Goal: Task Accomplishment & Management: Manage account settings

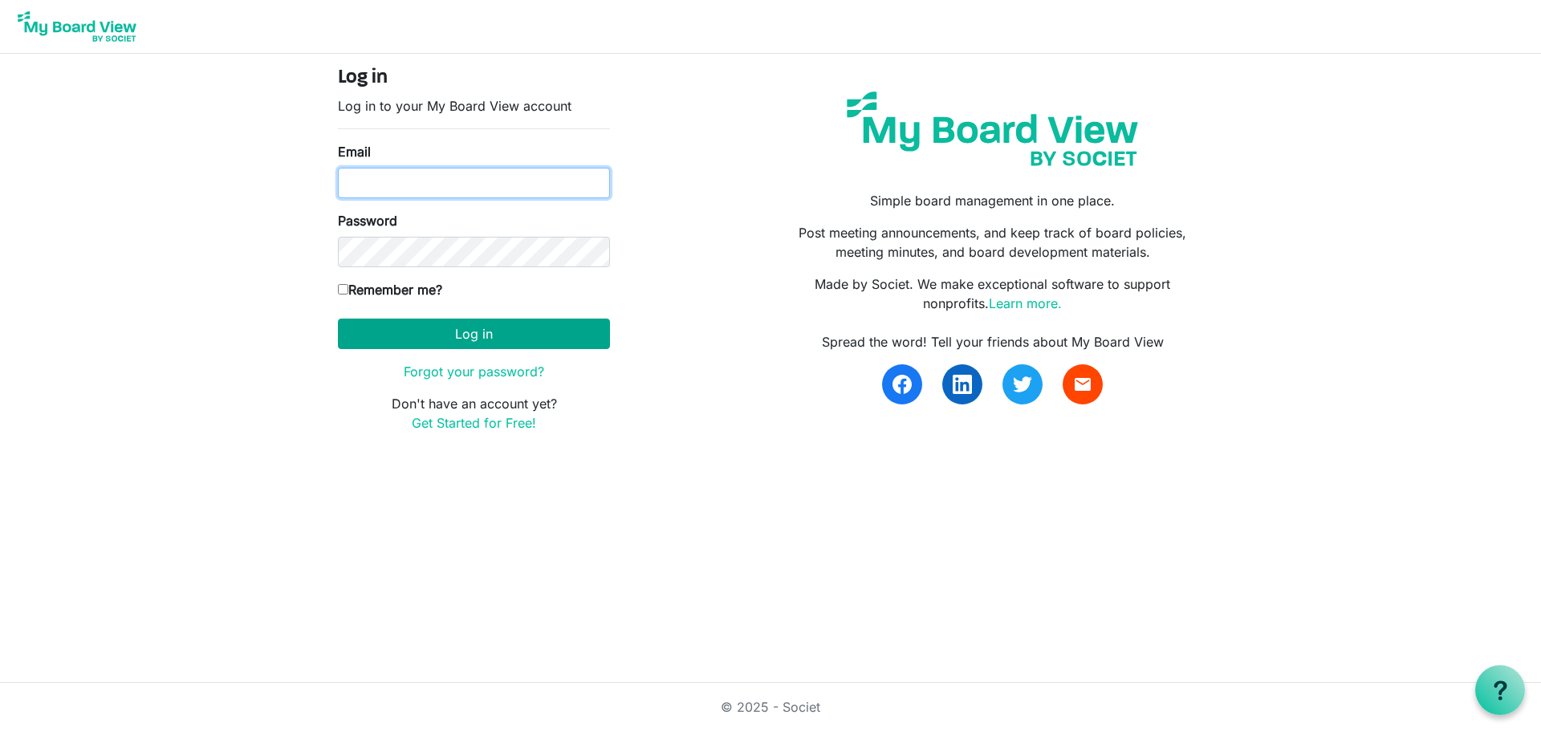
type input "kafraley@advancechc.org"
click at [474, 329] on button "Log in" at bounding box center [474, 334] width 272 height 31
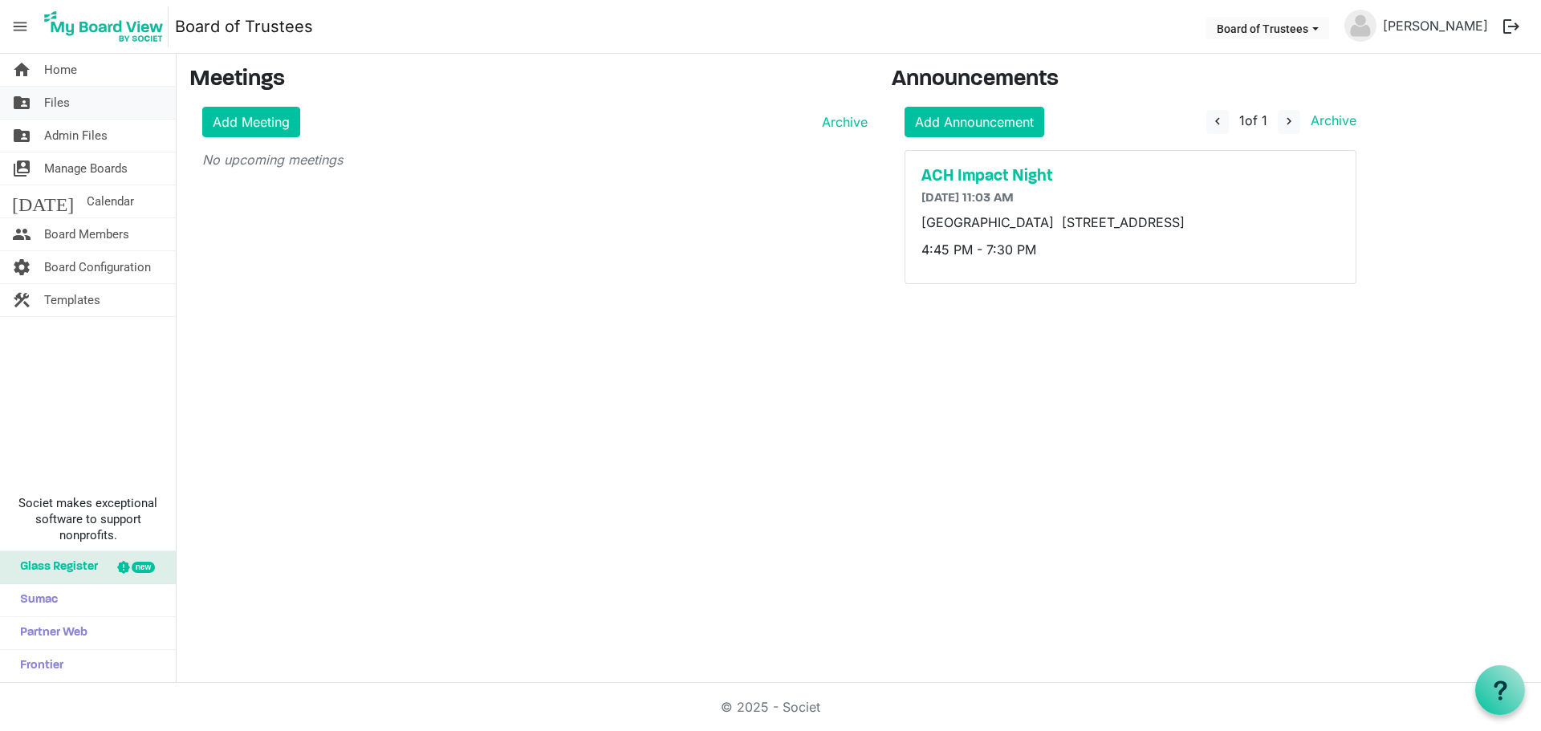
click at [60, 103] on span "Files" at bounding box center [57, 103] width 26 height 32
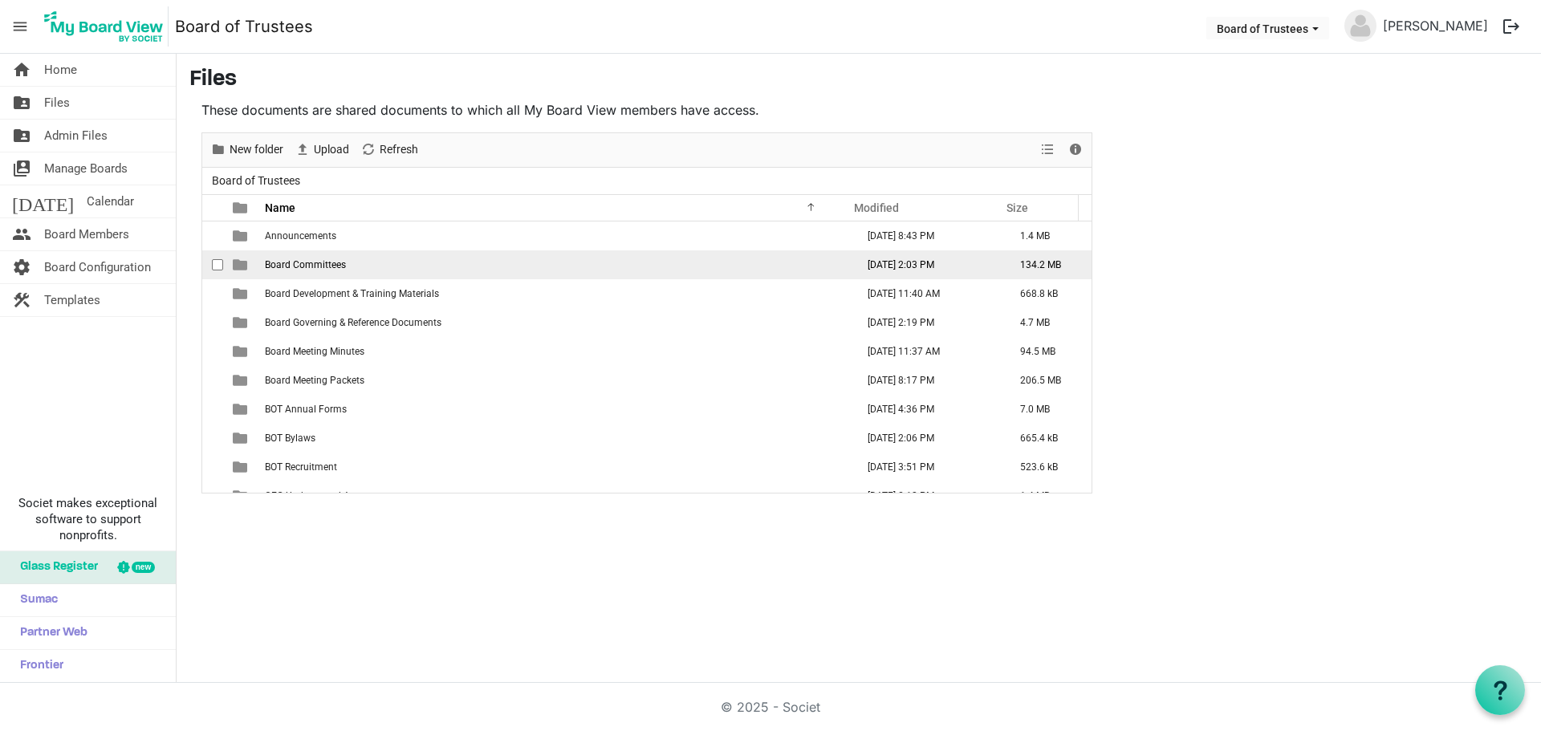
click at [331, 273] on td "Board Committees" at bounding box center [555, 264] width 591 height 29
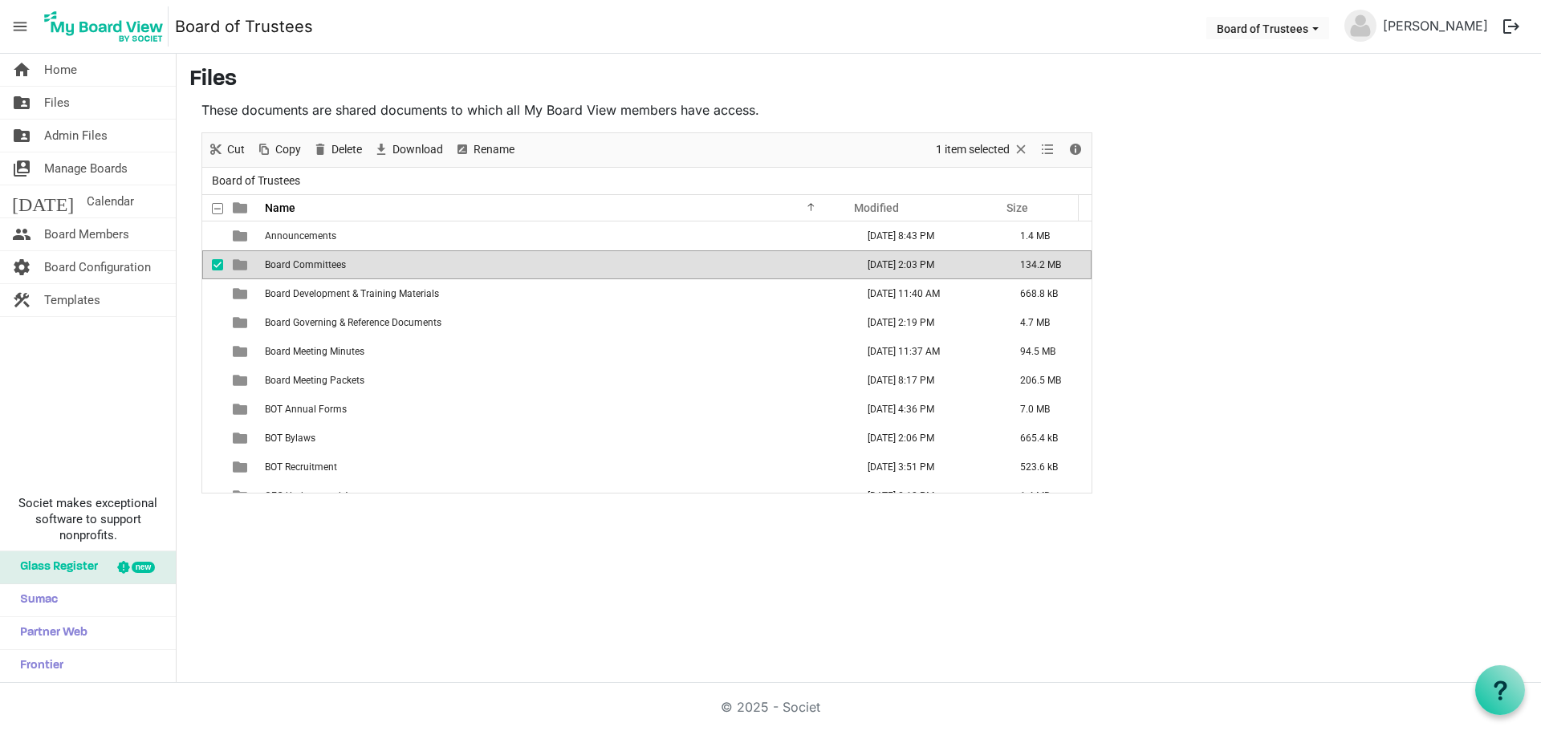
click at [331, 273] on td "Board Committees" at bounding box center [555, 264] width 591 height 29
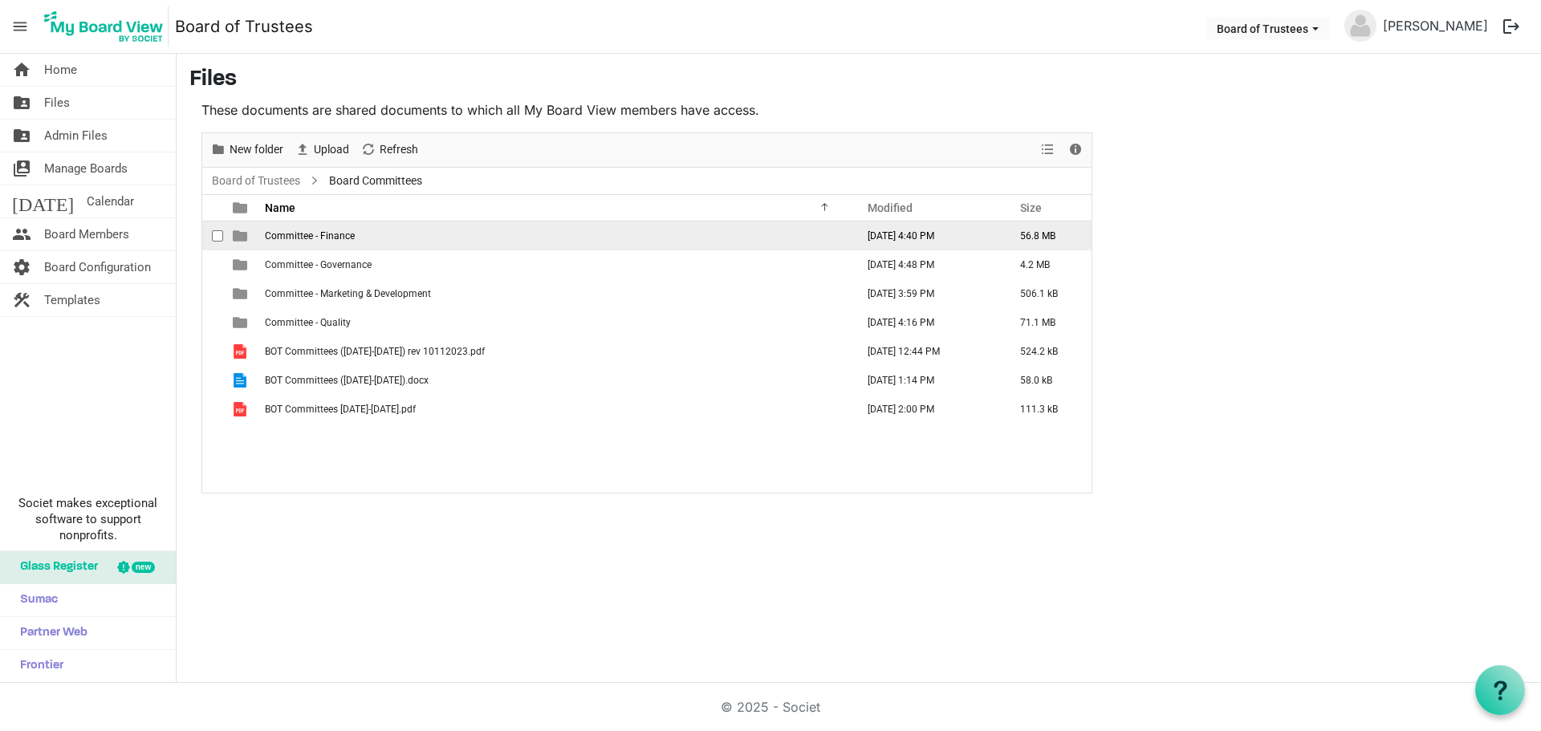
click at [352, 238] on span "Committee - Finance" at bounding box center [310, 235] width 90 height 11
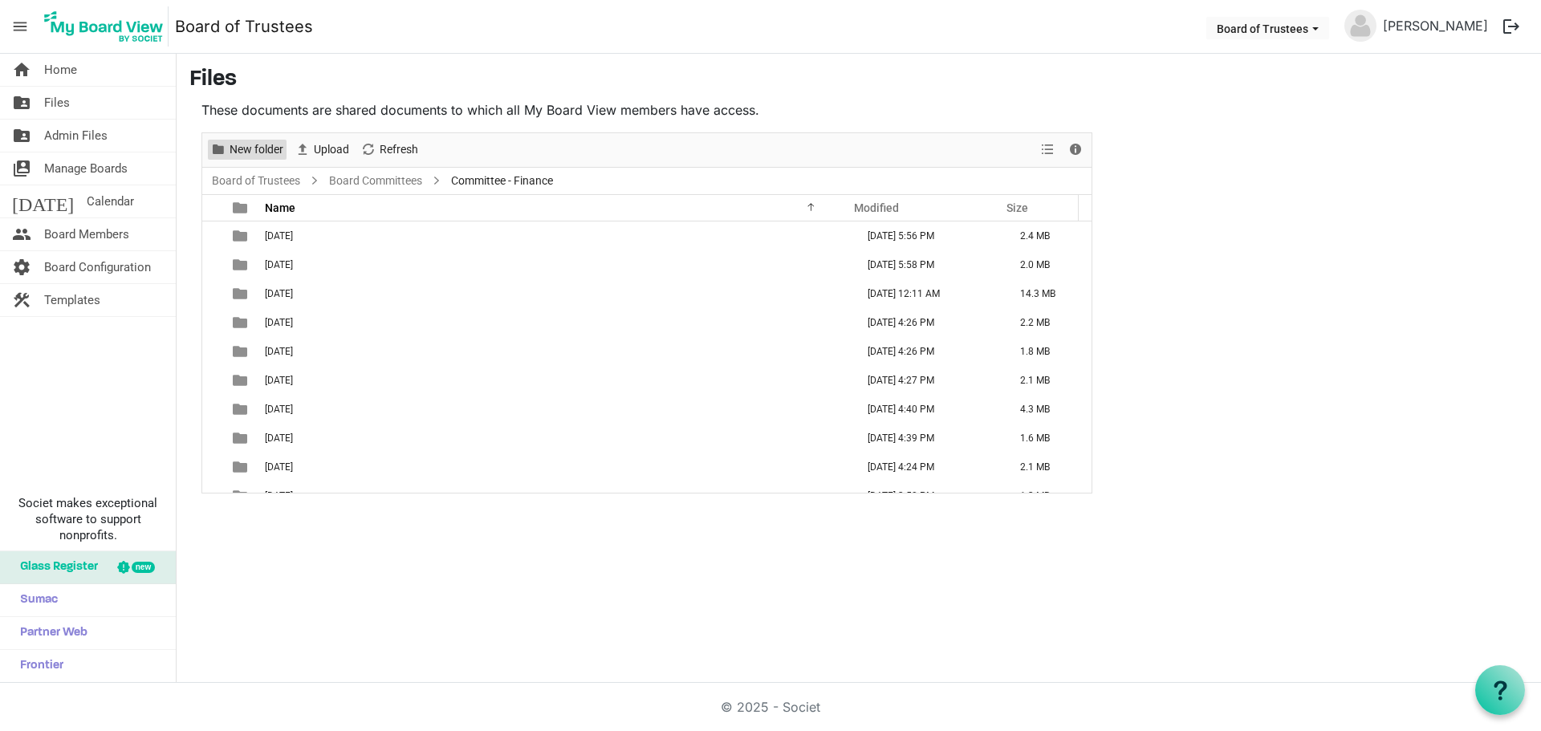
click at [261, 145] on span "New folder" at bounding box center [256, 150] width 57 height 20
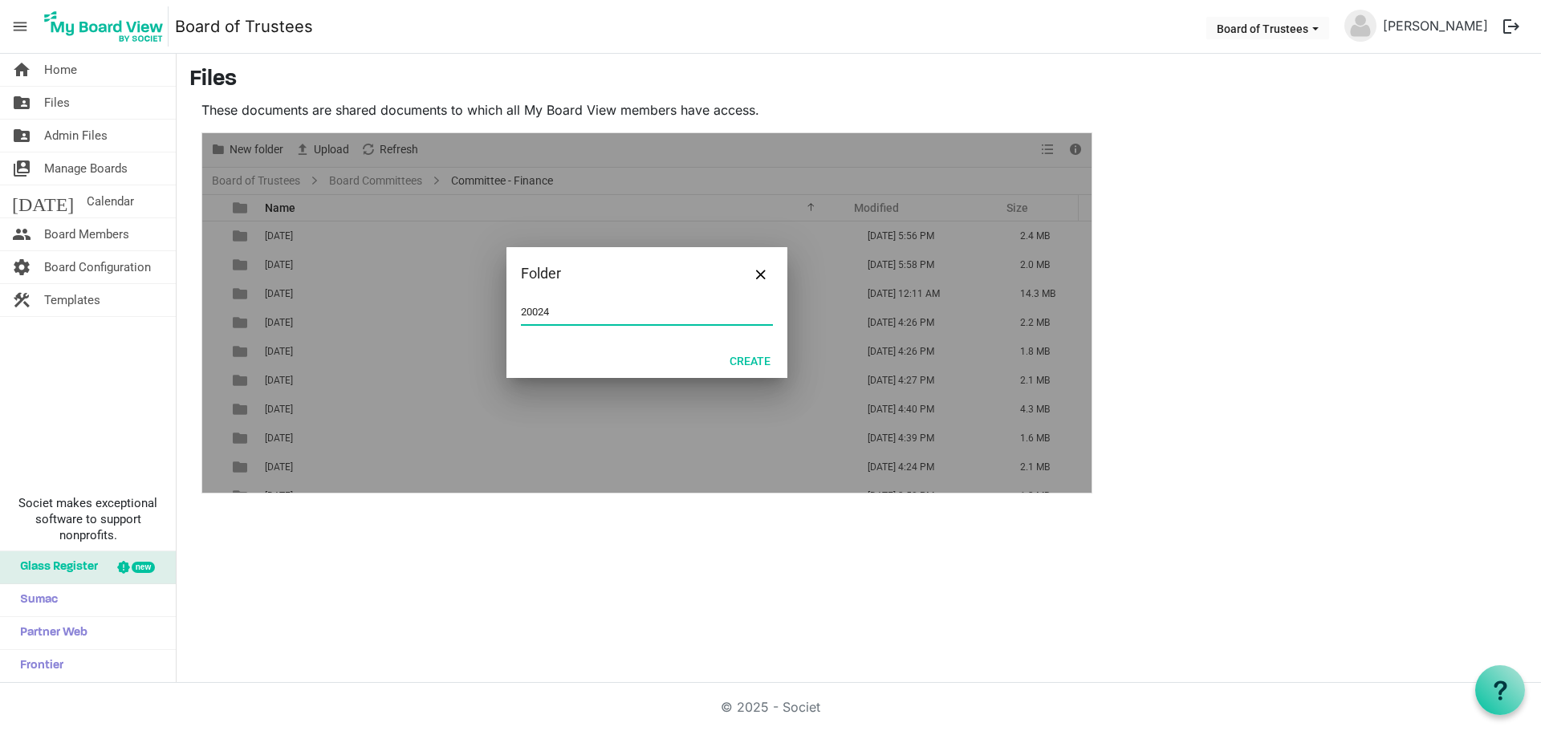
type input "20024"
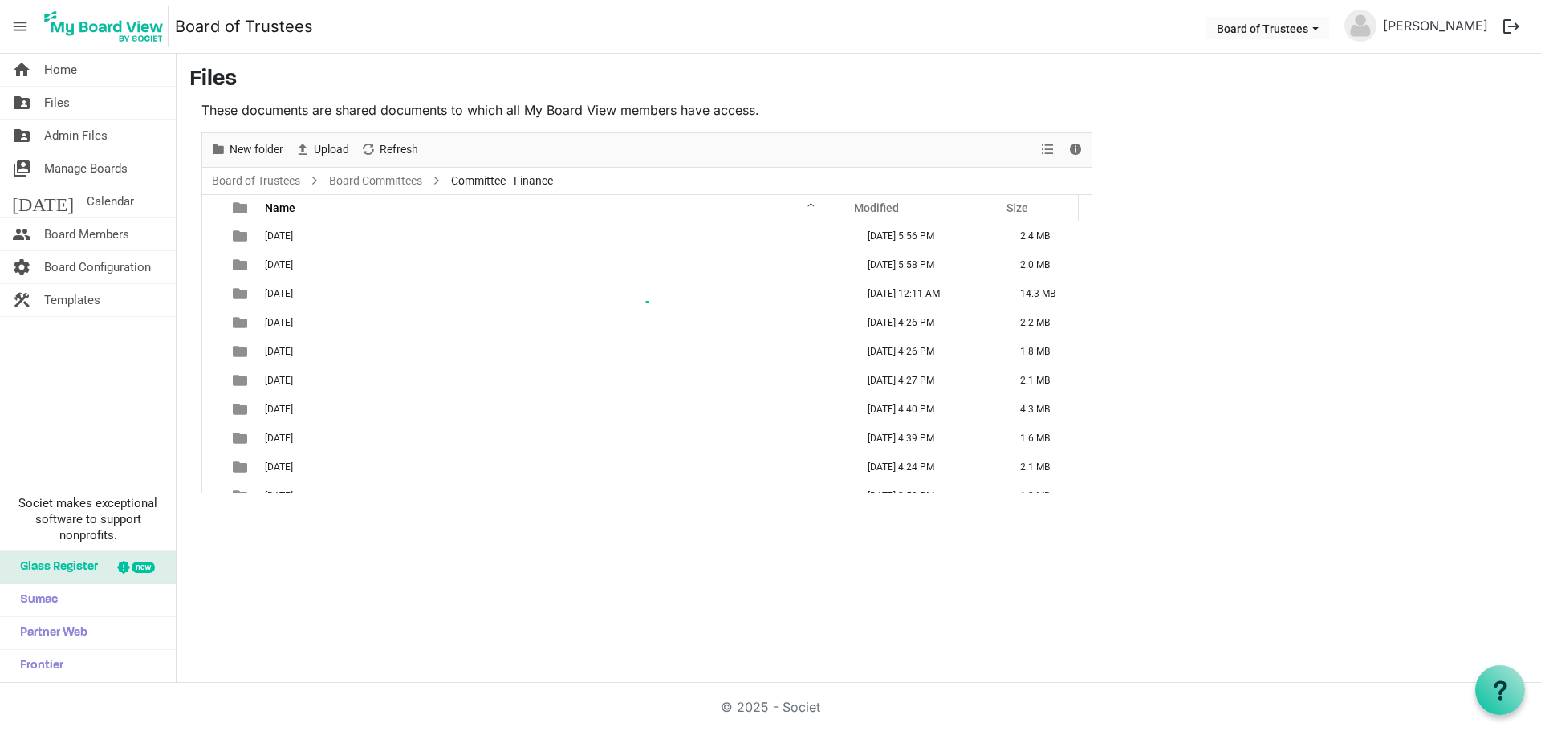
scroll to position [133, 0]
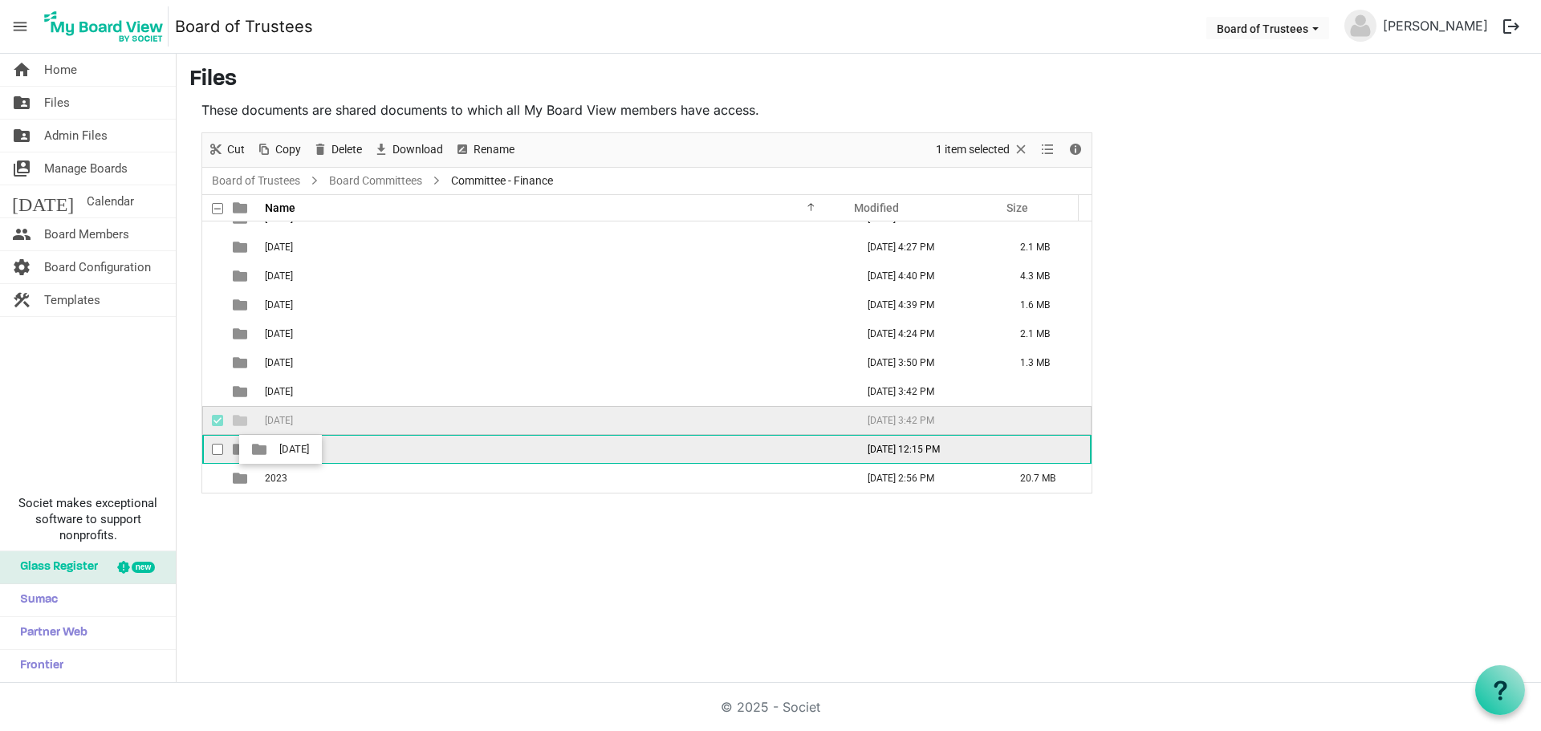
drag, startPoint x: 323, startPoint y: 417, endPoint x: 275, endPoint y: 450, distance: 58.6
click at [275, 450] on tbody "[DATE] [DATE] 5:56 PM 2.4 MB [DATE] [DATE] 5:58 PM 2.0 MB [DATE] [DATE] 12:11 A…" at bounding box center [646, 290] width 889 height 405
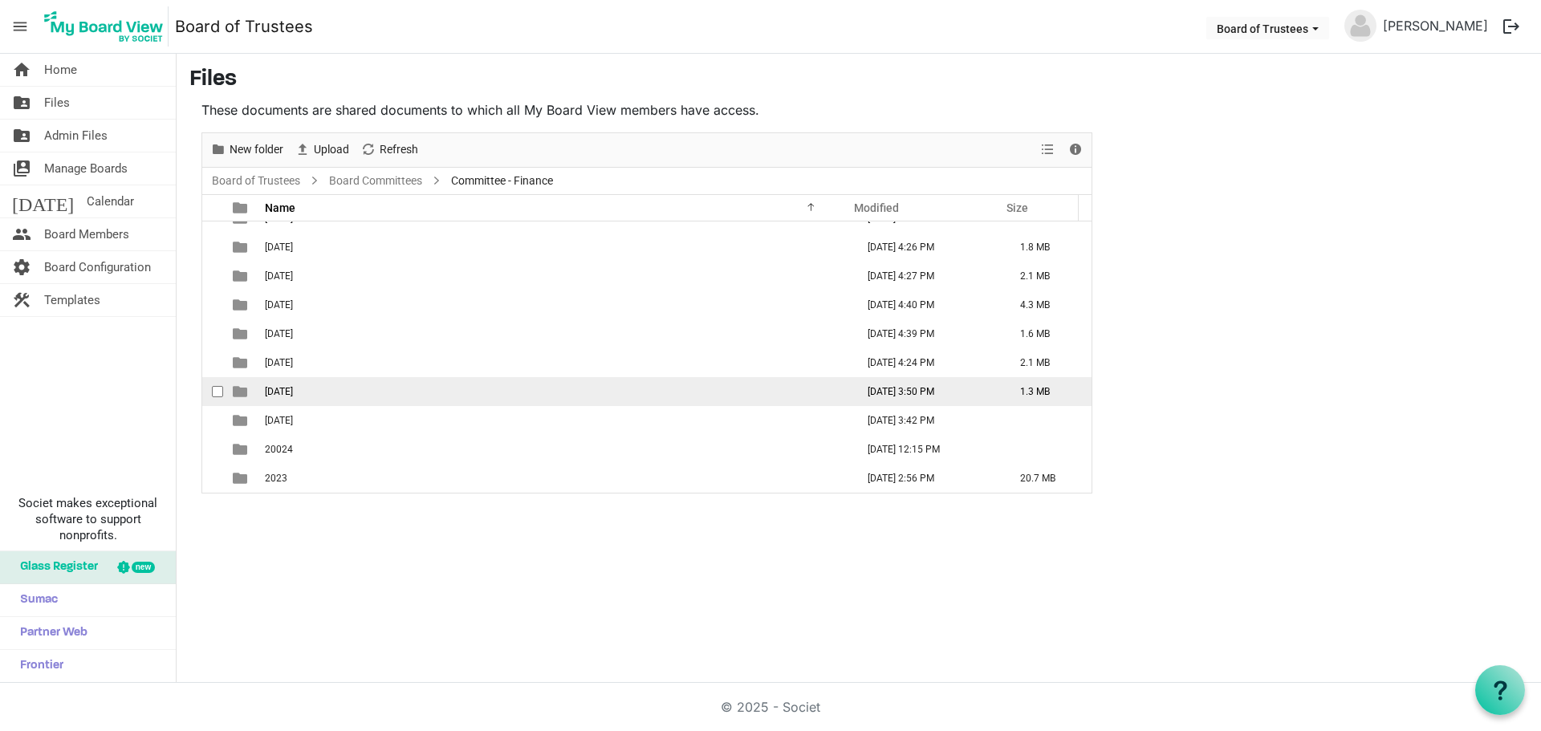
scroll to position [104, 0]
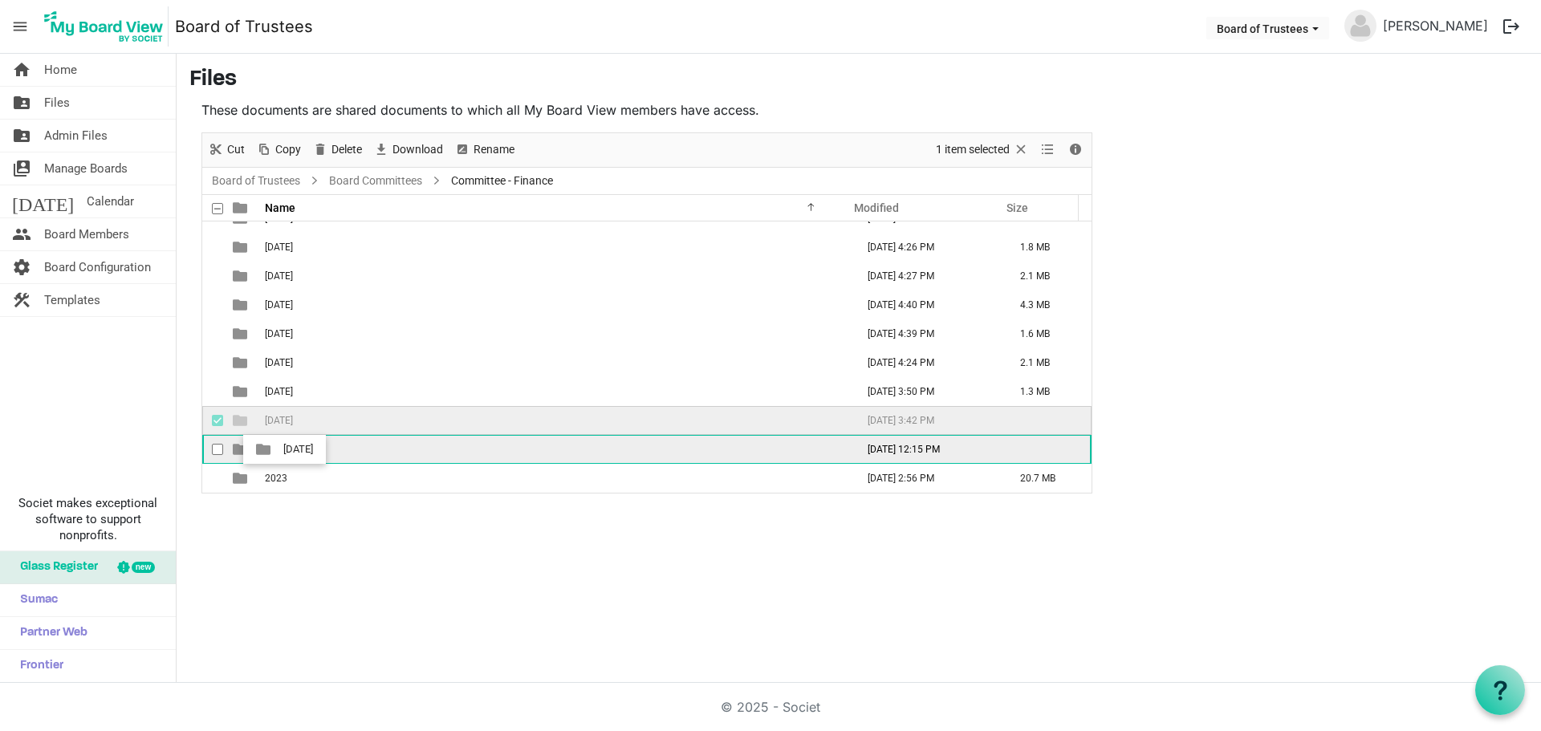
drag, startPoint x: 312, startPoint y: 417, endPoint x: 278, endPoint y: 454, distance: 50.5
click at [278, 454] on tbody "[DATE] [DATE] 5:56 PM 2.4 MB [DATE] [DATE] 5:58 PM 2.0 MB [DATE] [DATE] 12:11 A…" at bounding box center [646, 305] width 889 height 376
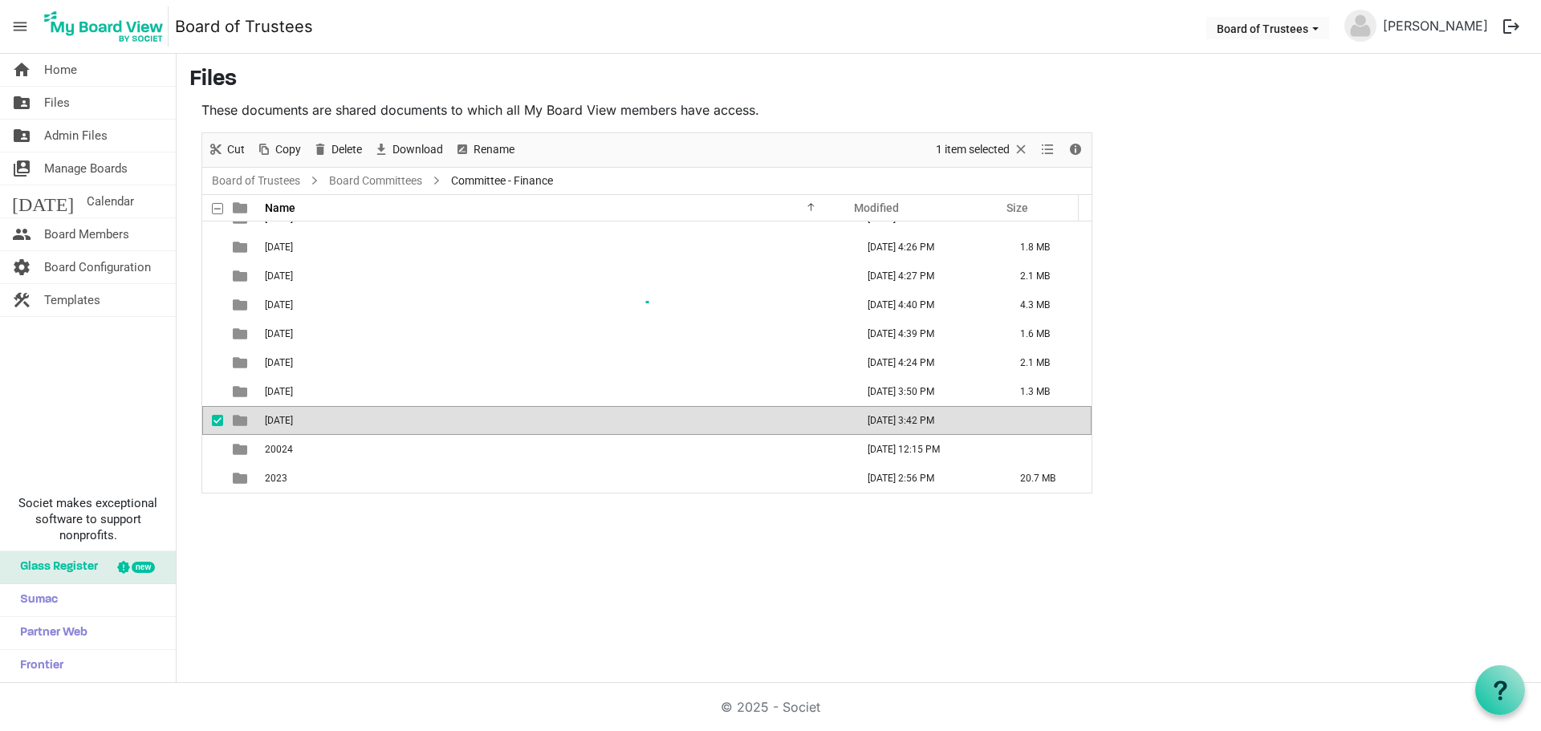
scroll to position [75, 0]
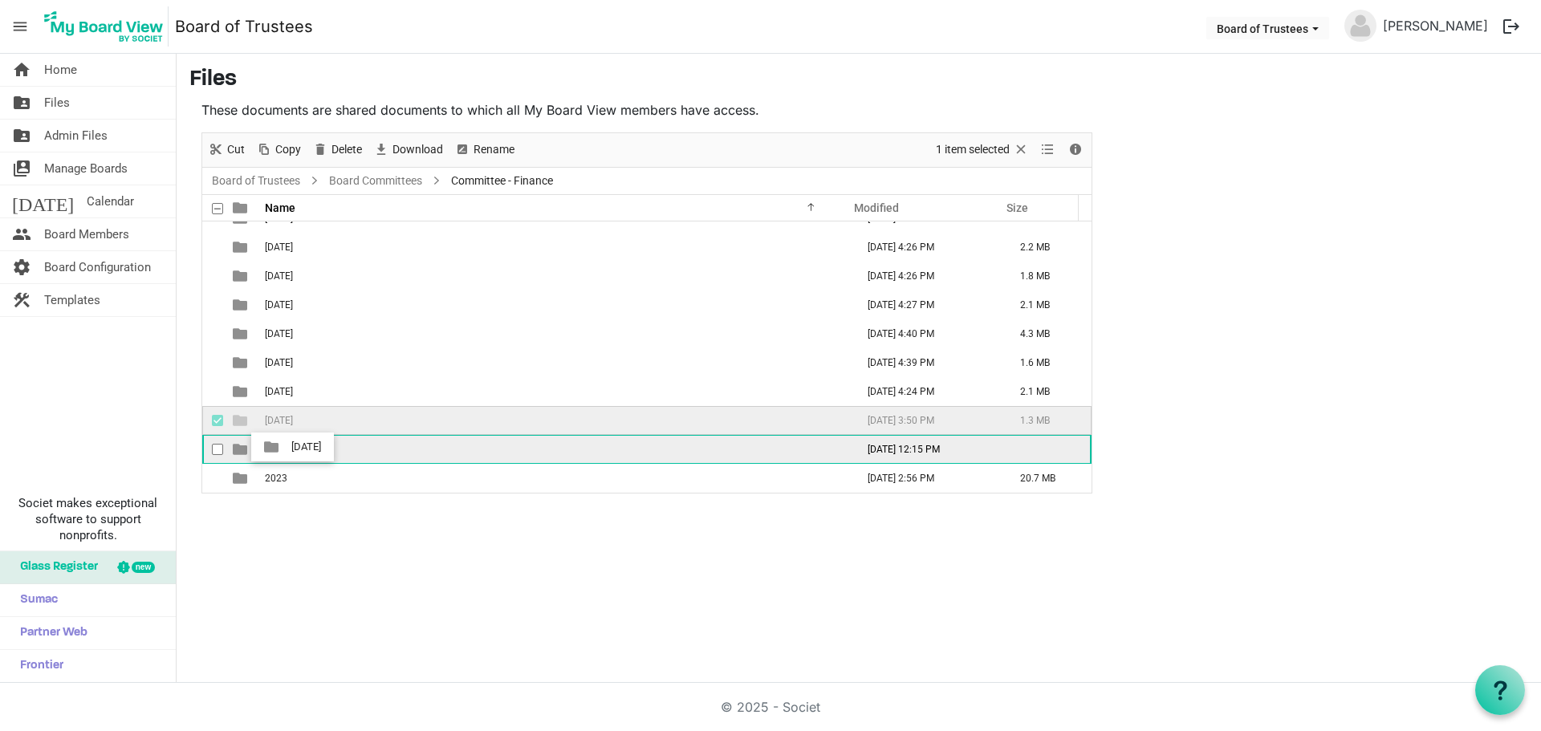
drag, startPoint x: 302, startPoint y: 415, endPoint x: 286, endPoint y: 449, distance: 37.3
click at [286, 449] on tbody "[DATE] [DATE] 5:56 PM 2.4 MB [DATE] [DATE] 5:58 PM 2.0 MB [DATE] [DATE] 12:11 A…" at bounding box center [646, 319] width 889 height 347
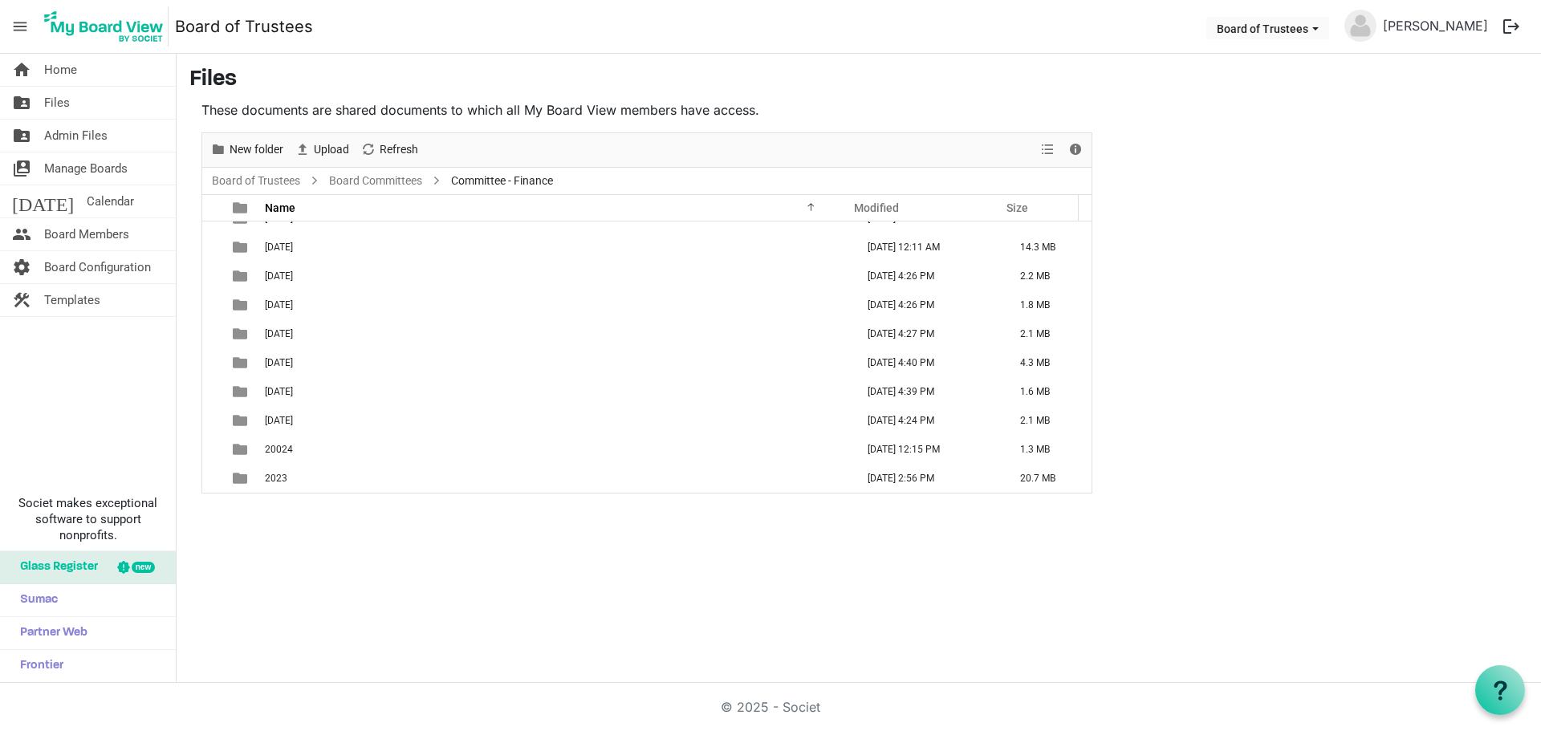
scroll to position [47, 0]
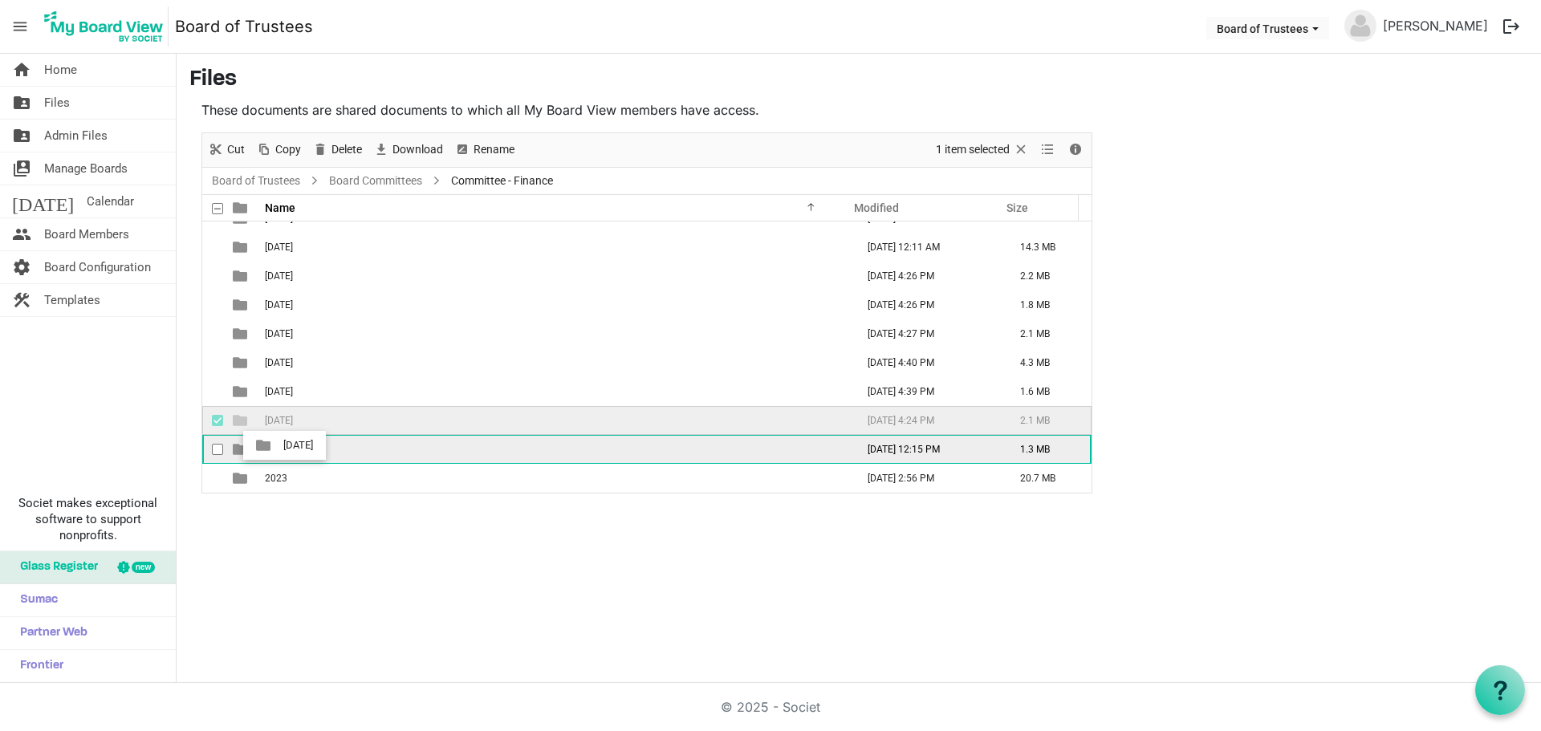
drag, startPoint x: 305, startPoint y: 417, endPoint x: 279, endPoint y: 446, distance: 38.6
click at [279, 446] on tbody "[DATE] [DATE] 5:56 PM 2.4 MB [DATE] [DATE] 5:58 PM 2.0 MB [DATE] [DATE] 12:11 A…" at bounding box center [646, 334] width 889 height 318
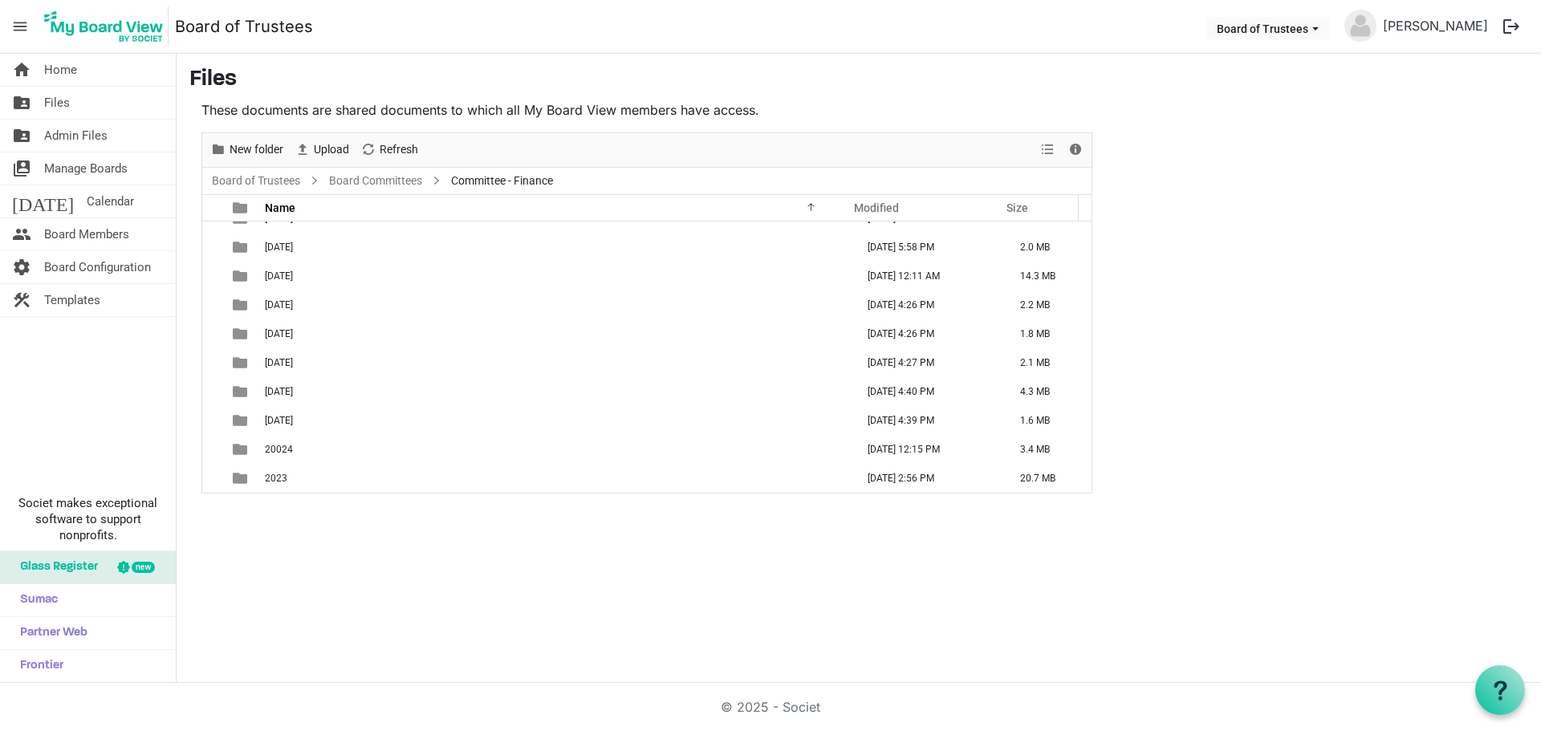
scroll to position [18, 0]
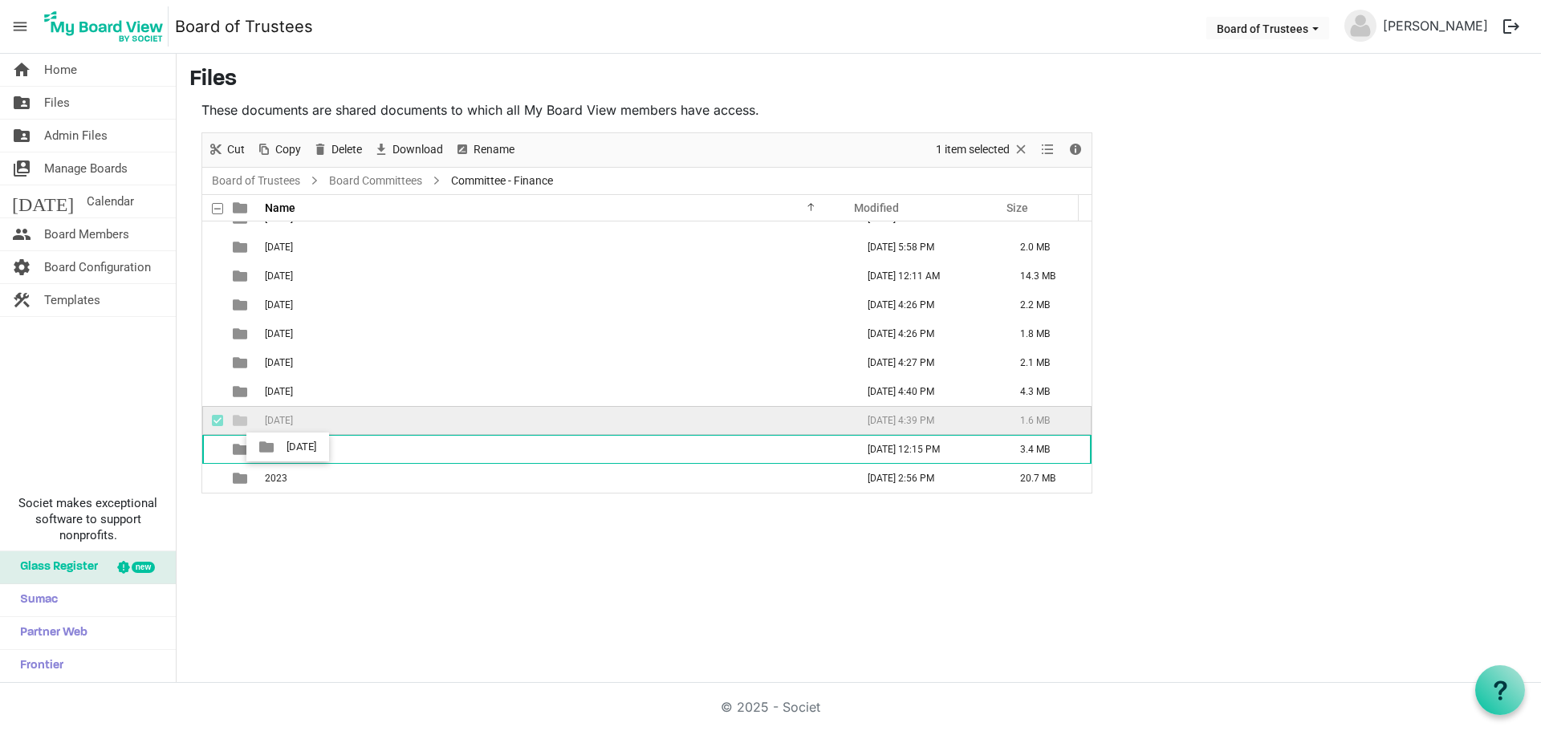
drag, startPoint x: 302, startPoint y: 418, endPoint x: 282, endPoint y: 453, distance: 39.9
click at [282, 453] on tbody "[DATE] [DATE] 5:56 PM 2.4 MB [DATE] [DATE] 5:58 PM 2.0 MB [DATE] [DATE] 12:11 A…" at bounding box center [646, 348] width 889 height 289
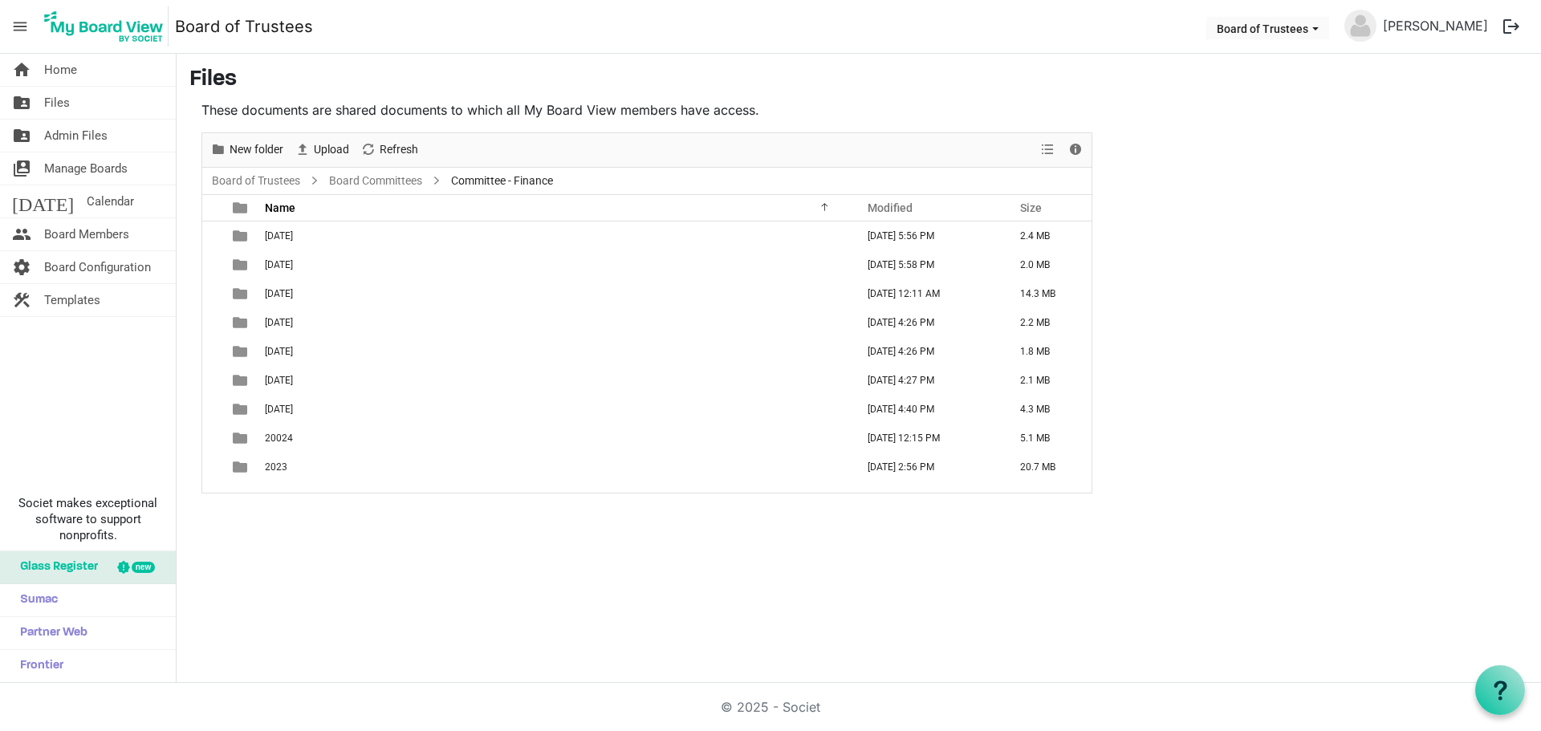
scroll to position [0, 0]
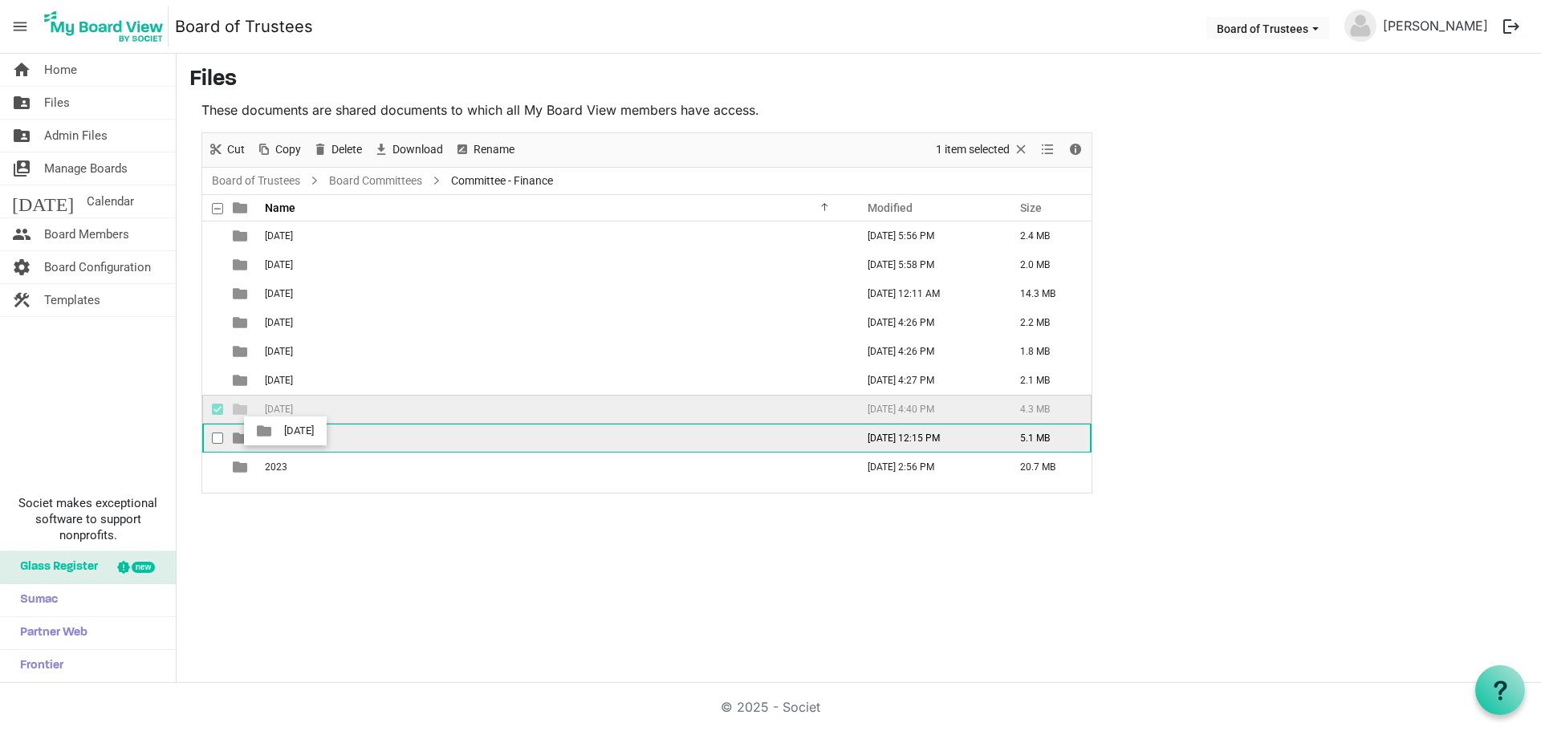
drag, startPoint x: 305, startPoint y: 405, endPoint x: 279, endPoint y: 435, distance: 39.9
click at [279, 435] on tbody "[DATE] [DATE] 5:56 PM 2.4 MB [DATE] [DATE] 5:58 PM 2.0 MB [DATE] [DATE] 12:11 A…" at bounding box center [646, 352] width 889 height 260
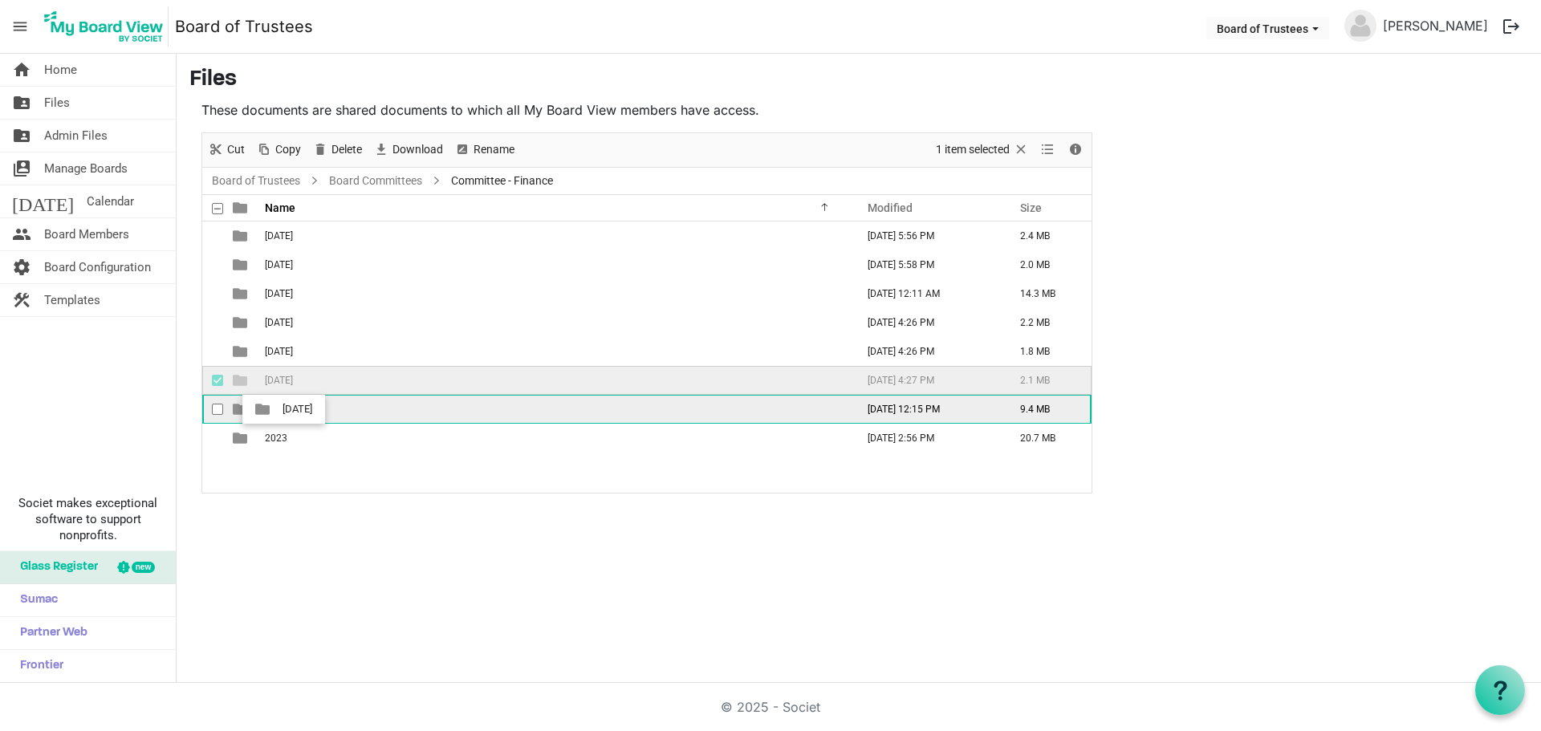
drag, startPoint x: 307, startPoint y: 377, endPoint x: 278, endPoint y: 409, distance: 43.7
click at [278, 409] on tbody "[DATE] [DATE] 5:56 PM 2.4 MB [DATE] [DATE] 5:58 PM 2.0 MB [DATE] [DATE] 12:11 A…" at bounding box center [646, 337] width 889 height 231
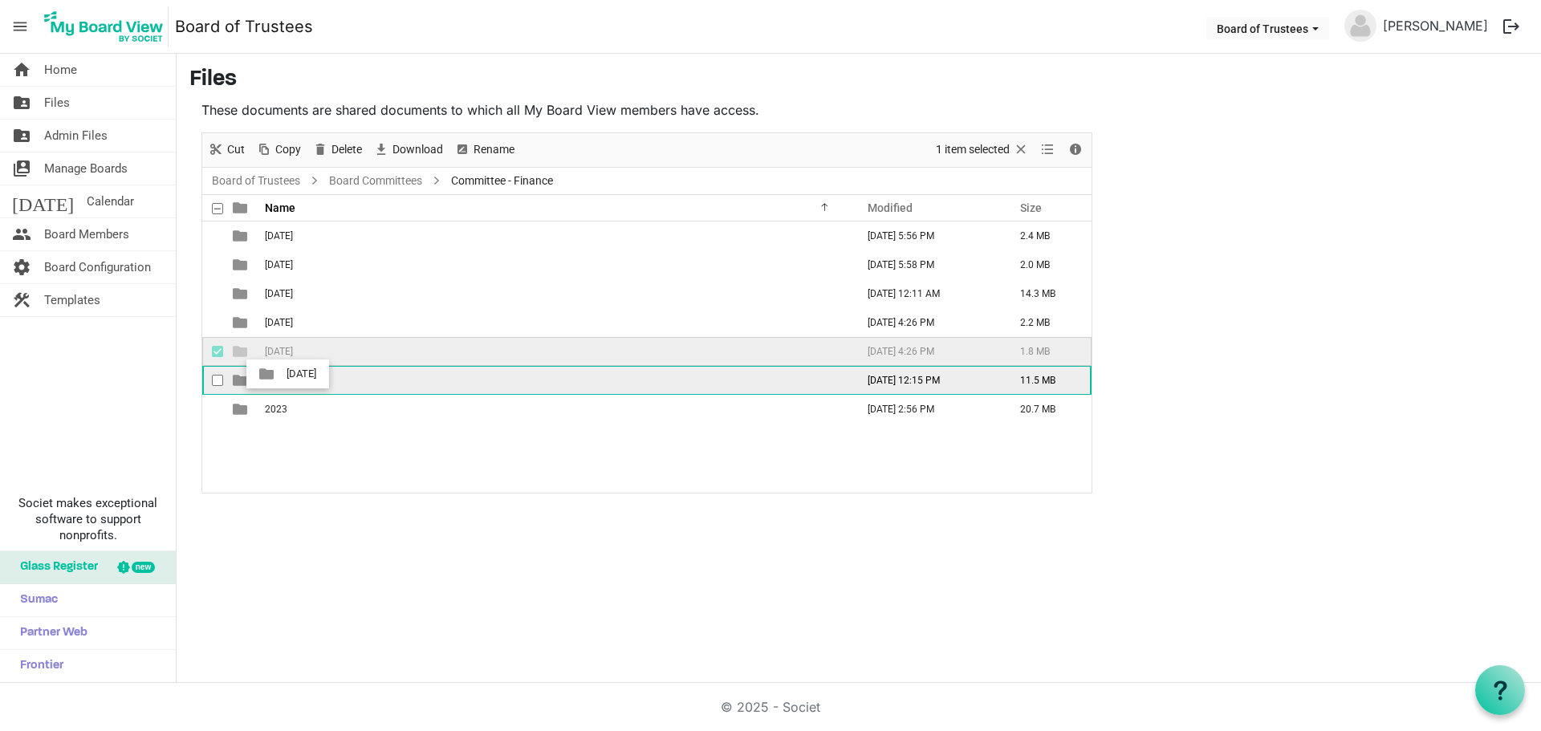
drag, startPoint x: 304, startPoint y: 354, endPoint x: 282, endPoint y: 380, distance: 34.1
click at [282, 380] on tbody "[DATE] [DATE] 5:56 PM 2.4 MB [DATE] [DATE] 5:58 PM 2.0 MB [DATE] [DATE] 12:11 A…" at bounding box center [646, 323] width 889 height 202
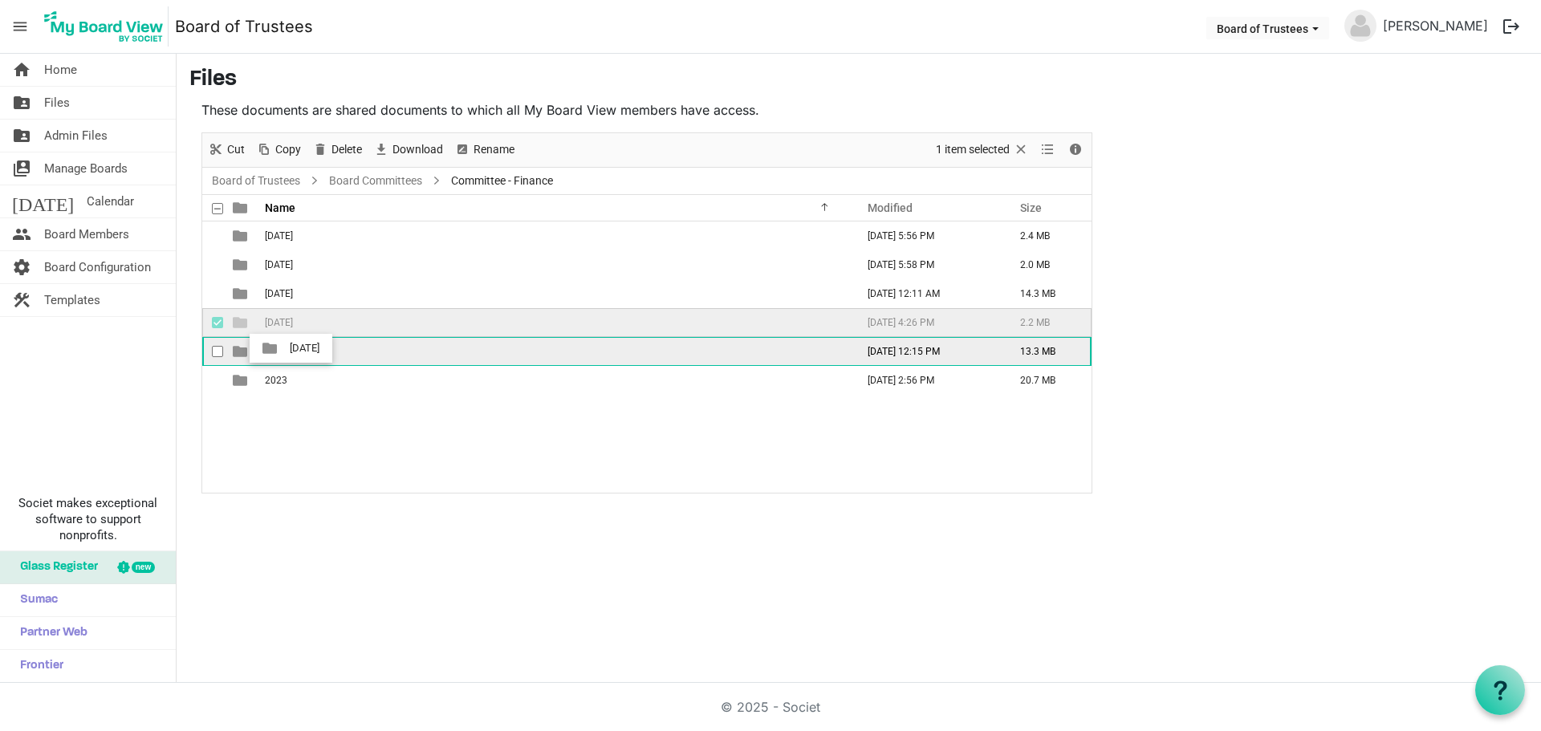
drag, startPoint x: 300, startPoint y: 316, endPoint x: 285, endPoint y: 348, distance: 35.5
click at [285, 348] on tbody "[DATE] [DATE] 5:56 PM 2.4 MB [DATE] [DATE] 5:58 PM 2.0 MB [DATE] [DATE] 12:11 A…" at bounding box center [646, 308] width 889 height 173
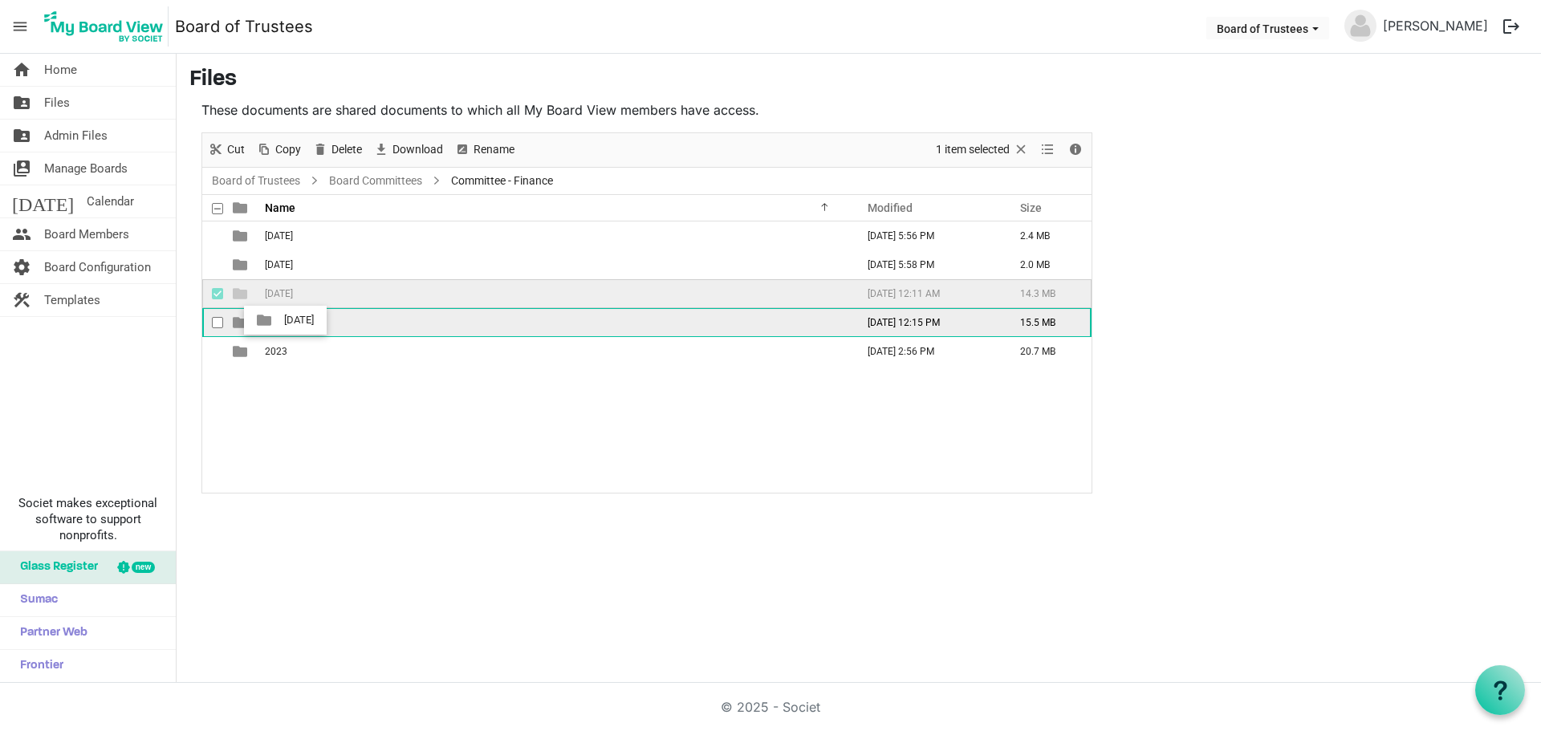
drag, startPoint x: 305, startPoint y: 290, endPoint x: 279, endPoint y: 322, distance: 41.1
click at [279, 322] on tbody "[DATE] [DATE] 5:56 PM 2.4 MB [DATE] [DATE] 5:58 PM 2.0 MB [DATE] [DATE] 12:11 A…" at bounding box center [646, 294] width 889 height 144
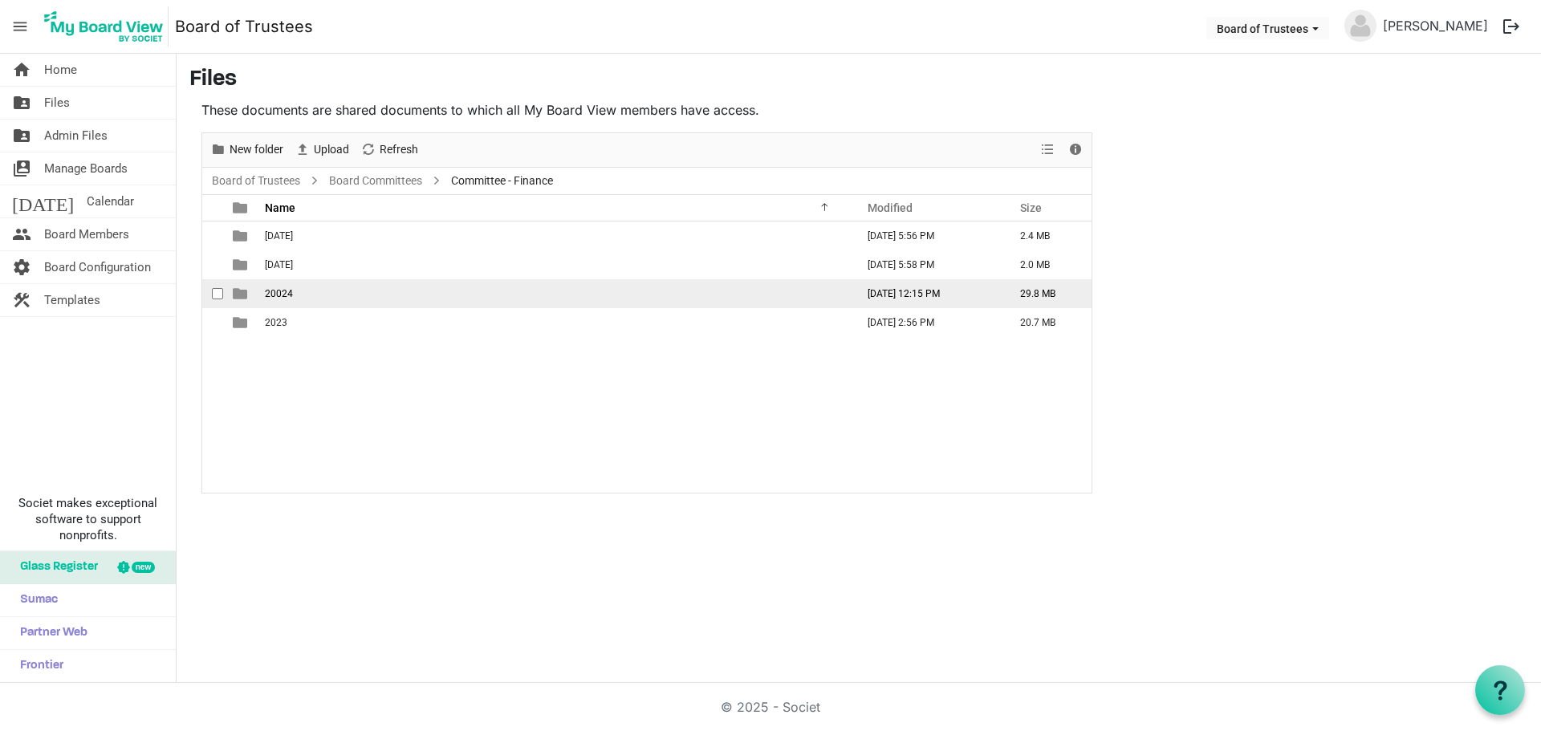
click at [289, 293] on span "20024" at bounding box center [279, 293] width 28 height 11
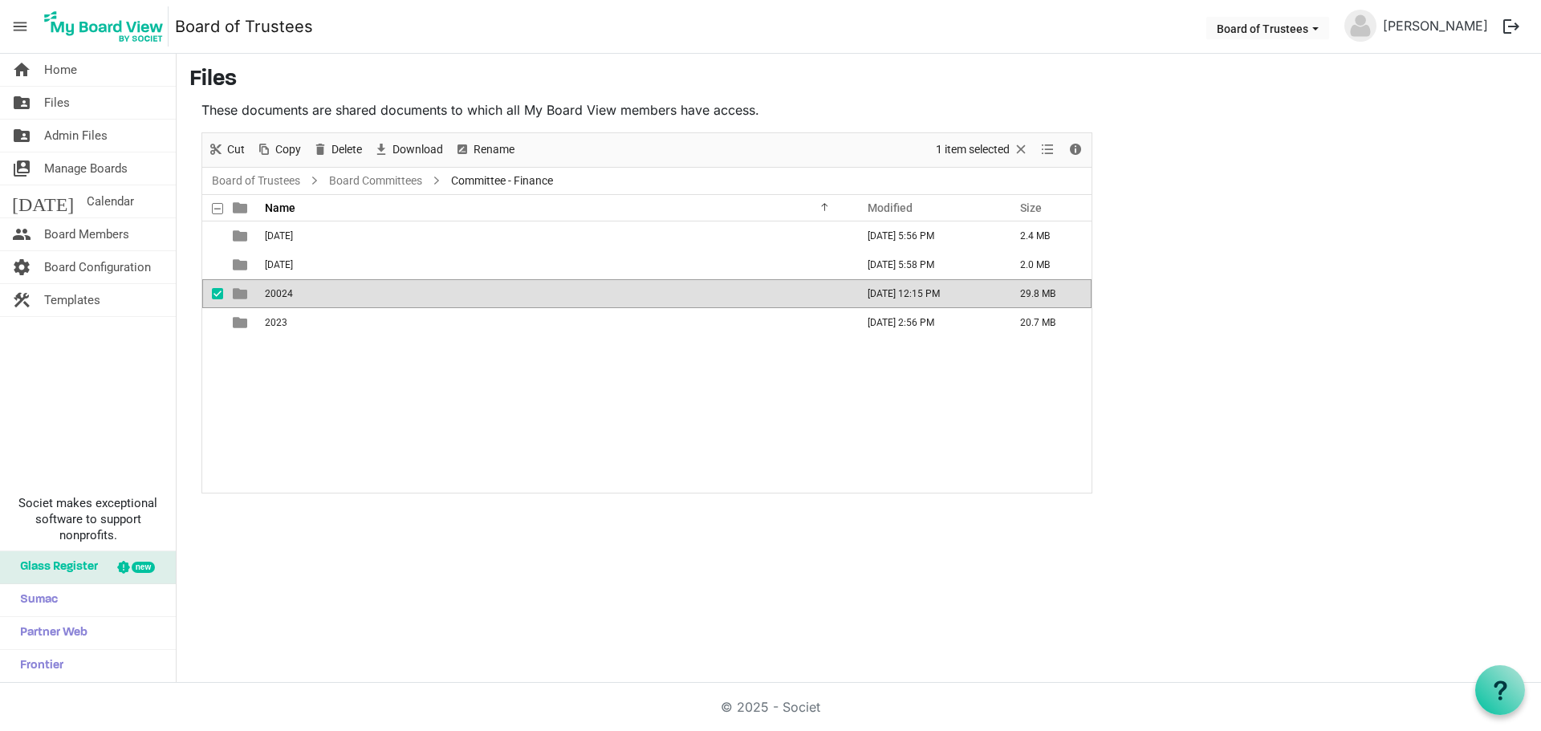
click at [289, 293] on span "20024" at bounding box center [279, 293] width 28 height 11
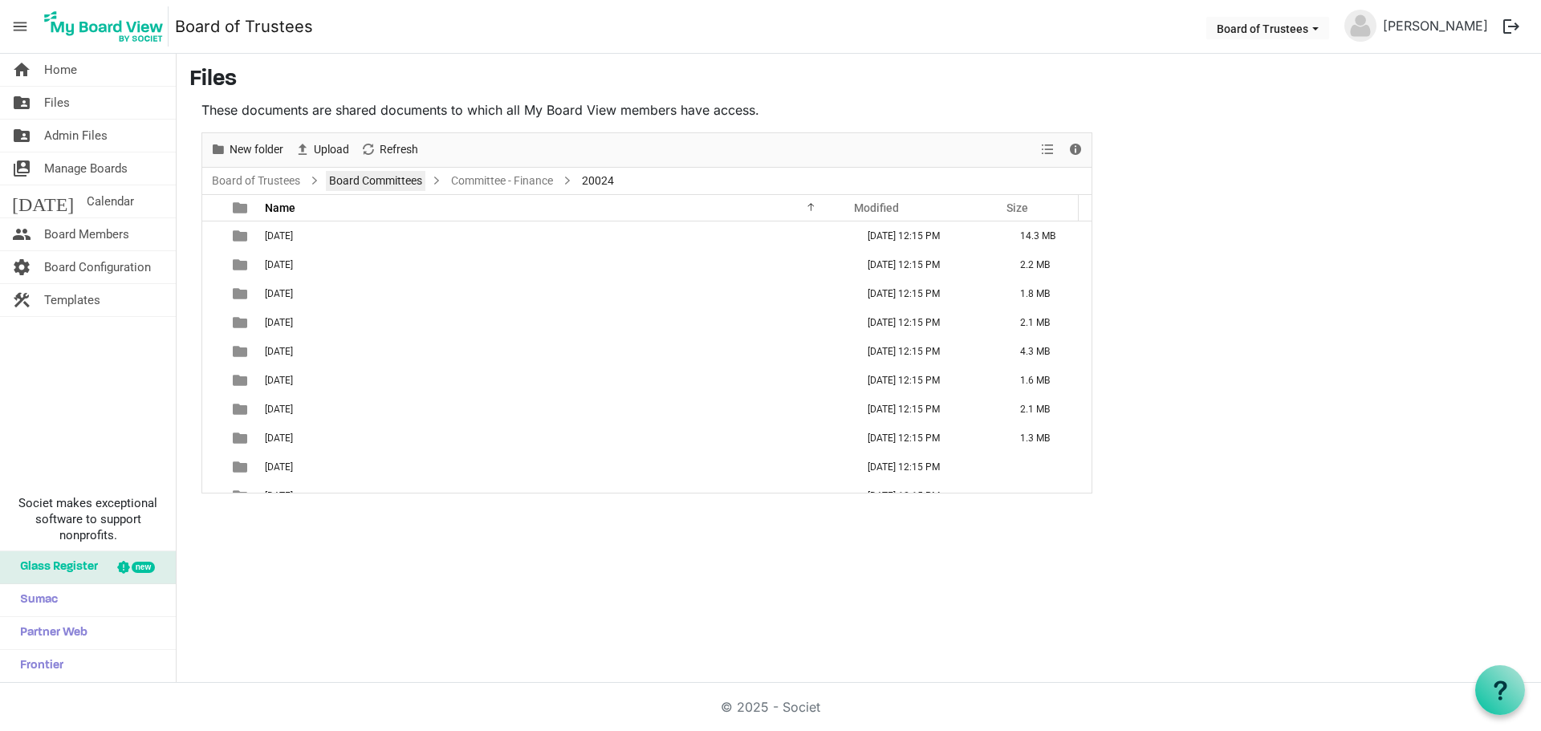
click at [380, 187] on link "Board Committees" at bounding box center [376, 181] width 100 height 20
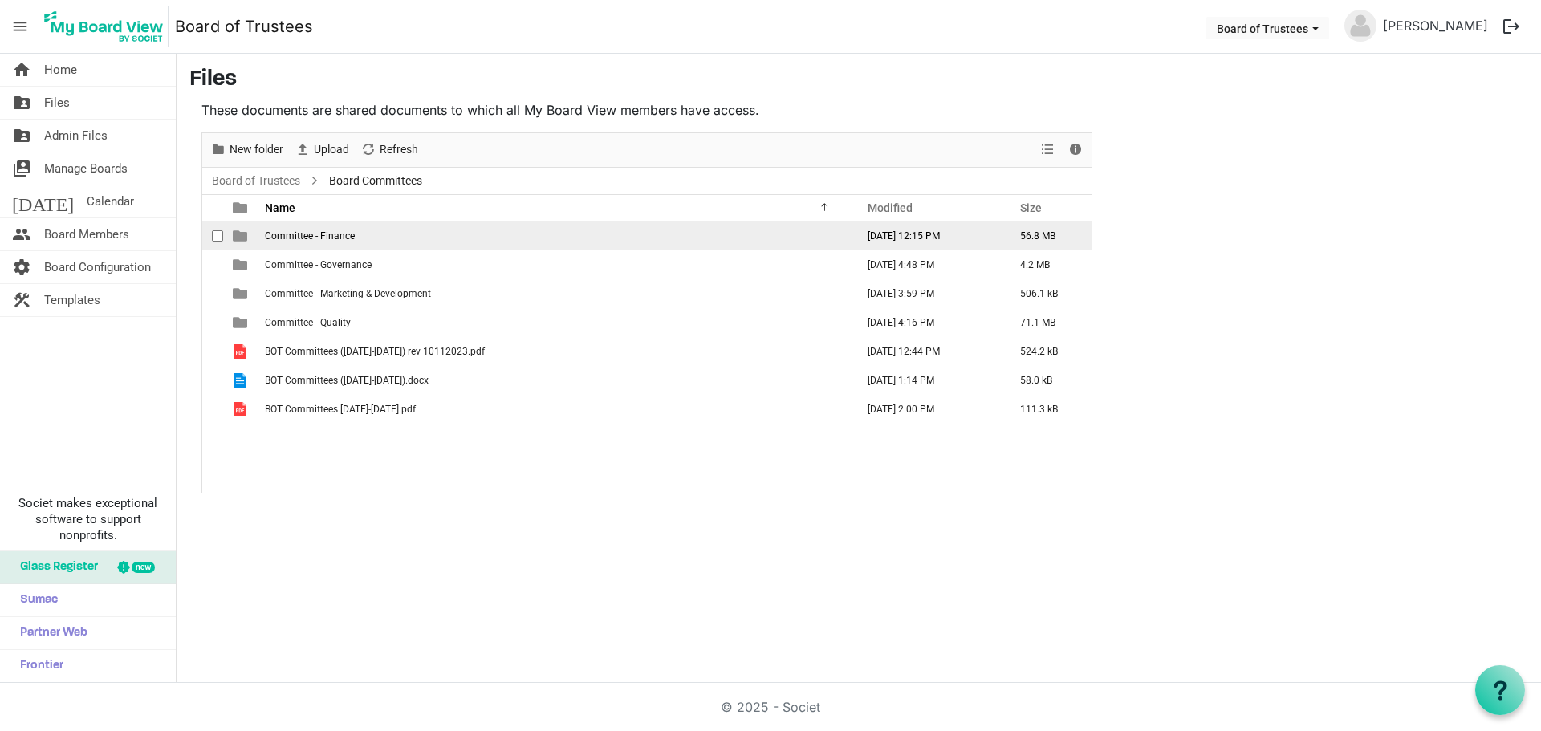
click at [330, 230] on span "Committee - Finance" at bounding box center [310, 235] width 90 height 11
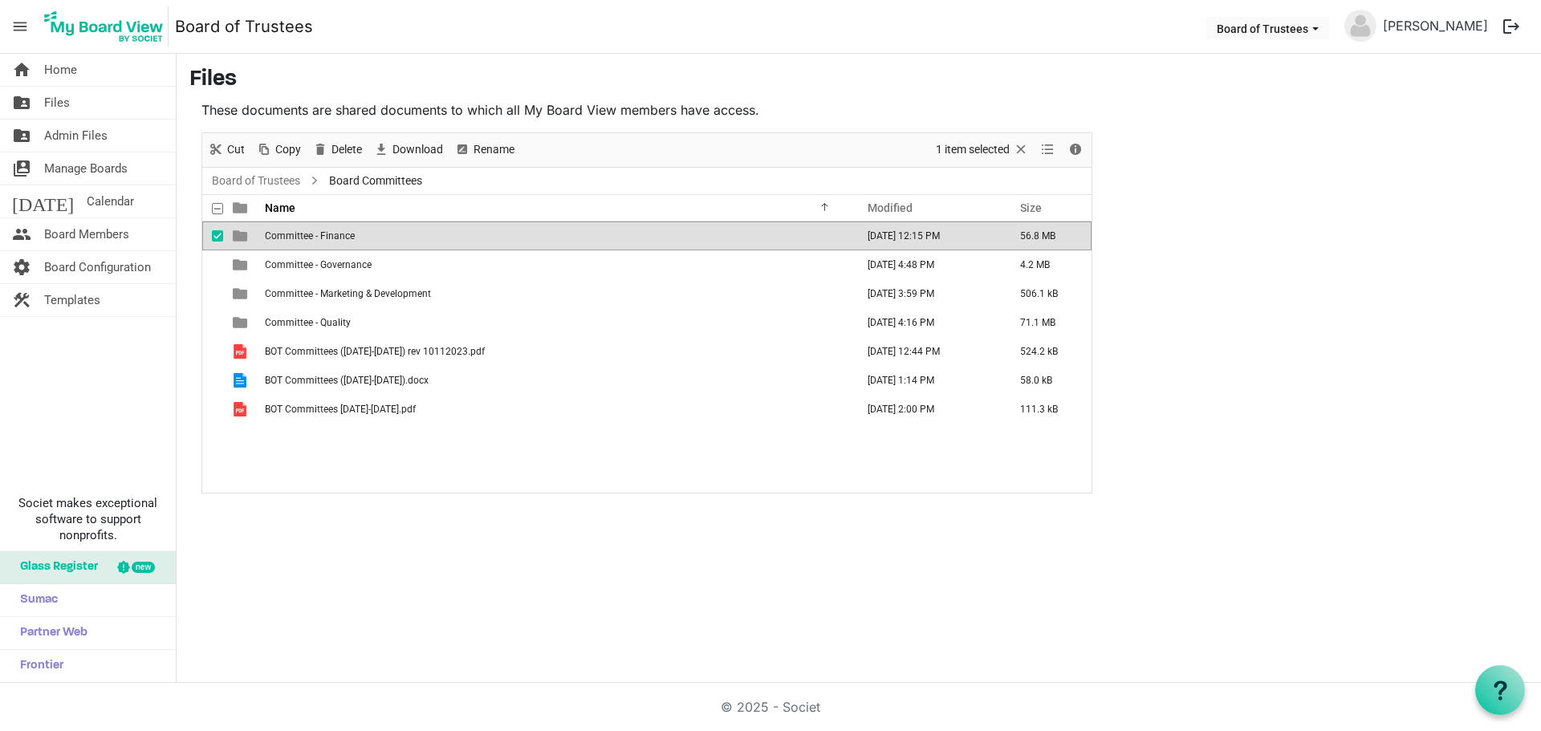
click at [330, 230] on span "Committee - Finance" at bounding box center [310, 235] width 90 height 11
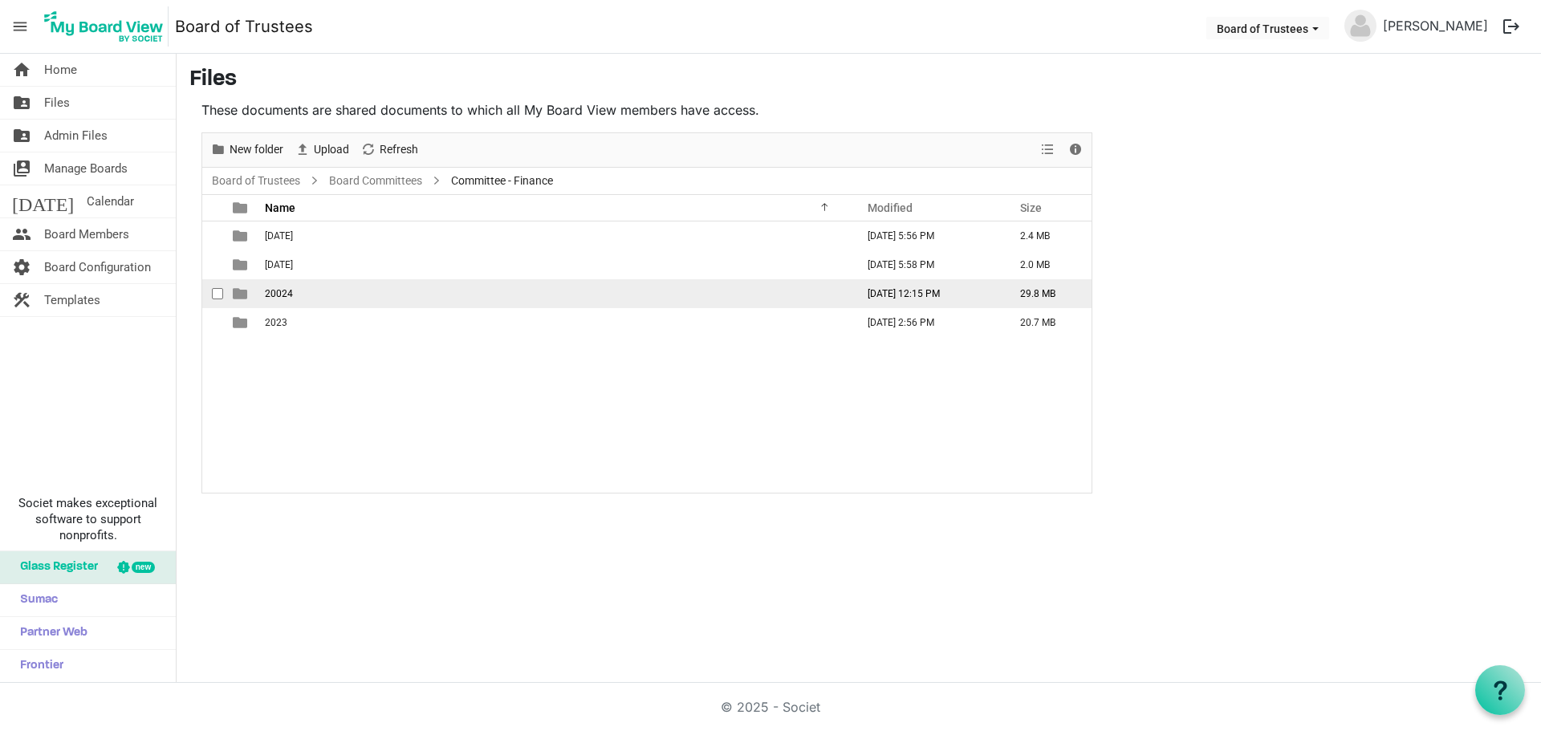
click at [219, 292] on span "checkbox" at bounding box center [217, 293] width 11 height 11
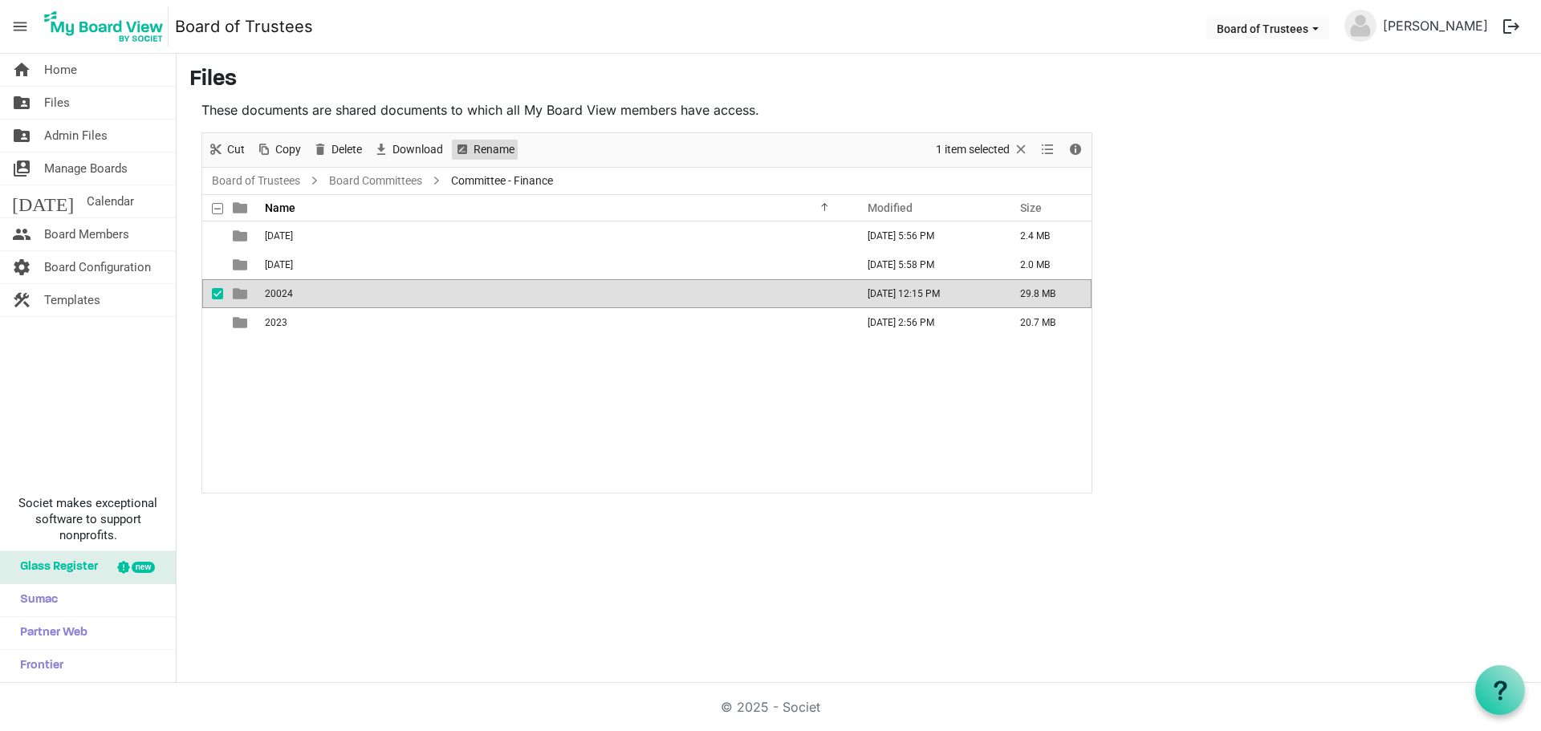
click at [484, 151] on span "Rename" at bounding box center [494, 150] width 44 height 20
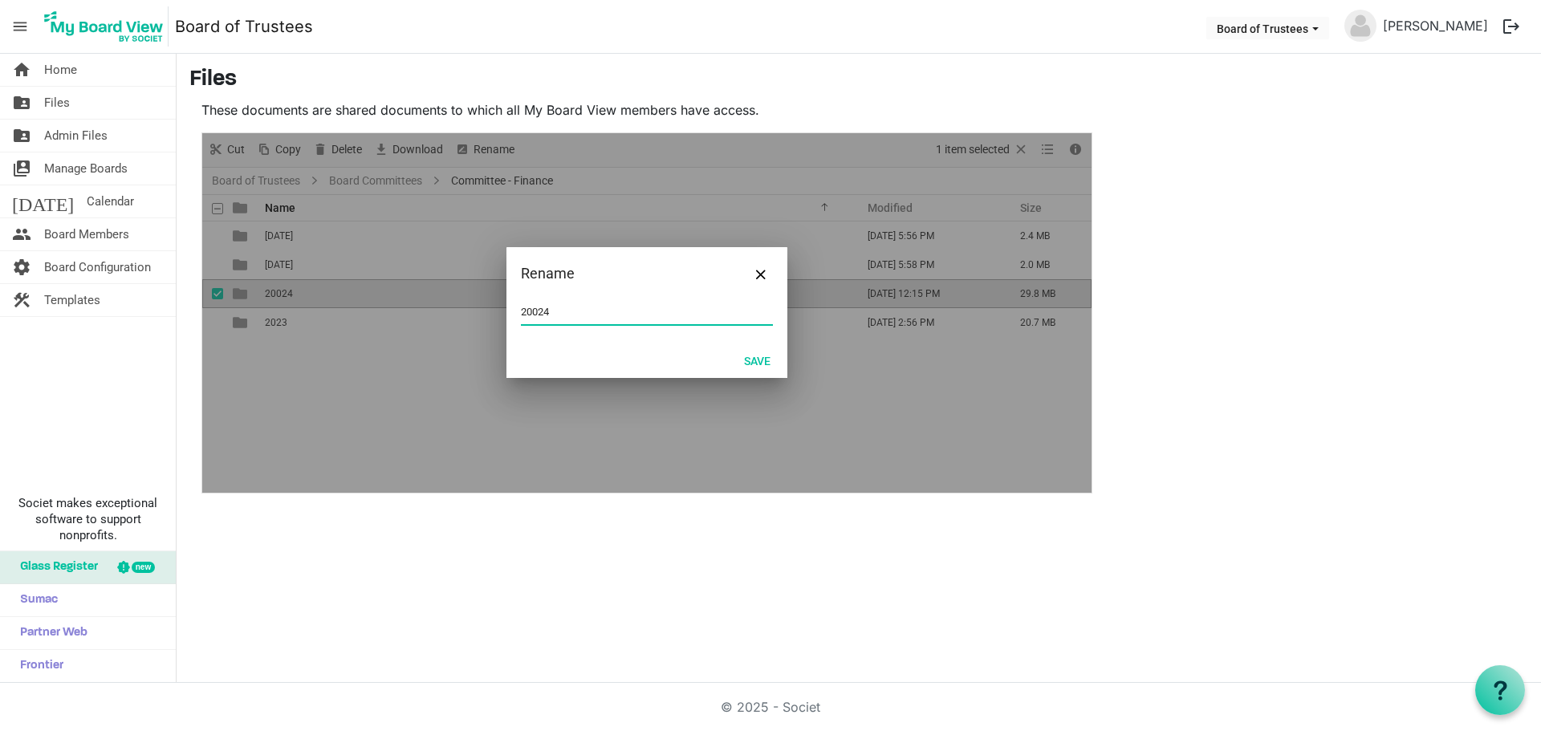
click at [537, 305] on input "20024" at bounding box center [647, 312] width 252 height 24
type input "2024"
click at [755, 362] on button "Save" at bounding box center [757, 360] width 47 height 22
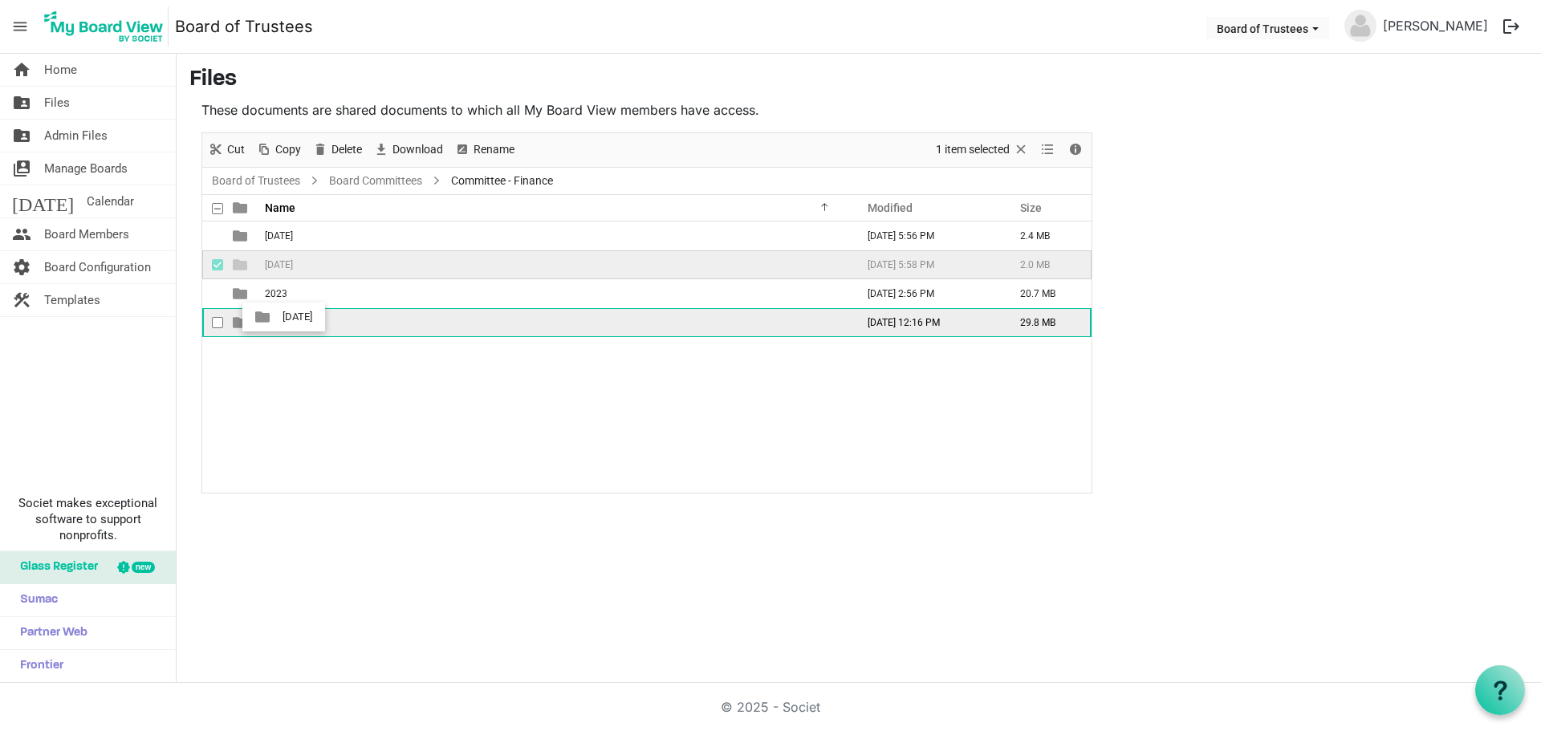
drag, startPoint x: 323, startPoint y: 262, endPoint x: 278, endPoint y: 317, distance: 71.3
click at [278, 317] on tbody "[DATE] [DATE] 5:56 PM 2.4 MB [DATE] [DATE] 5:58 PM 2.0 MB 2023 [DATE] 2:56 PM 2…" at bounding box center [646, 280] width 889 height 116
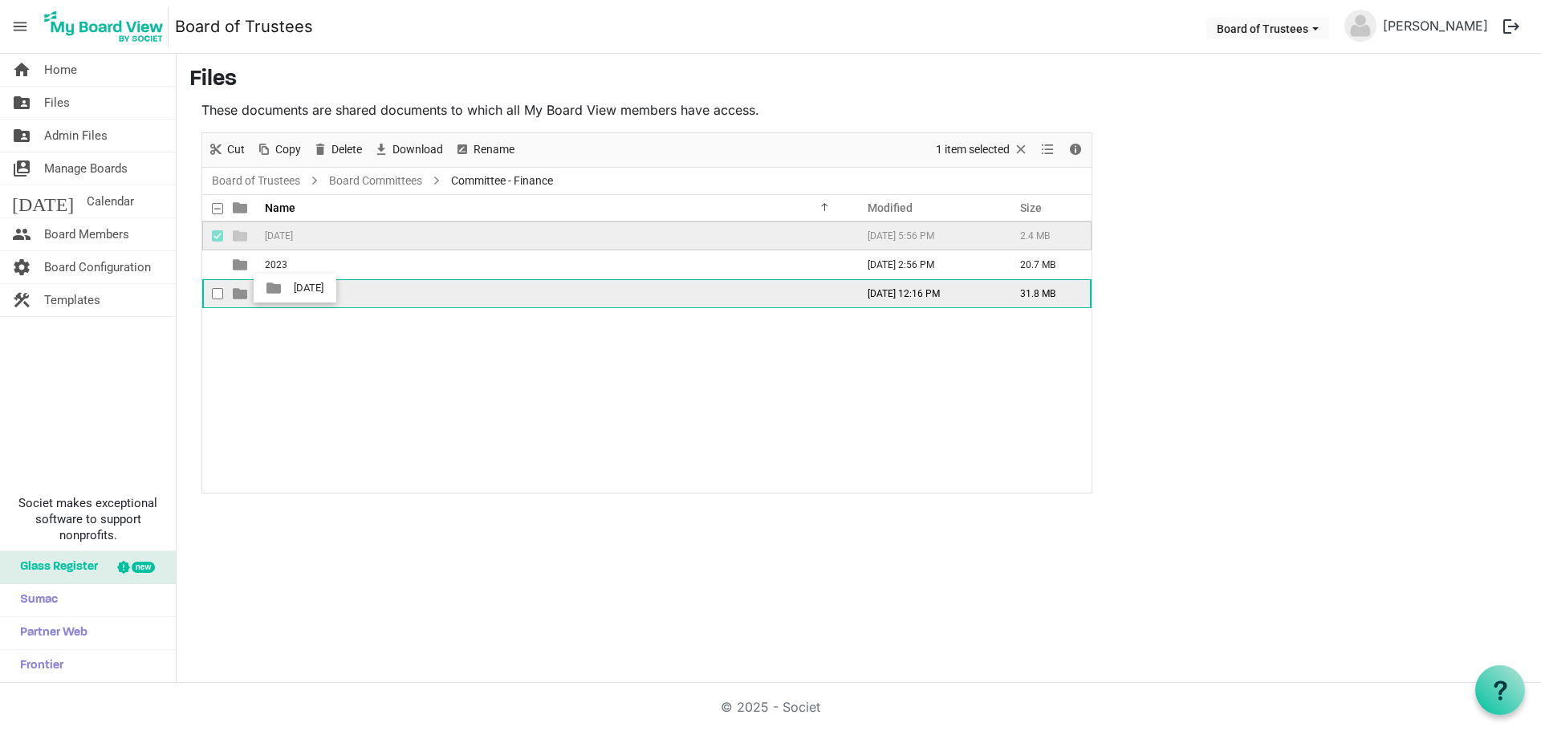
drag, startPoint x: 315, startPoint y: 237, endPoint x: 289, endPoint y: 291, distance: 60.3
click at [289, 291] on tbody "[DATE] [DATE] 5:56 PM 2.4 MB 2023 [DATE] 2:56 PM 20.7 MB 2024 [DATE] 12:16 PM 3…" at bounding box center [646, 265] width 889 height 87
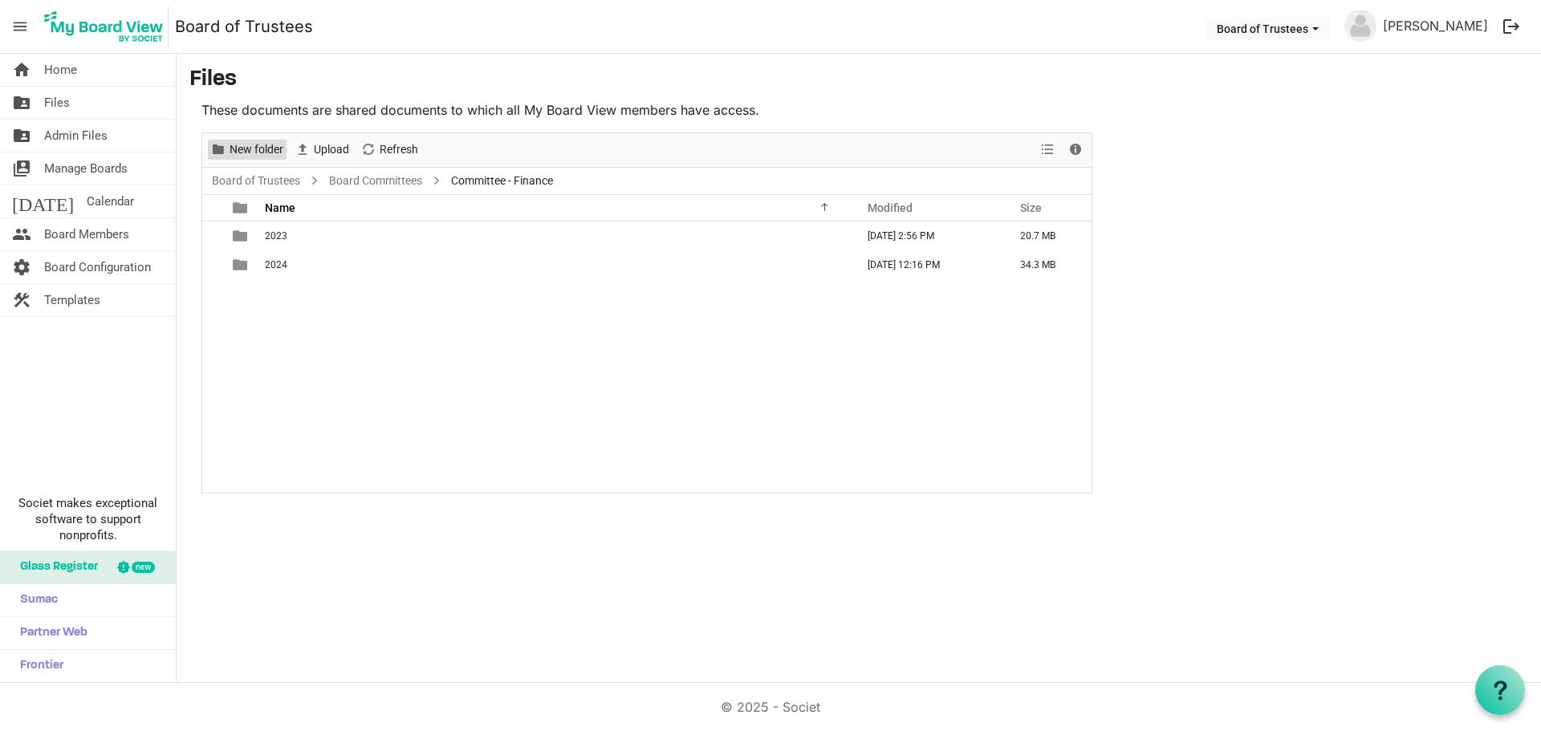
click at [262, 151] on span "New folder" at bounding box center [256, 150] width 57 height 20
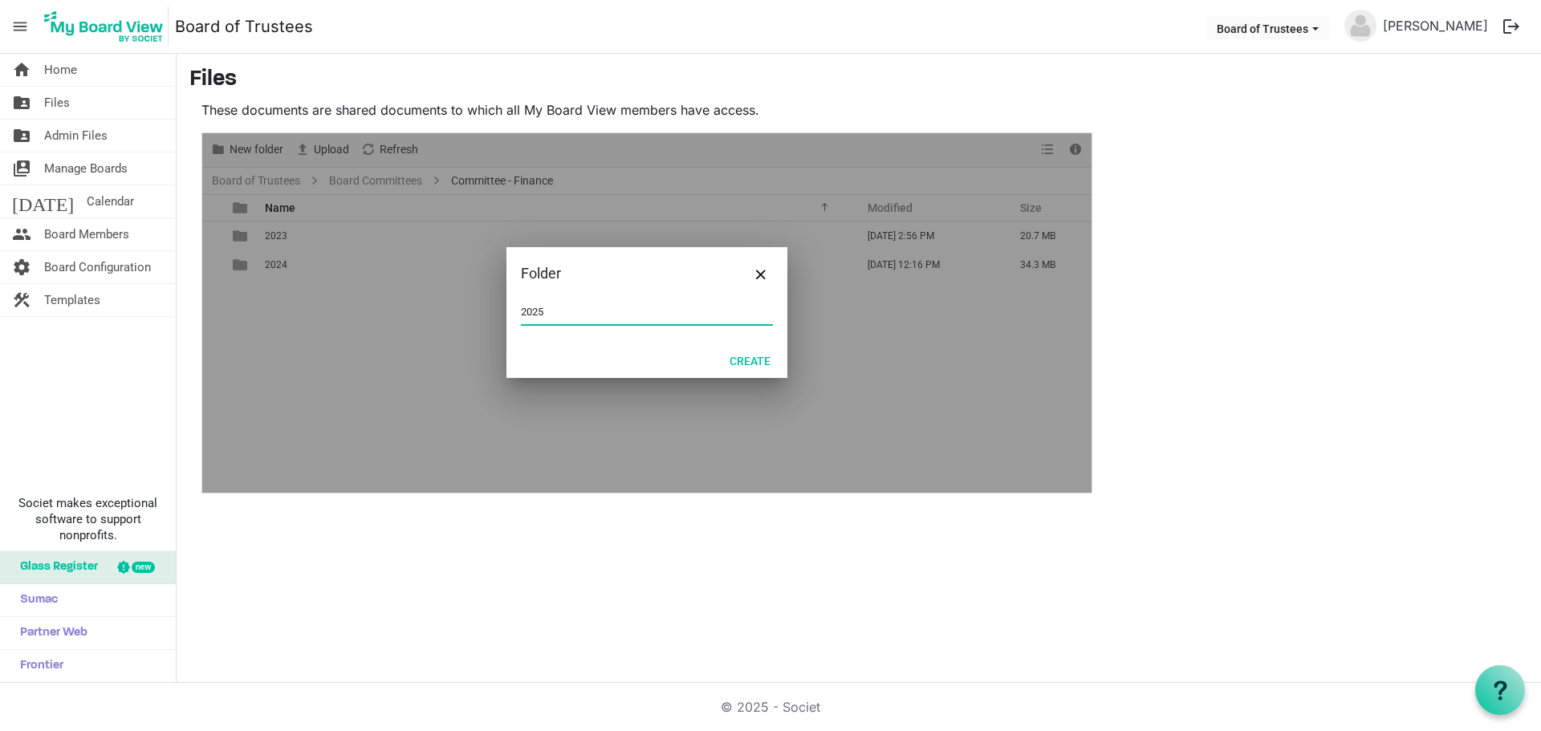
type input "2025"
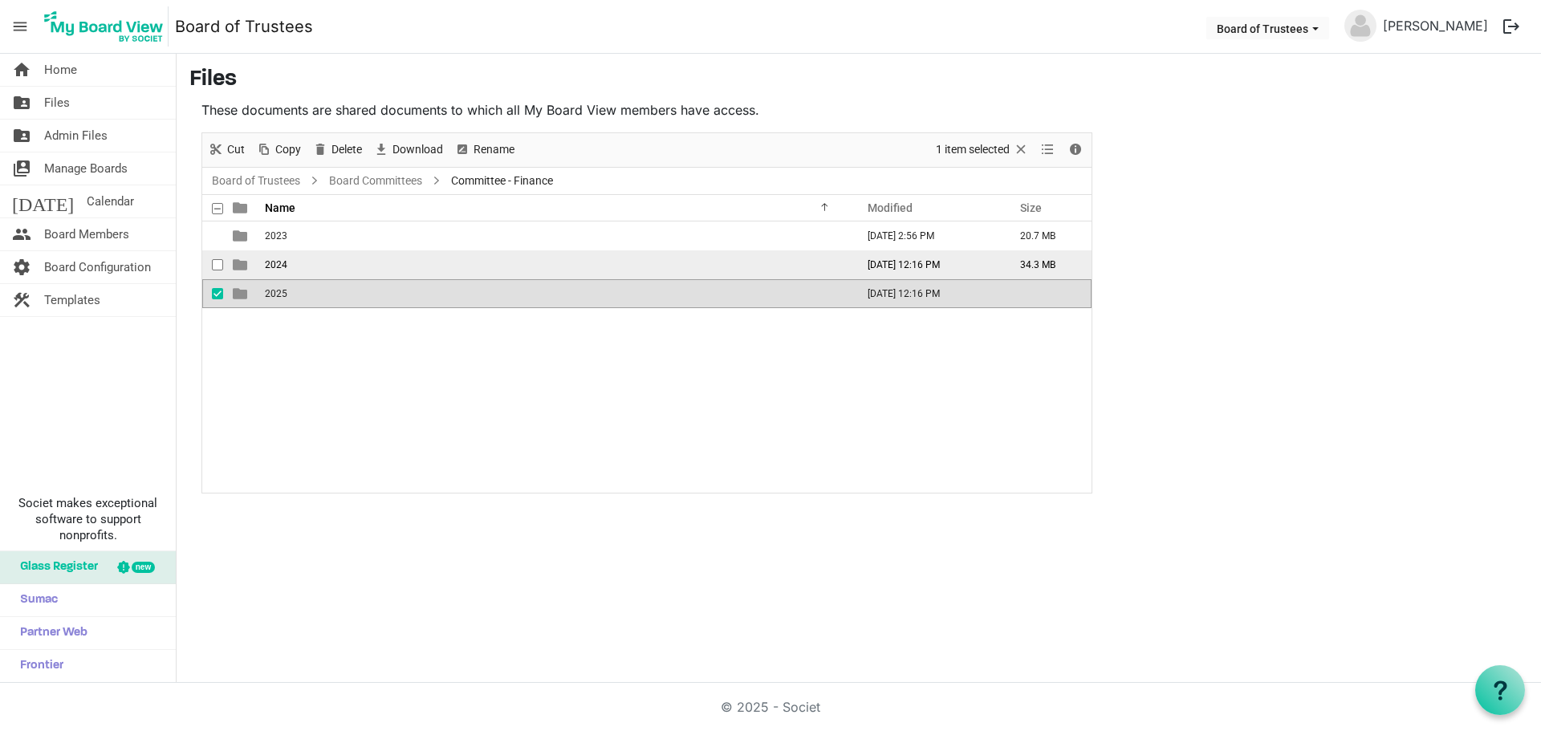
click at [280, 267] on span "2024" at bounding box center [276, 264] width 22 height 11
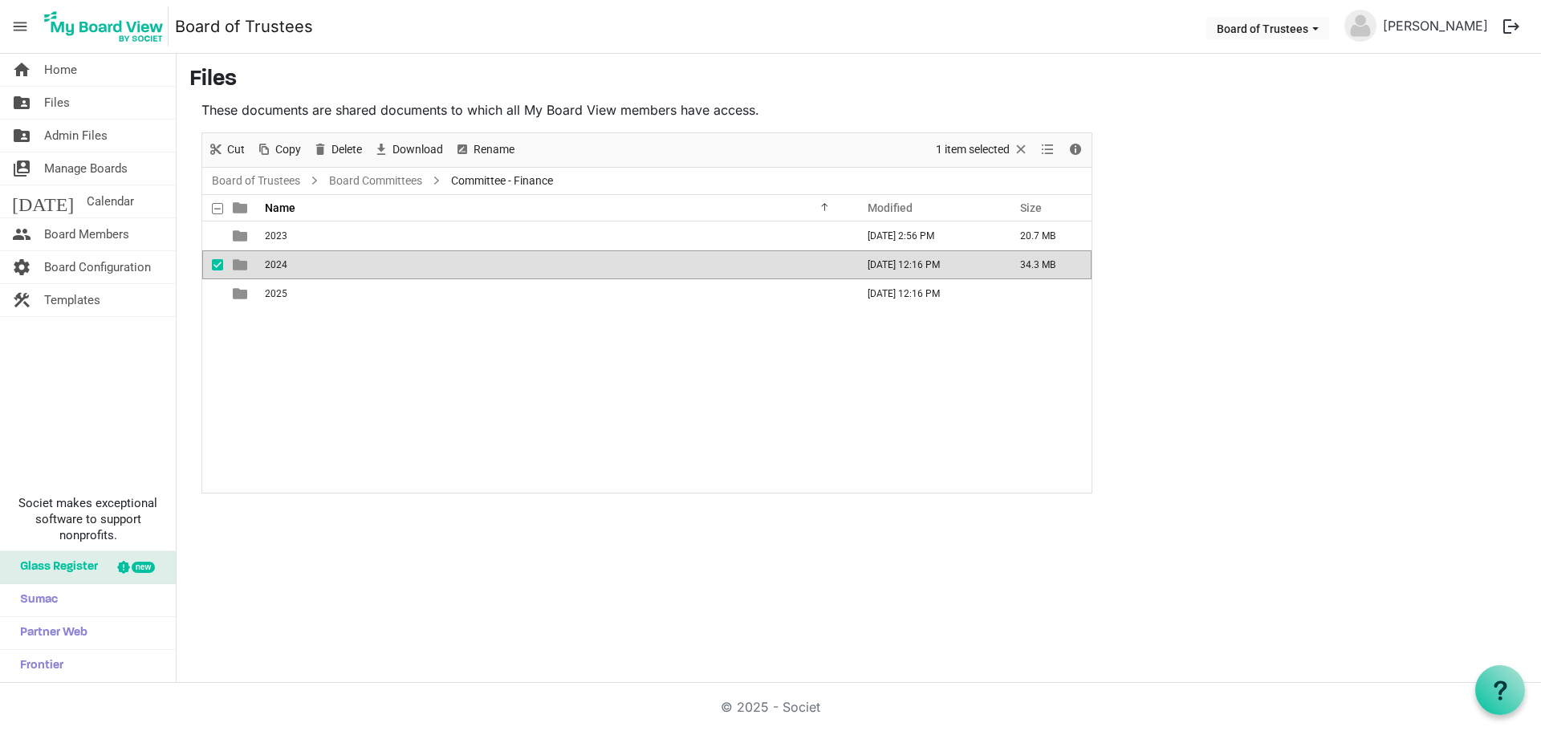
click at [280, 267] on span "2024" at bounding box center [276, 264] width 22 height 11
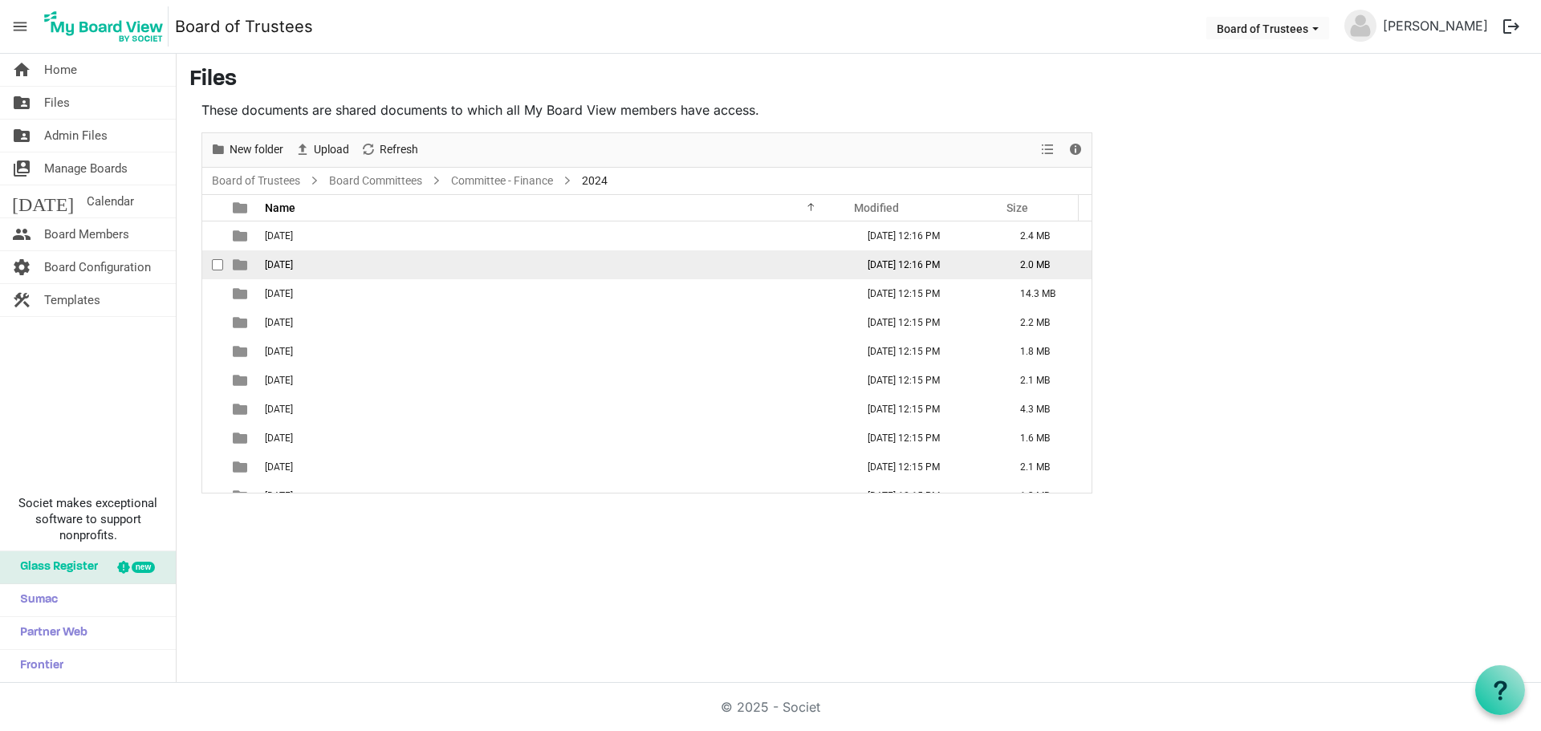
click at [293, 265] on span "[DATE]" at bounding box center [279, 264] width 28 height 11
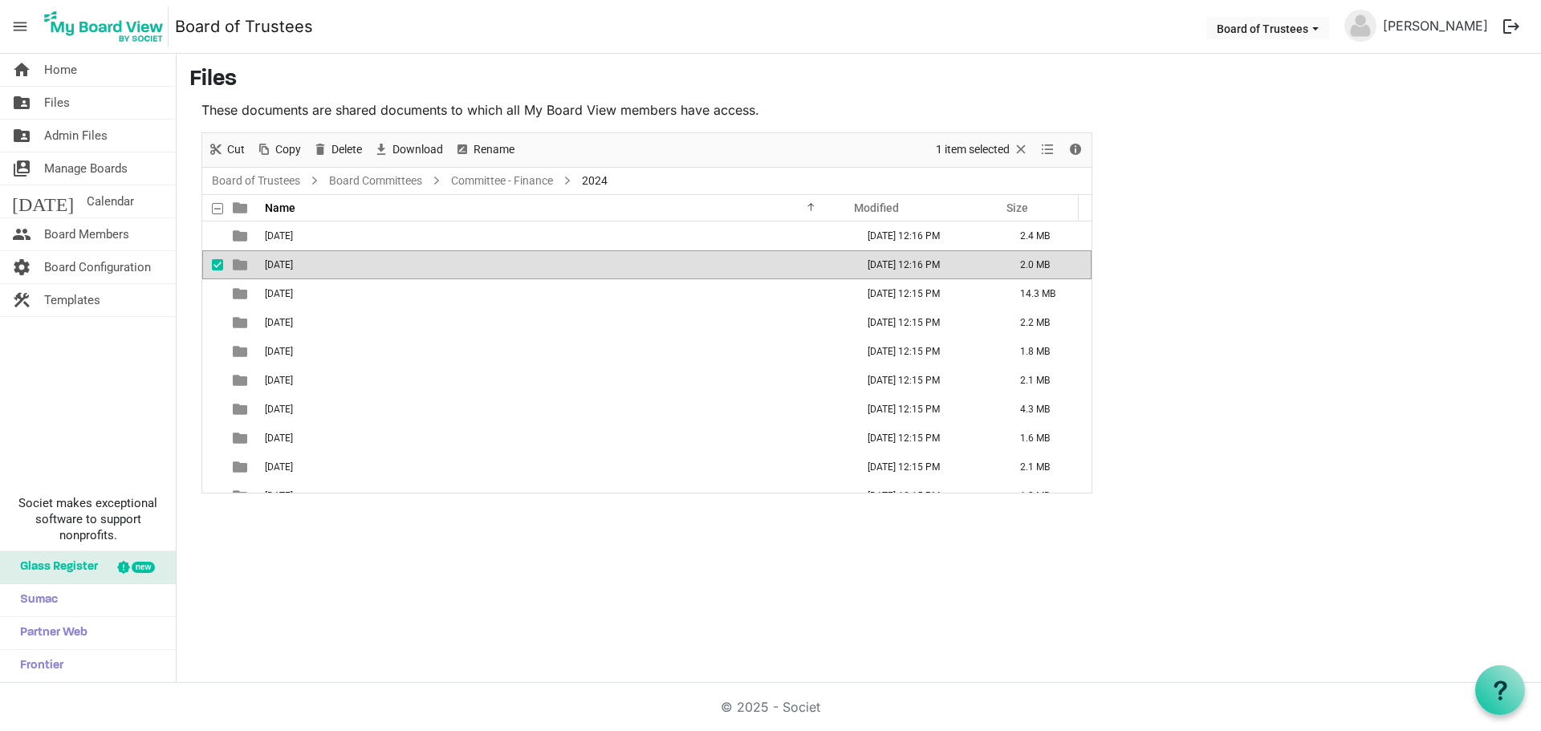
click at [293, 265] on span "[DATE]" at bounding box center [279, 264] width 28 height 11
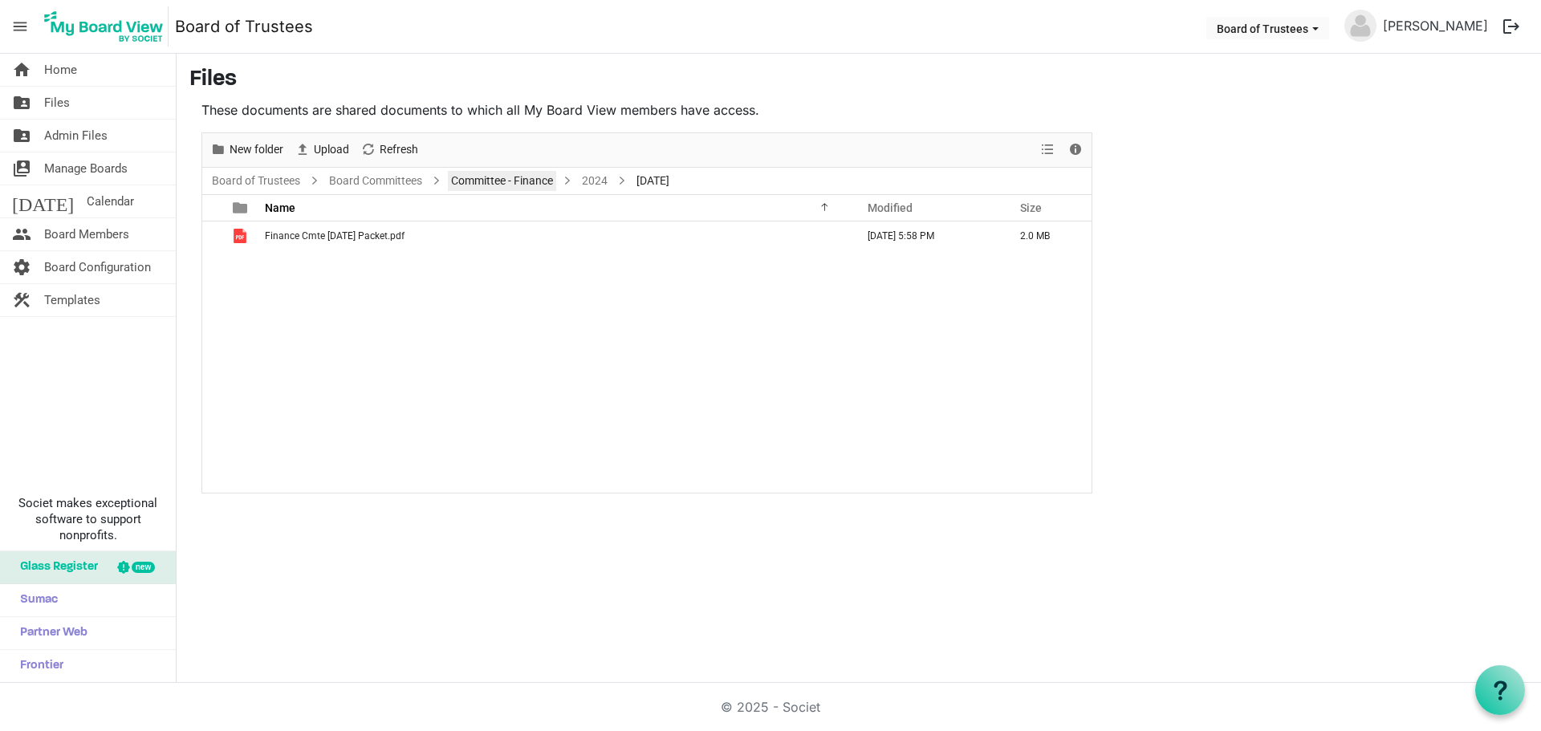
click at [545, 181] on link "Committee - Finance" at bounding box center [502, 181] width 108 height 20
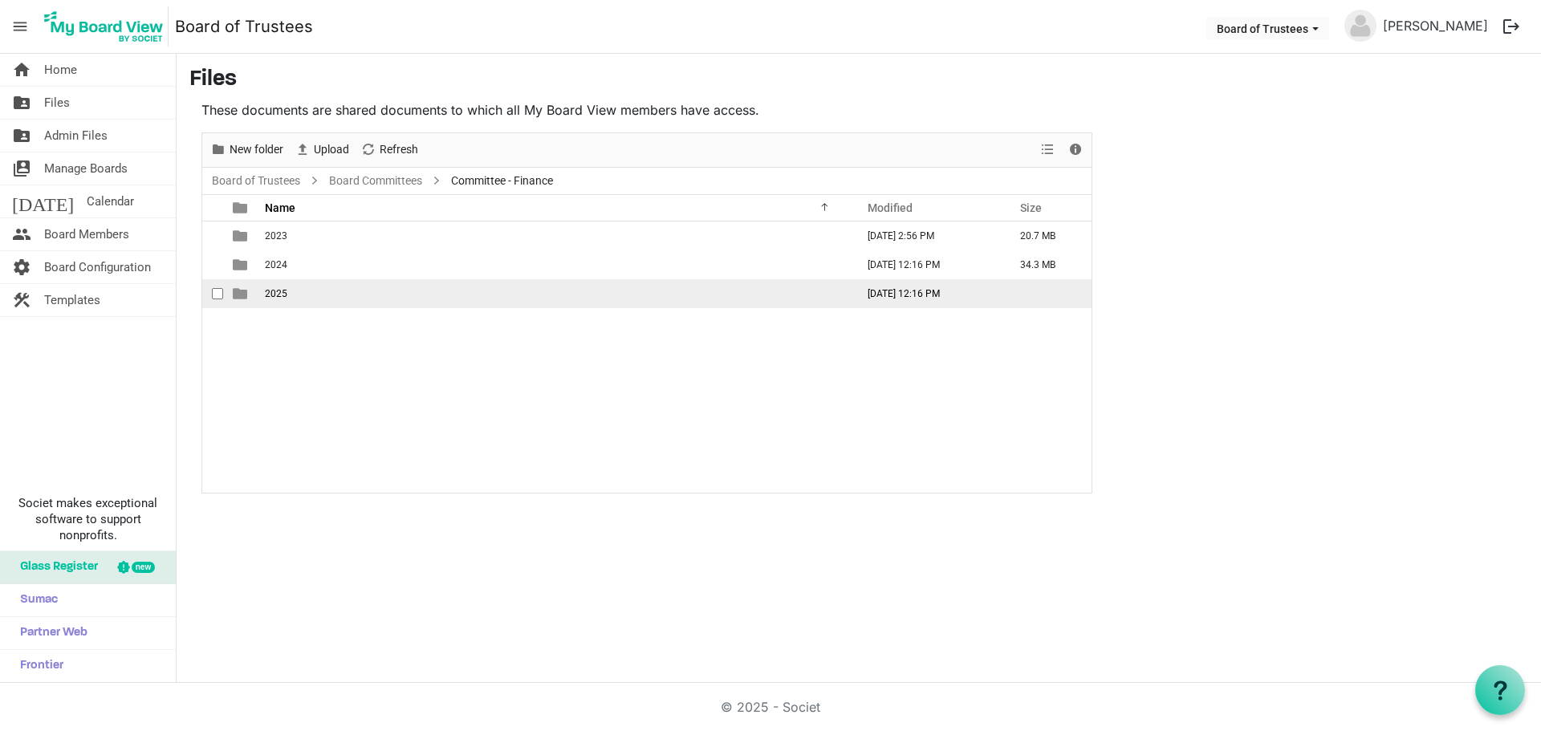
click at [290, 296] on td "2025" at bounding box center [555, 293] width 591 height 29
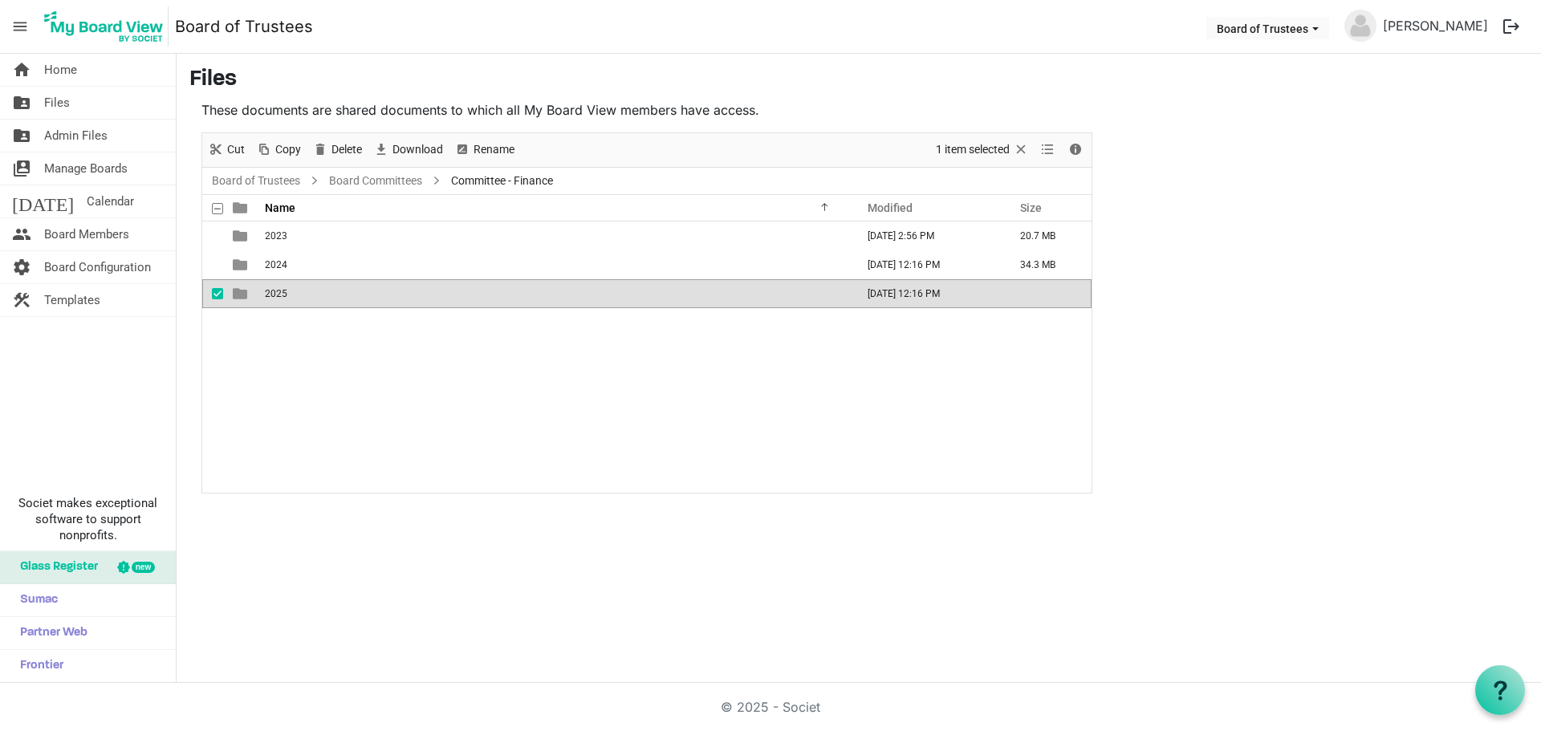
click at [290, 296] on td "2025" at bounding box center [555, 293] width 591 height 29
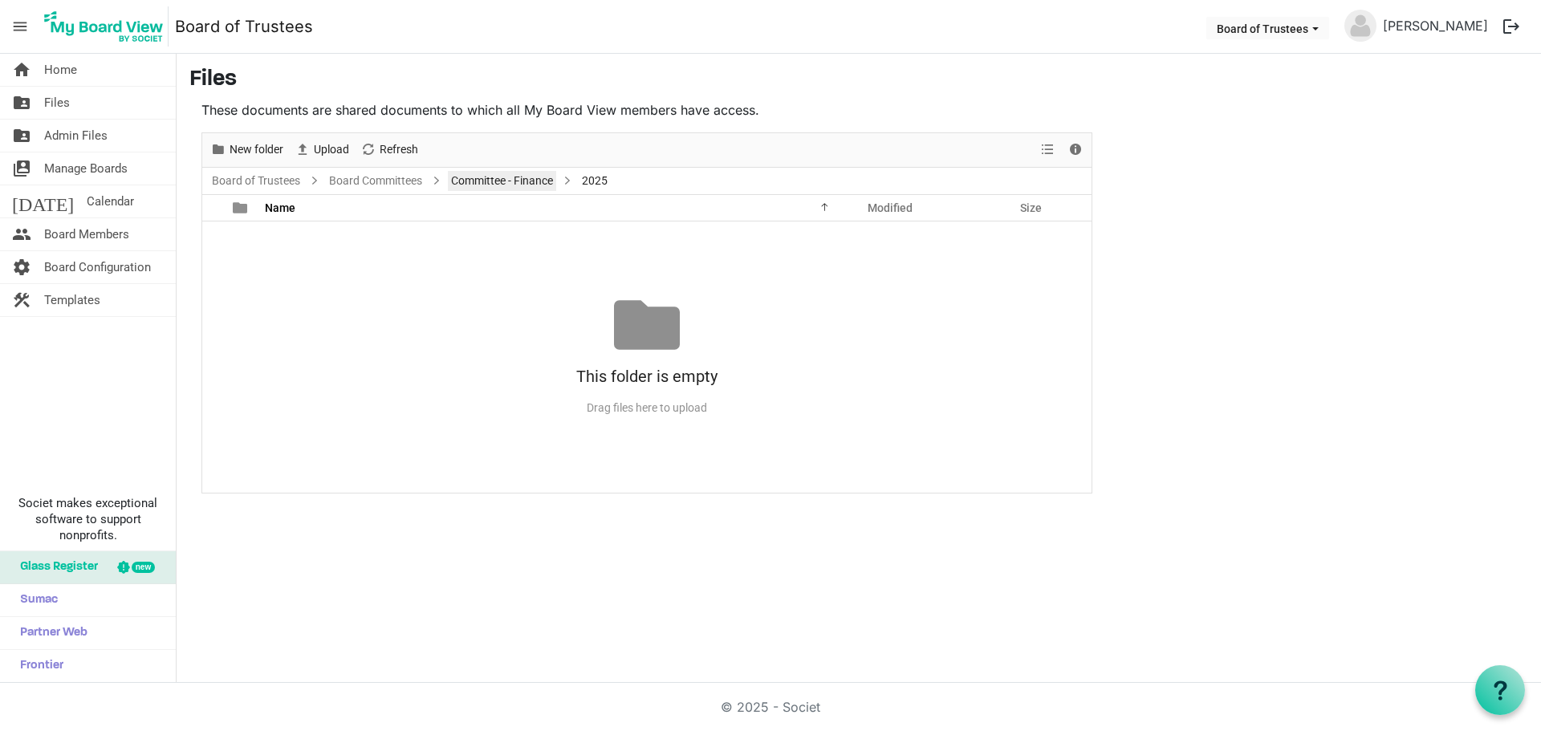
click at [526, 180] on link "Committee - Finance" at bounding box center [502, 181] width 108 height 20
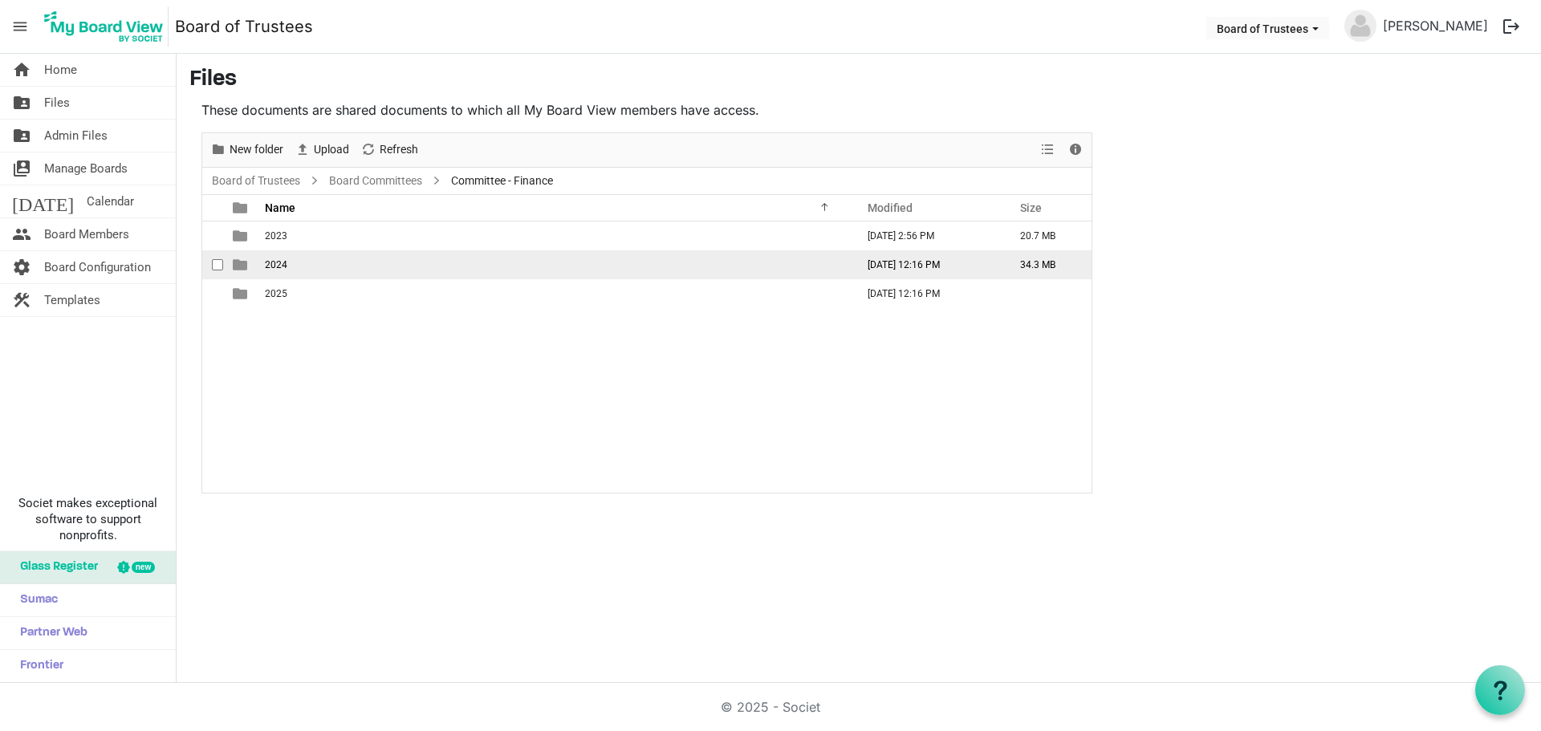
click at [284, 262] on span "2024" at bounding box center [276, 264] width 22 height 11
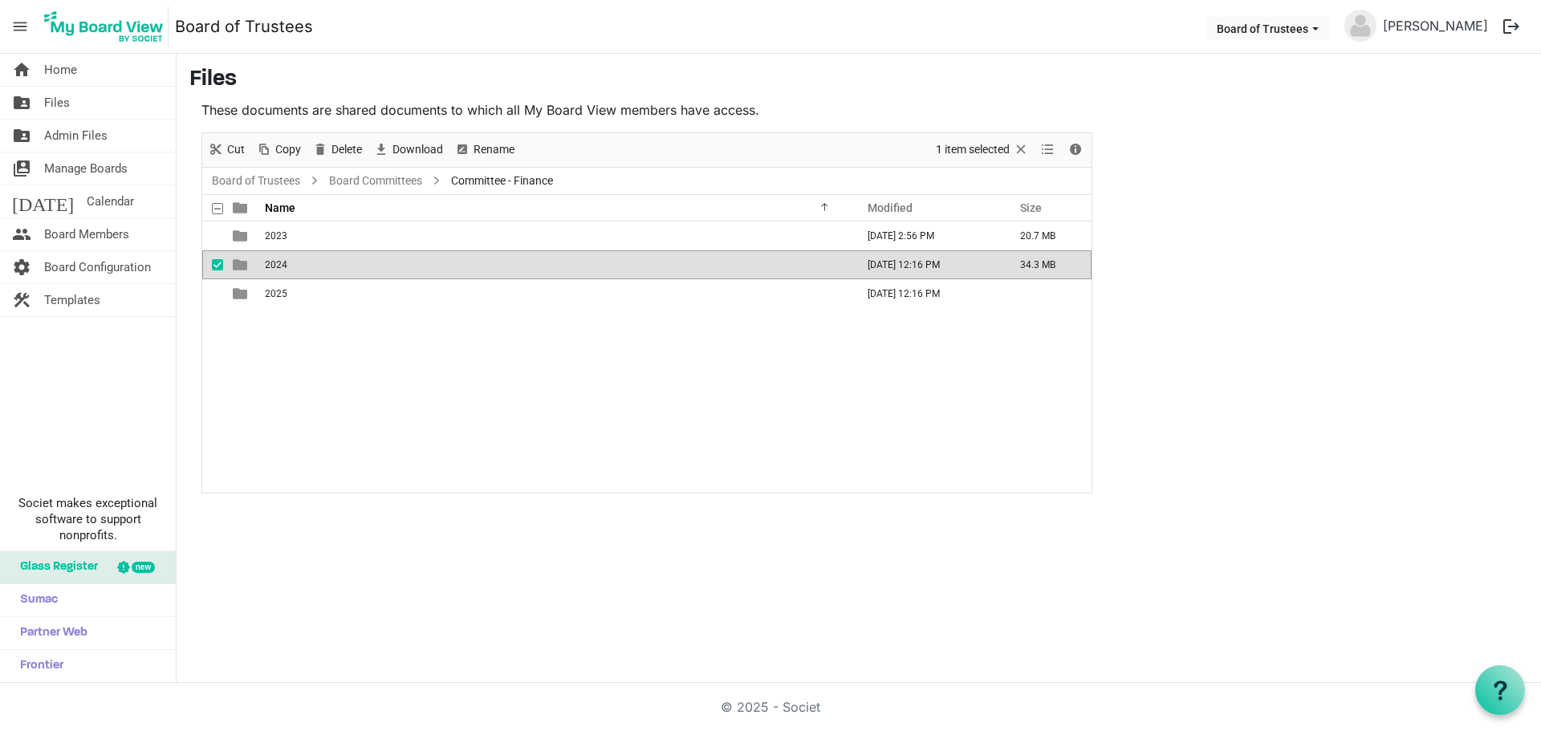
click at [284, 262] on span "2024" at bounding box center [276, 264] width 22 height 11
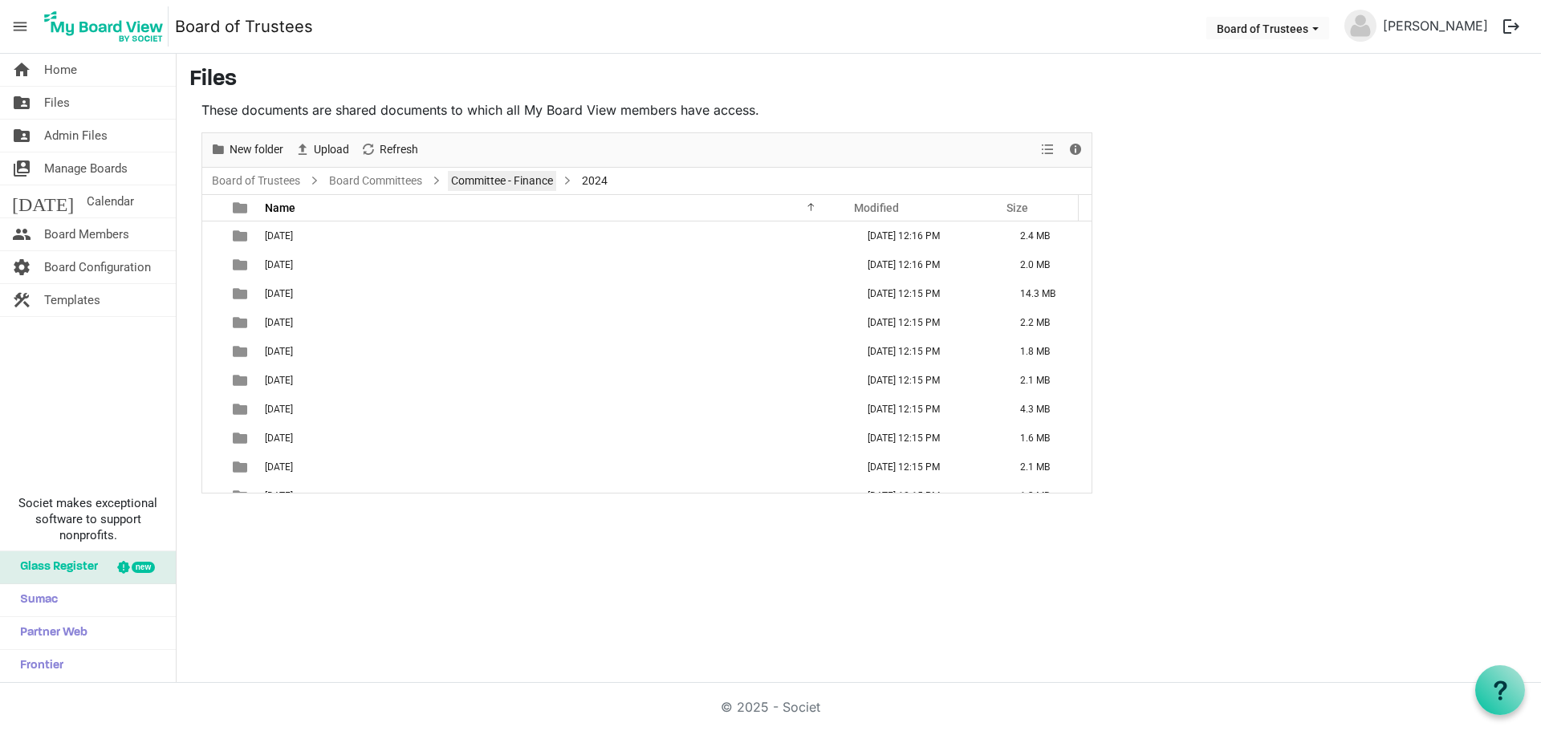
click at [532, 179] on link "Committee - Finance" at bounding box center [502, 181] width 108 height 20
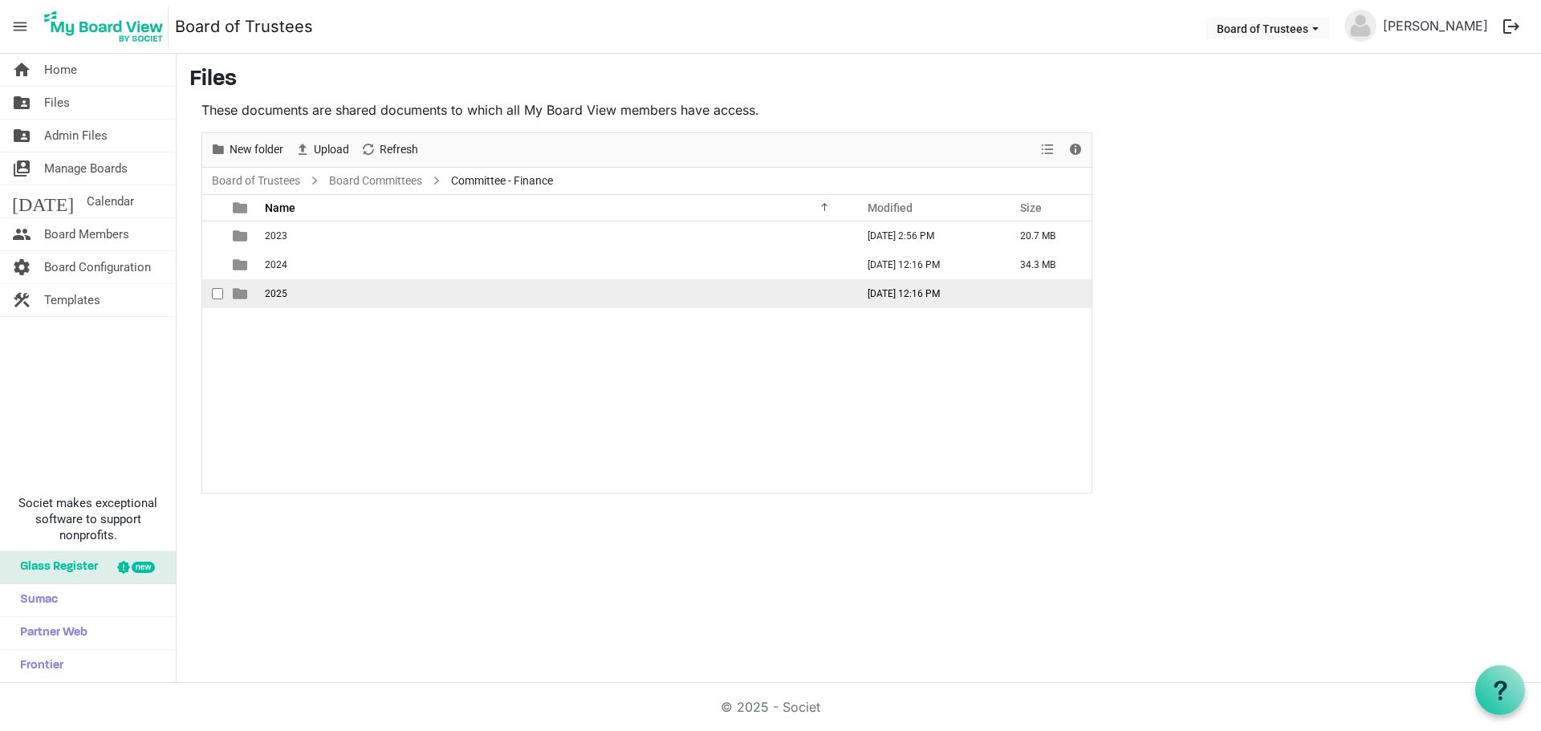
click at [282, 290] on span "2025" at bounding box center [276, 293] width 22 height 11
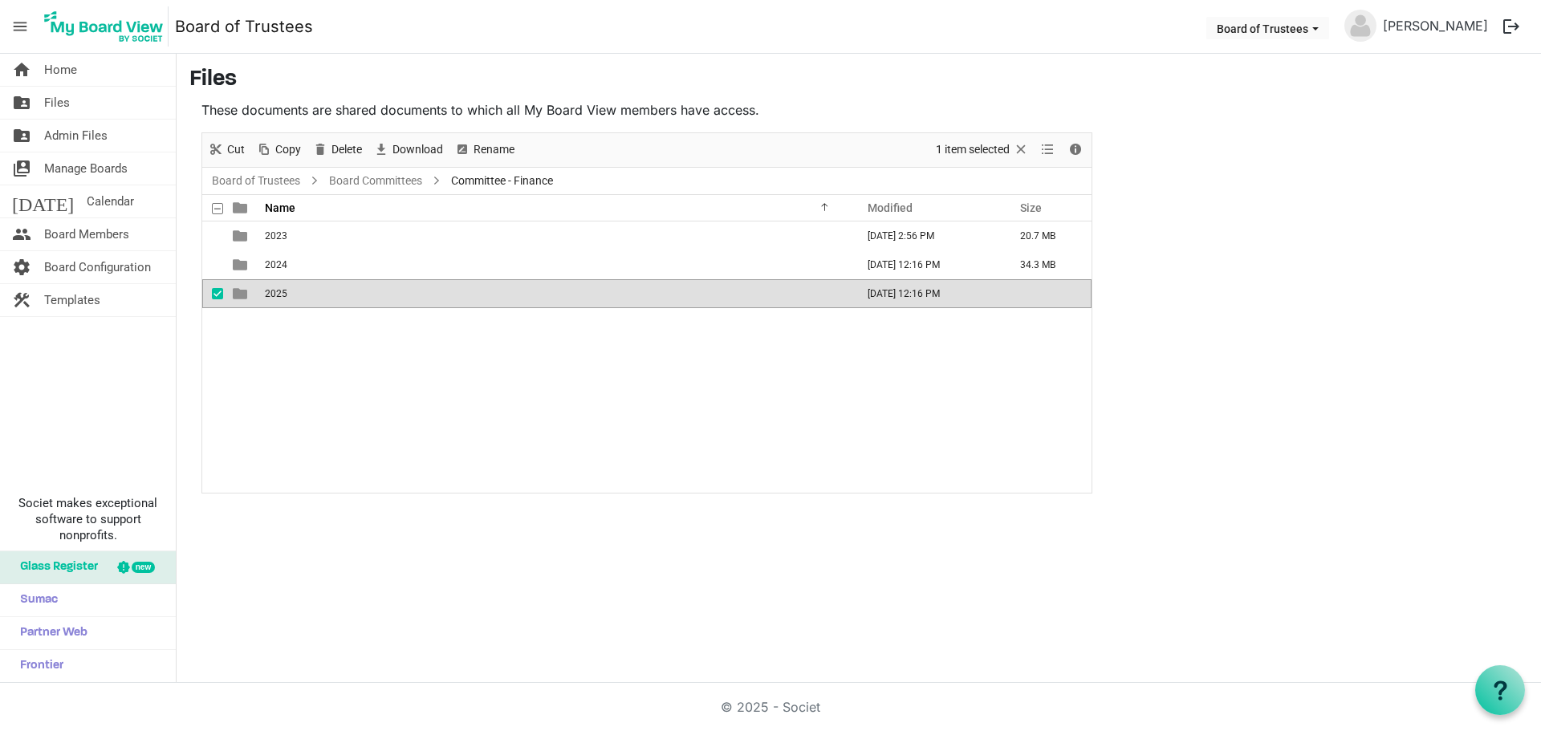
click at [282, 290] on span "2025" at bounding box center [276, 293] width 22 height 11
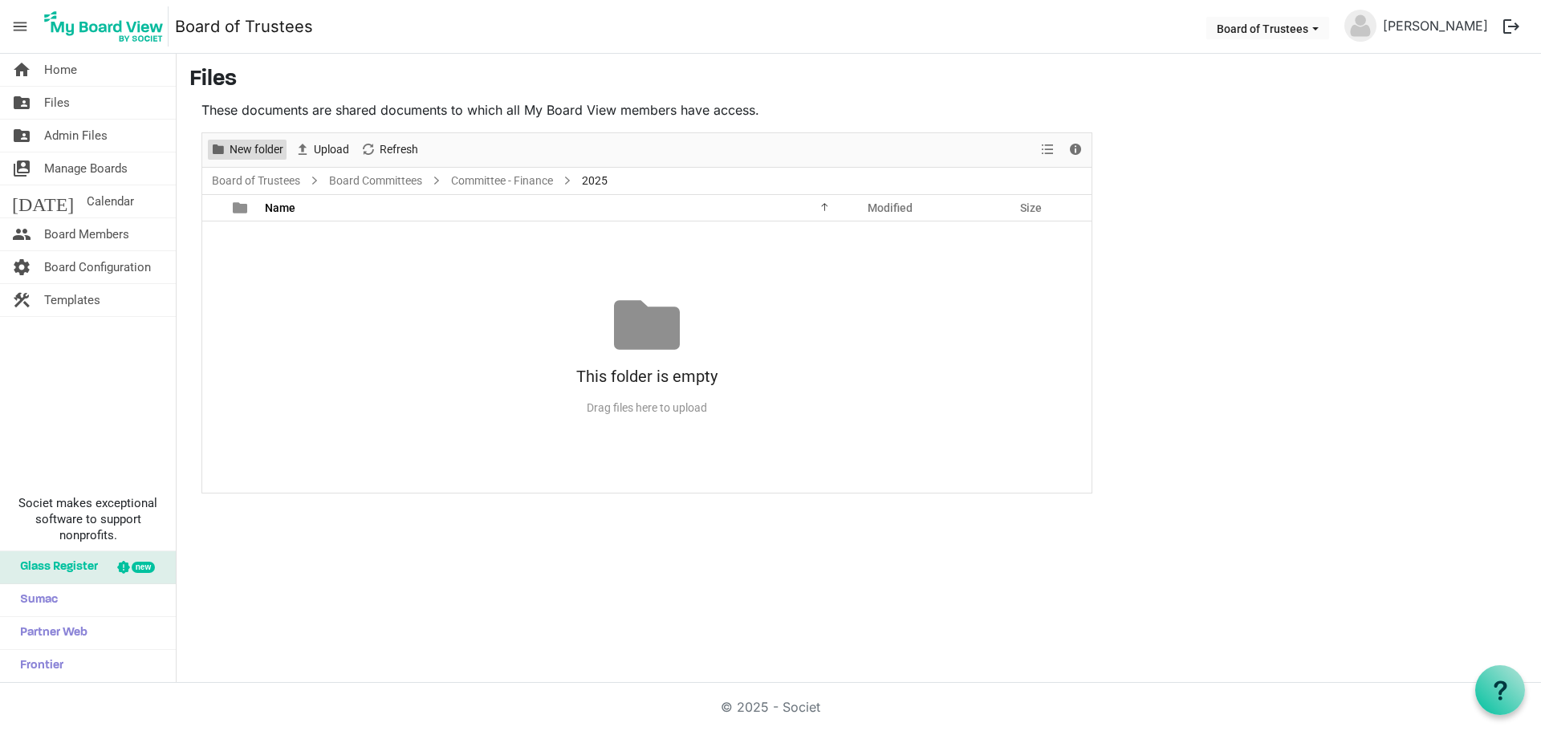
click at [242, 149] on span "New folder" at bounding box center [256, 150] width 57 height 20
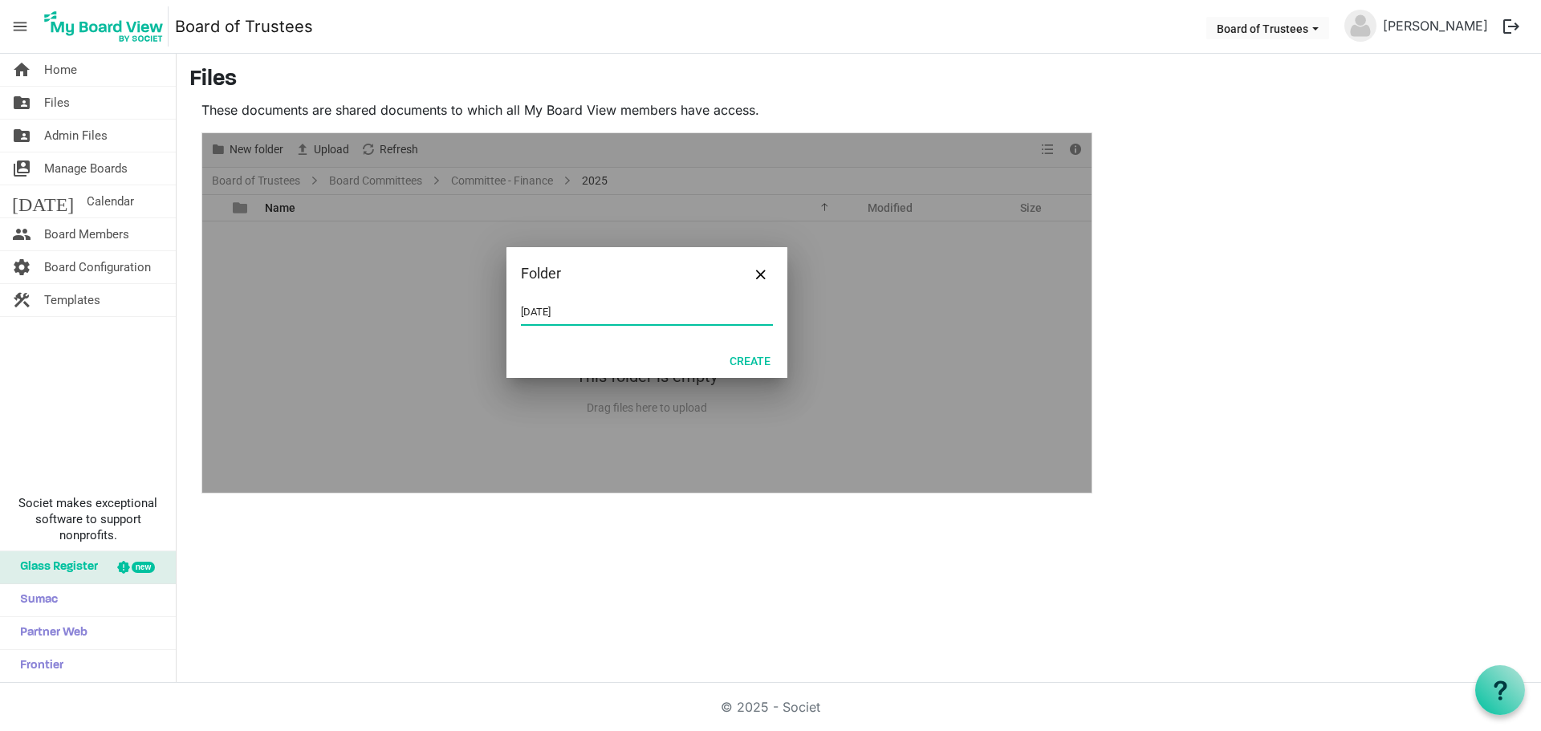
type input "[DATE]"
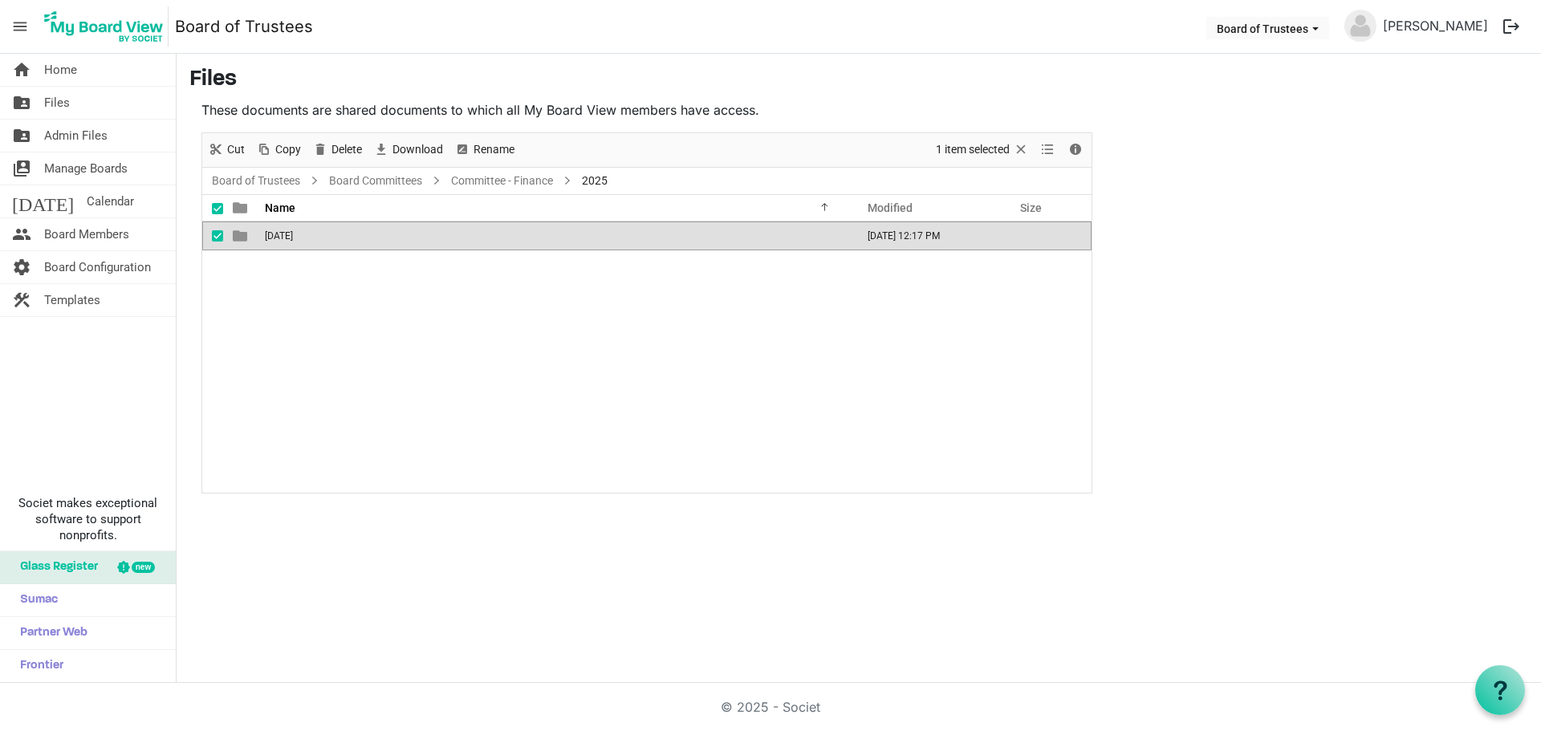
click at [601, 180] on span "2025" at bounding box center [595, 181] width 32 height 20
click at [537, 179] on link "Committee - Finance" at bounding box center [502, 181] width 108 height 20
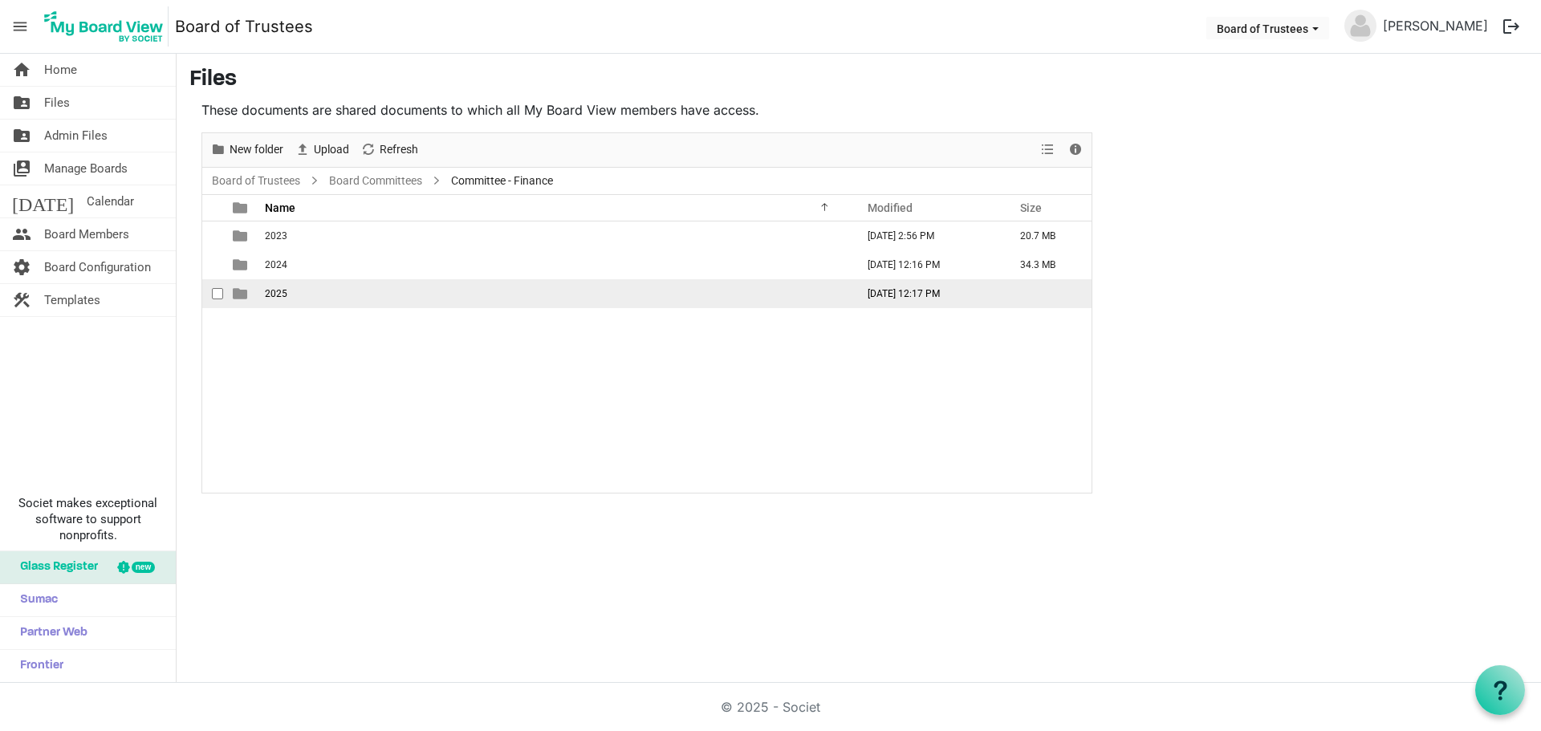
click at [269, 290] on span "2025" at bounding box center [276, 293] width 22 height 11
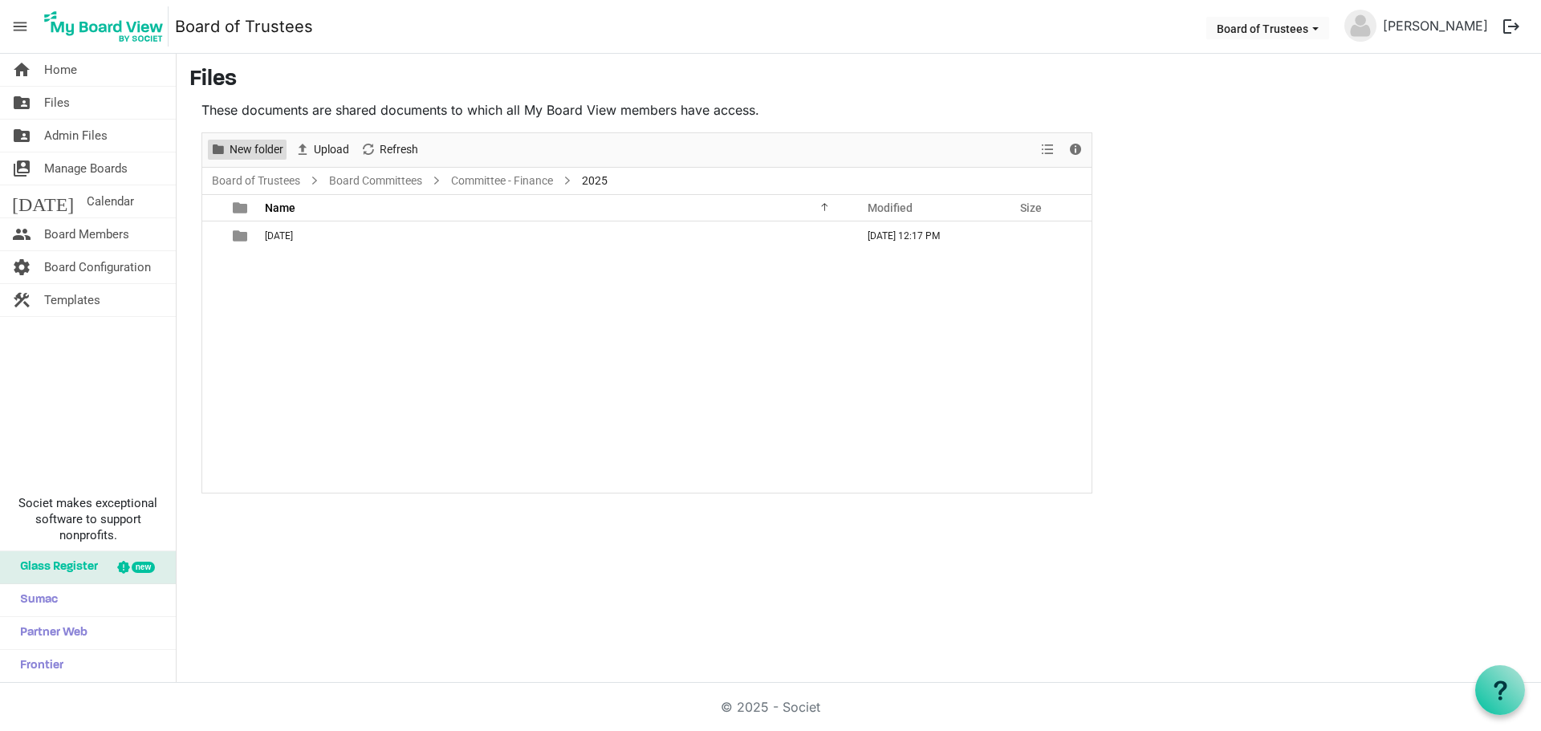
click at [250, 146] on span "New folder" at bounding box center [256, 150] width 57 height 20
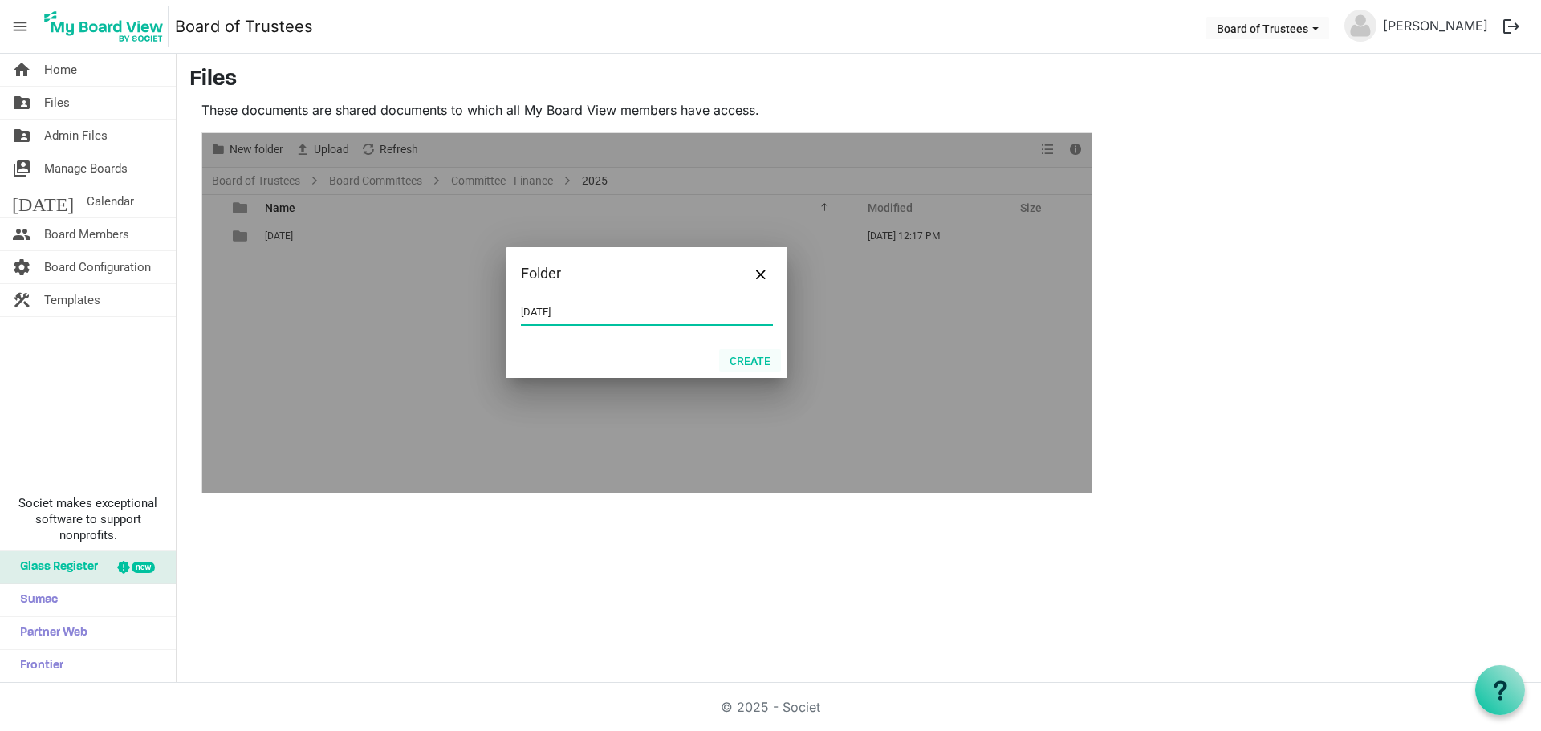
type input "[DATE]"
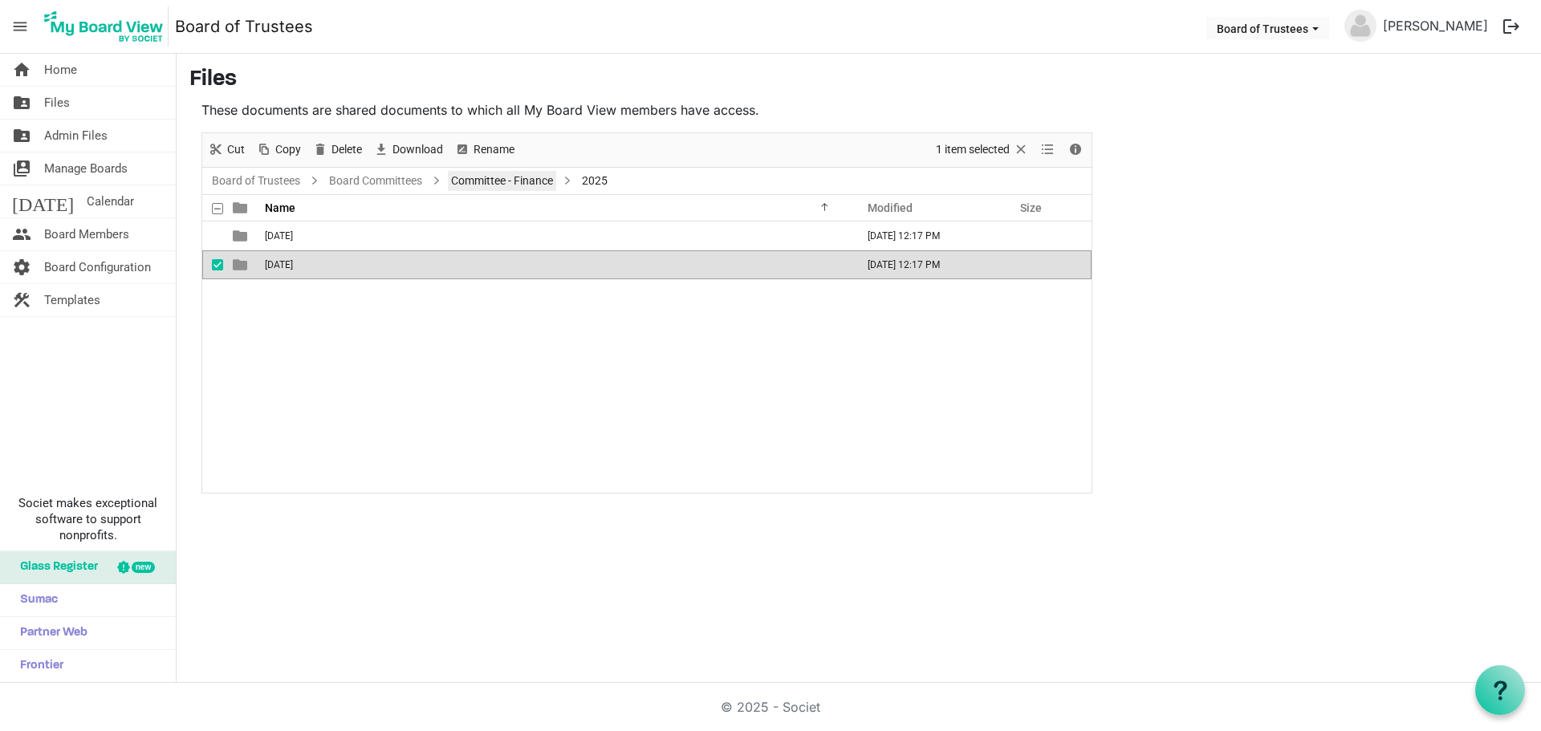
click at [530, 179] on link "Committee - Finance" at bounding box center [502, 181] width 108 height 20
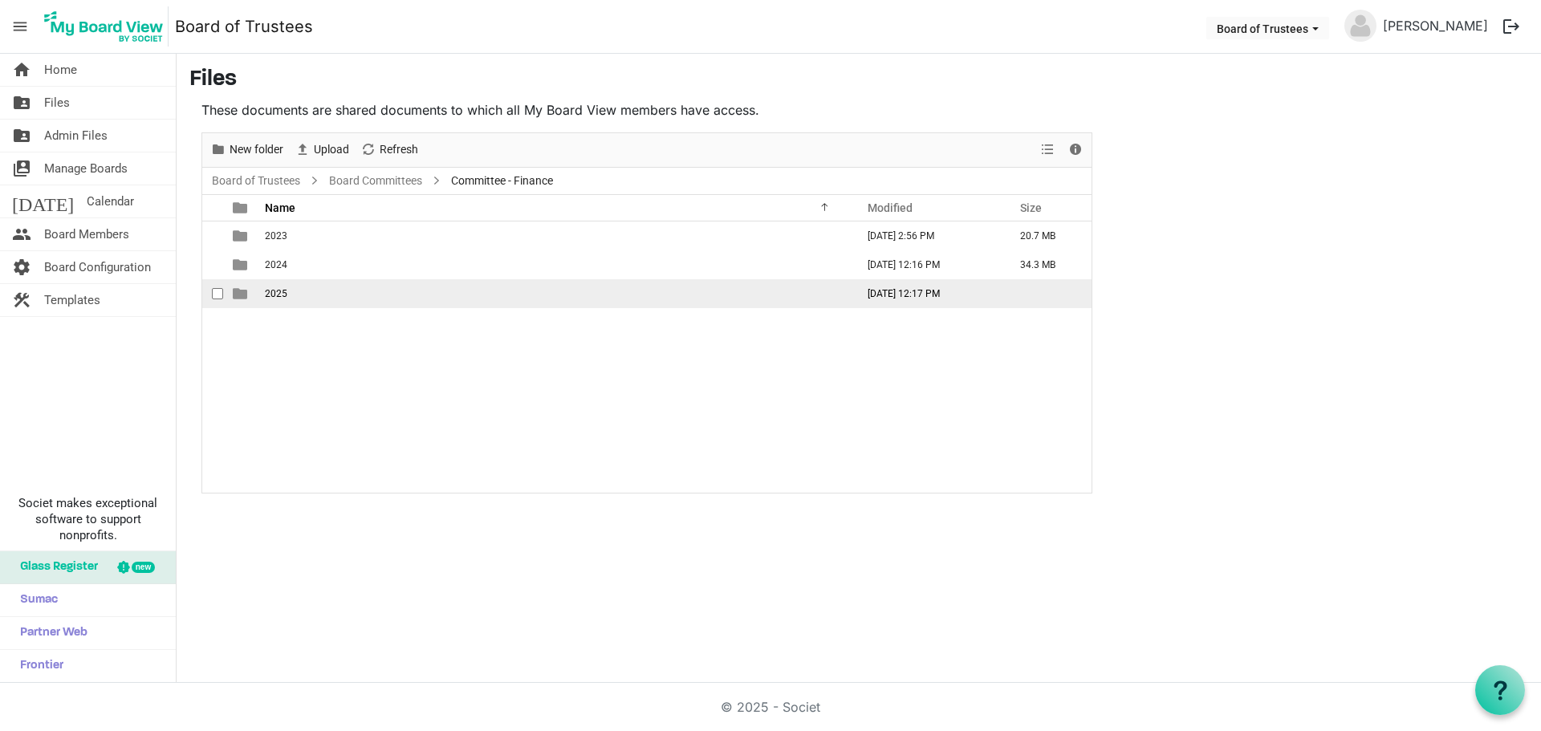
click at [328, 294] on td "2025" at bounding box center [555, 293] width 591 height 29
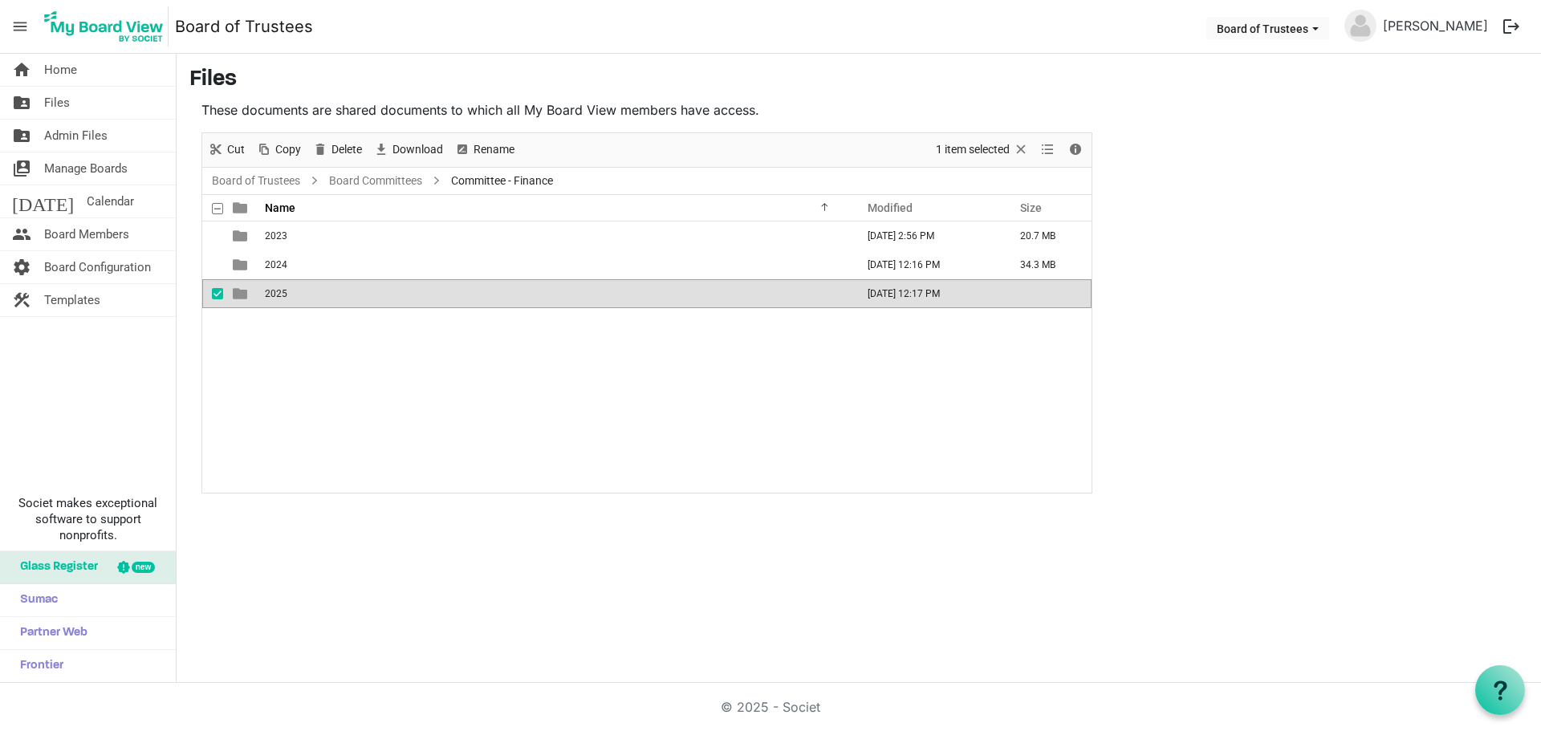
click at [327, 294] on td "2025" at bounding box center [555, 293] width 591 height 29
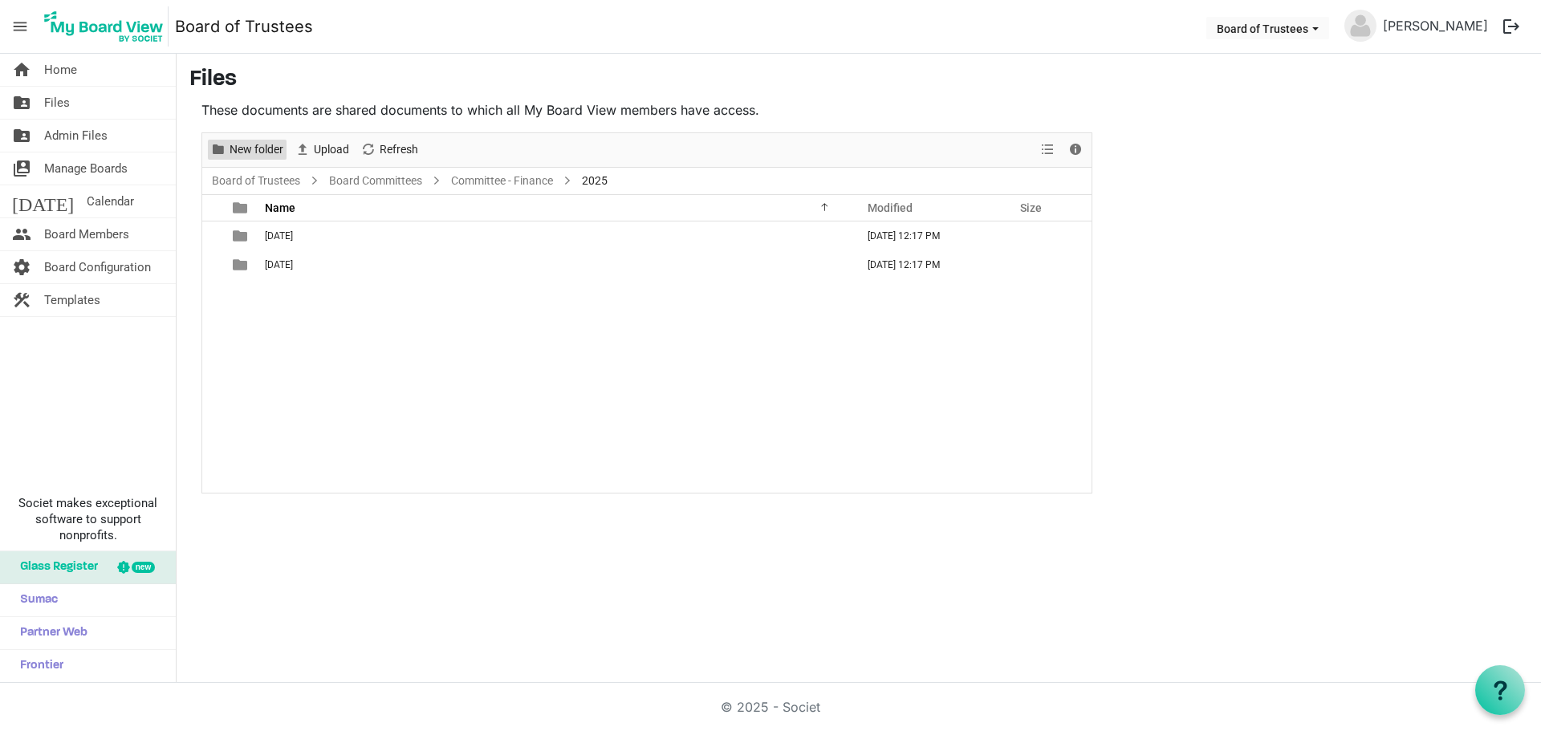
click at [260, 149] on span "New folder" at bounding box center [256, 150] width 57 height 20
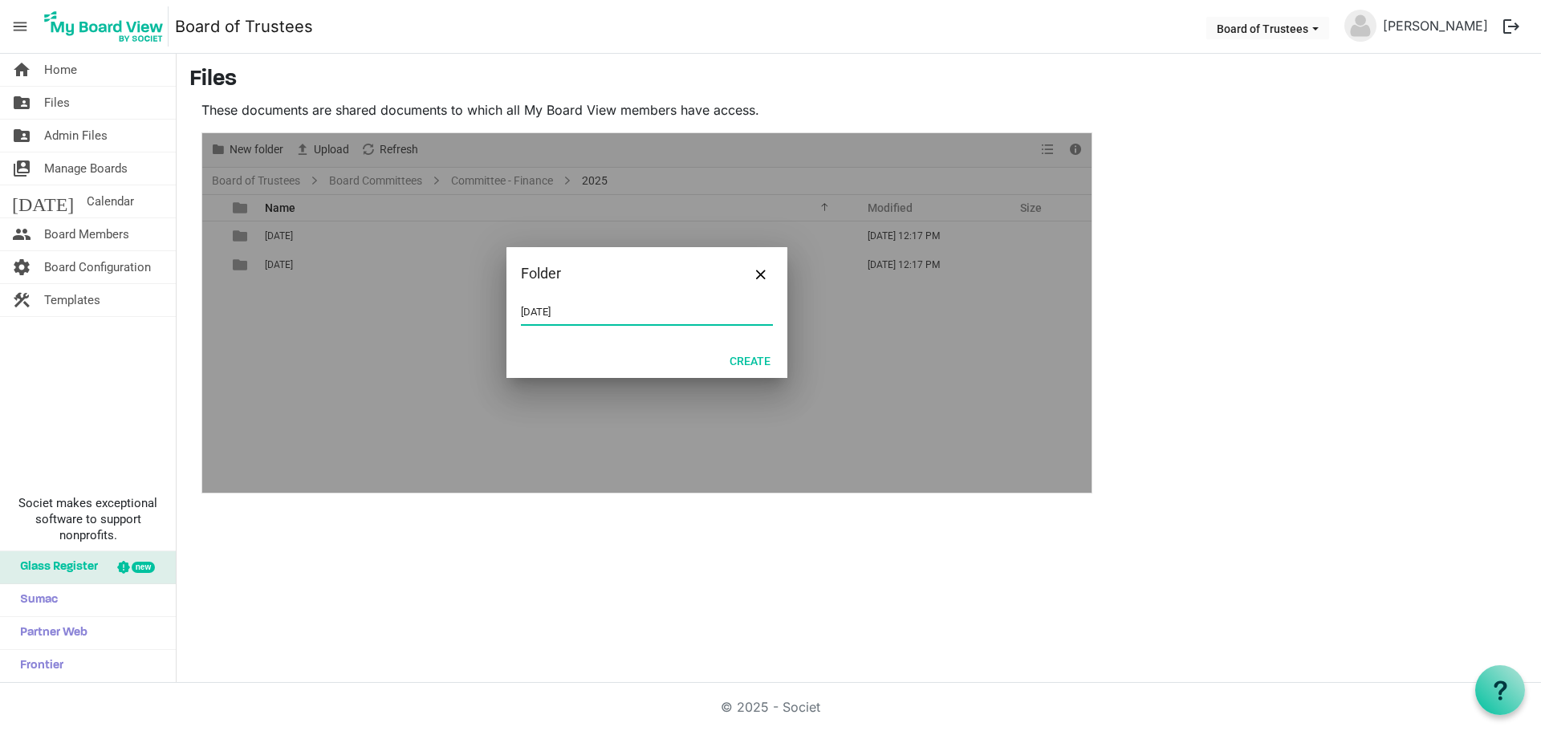
type input "[DATE]"
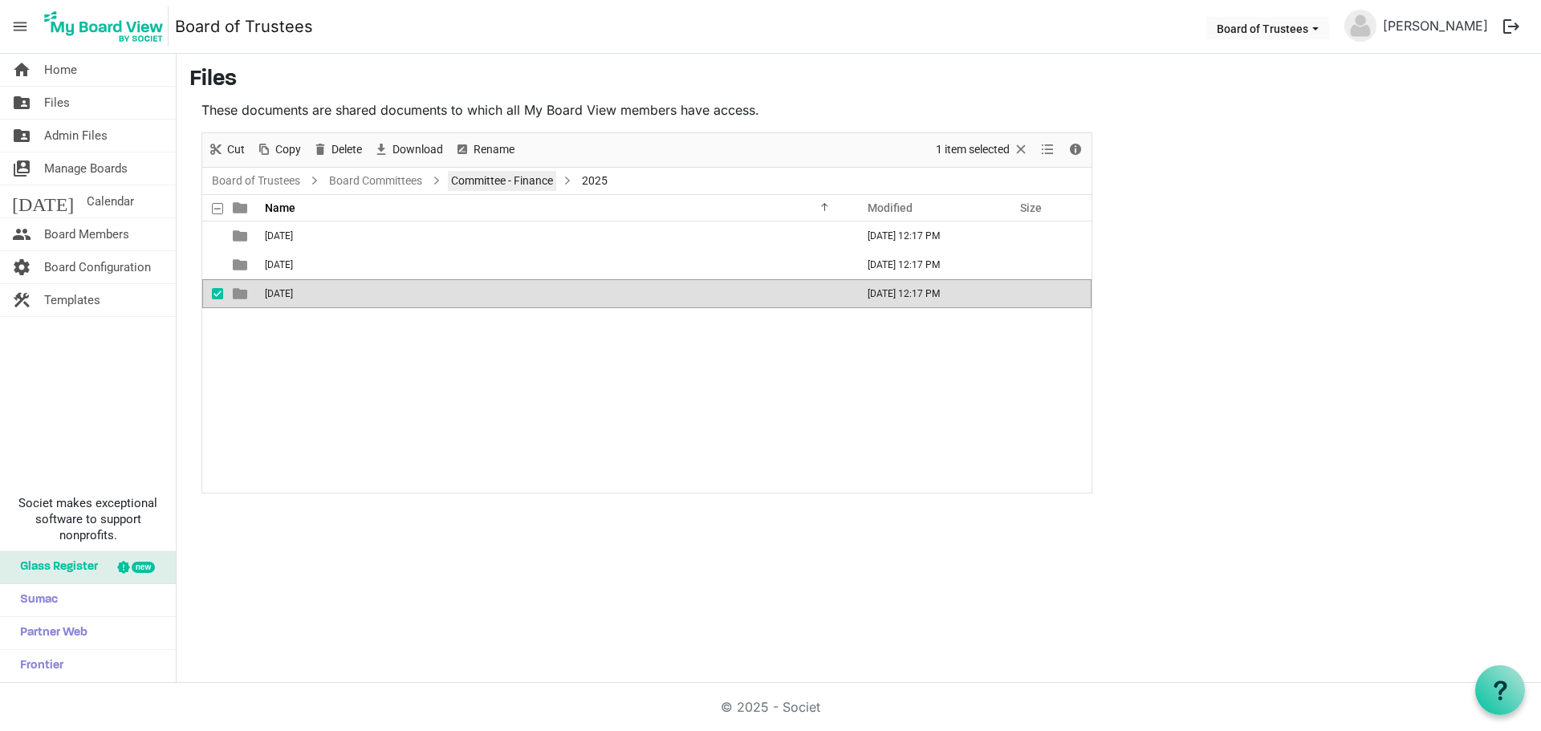
click at [543, 181] on link "Committee - Finance" at bounding box center [502, 181] width 108 height 20
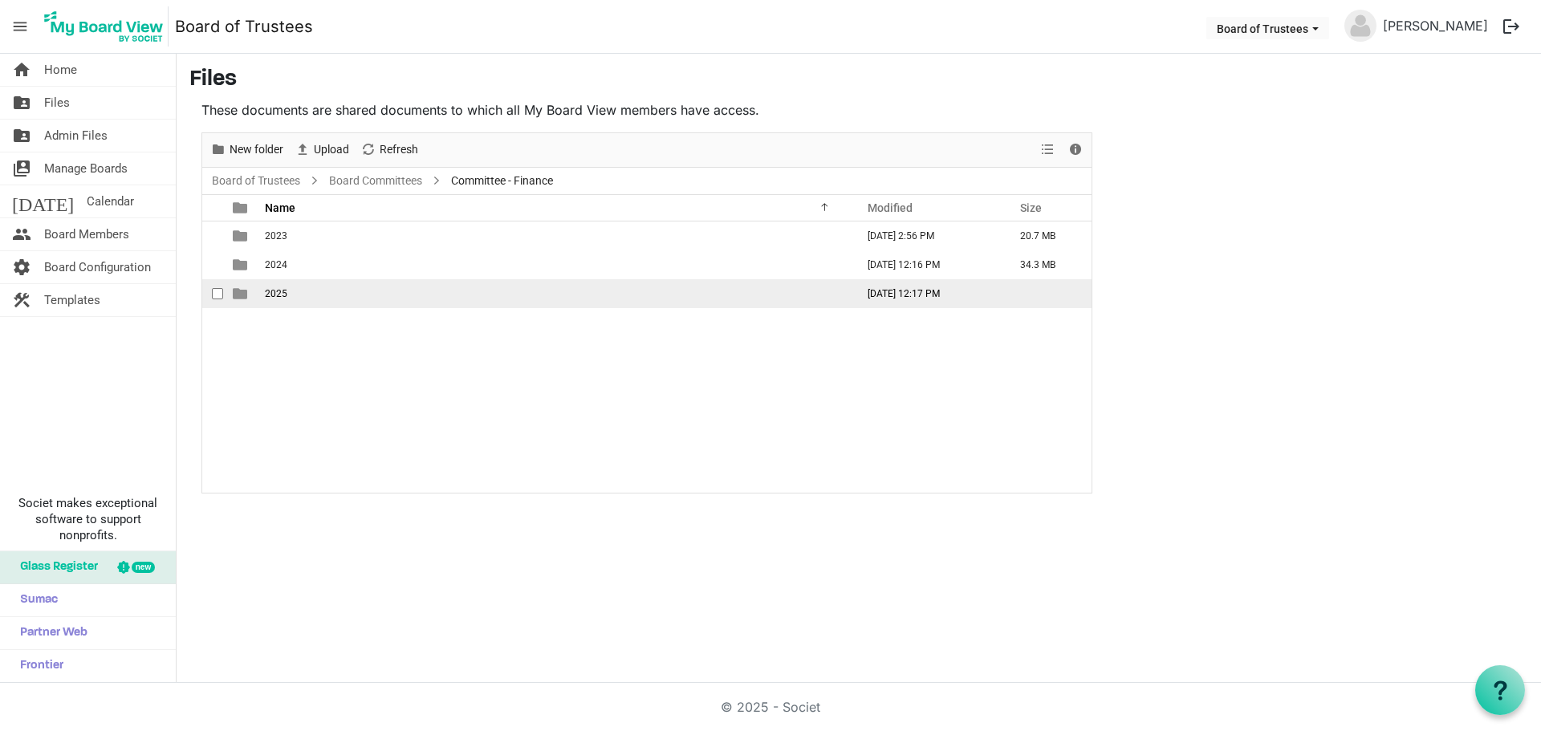
click at [273, 291] on span "2025" at bounding box center [276, 293] width 22 height 11
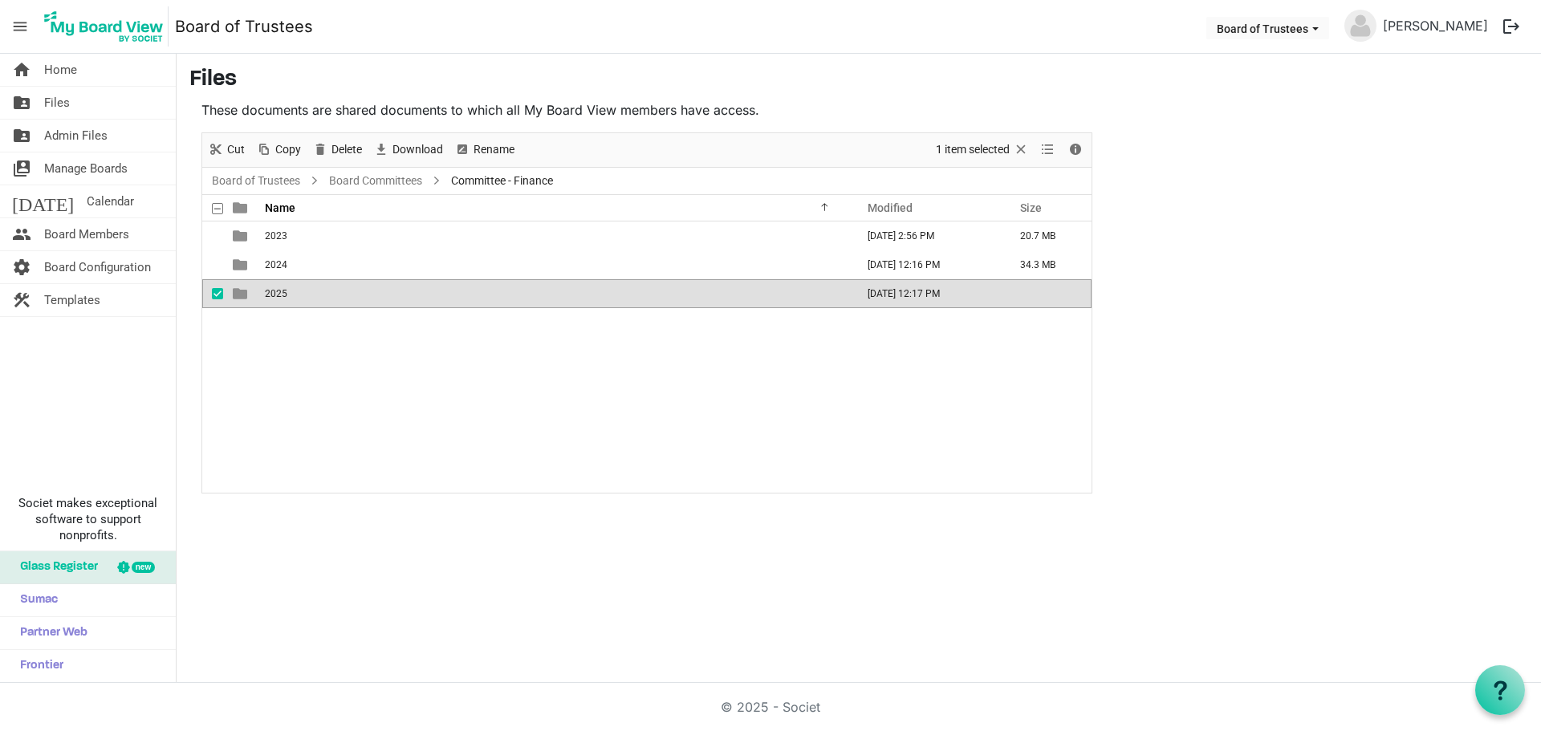
click at [273, 291] on span "2025" at bounding box center [276, 293] width 22 height 11
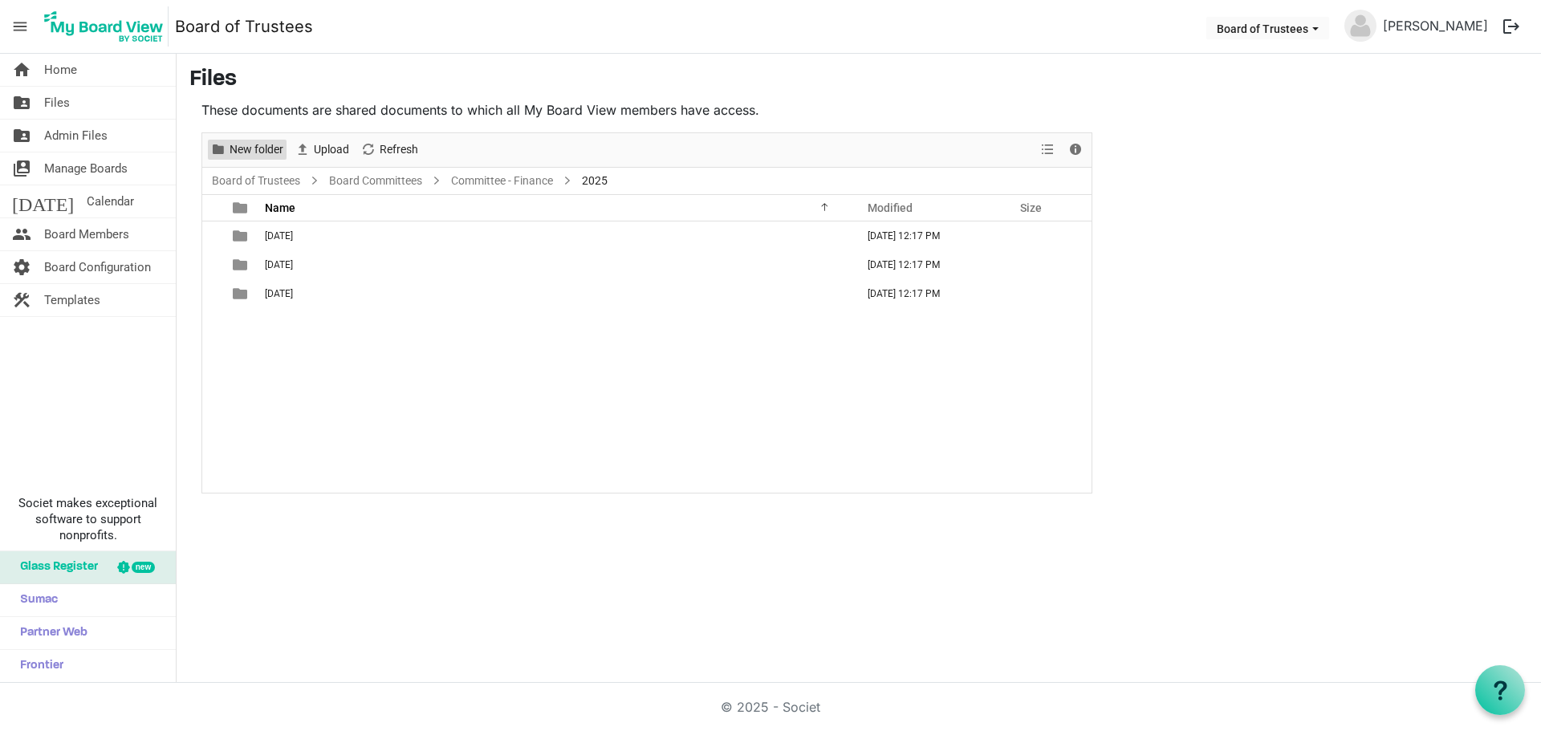
click at [257, 152] on span "New folder" at bounding box center [256, 150] width 57 height 20
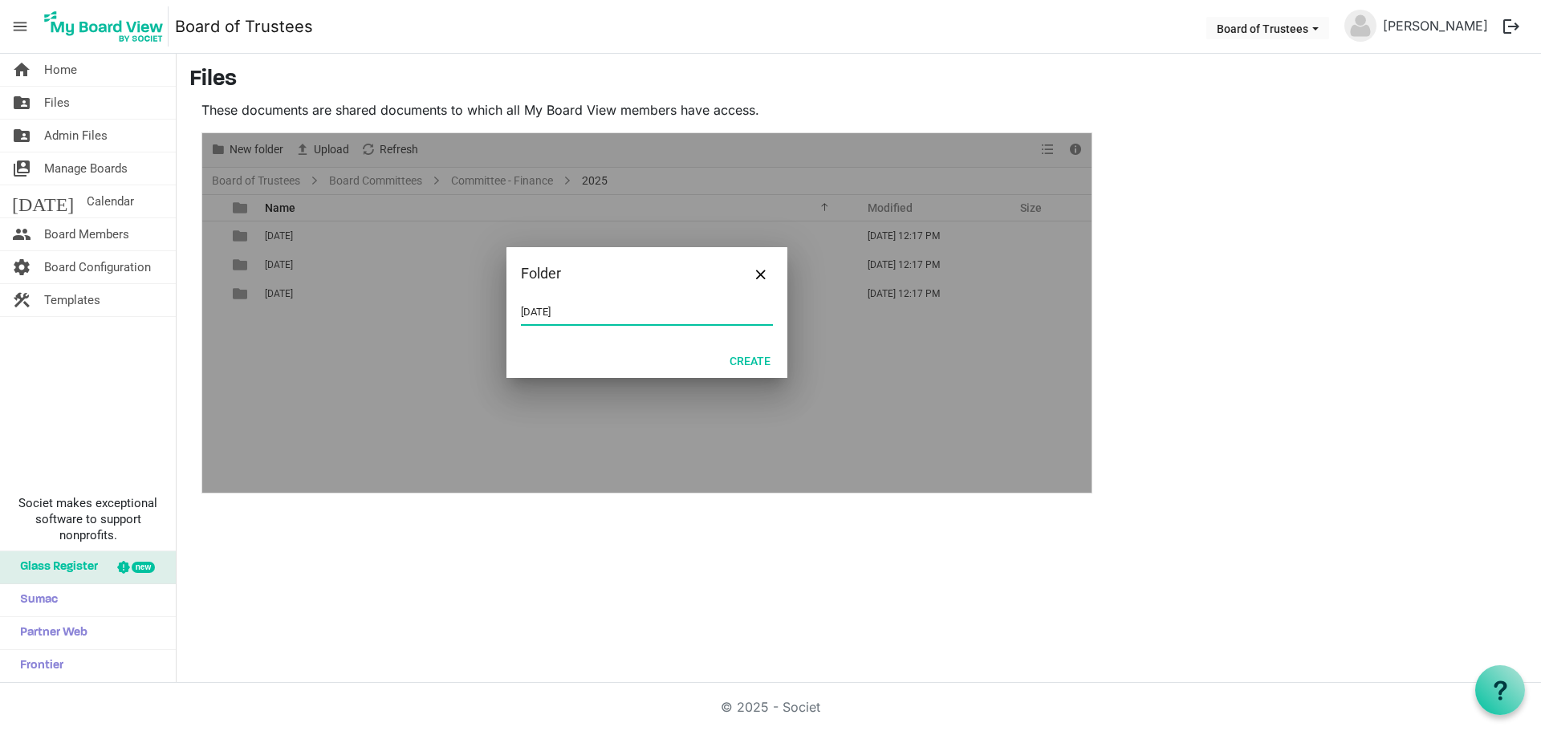
type input "[DATE]"
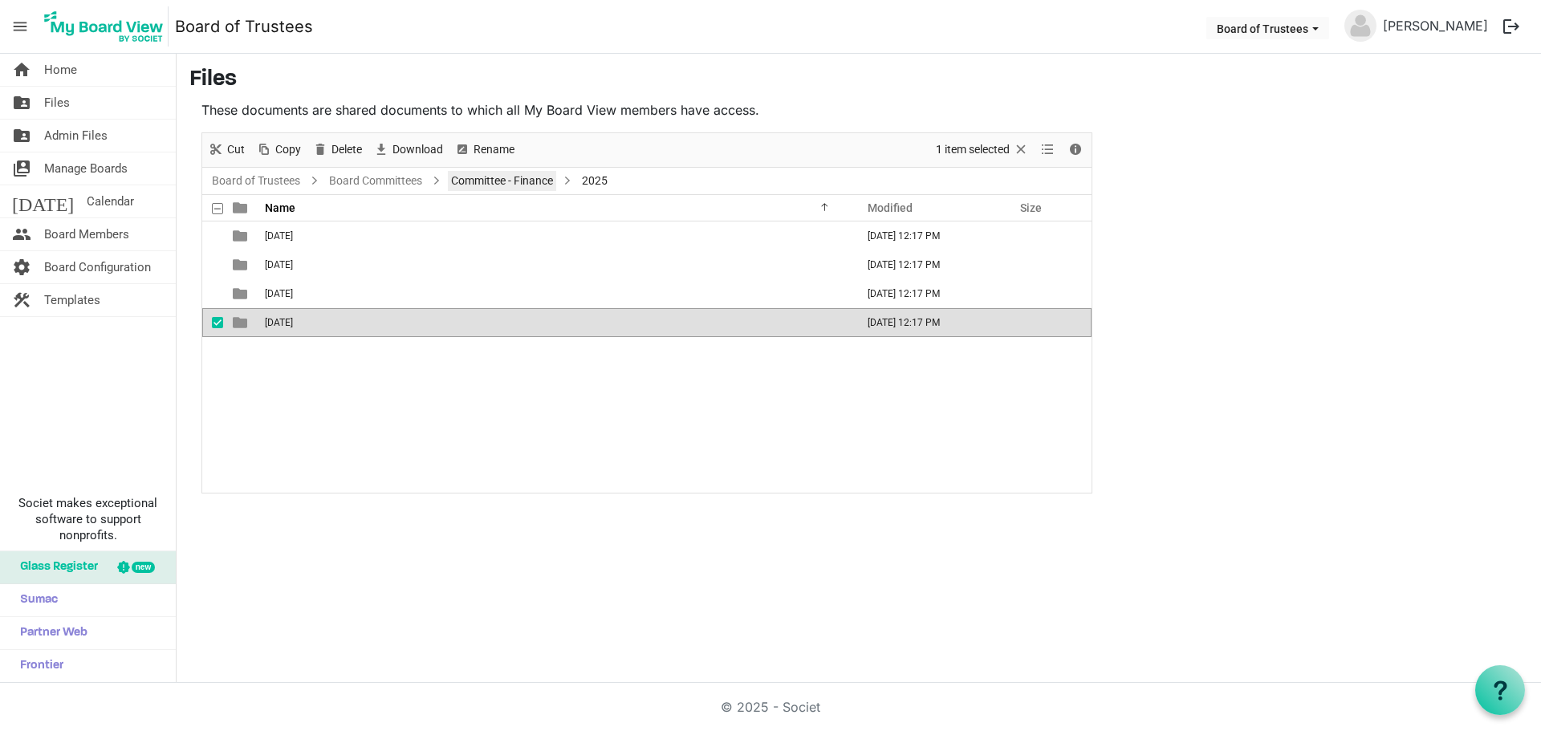
click at [543, 181] on link "Committee - Finance" at bounding box center [502, 181] width 108 height 20
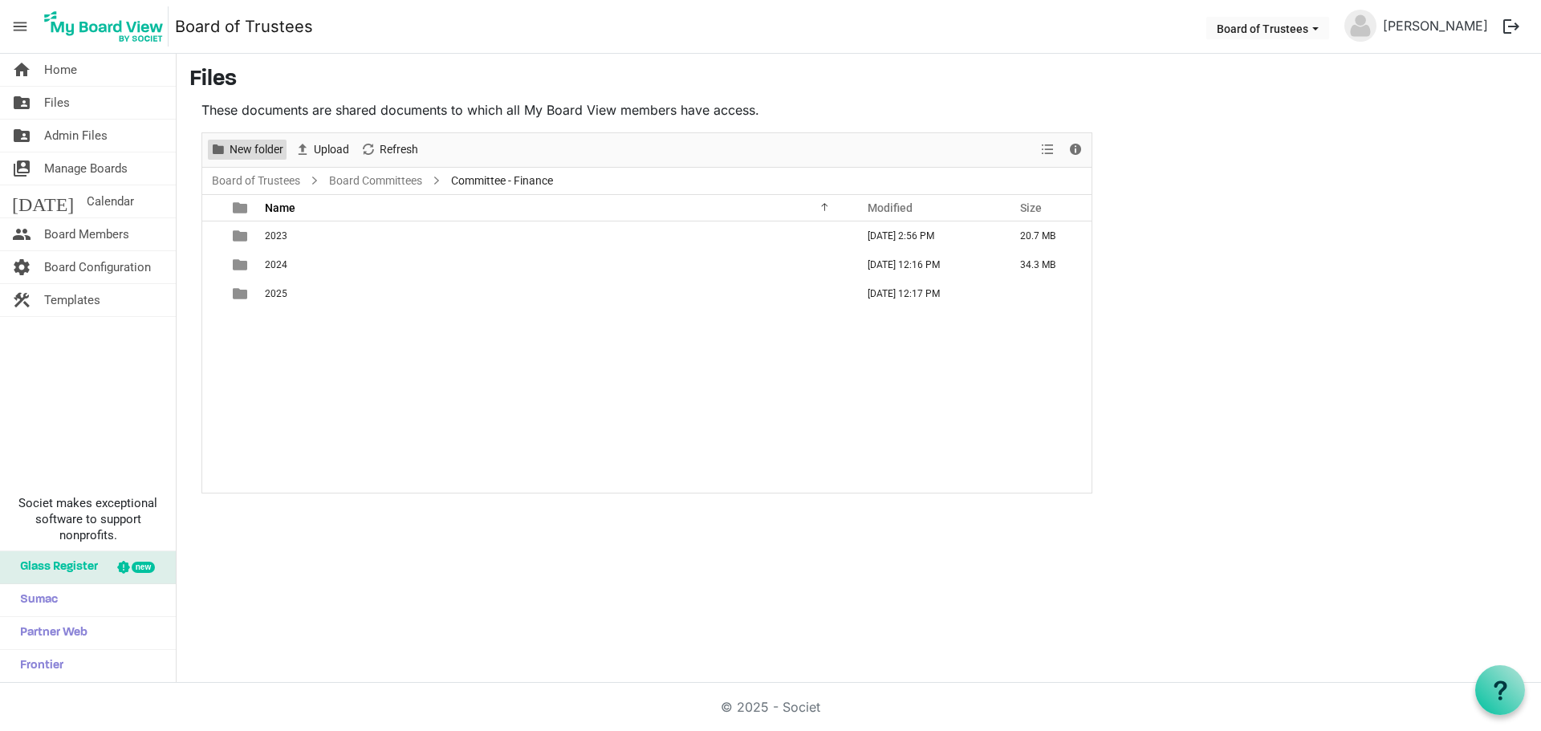
click at [275, 146] on span "New folder" at bounding box center [256, 150] width 57 height 20
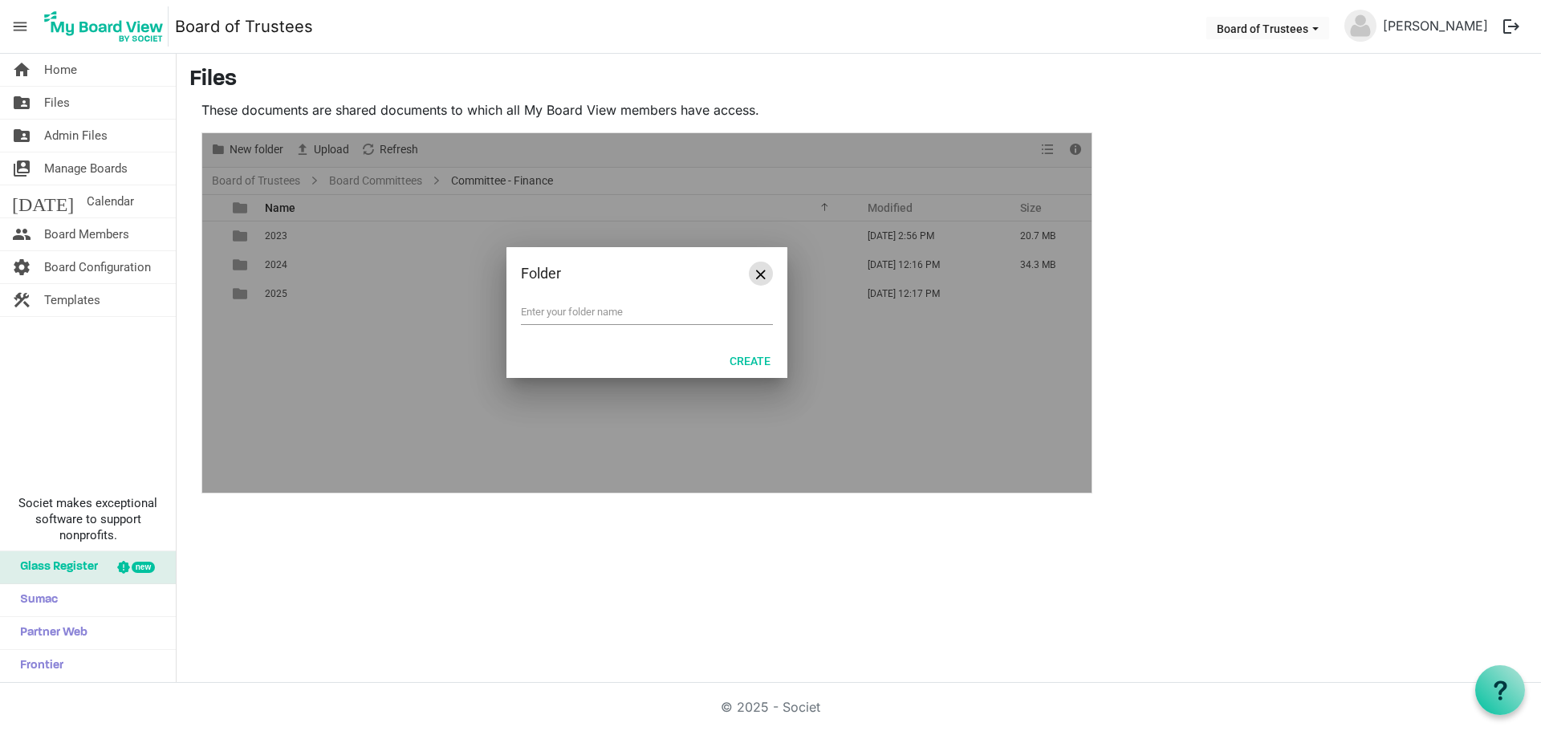
click at [756, 271] on span "Close" at bounding box center [761, 275] width 10 height 10
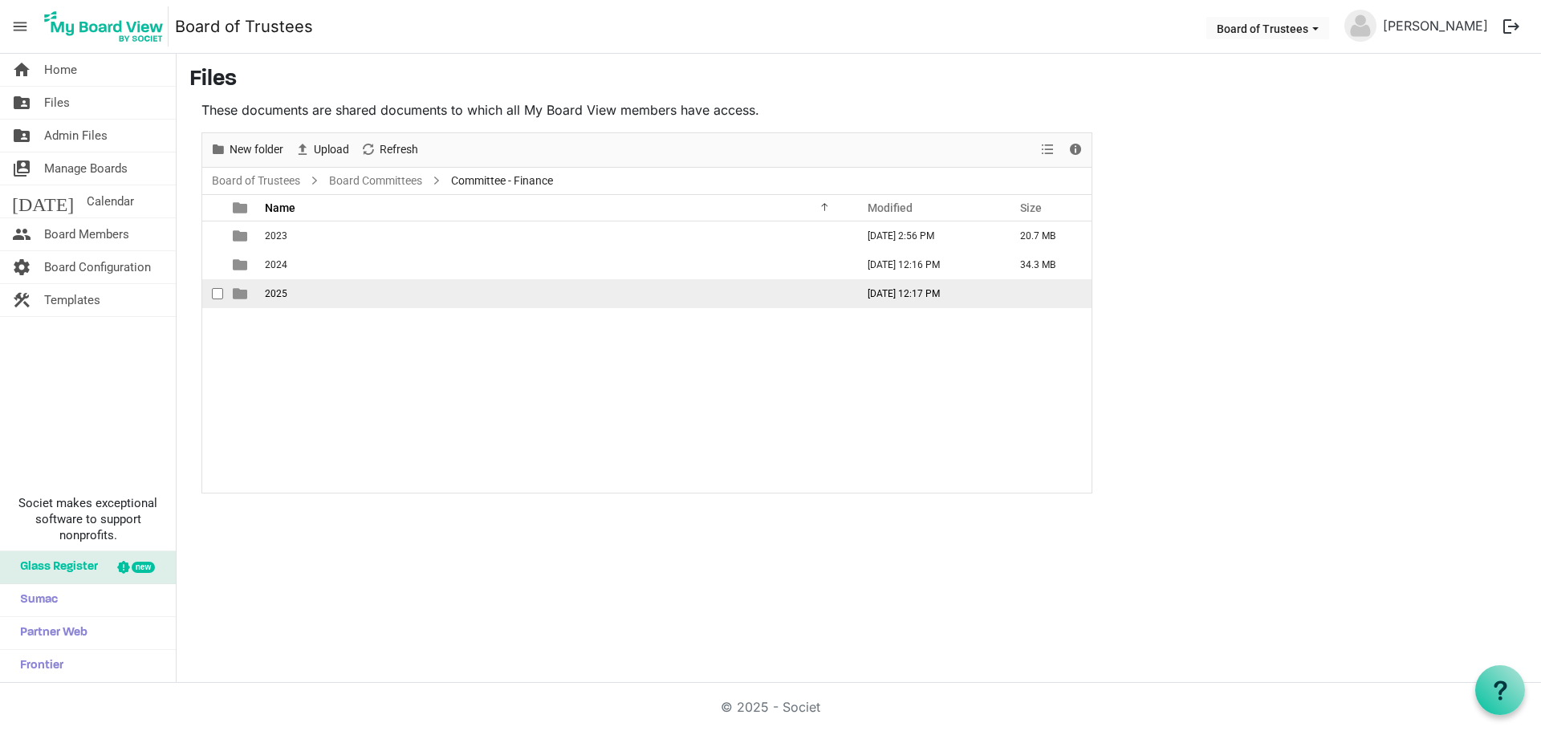
click at [283, 296] on span "2025" at bounding box center [276, 293] width 22 height 11
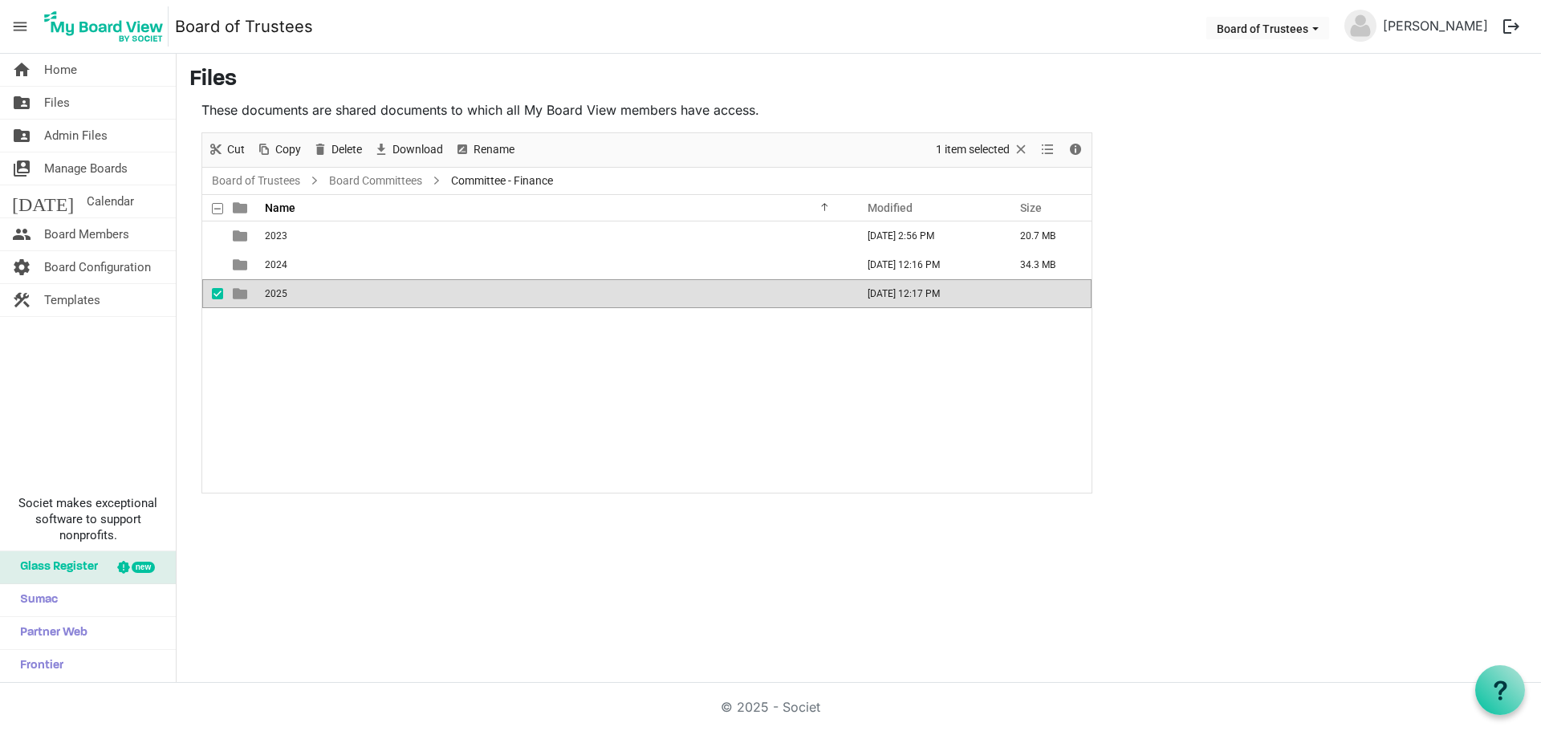
click at [283, 296] on span "2025" at bounding box center [276, 293] width 22 height 11
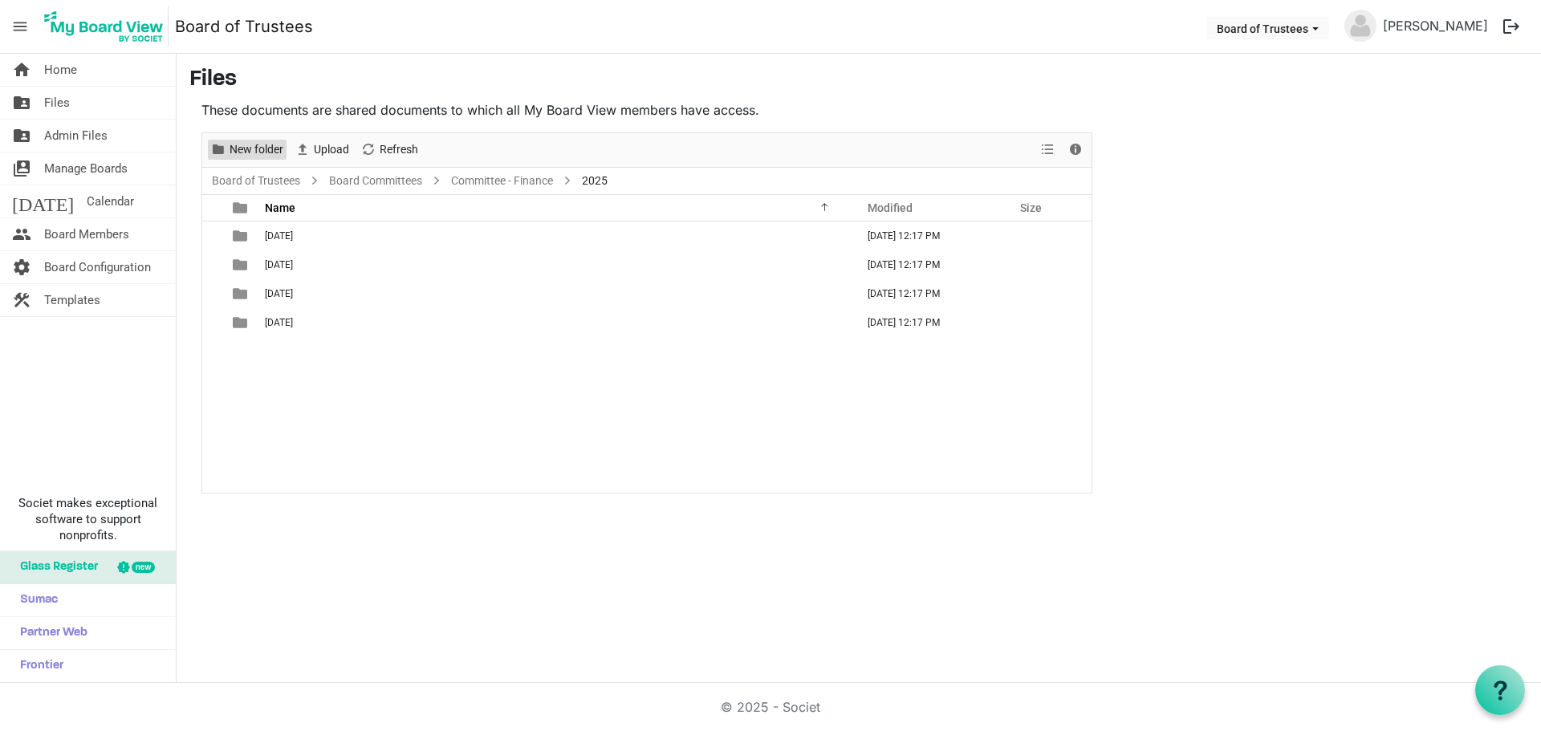
click at [258, 153] on span "New folder" at bounding box center [256, 150] width 57 height 20
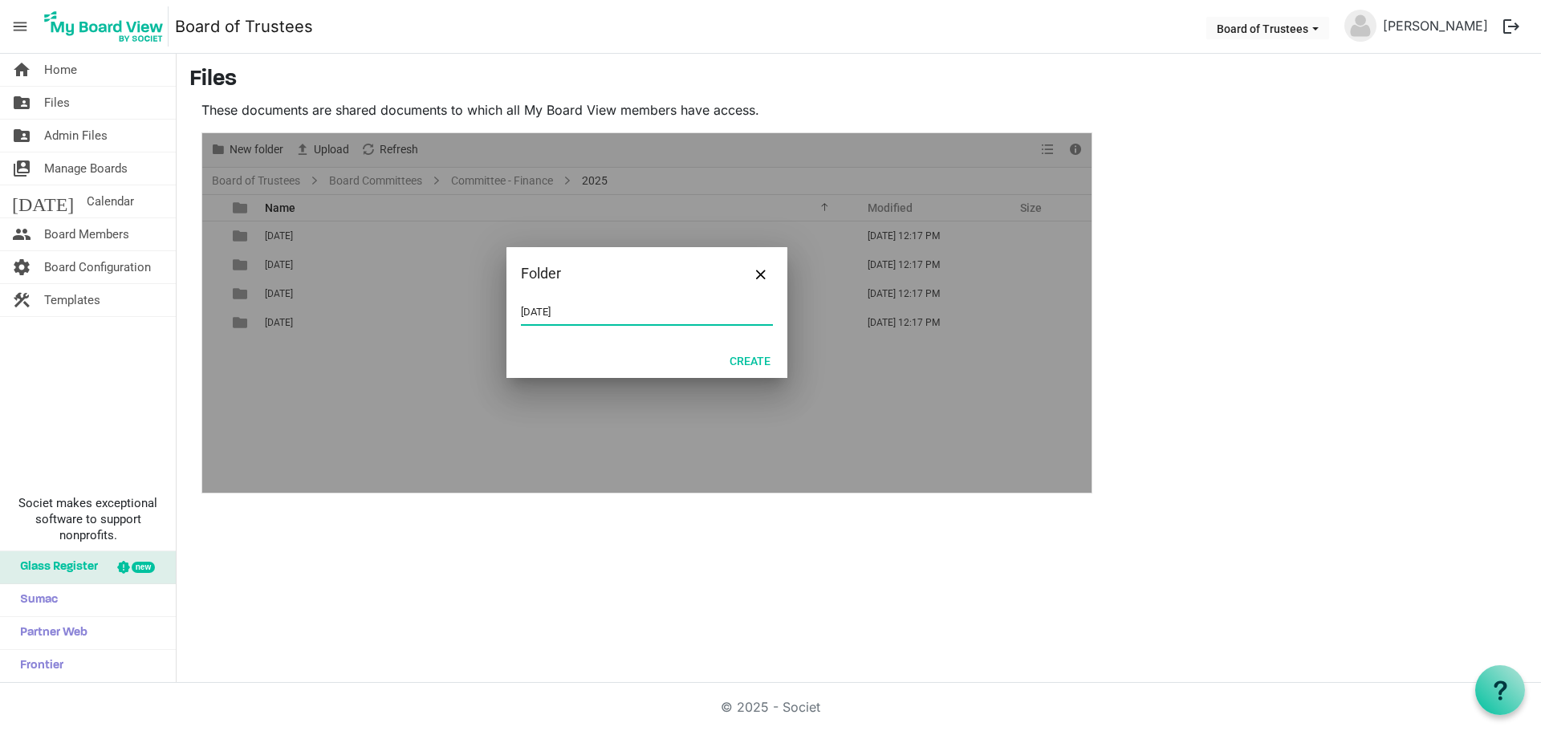
type input "[DATE]"
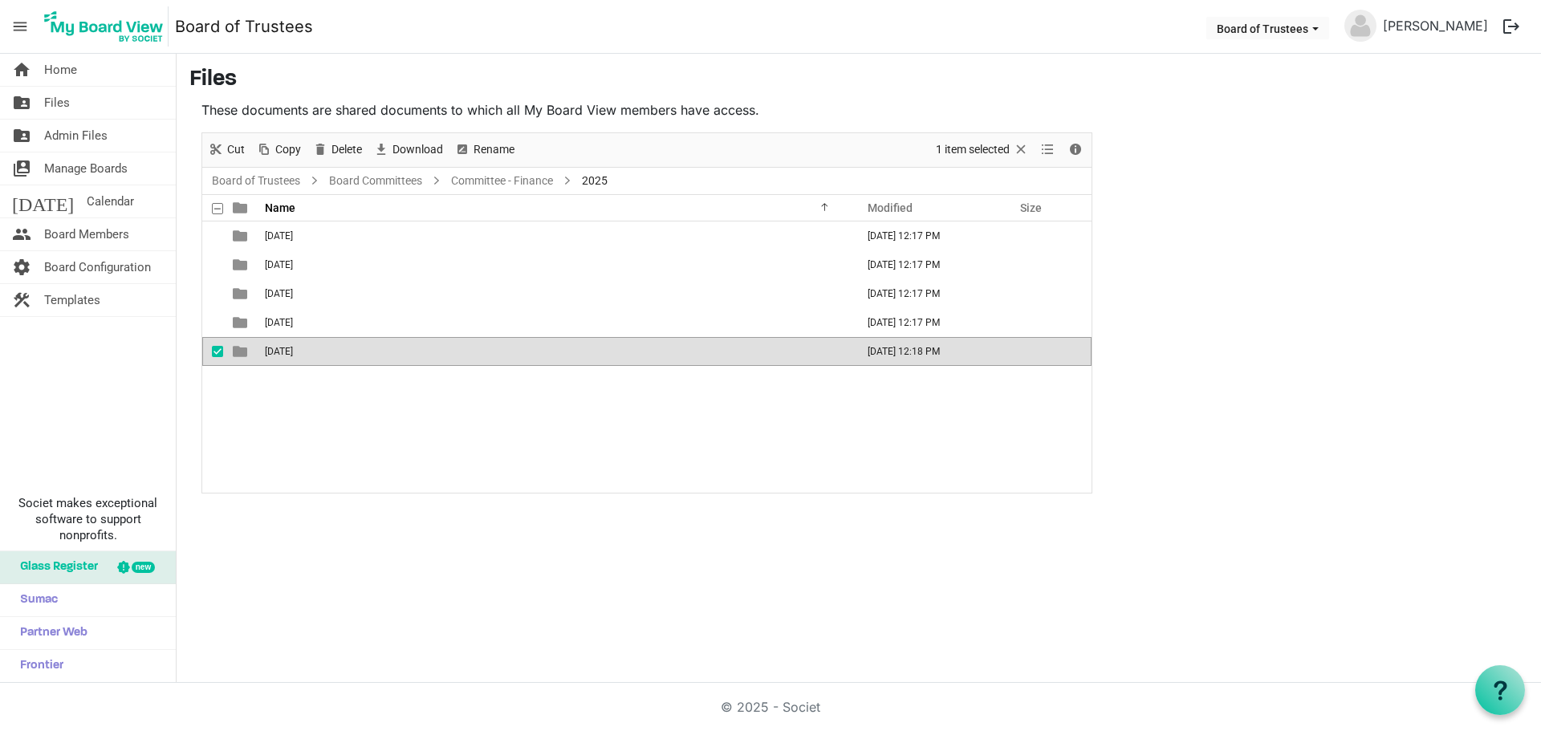
click at [604, 145] on div "New folder Upload Cut Copy Paste Delete Download Rename Sort by Refresh 1 item …" at bounding box center [646, 150] width 889 height 35
click at [1048, 148] on span "View dropdownbutton" at bounding box center [1047, 150] width 19 height 20
click at [460, 404] on div "[DATE] [DATE] 12:17 PM [DATE] [DATE] 12:17 PM [DATE] [DATE] 12:17 PM [DATE] [DA…" at bounding box center [646, 357] width 889 height 271
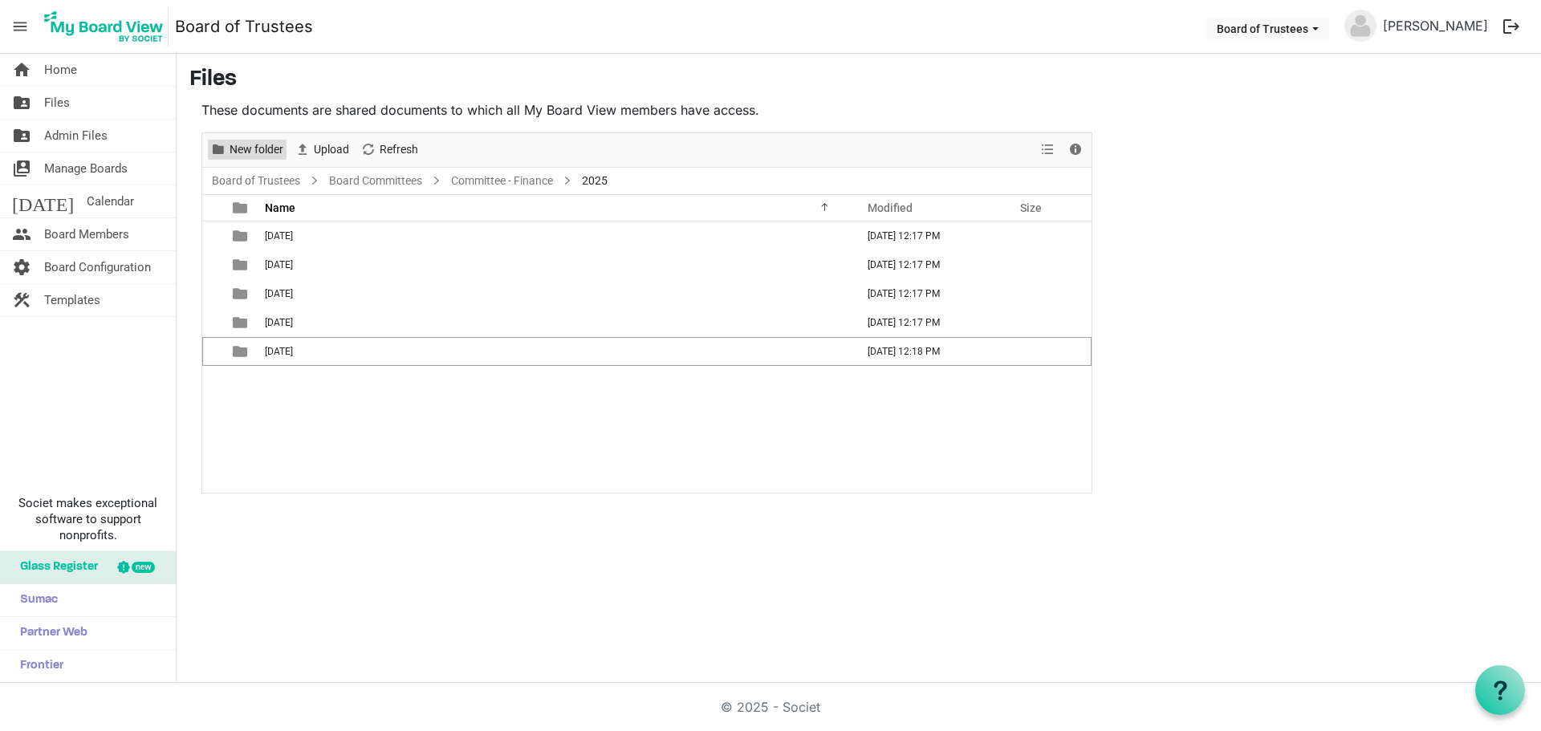
click at [253, 153] on span "New folder" at bounding box center [256, 150] width 57 height 20
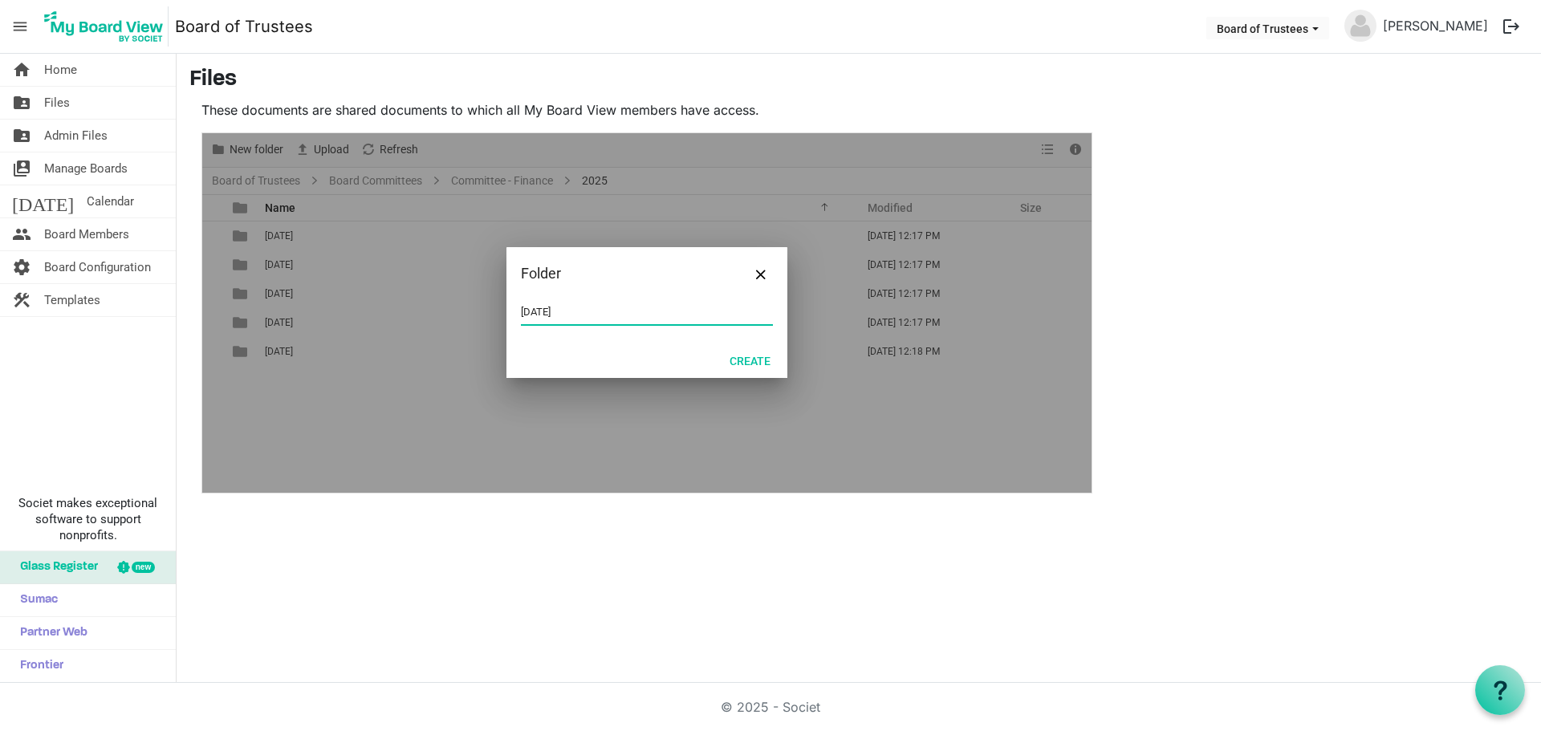
type input "[DATE]"
click at [525, 448] on div at bounding box center [646, 313] width 889 height 360
click at [754, 358] on button "Create" at bounding box center [750, 360] width 62 height 22
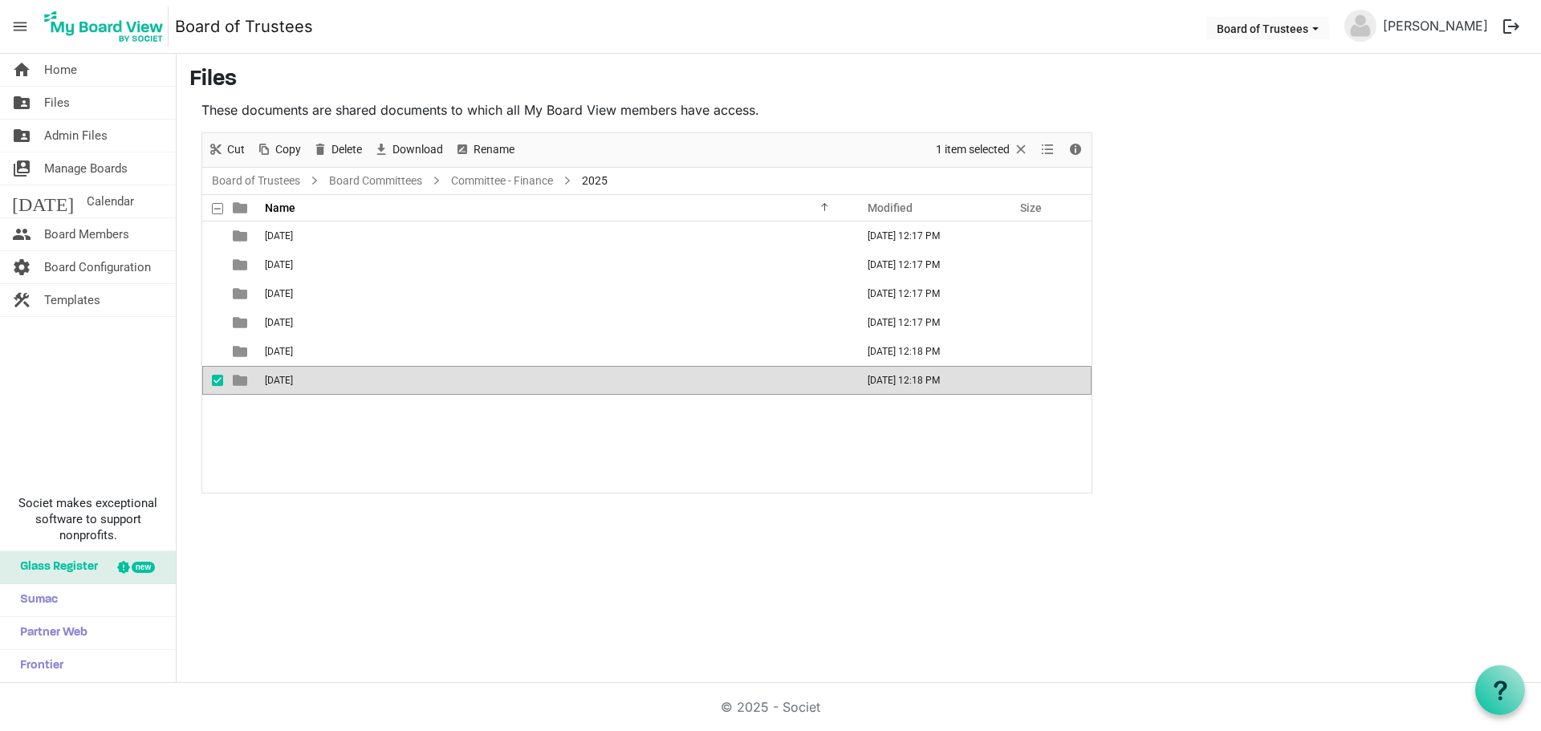
click at [613, 427] on div "[DATE] [DATE] 12:17 PM [DATE] [DATE] 12:17 PM [DATE] [DATE] 12:17 PM [DATE] [DA…" at bounding box center [646, 357] width 889 height 271
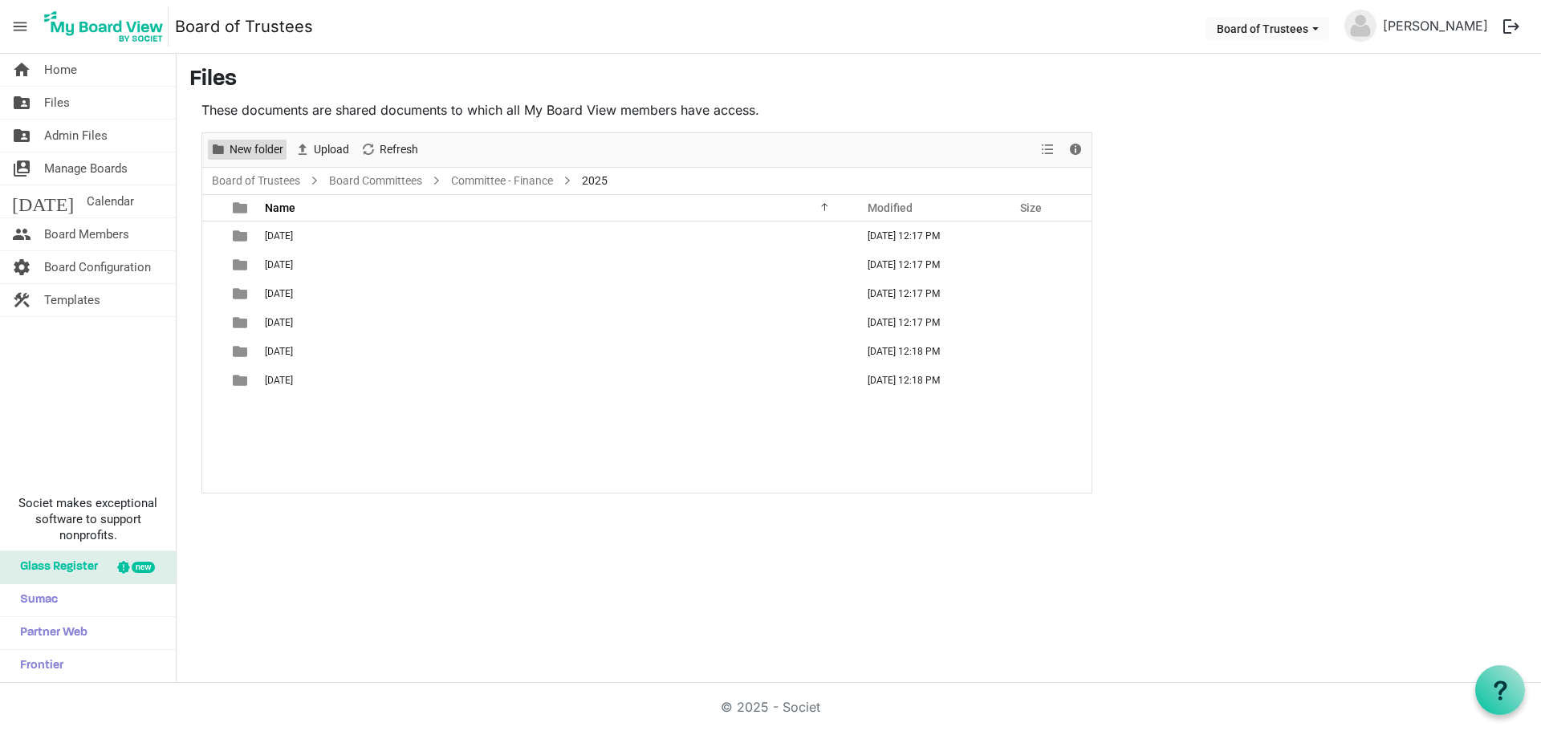
click at [265, 149] on span "New folder" at bounding box center [256, 150] width 57 height 20
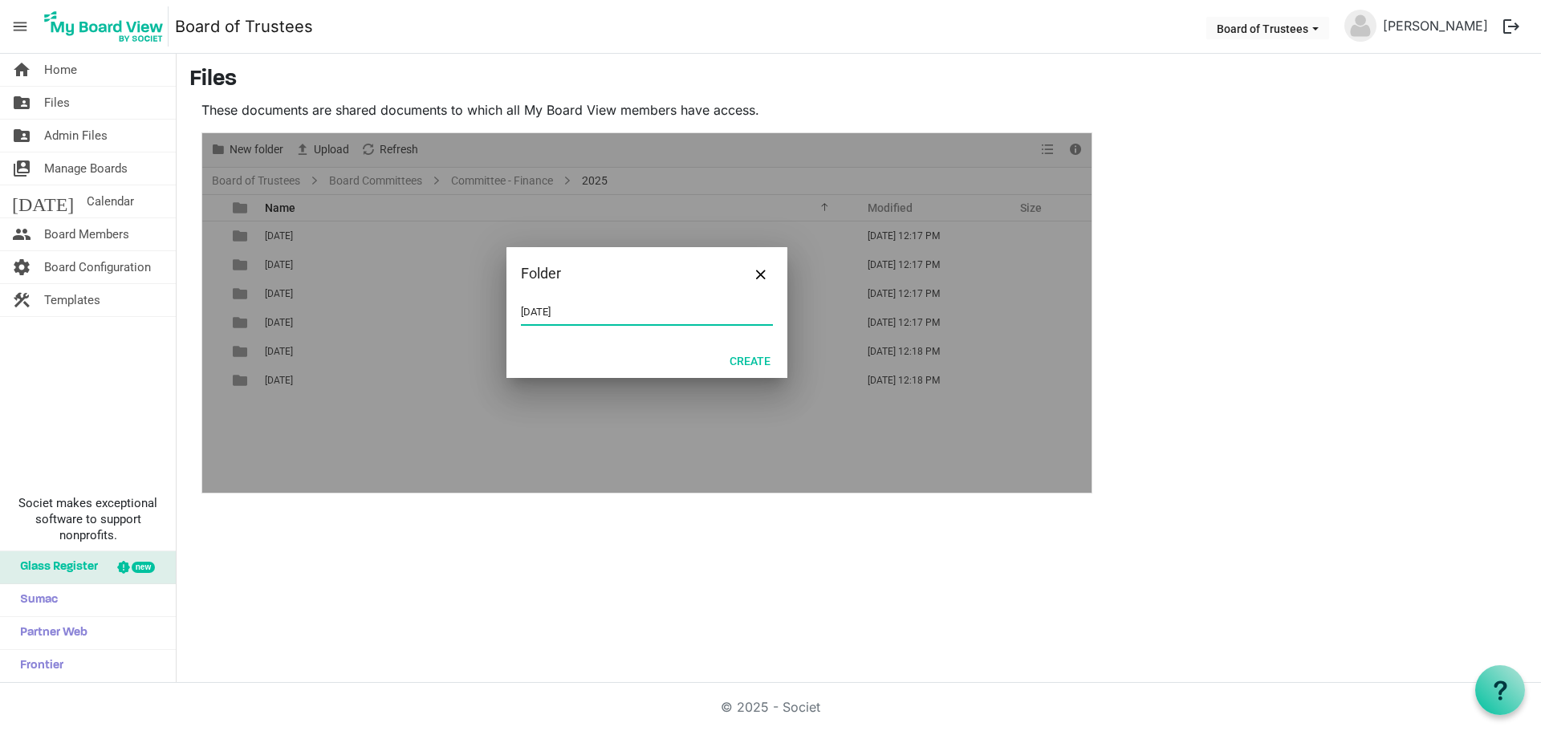
type input "[DATE]"
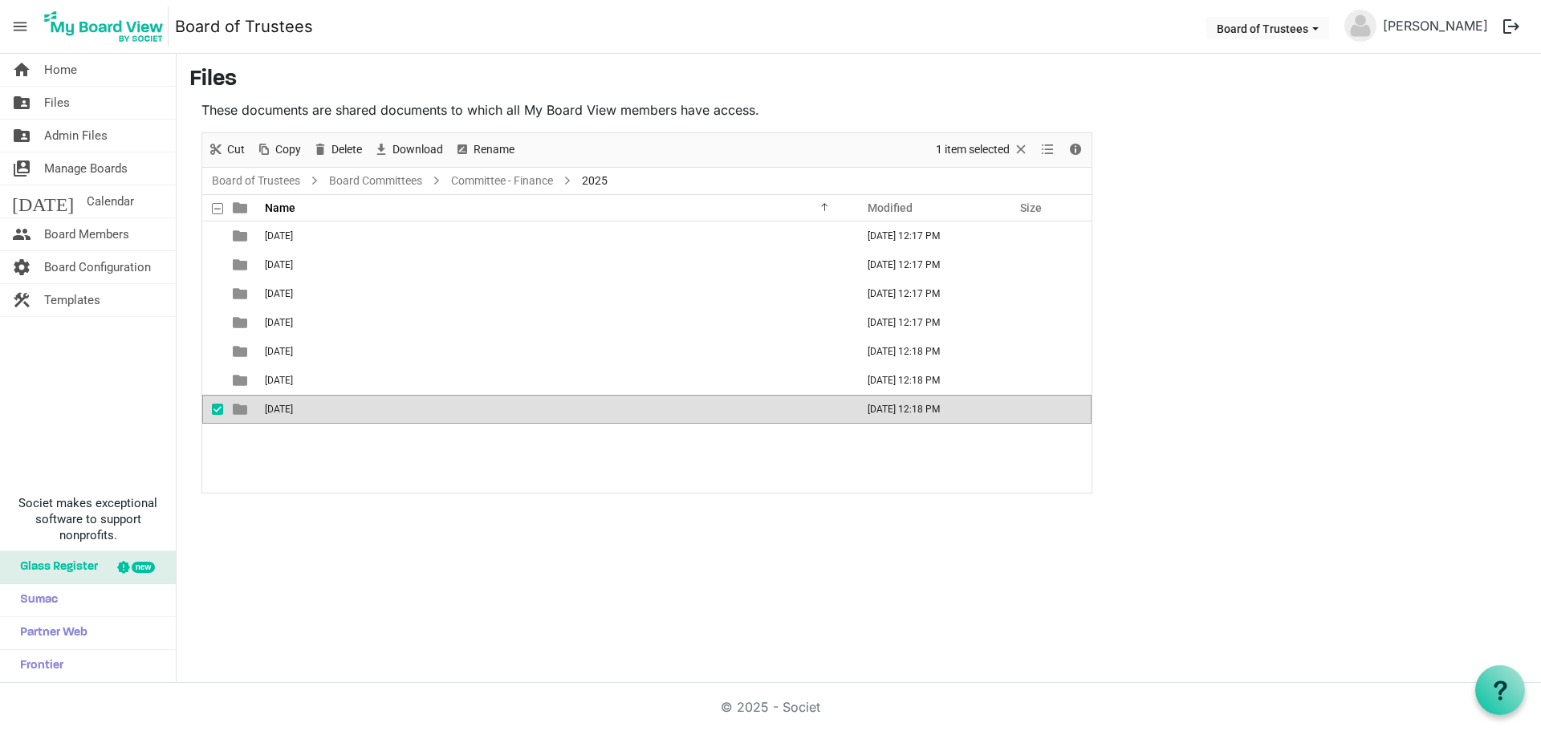
click at [702, 450] on div "[DATE] [DATE] 12:17 PM [DATE] [DATE] 12:17 PM [DATE] [DATE] 12:17 PM [DATE] [DA…" at bounding box center [646, 357] width 889 height 271
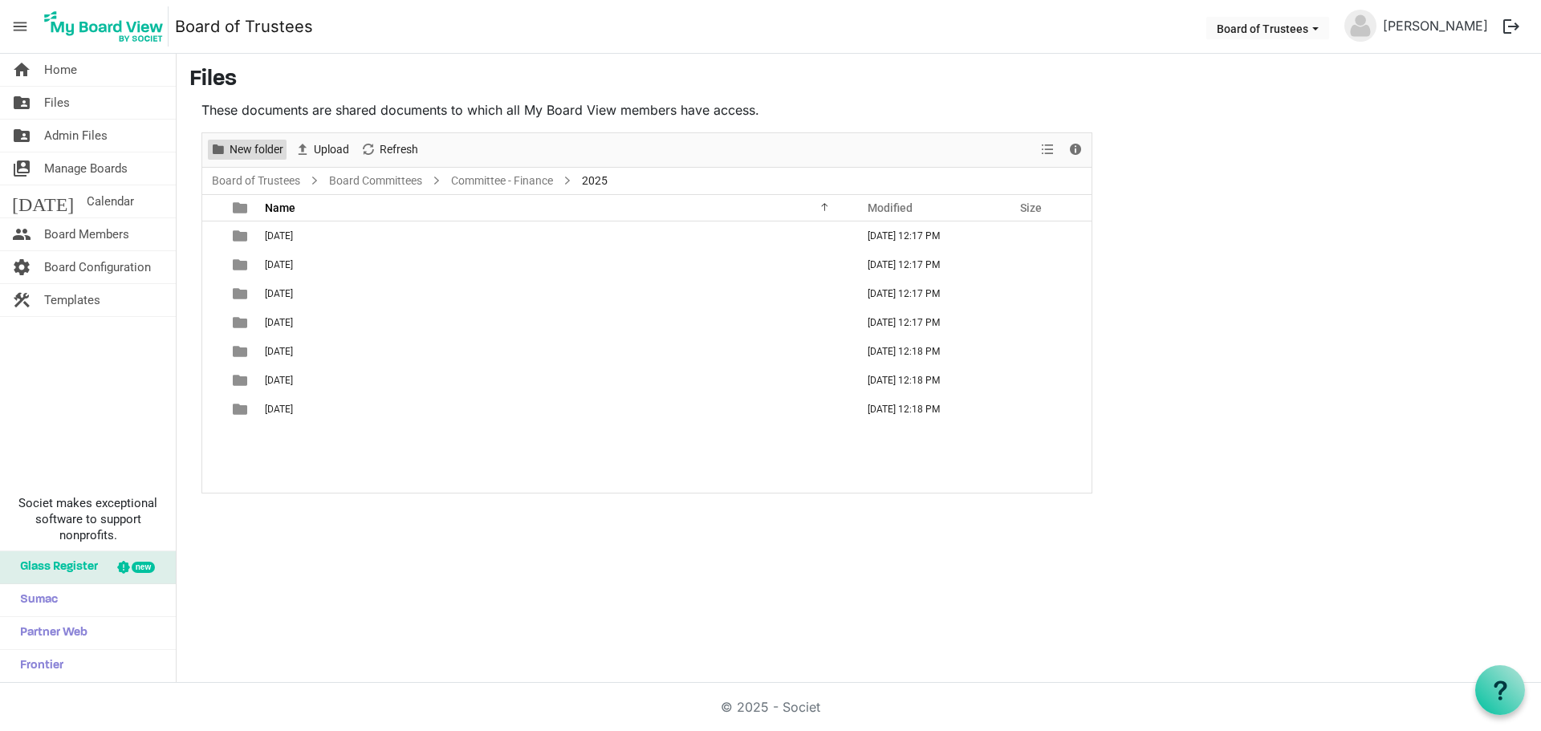
click at [267, 146] on span "New folder" at bounding box center [256, 150] width 57 height 20
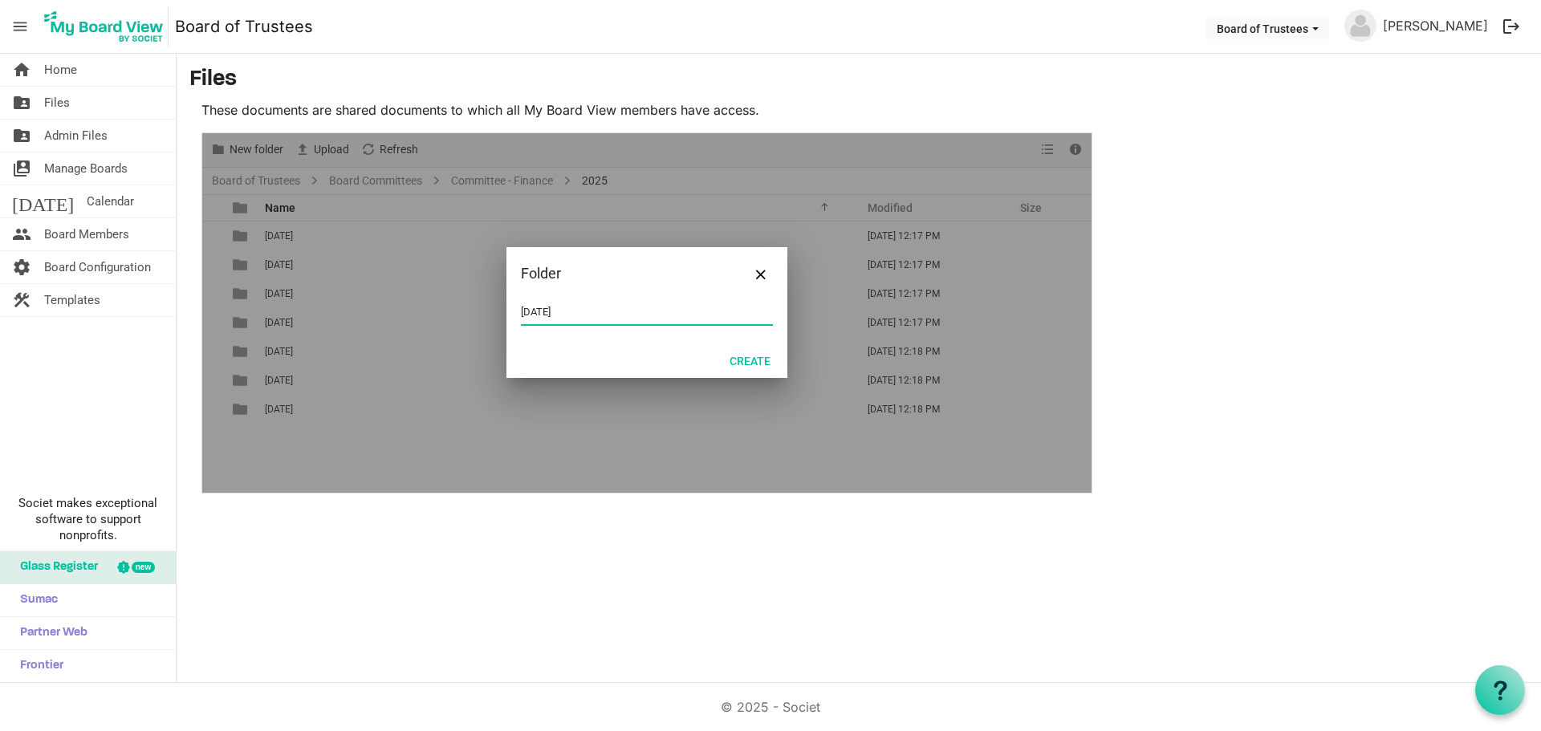
type input "[DATE]"
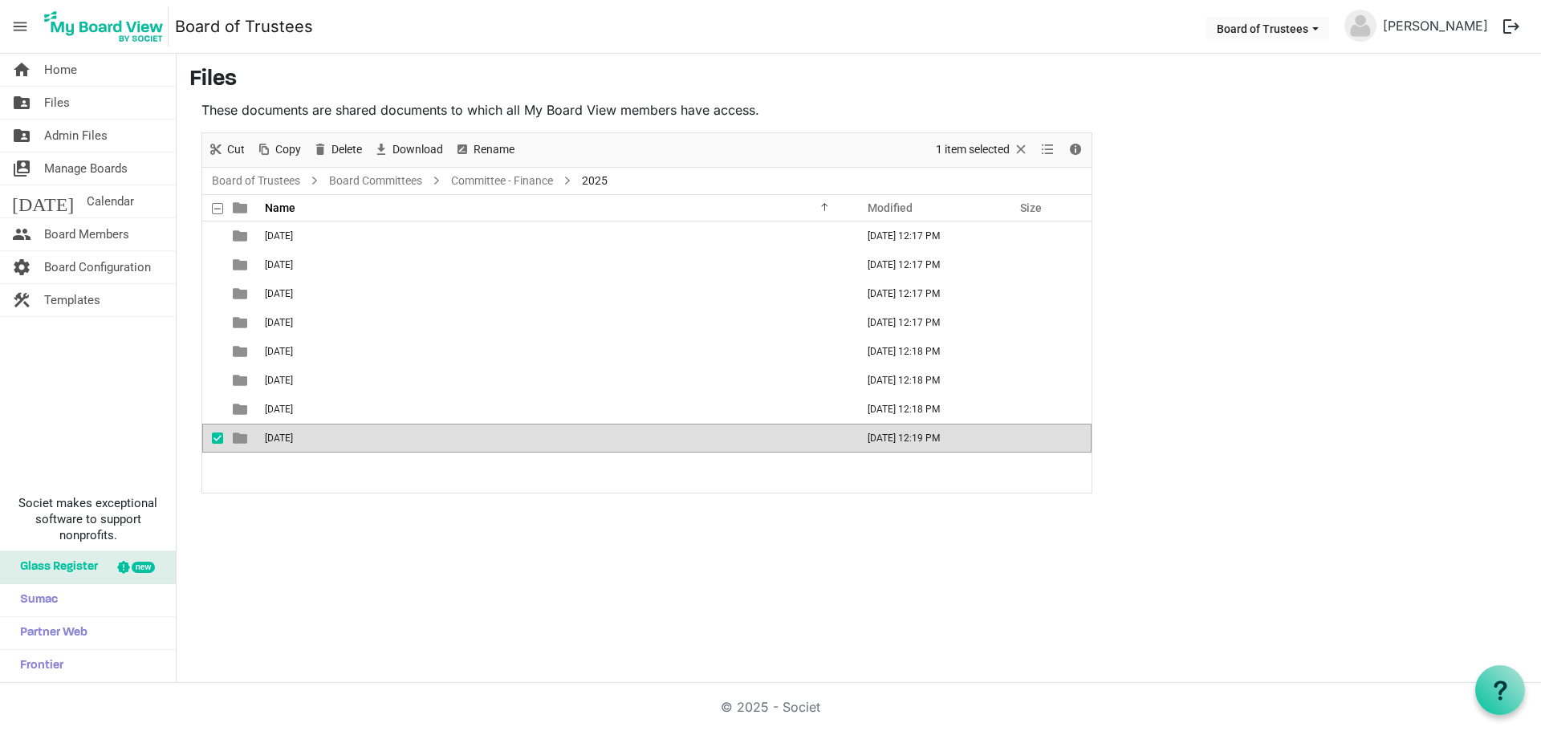
click at [380, 475] on div "[DATE] [DATE] 12:17 PM [DATE] [DATE] 12:17 PM [DATE] [DATE] 12:17 PM [DATE] [DA…" at bounding box center [646, 357] width 889 height 271
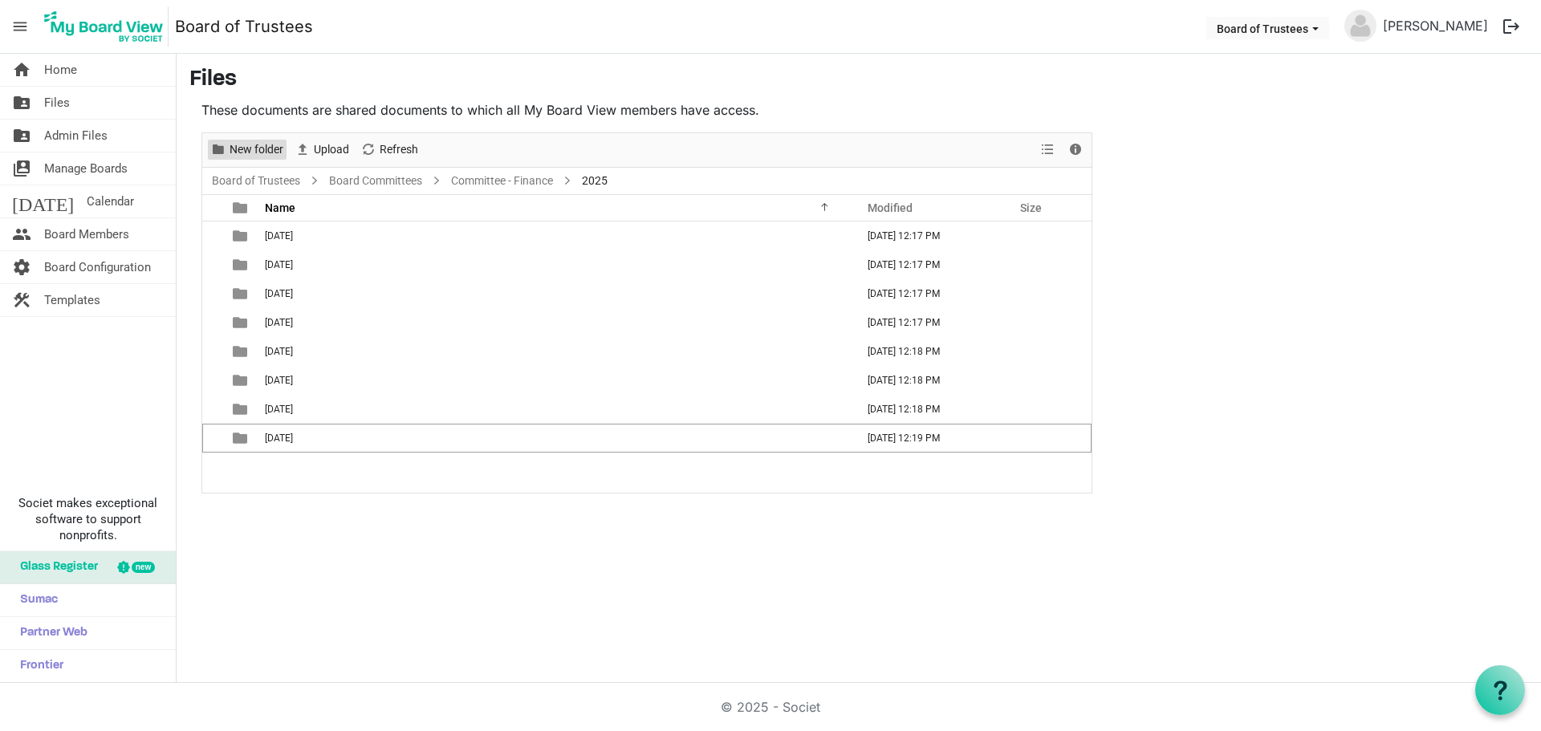
click at [246, 151] on span "New folder" at bounding box center [256, 150] width 57 height 20
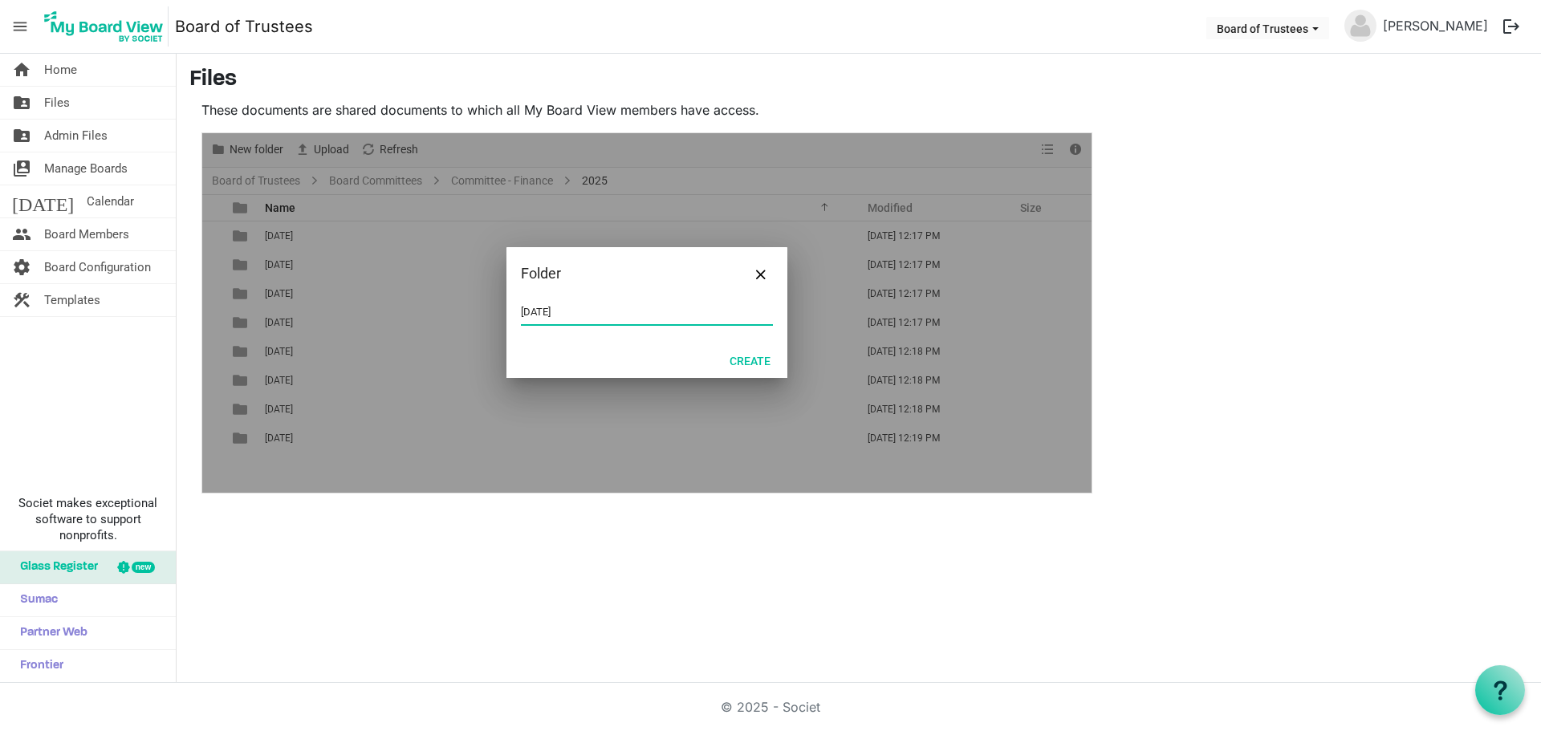
type input "[DATE]"
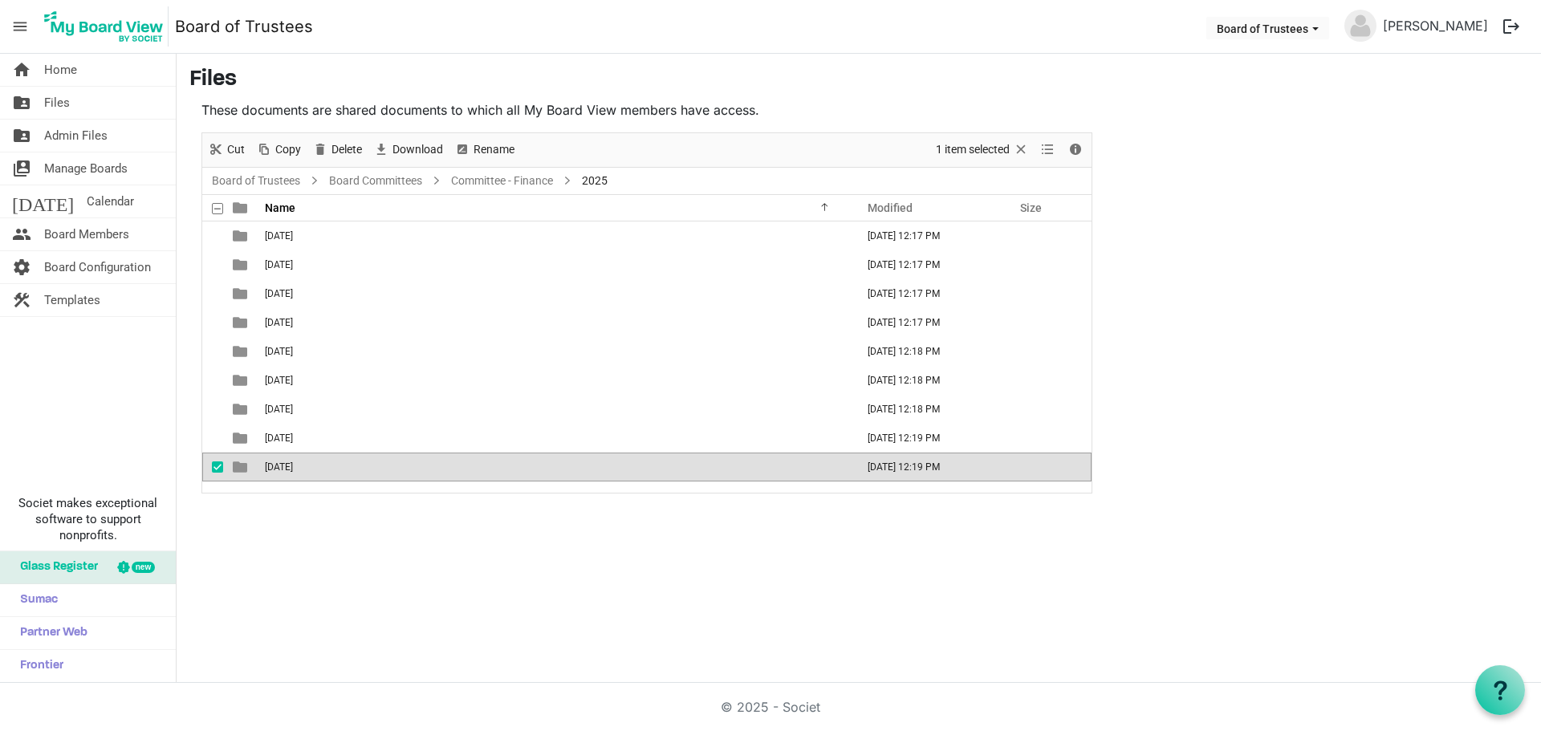
click at [409, 488] on div "[DATE] [DATE] 12:17 PM [DATE] [DATE] 12:17 PM [DATE] [DATE] 12:17 PM [DATE] [DA…" at bounding box center [646, 357] width 889 height 271
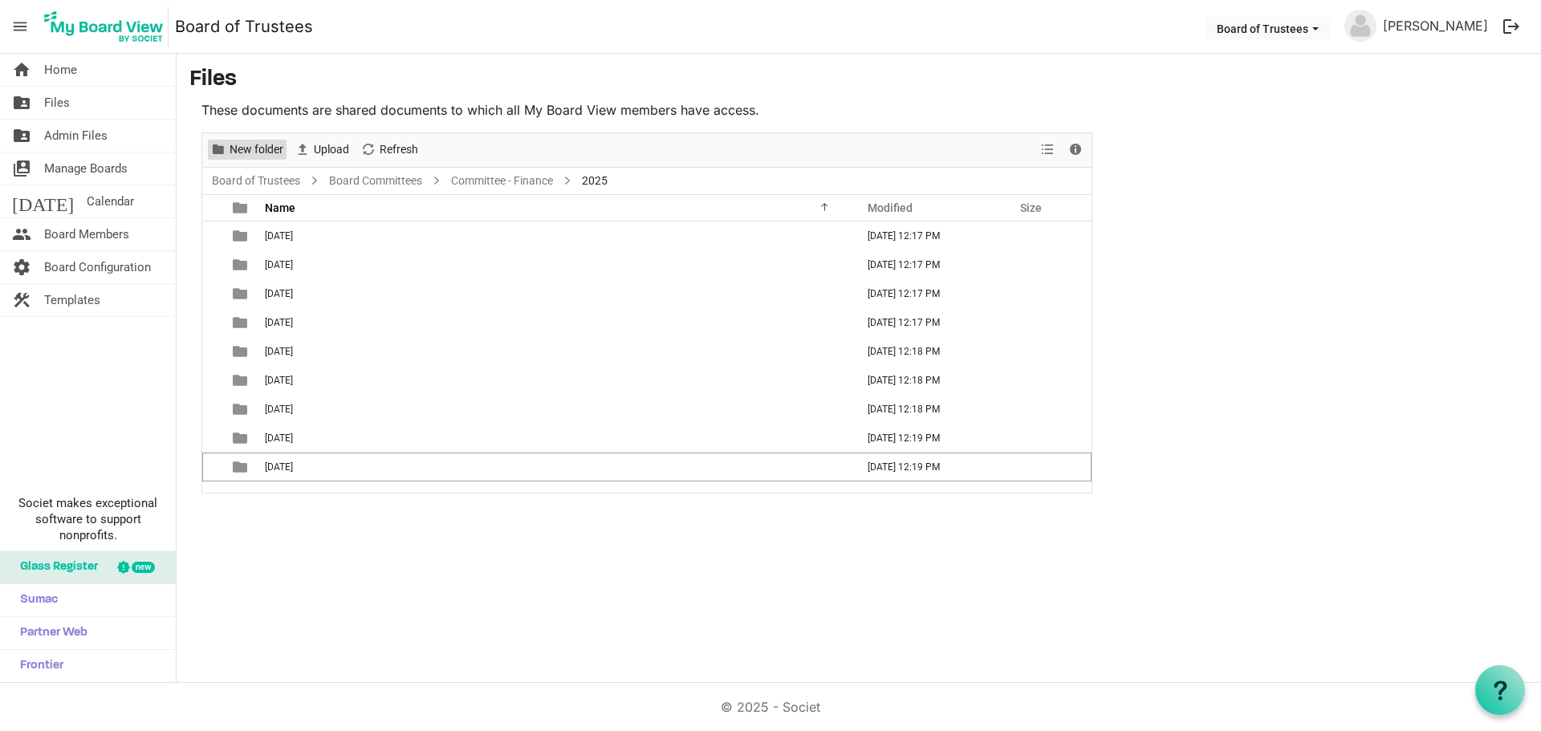
click at [245, 152] on span "New folder" at bounding box center [256, 150] width 57 height 20
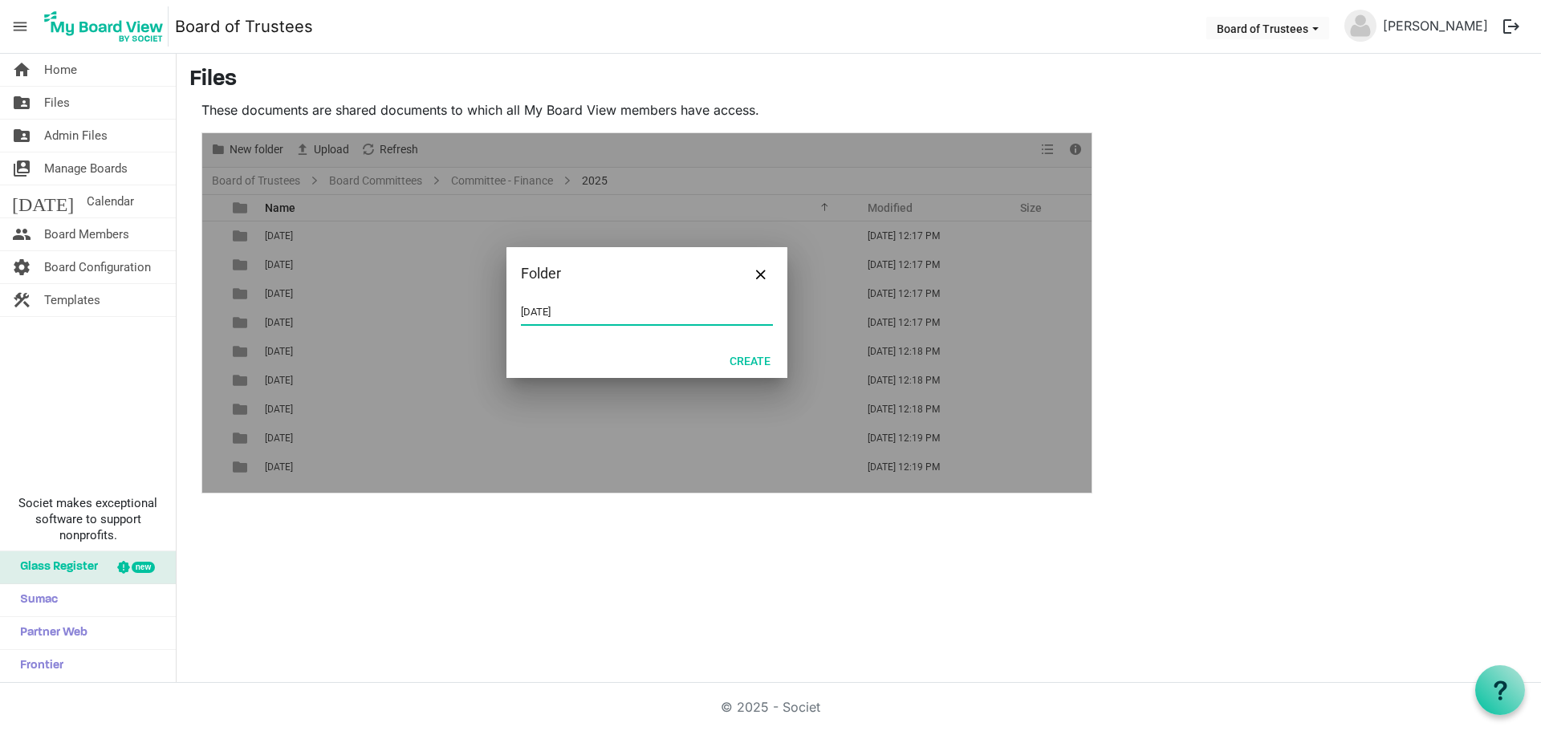
type input "[DATE]"
click at [749, 360] on button "Create" at bounding box center [750, 360] width 62 height 22
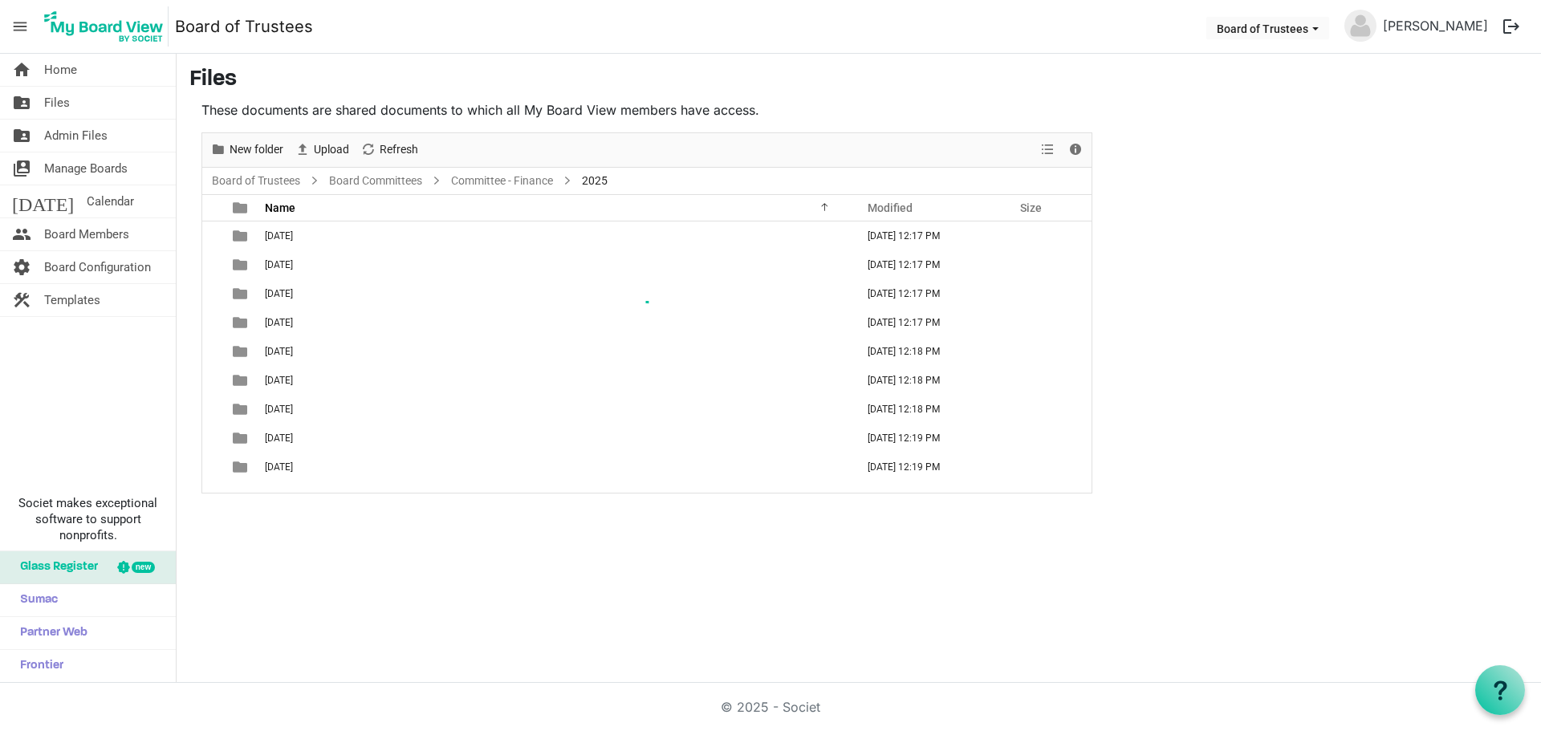
scroll to position [18, 0]
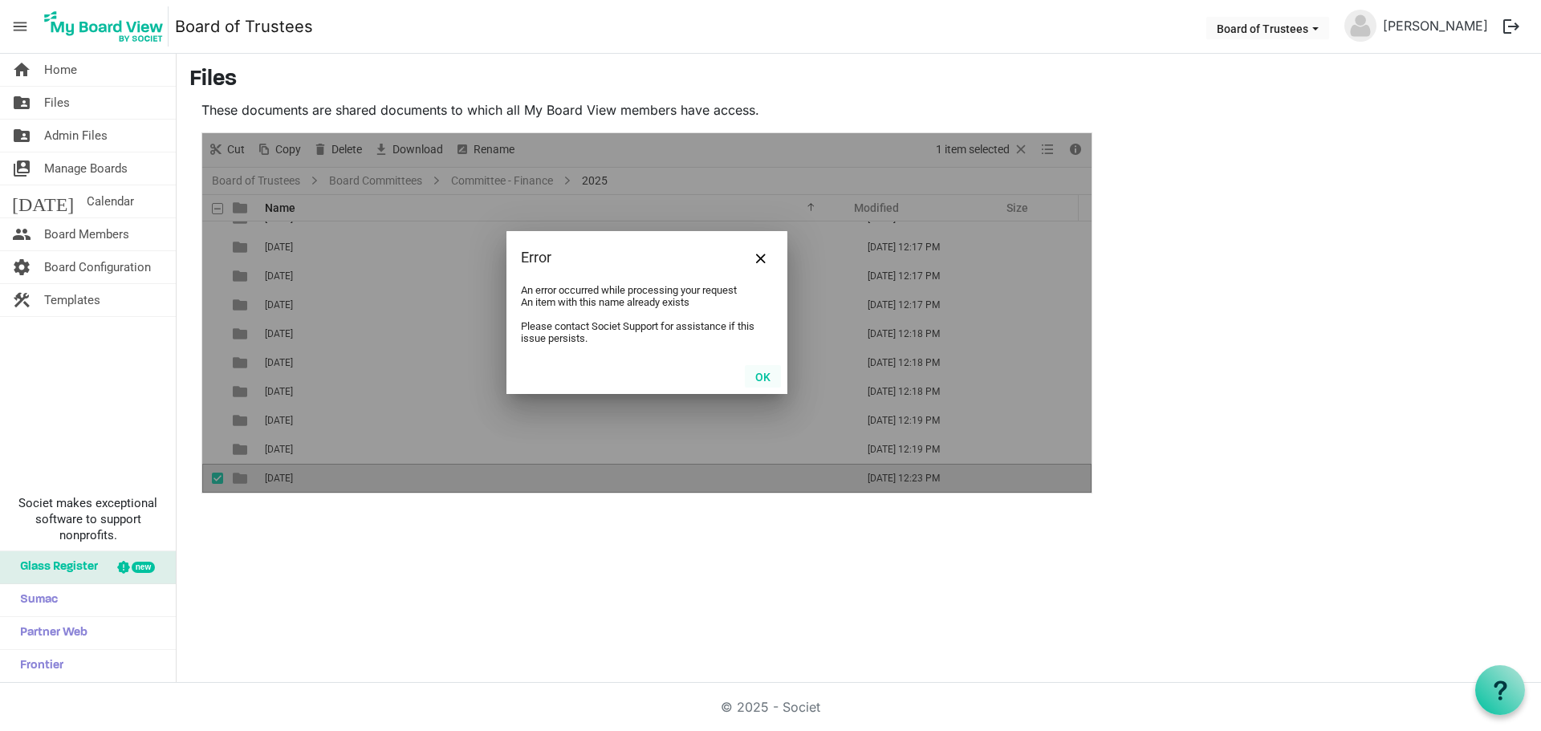
click at [757, 379] on button "OK" at bounding box center [763, 376] width 36 height 22
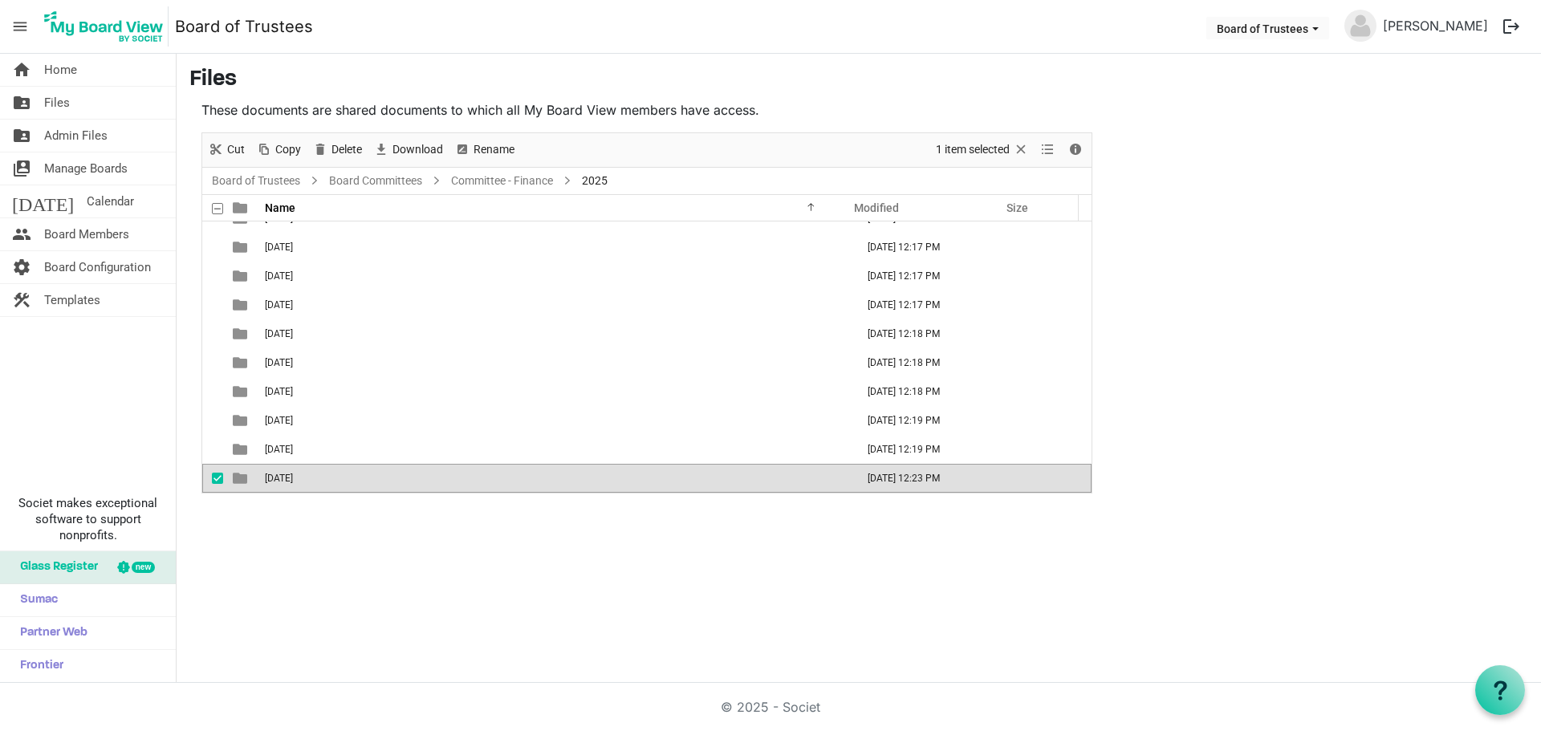
click at [303, 534] on div "home Home folder_shared Files folder_shared Admin Files switch_account Manage B…" at bounding box center [770, 368] width 1541 height 629
click at [303, 532] on div "home Home folder_shared Files folder_shared Admin Files switch_account Manage B…" at bounding box center [770, 368] width 1541 height 629
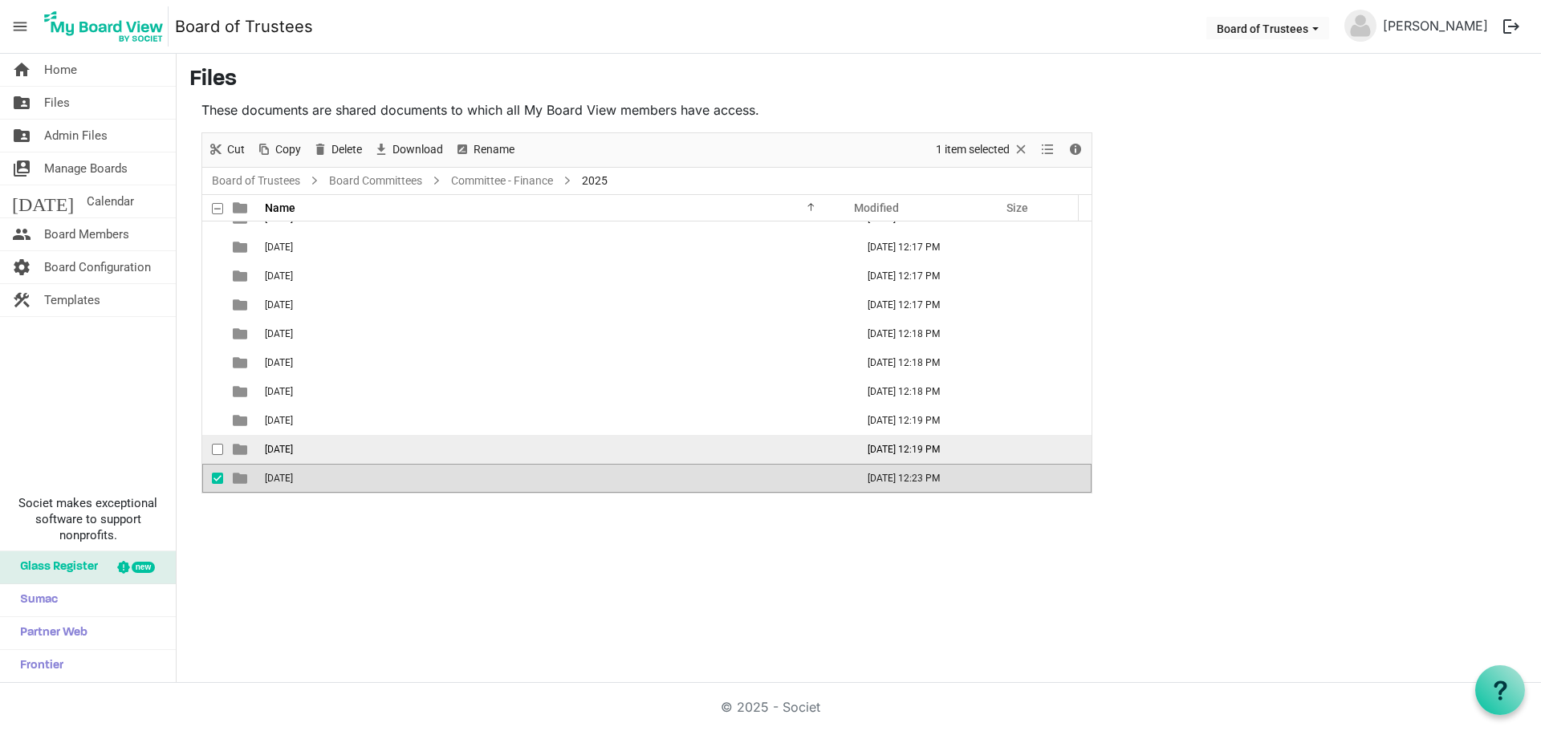
click at [384, 435] on td "[DATE]" at bounding box center [555, 449] width 591 height 29
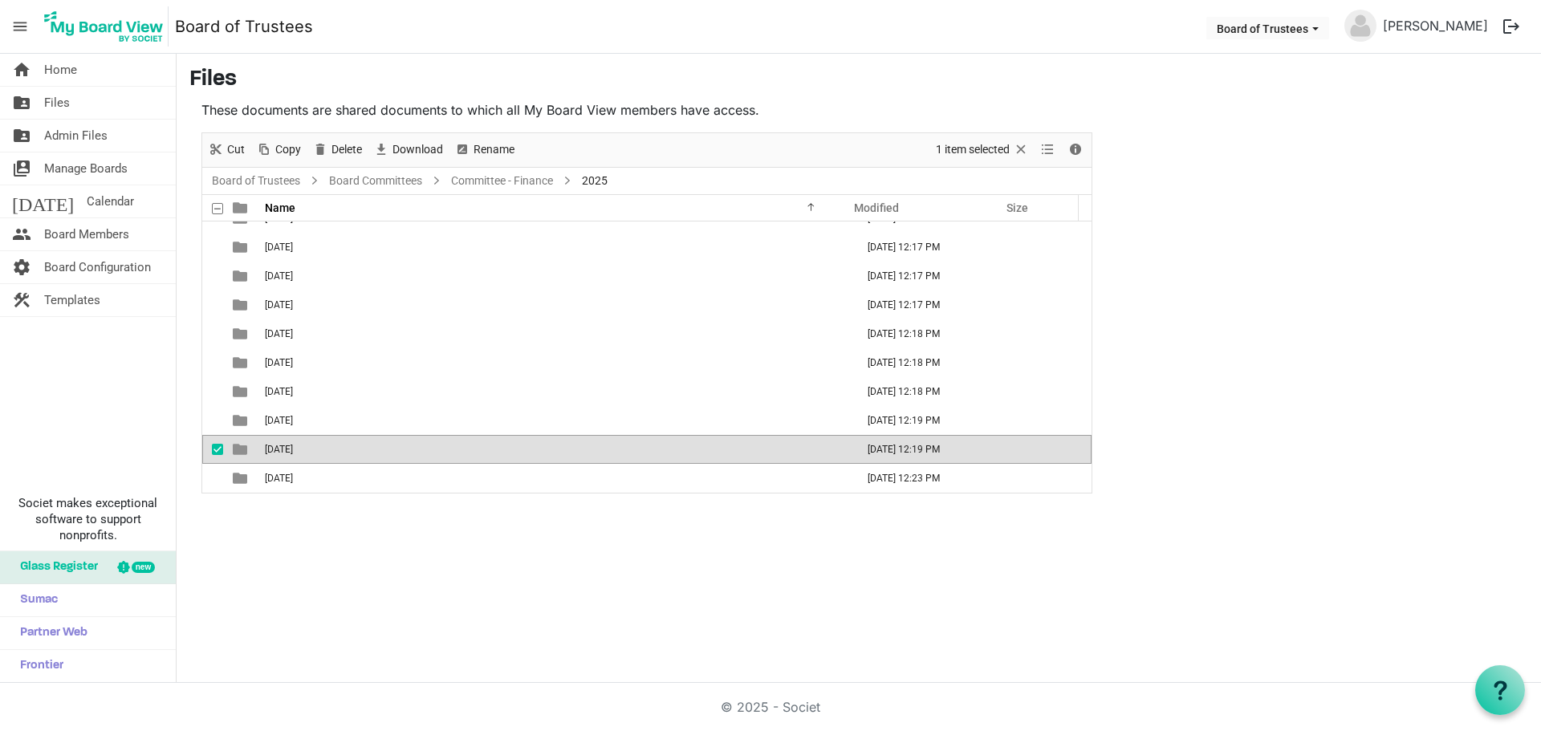
click at [346, 509] on div "home Home folder_shared Files folder_shared Admin Files switch_account Manage B…" at bounding box center [770, 368] width 1541 height 629
click at [386, 493] on div "New folder Upload Cut Copy Paste Delete Download Rename Sort by Refresh 1 item …" at bounding box center [646, 312] width 891 height 361
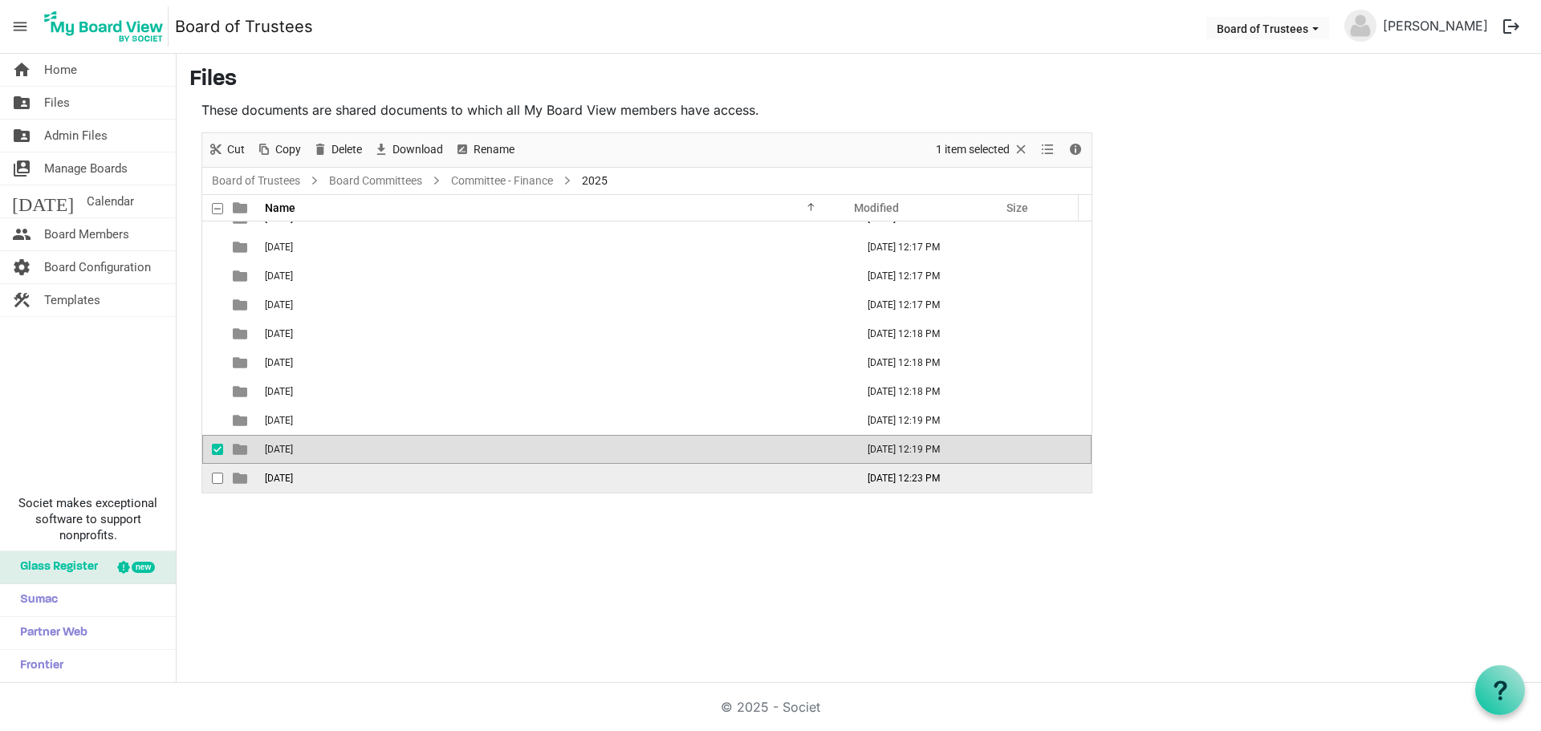
click at [384, 487] on td "[DATE]" at bounding box center [555, 478] width 591 height 29
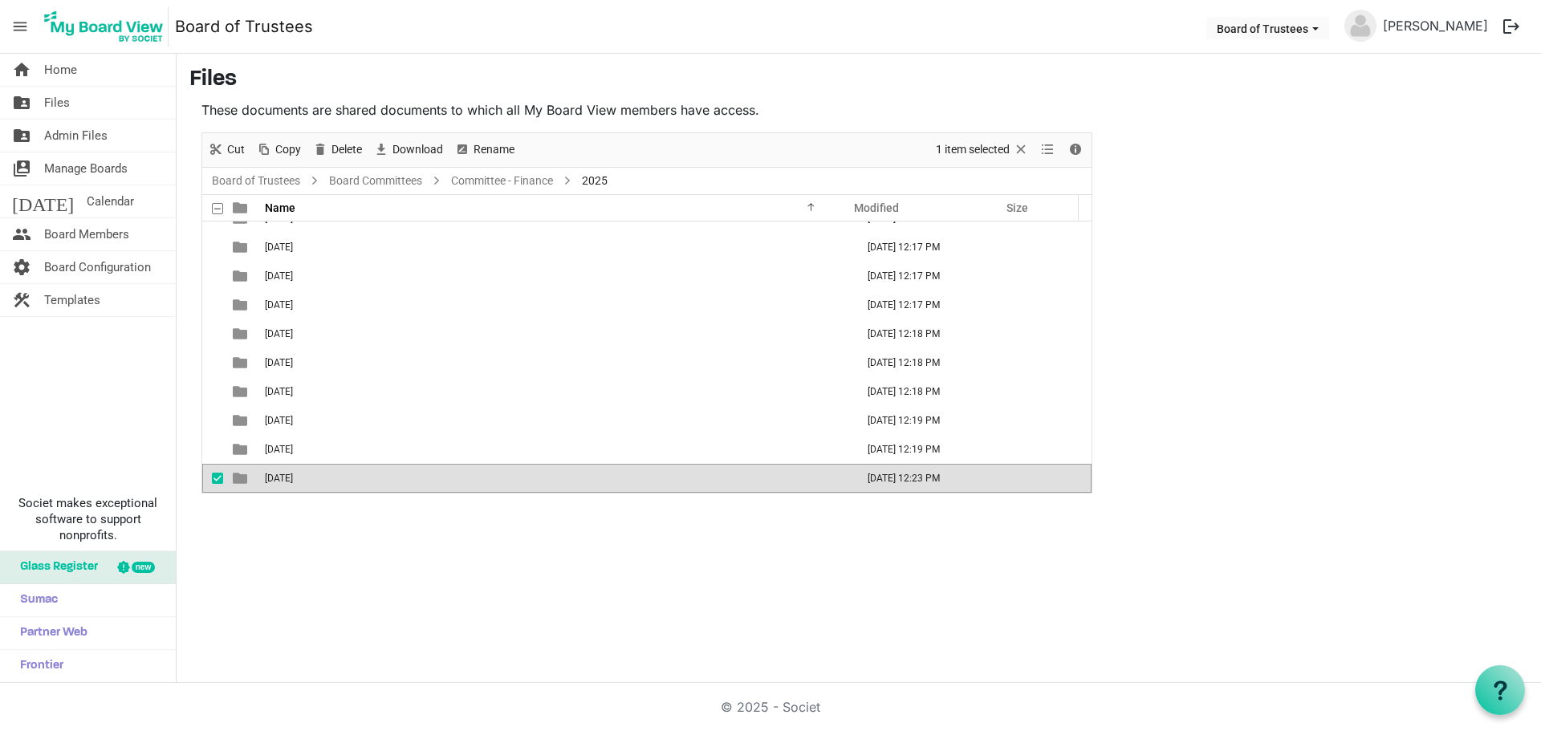
click at [380, 507] on div "home Home folder_shared Files folder_shared Admin Files switch_account Manage B…" at bounding box center [770, 368] width 1541 height 629
click at [268, 551] on div "home Home folder_shared Files folder_shared Admin Files switch_account Manage B…" at bounding box center [770, 368] width 1541 height 629
click at [205, 425] on td "checkbox" at bounding box center [212, 420] width 21 height 29
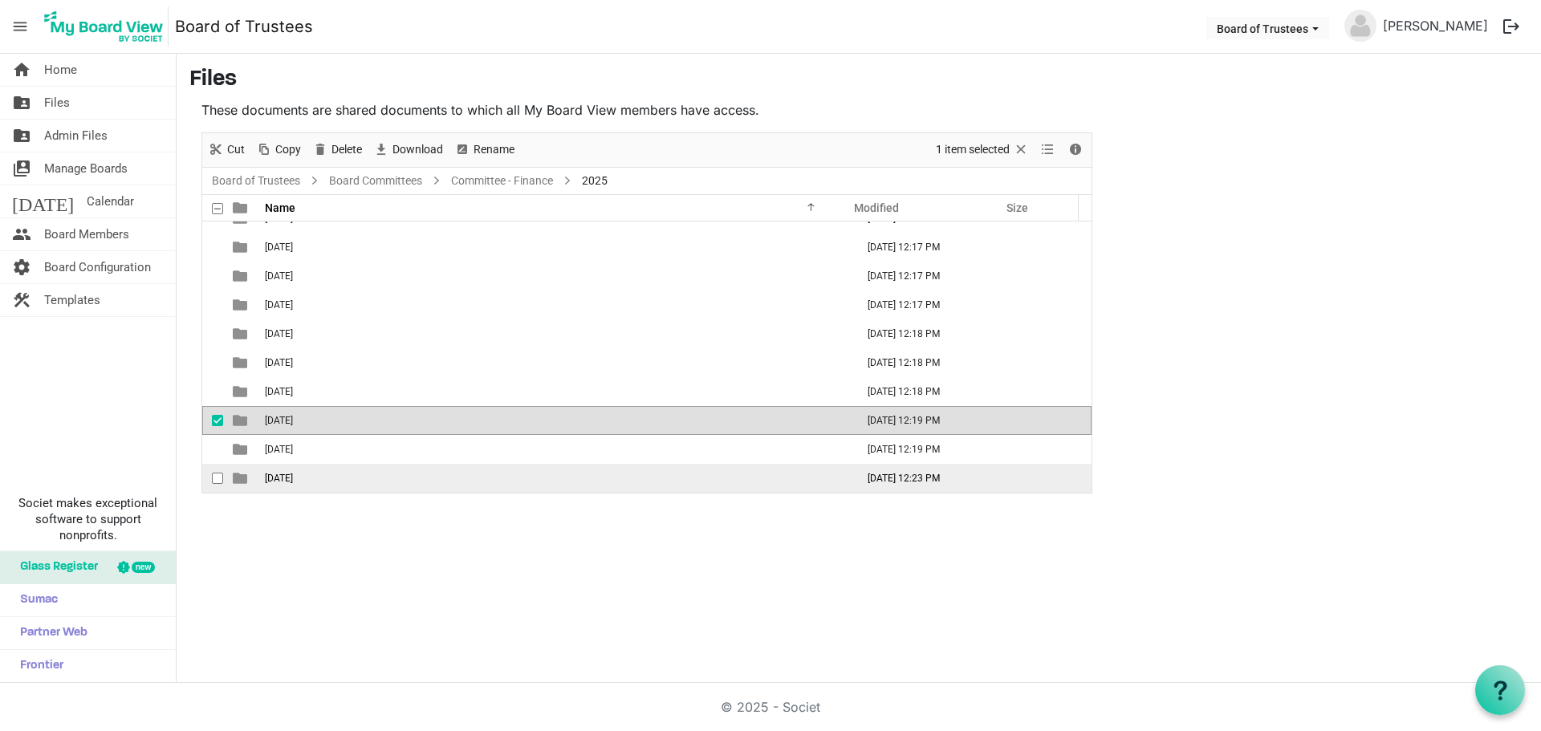
click at [423, 488] on td "[DATE]" at bounding box center [555, 478] width 591 height 29
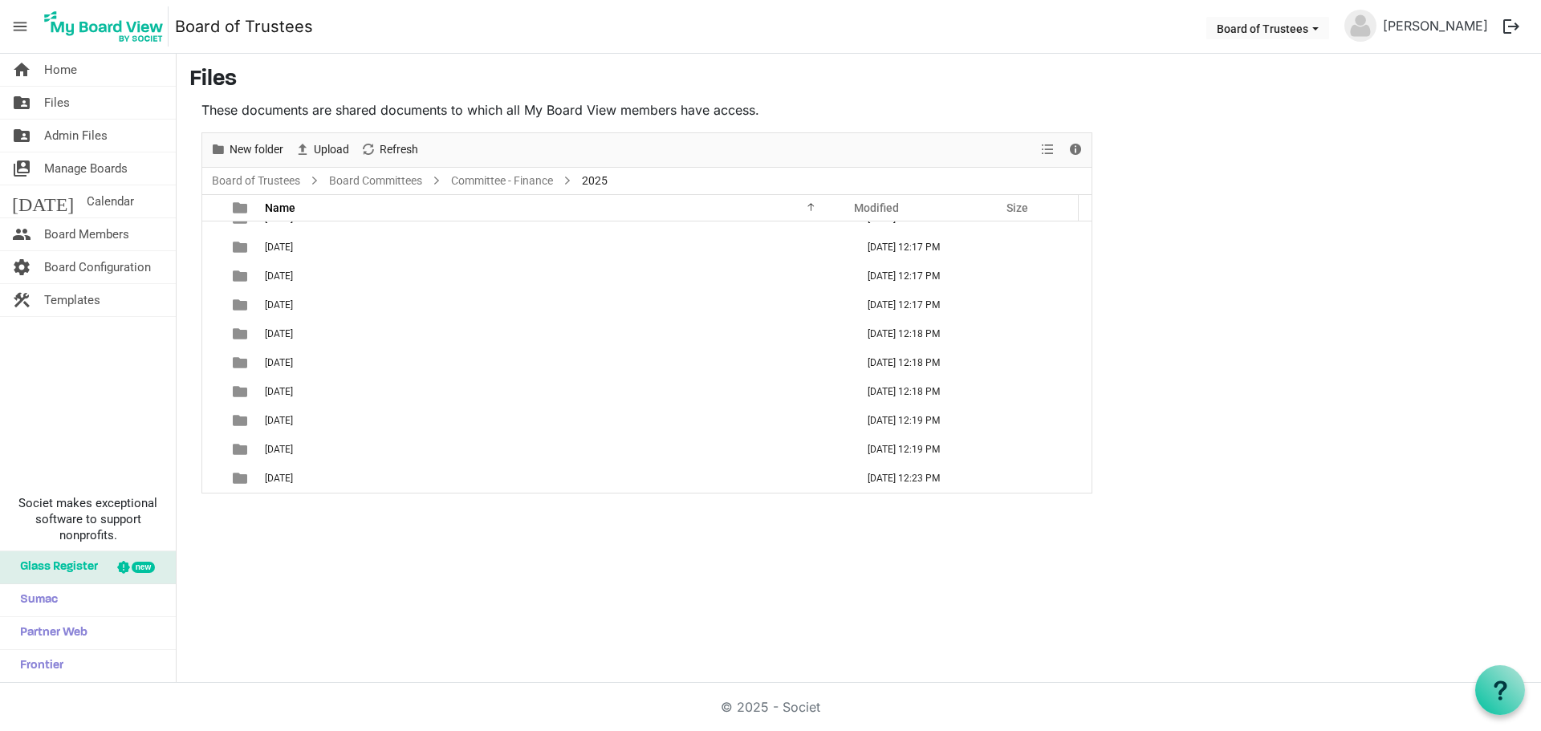
click at [473, 533] on div "home Home folder_shared Files folder_shared Admin Files switch_account Manage B…" at bounding box center [770, 368] width 1541 height 629
click at [249, 146] on span "New folder" at bounding box center [256, 150] width 57 height 20
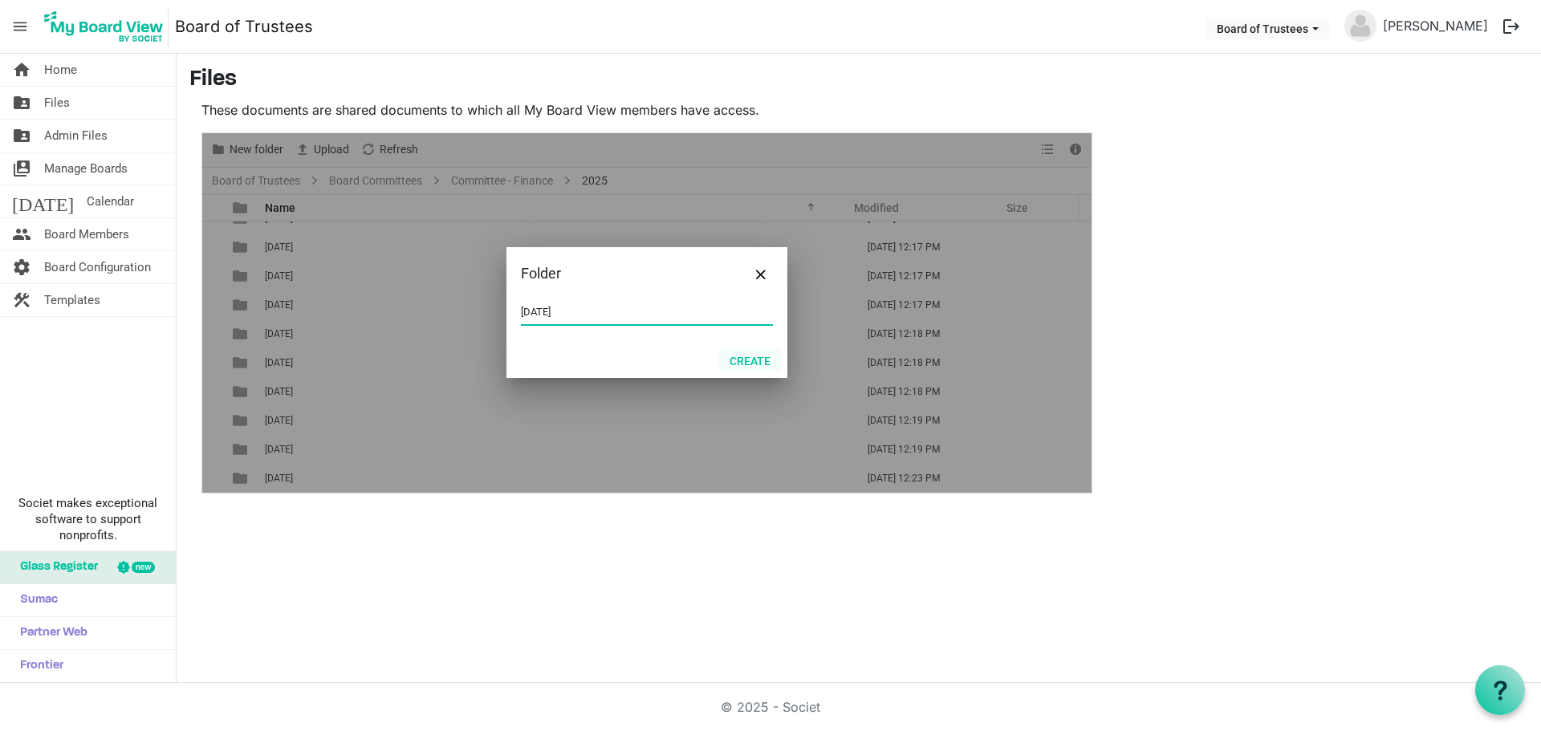
type input "[DATE]"
click at [742, 359] on button "Create" at bounding box center [750, 360] width 62 height 22
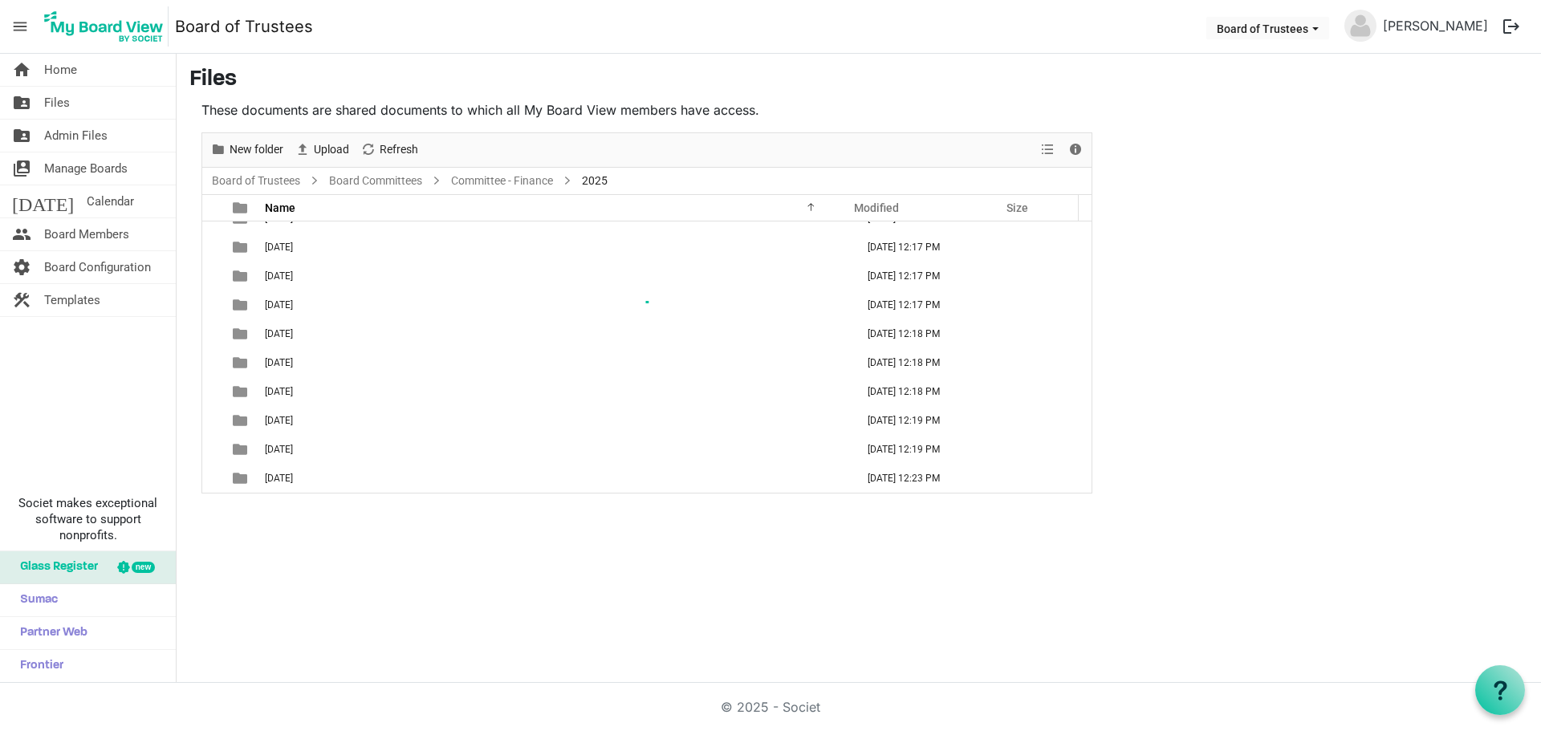
scroll to position [47, 0]
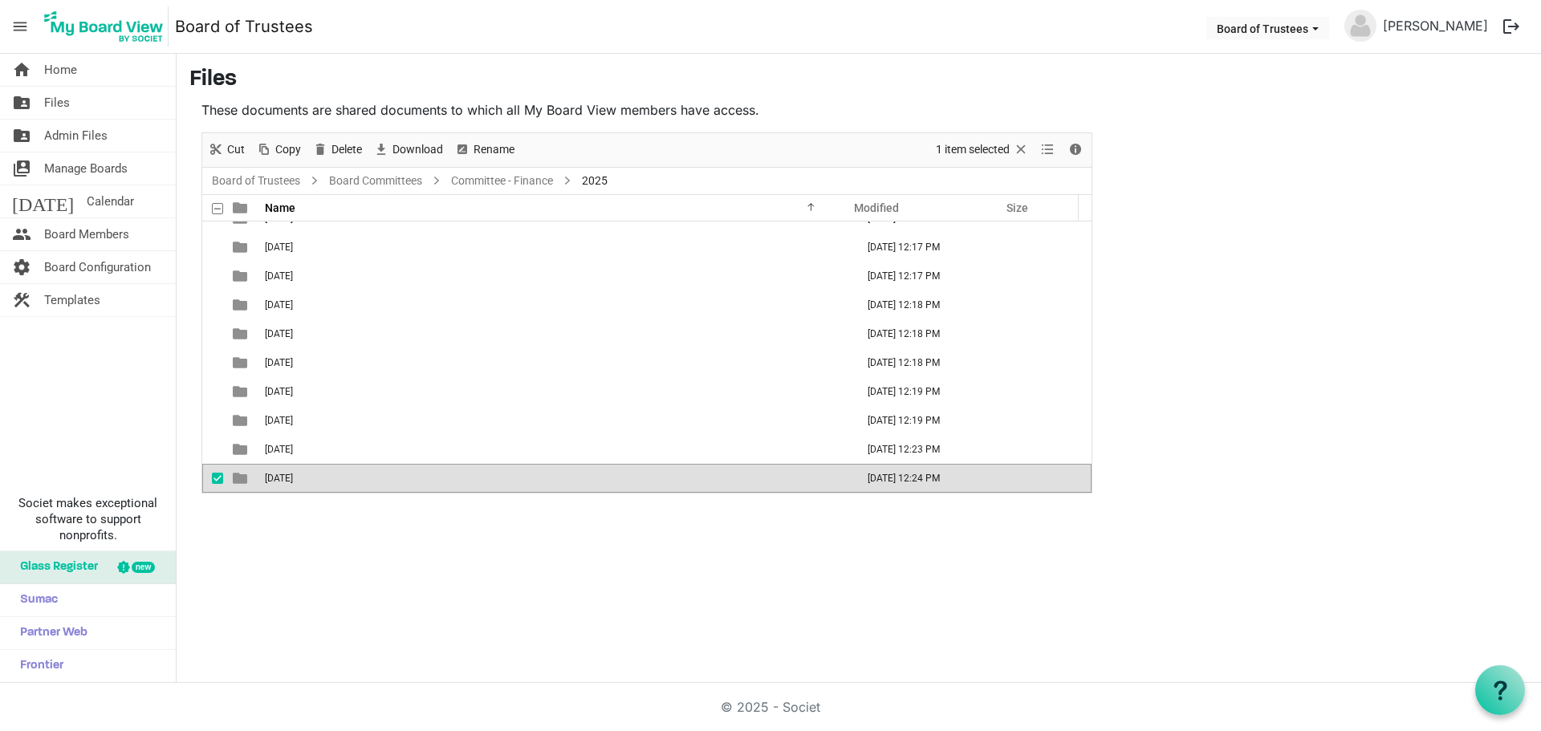
click at [305, 536] on div "home Home folder_shared Files folder_shared Admin Files switch_account Manage B…" at bounding box center [770, 368] width 1541 height 629
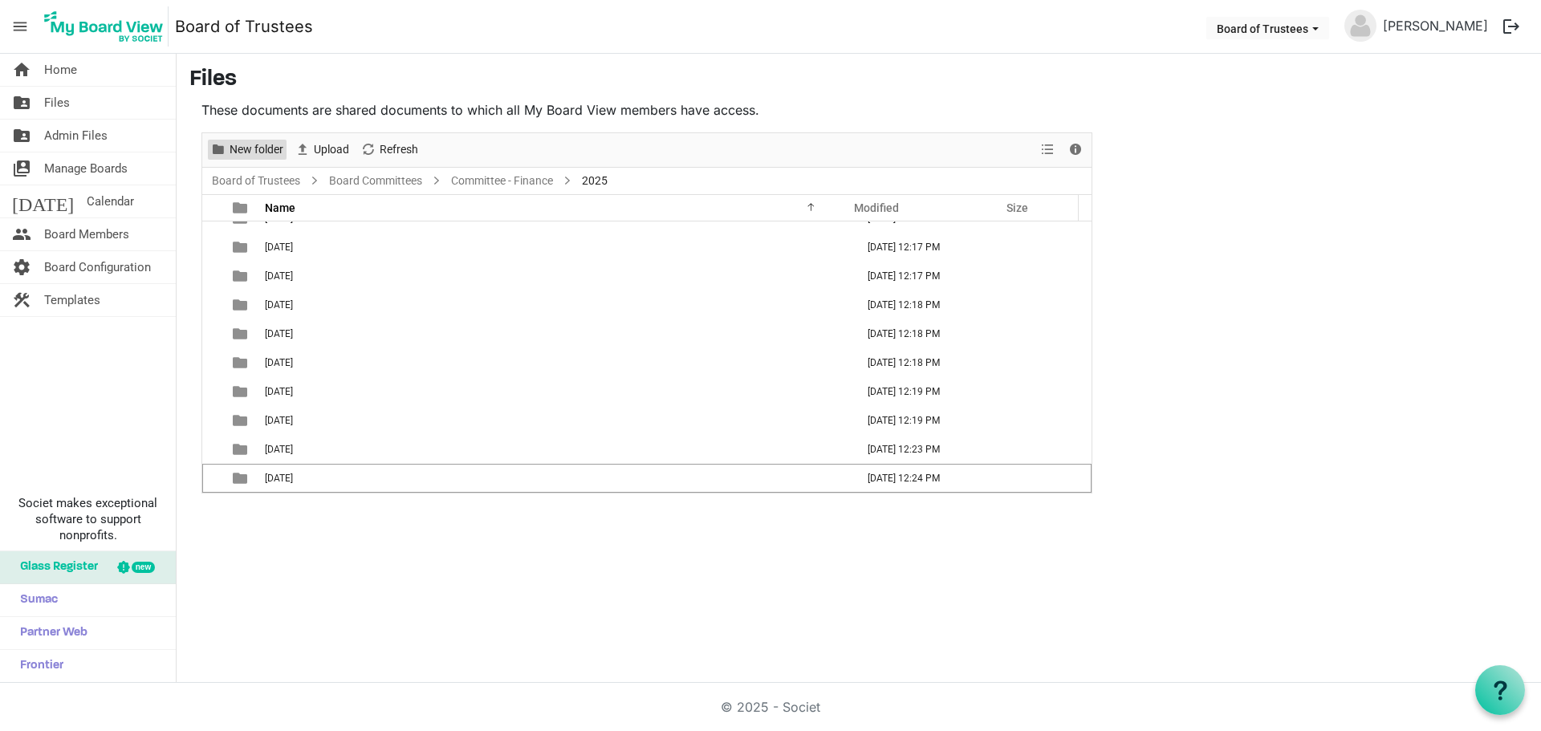
click at [249, 144] on span "New folder" at bounding box center [256, 150] width 57 height 20
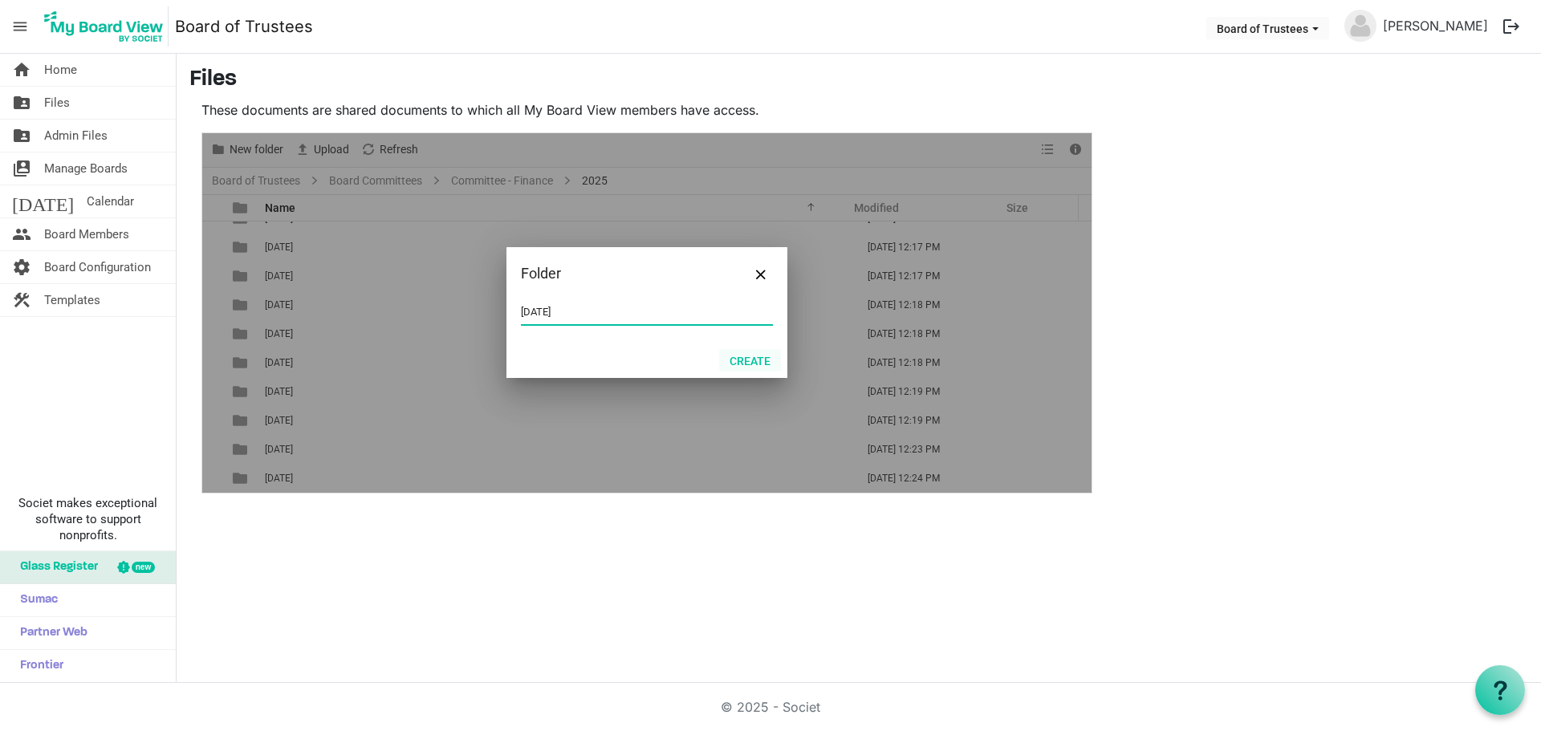
type input "[DATE]"
click at [740, 363] on button "Create" at bounding box center [750, 360] width 62 height 22
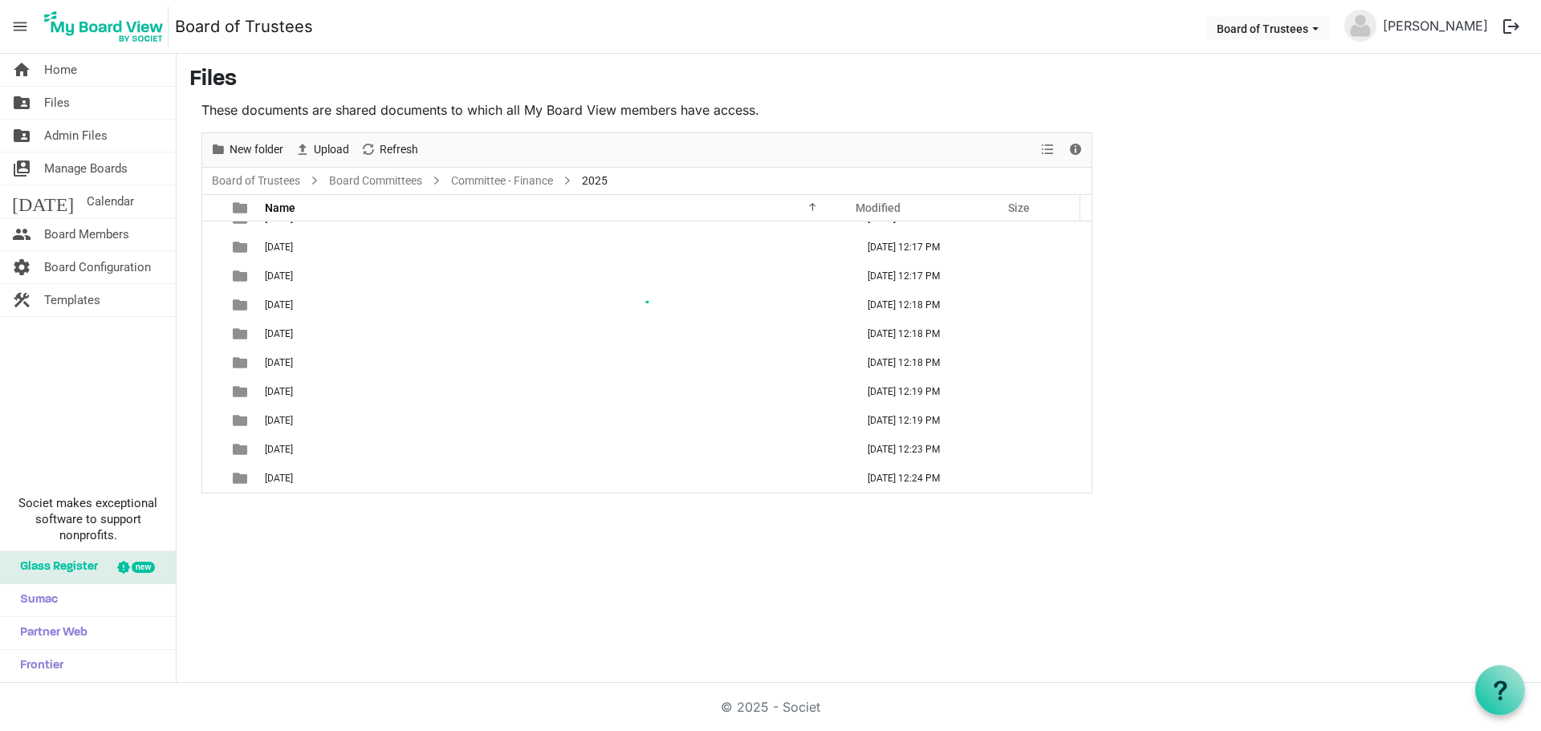
scroll to position [75, 0]
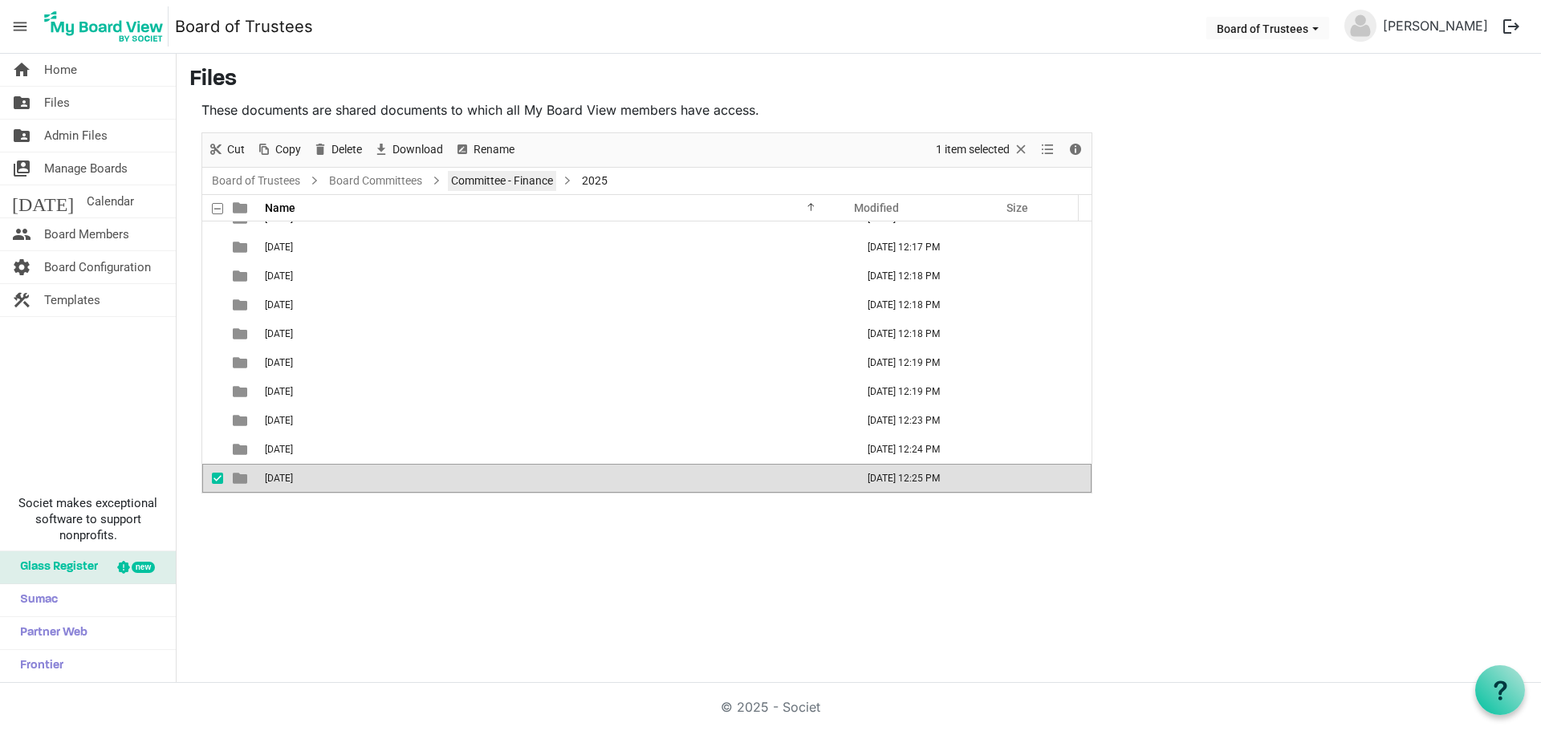
click at [490, 180] on link "Committee - Finance" at bounding box center [502, 181] width 108 height 20
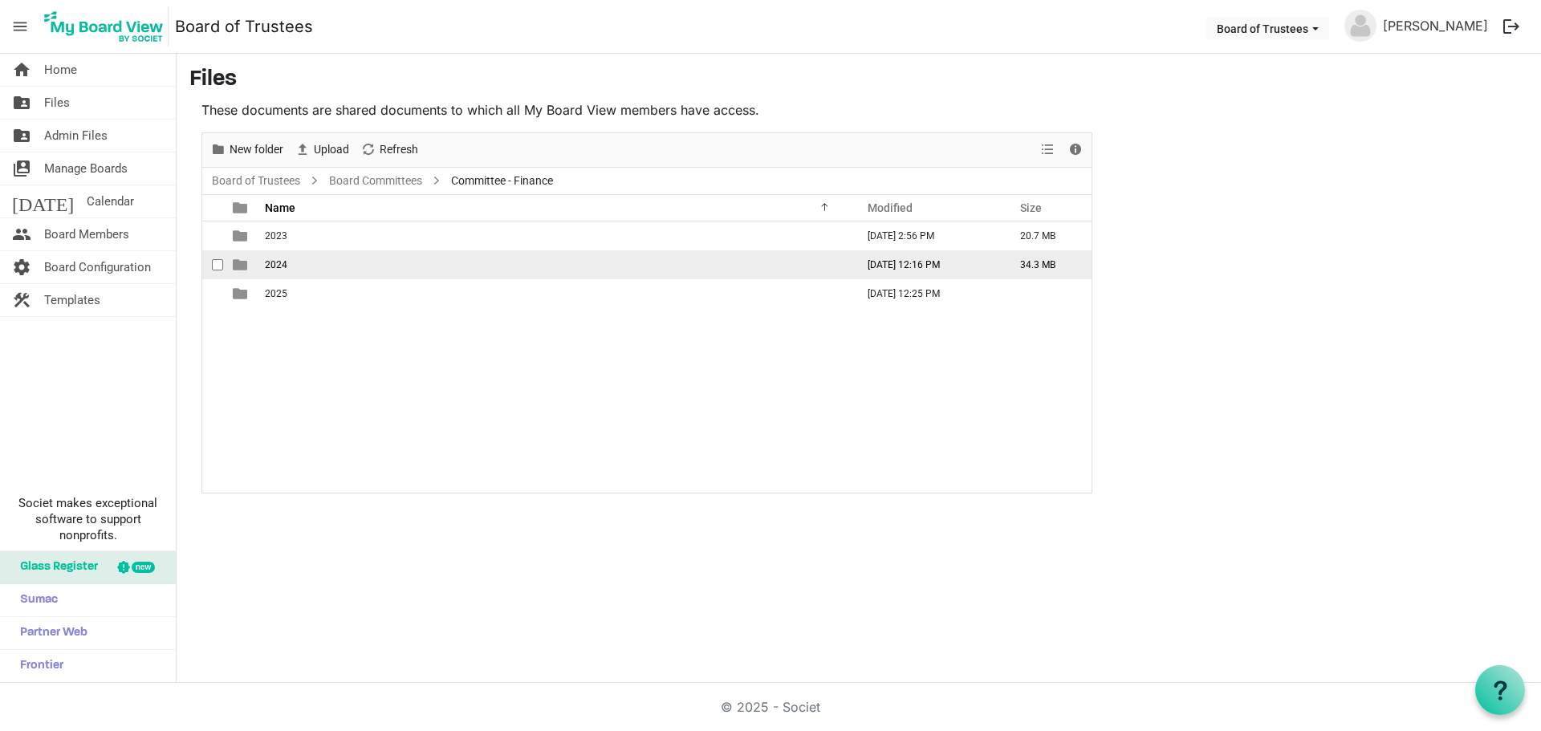
click at [281, 260] on span "2024" at bounding box center [276, 264] width 22 height 11
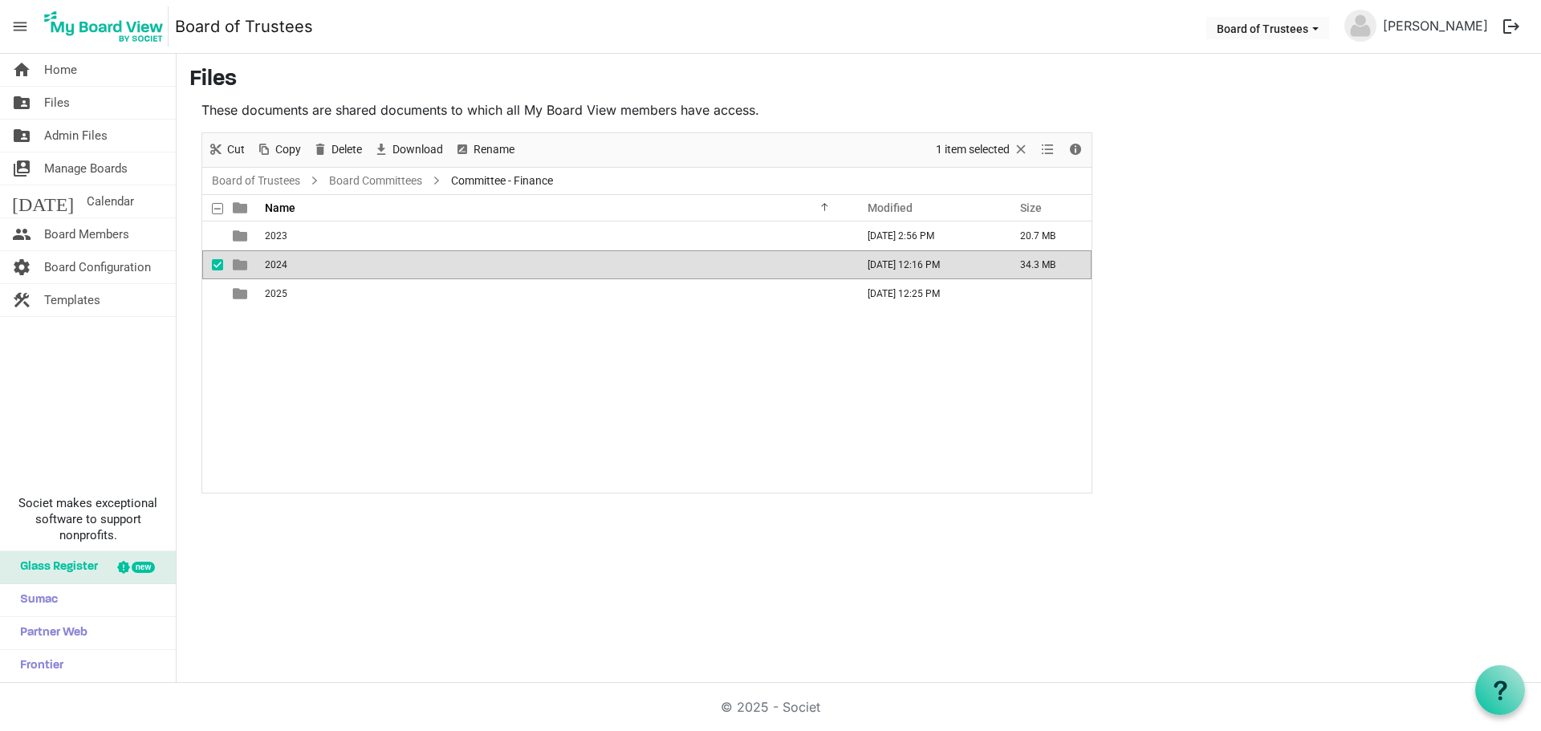
click at [281, 260] on span "2024" at bounding box center [276, 264] width 22 height 11
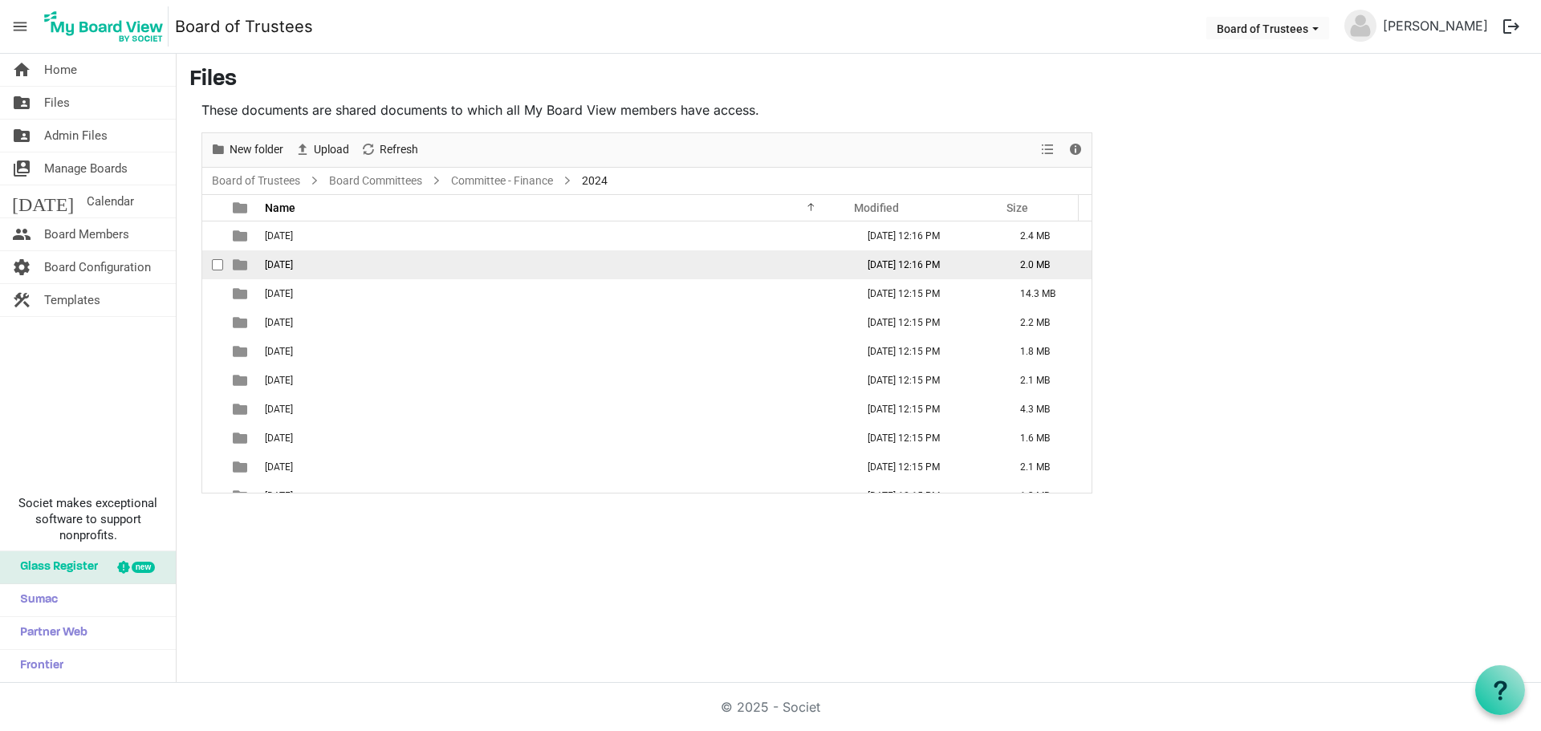
click at [286, 269] on span "[DATE]" at bounding box center [279, 264] width 28 height 11
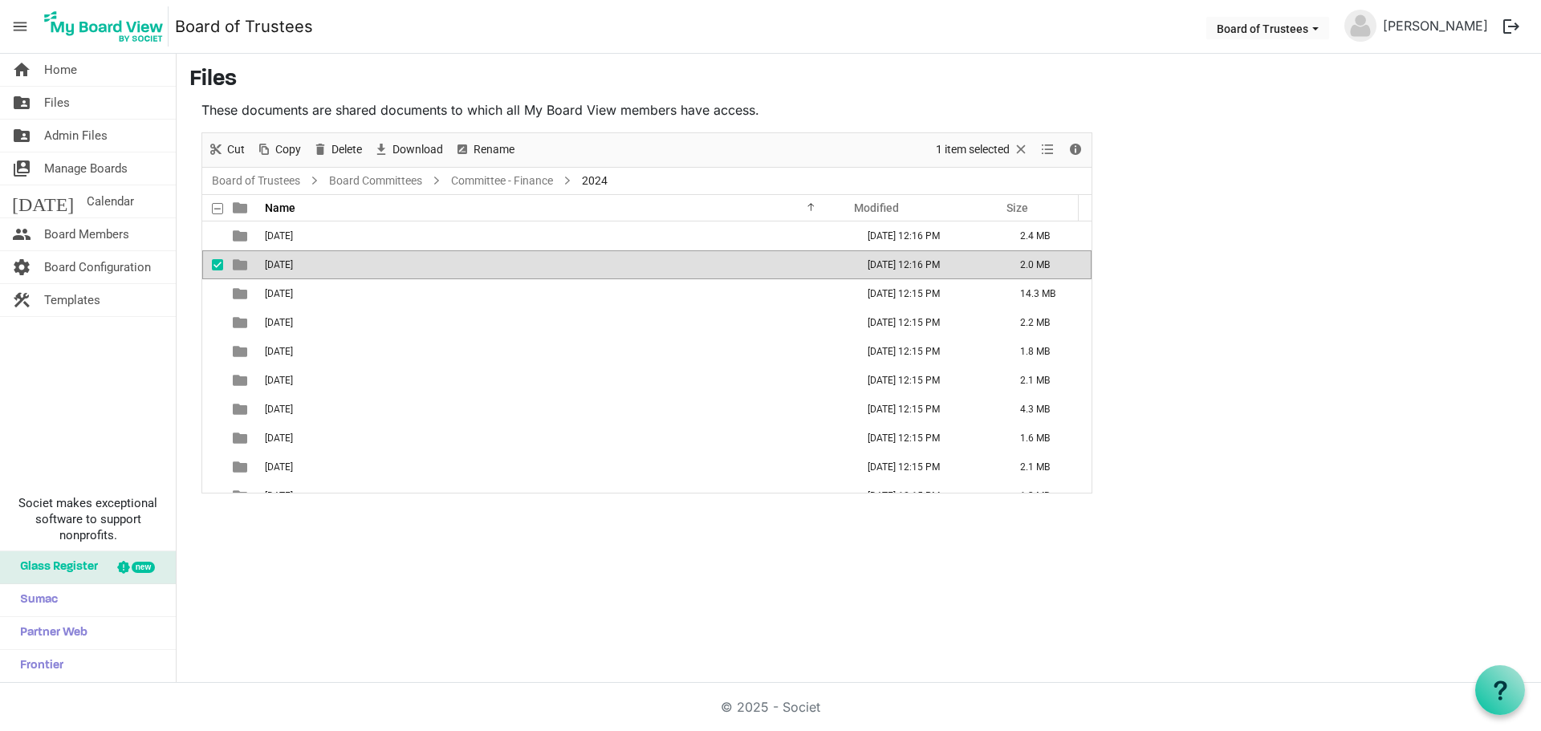
click at [286, 269] on span "[DATE]" at bounding box center [279, 264] width 28 height 11
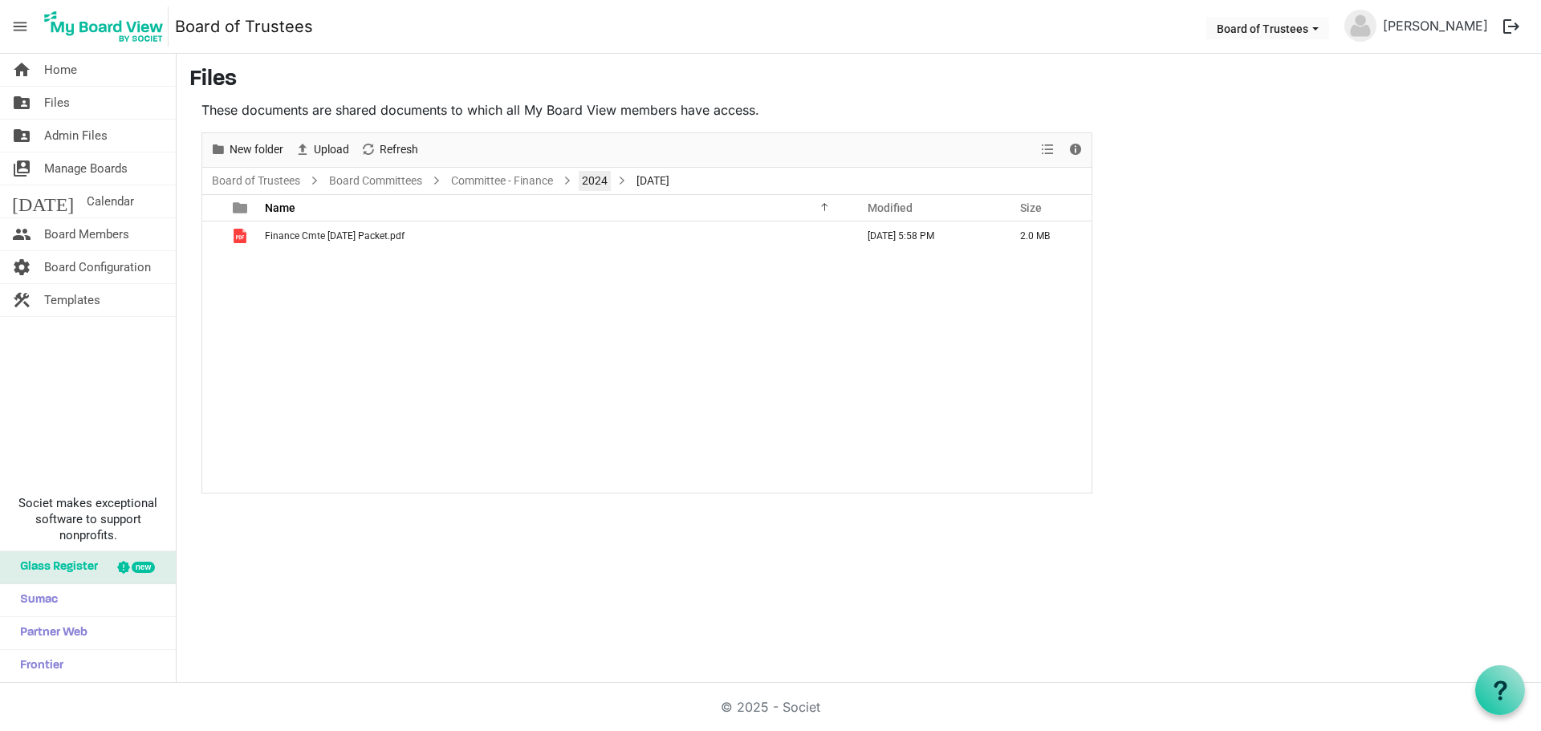
click at [600, 184] on link "2024" at bounding box center [595, 181] width 32 height 20
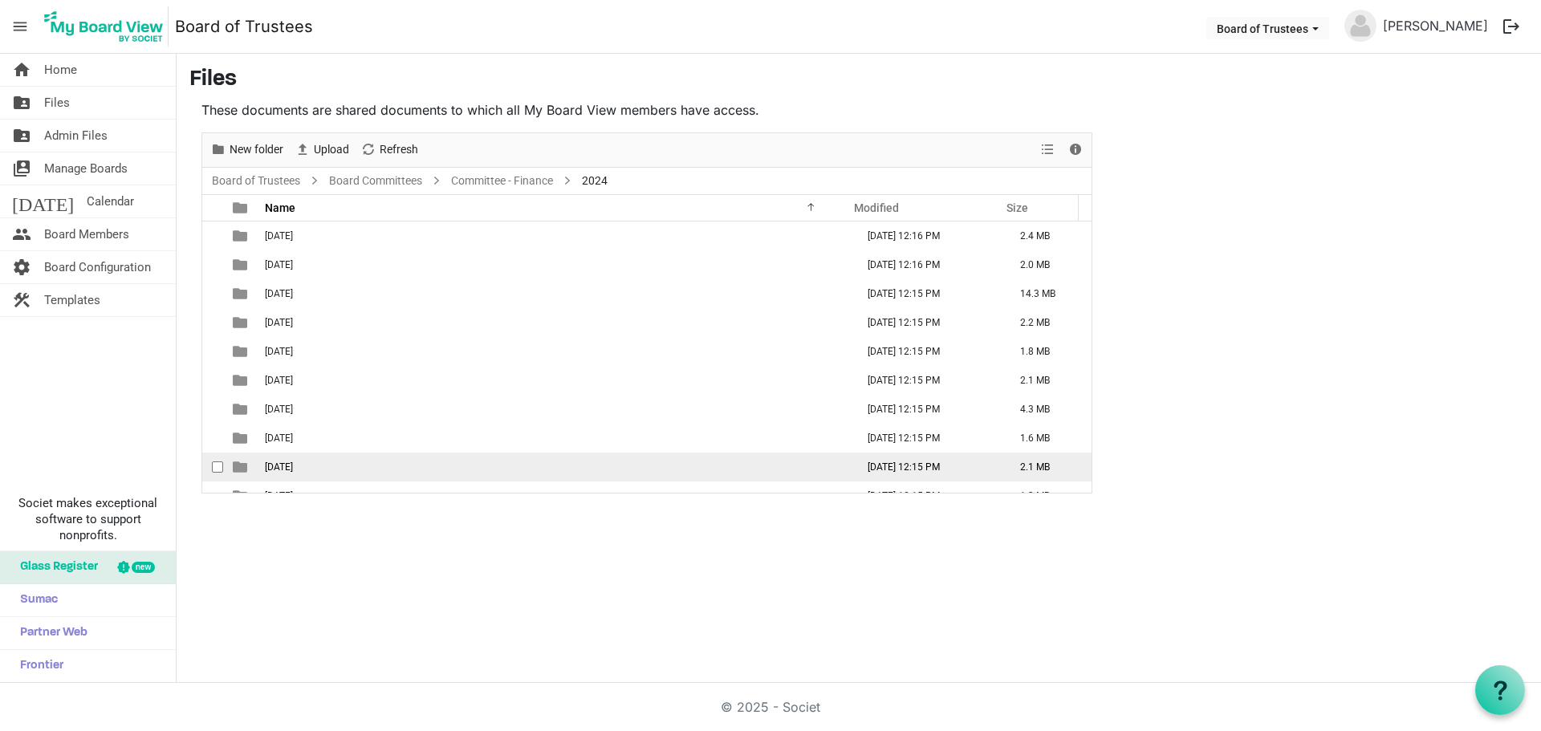
click at [293, 462] on span "[DATE]" at bounding box center [279, 467] width 28 height 11
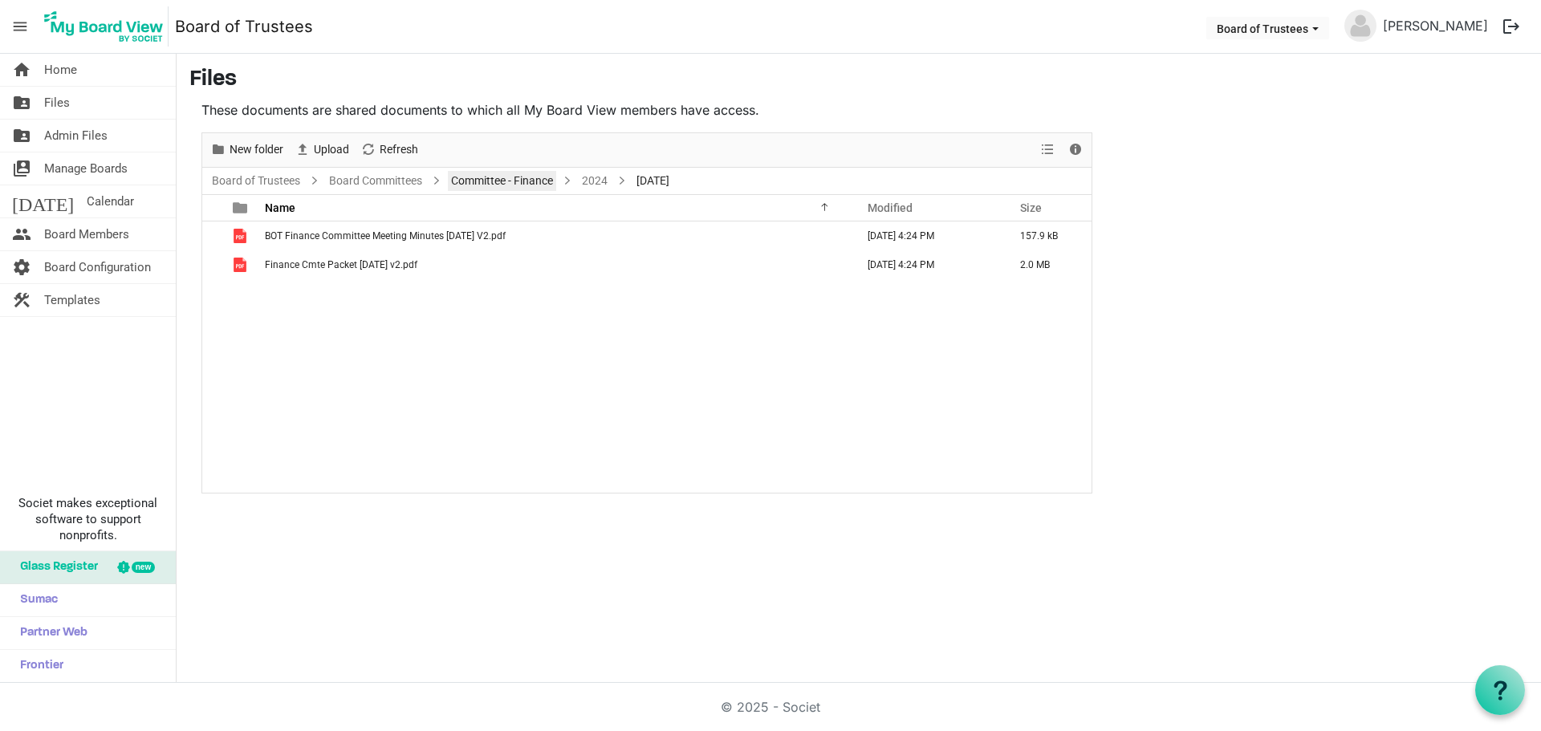
click at [528, 179] on link "Committee - Finance" at bounding box center [502, 181] width 108 height 20
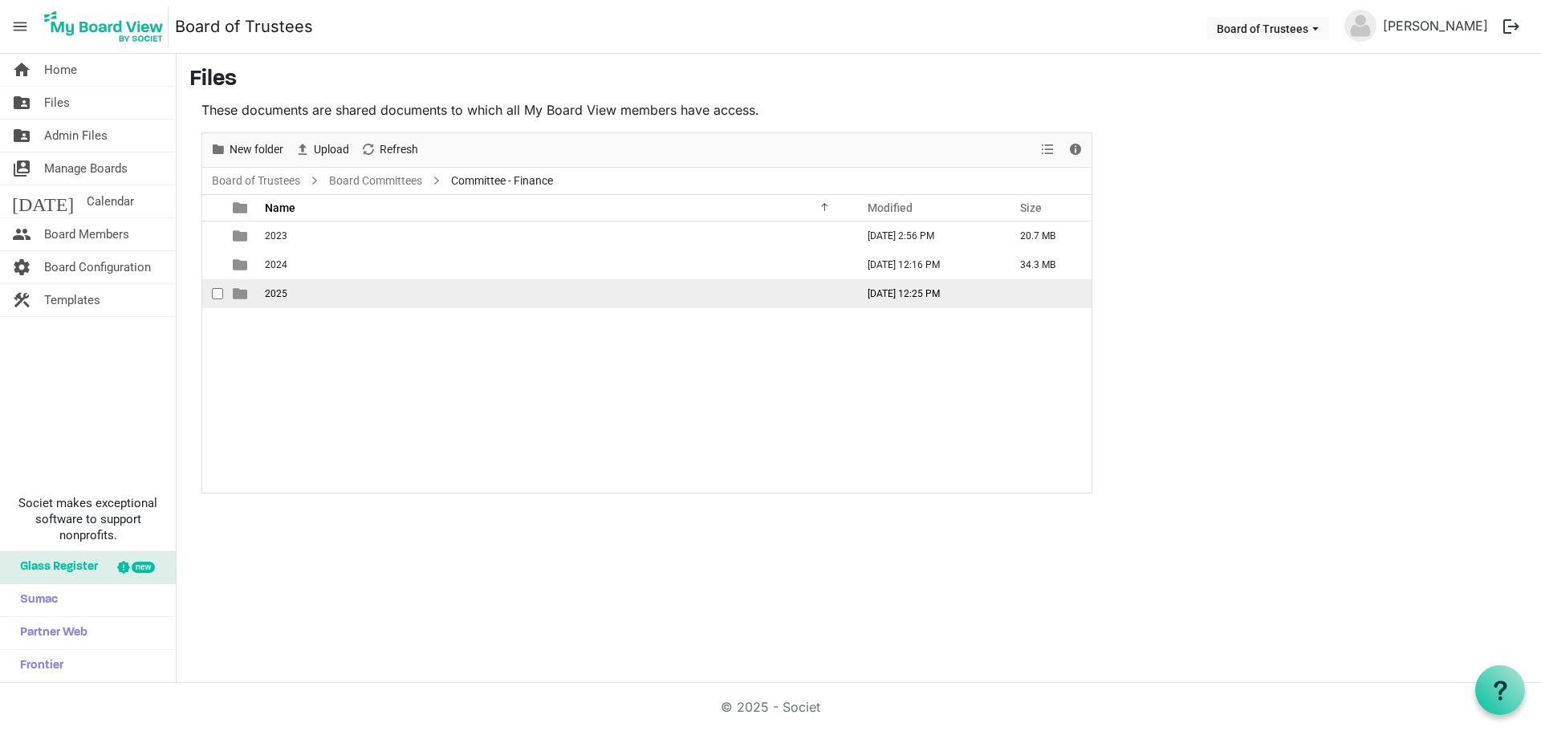
click at [283, 296] on span "2025" at bounding box center [276, 293] width 22 height 11
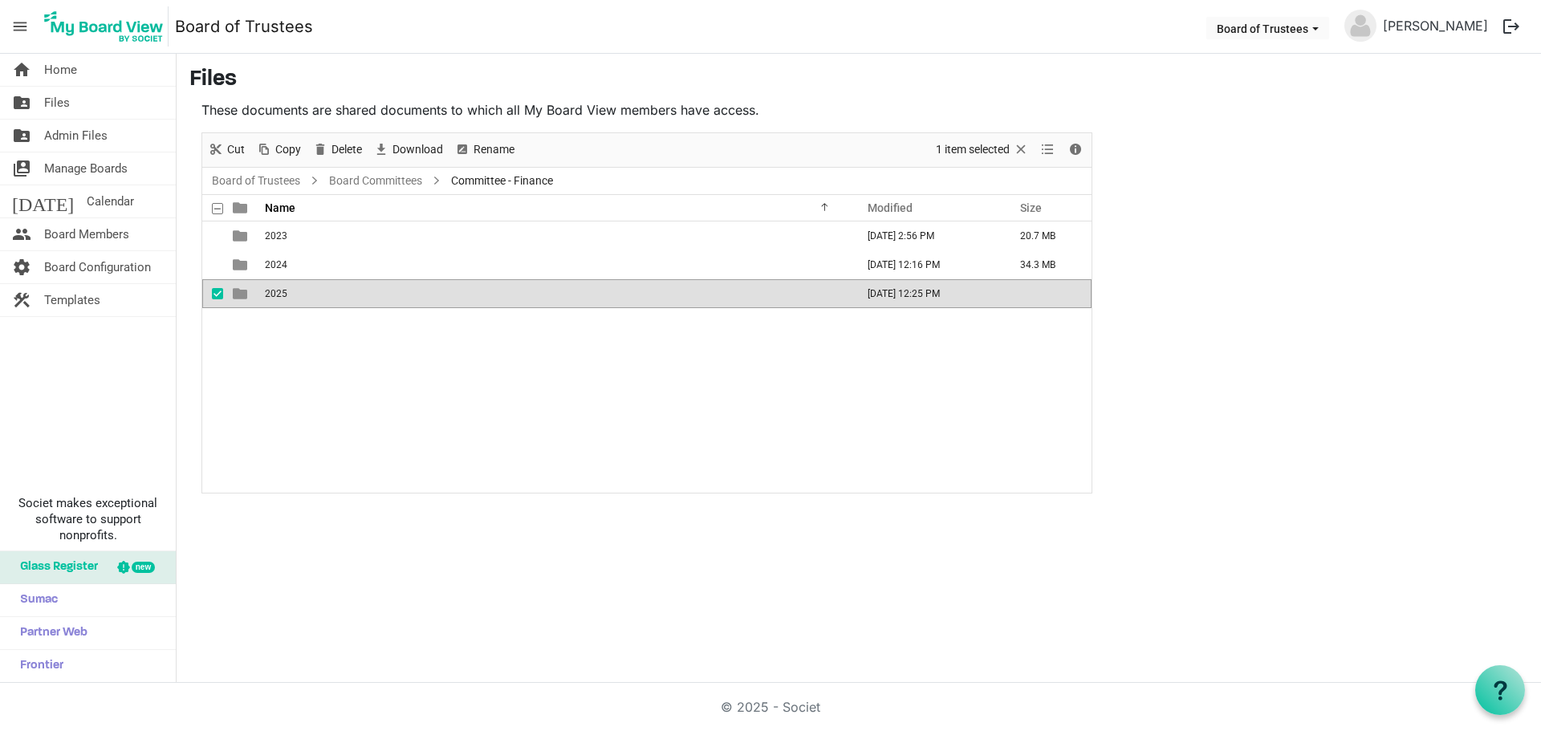
click at [283, 296] on span "2025" at bounding box center [276, 293] width 22 height 11
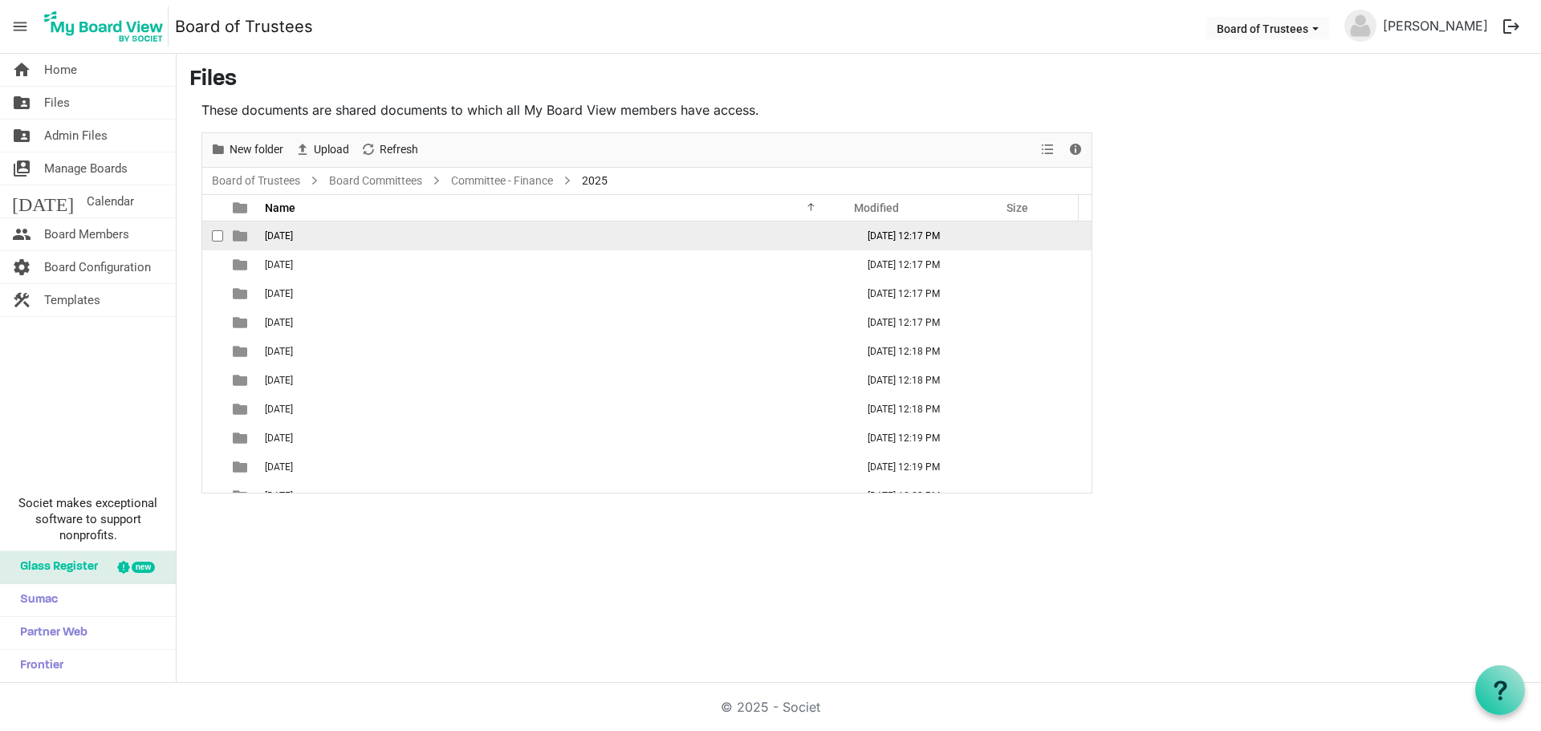
click at [293, 237] on span "[DATE]" at bounding box center [279, 235] width 28 height 11
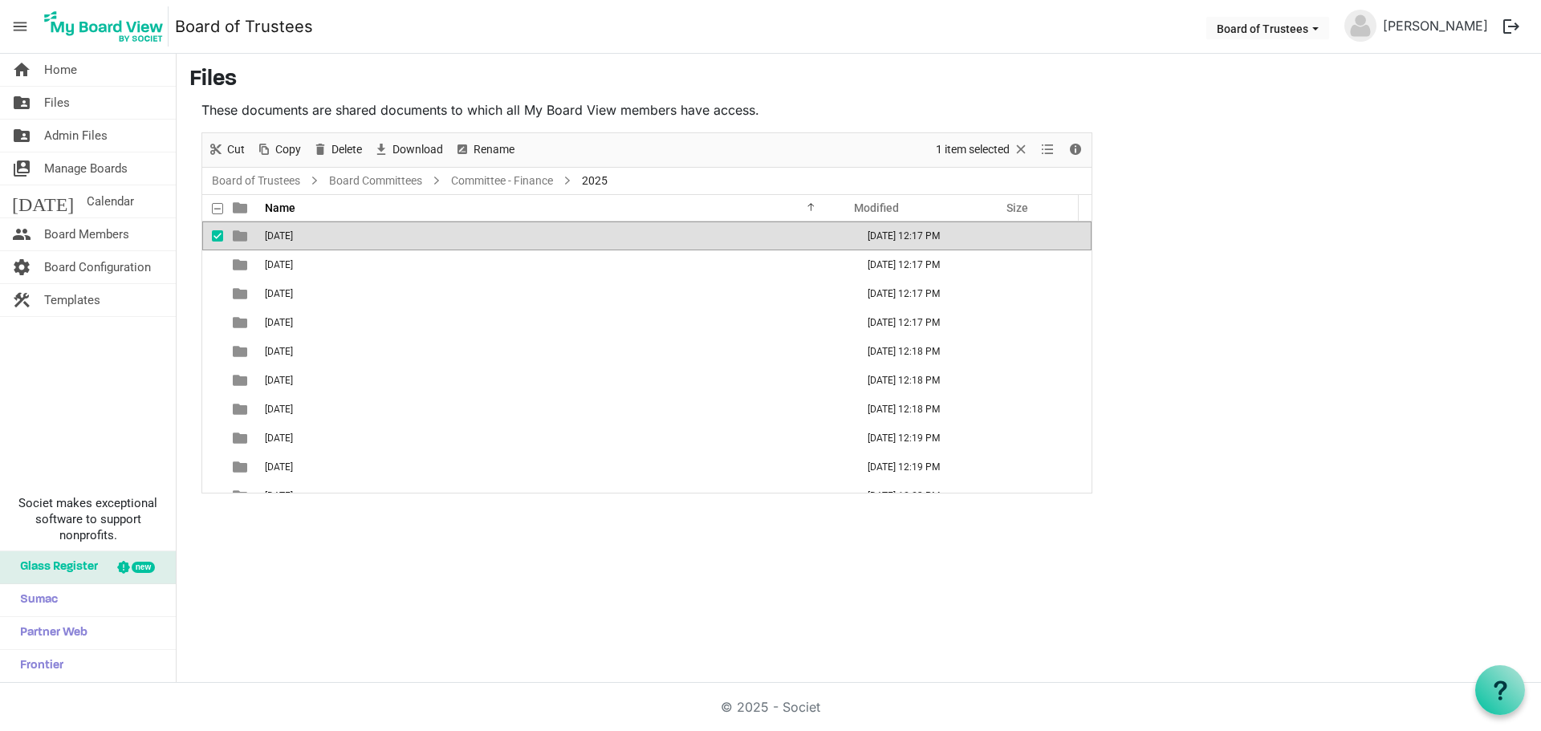
click at [293, 237] on span "[DATE]" at bounding box center [279, 235] width 28 height 11
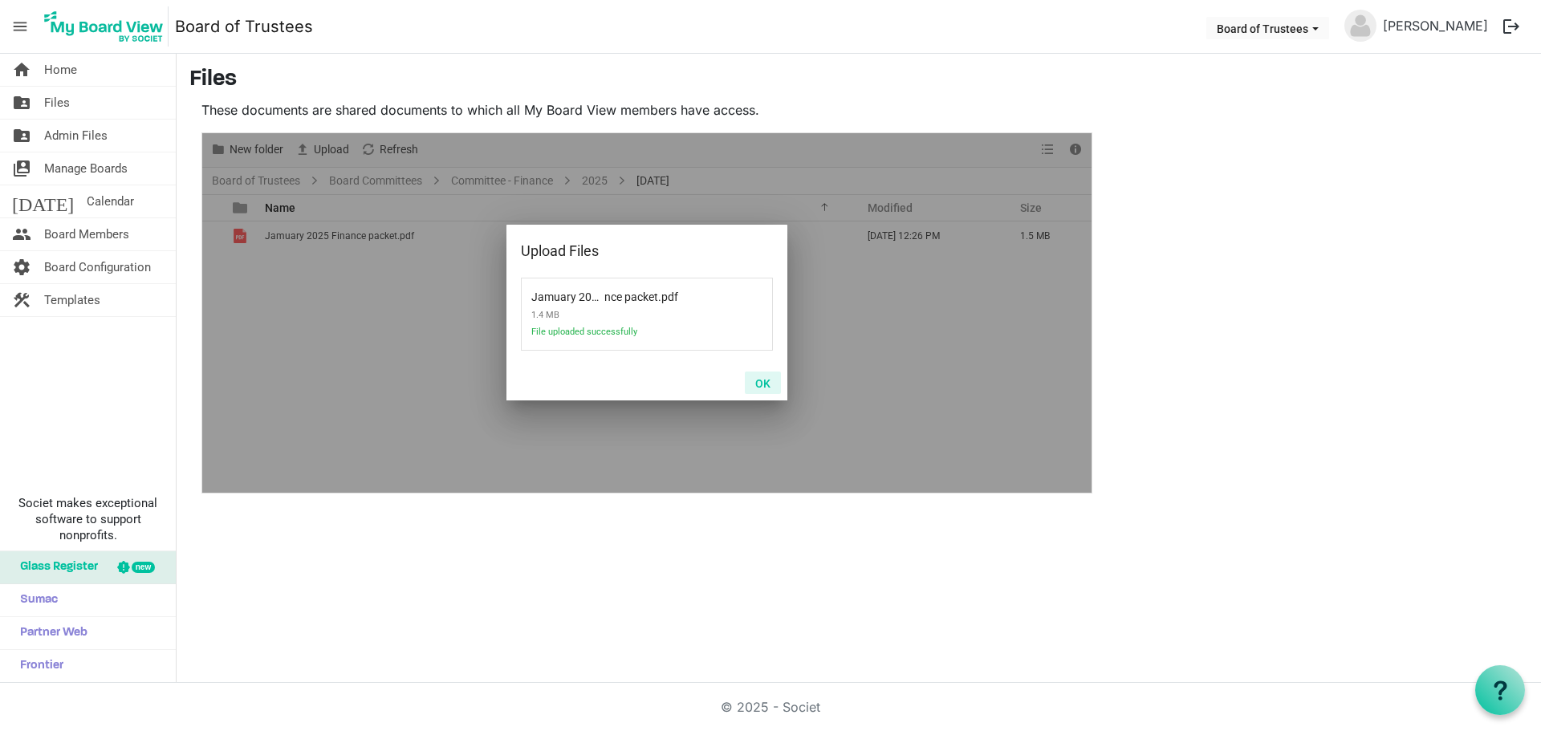
click at [760, 382] on button "OK" at bounding box center [763, 383] width 36 height 22
click at [765, 384] on button "OK" at bounding box center [763, 383] width 36 height 22
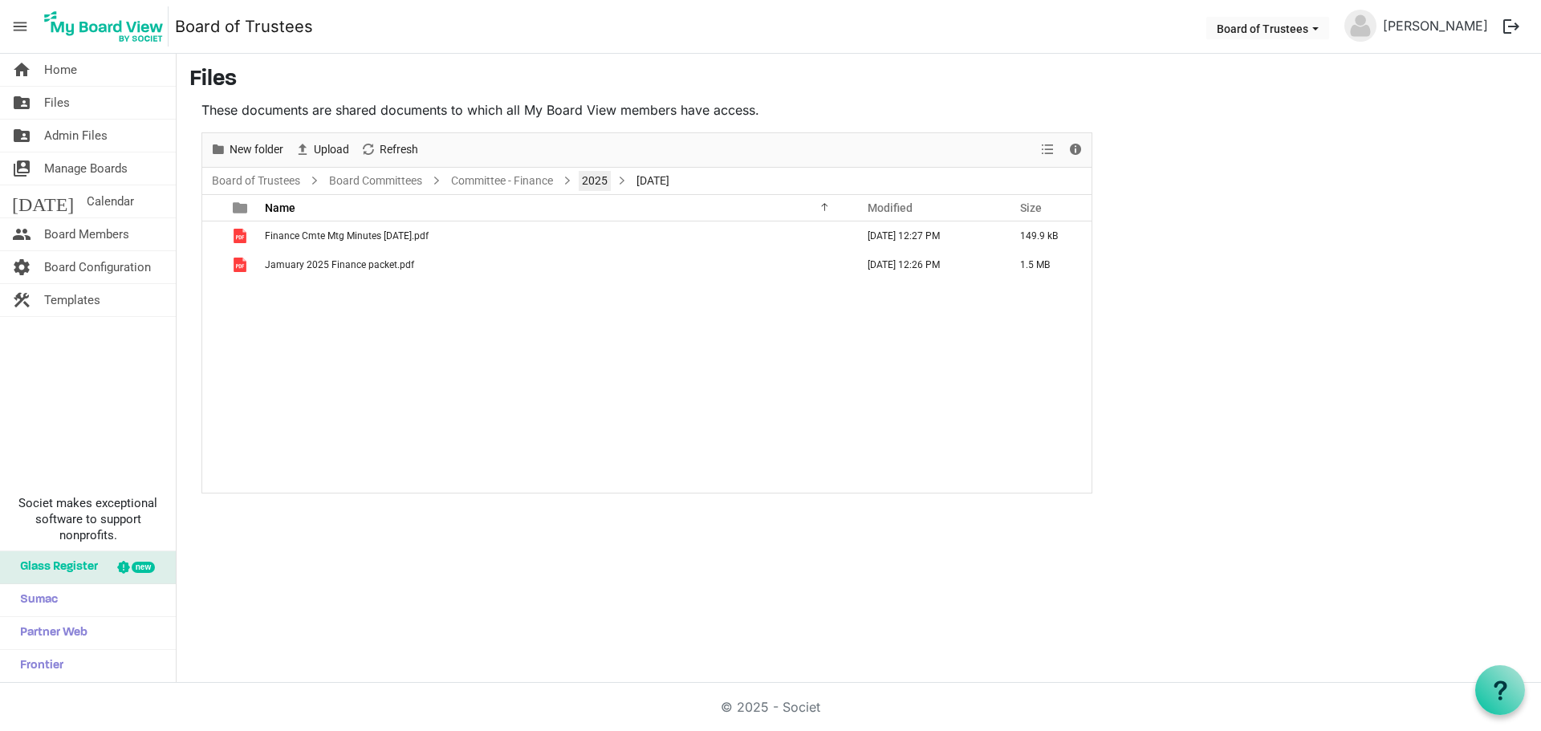
click at [600, 182] on link "2025" at bounding box center [595, 181] width 32 height 20
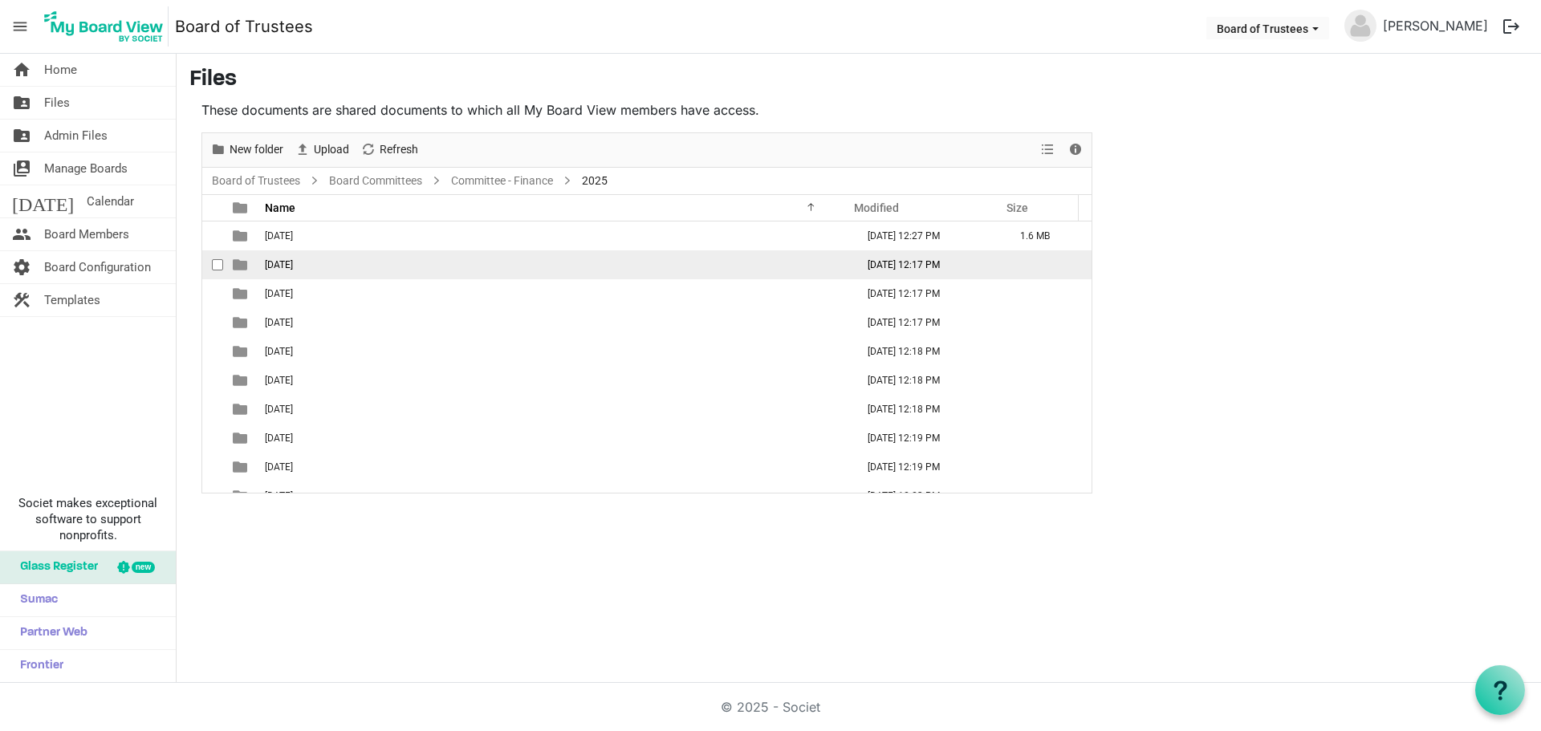
click at [293, 266] on span "[DATE]" at bounding box center [279, 264] width 28 height 11
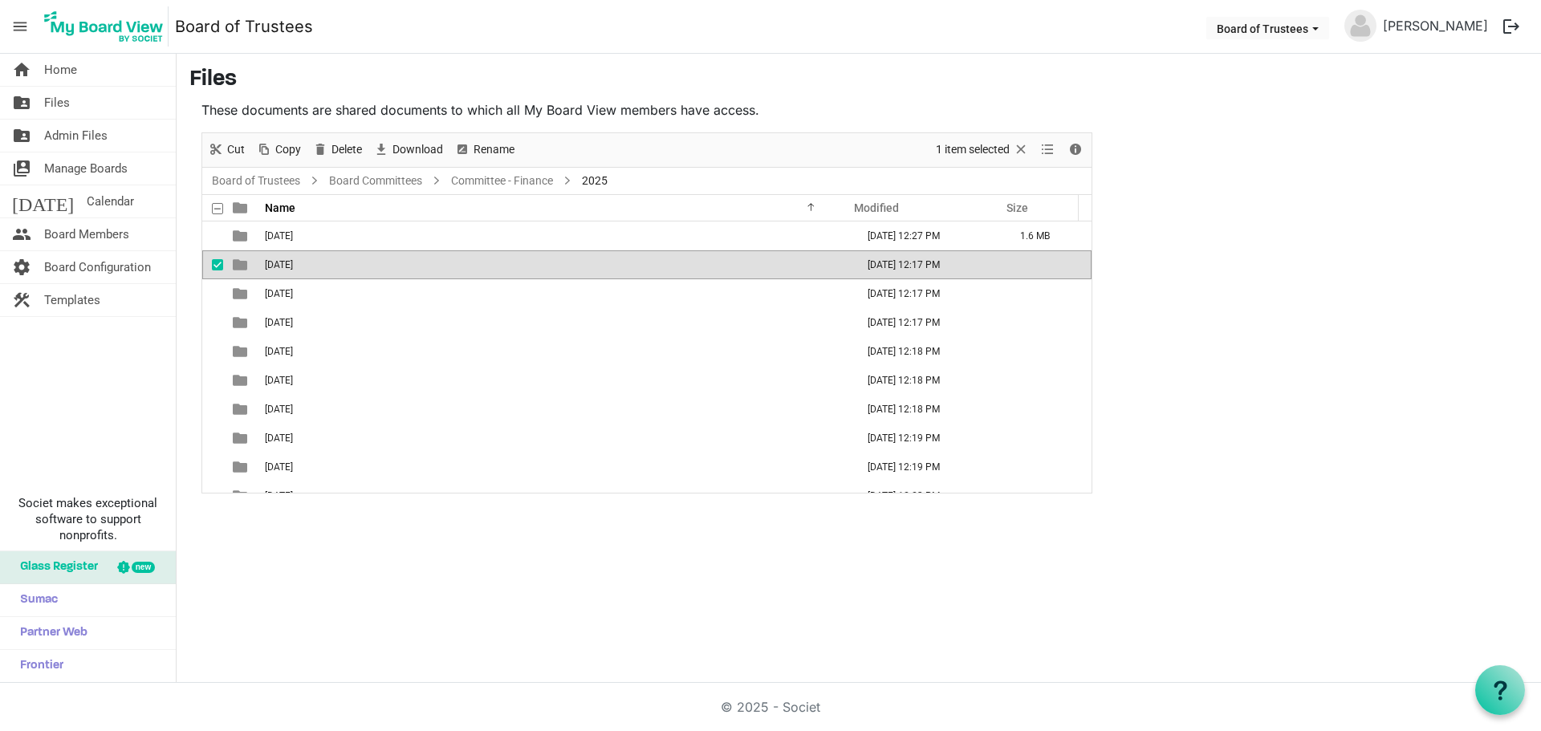
click at [293, 266] on span "[DATE]" at bounding box center [279, 264] width 28 height 11
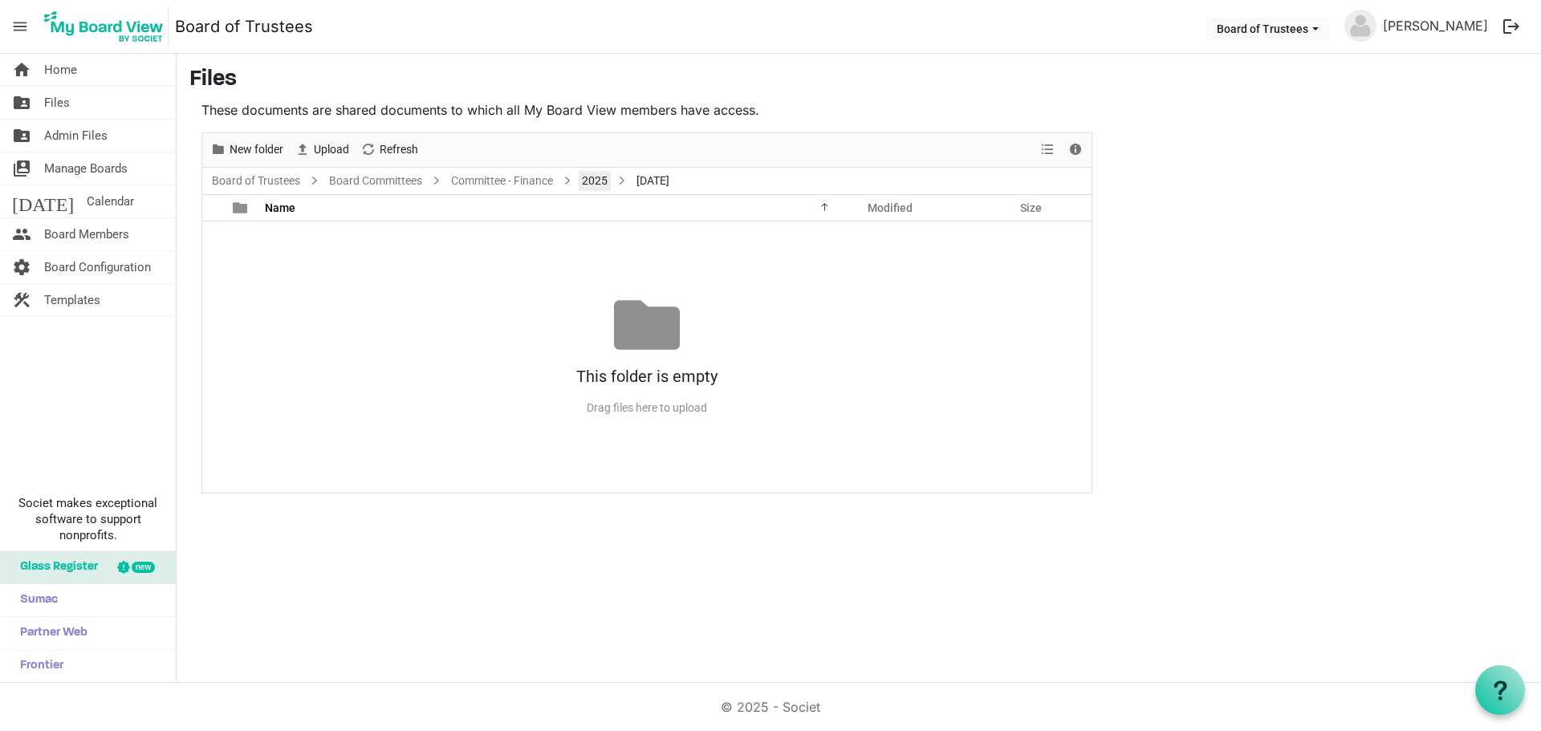
click at [599, 181] on link "2025" at bounding box center [595, 181] width 32 height 20
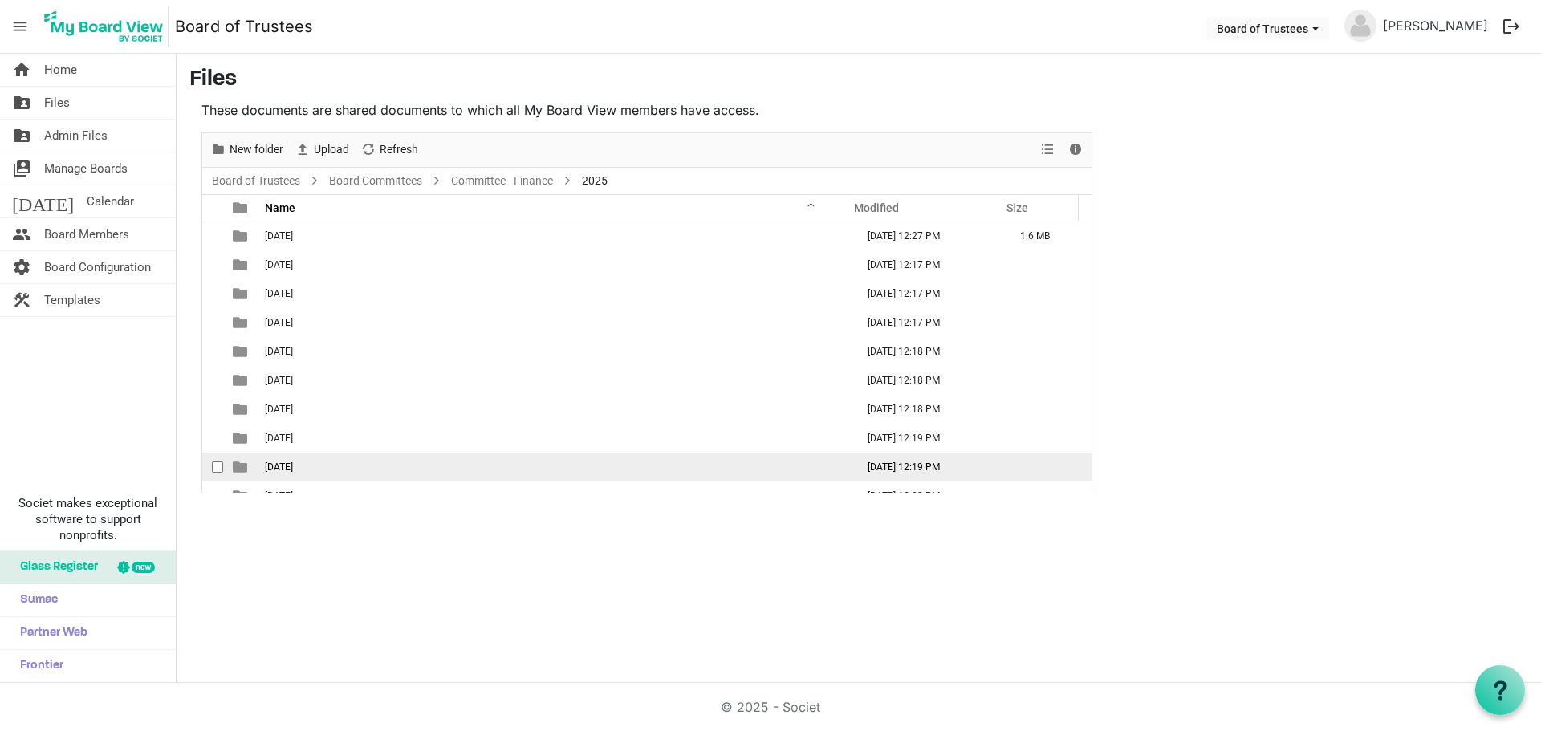
click at [293, 470] on span "[DATE]" at bounding box center [279, 467] width 28 height 11
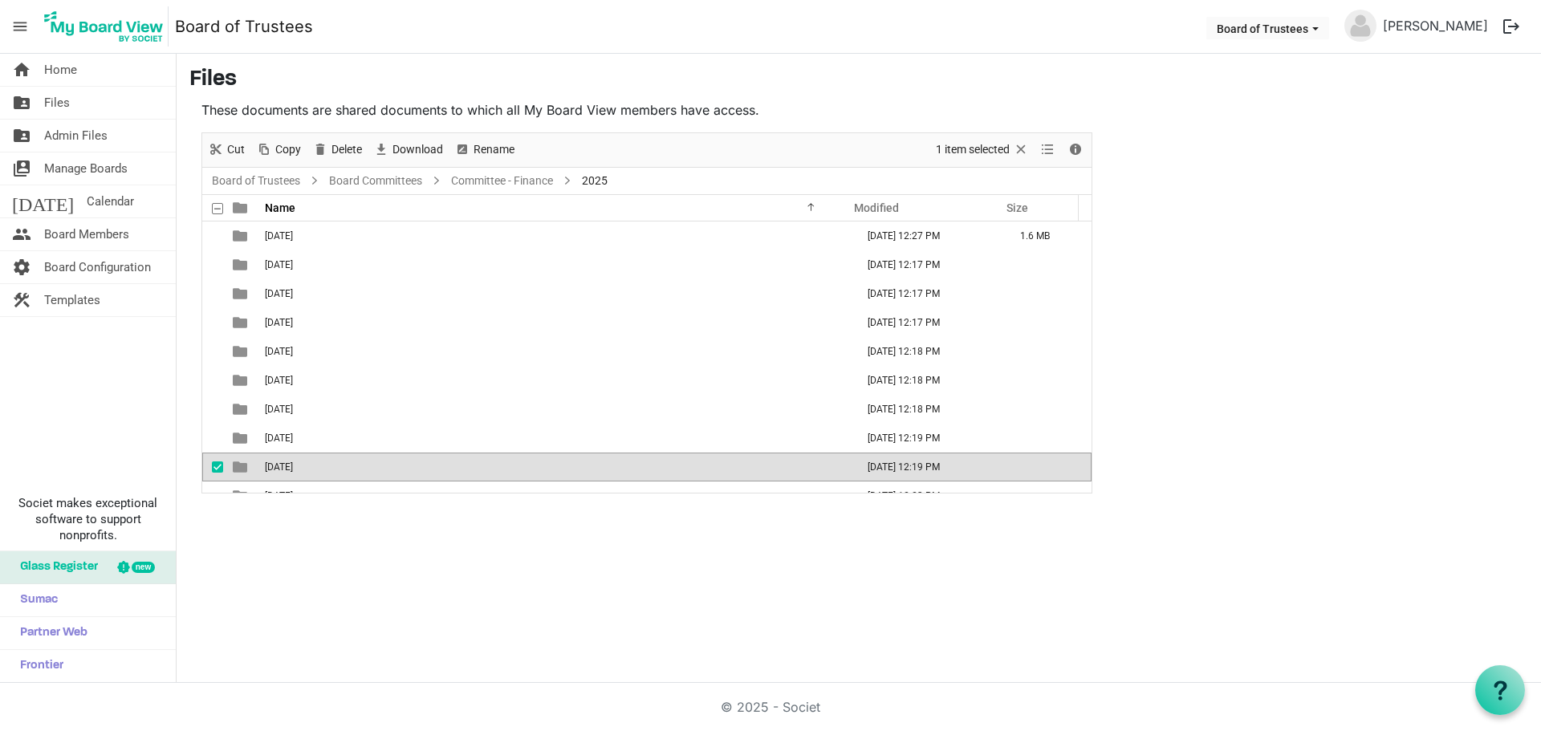
click at [293, 470] on span "[DATE]" at bounding box center [279, 467] width 28 height 11
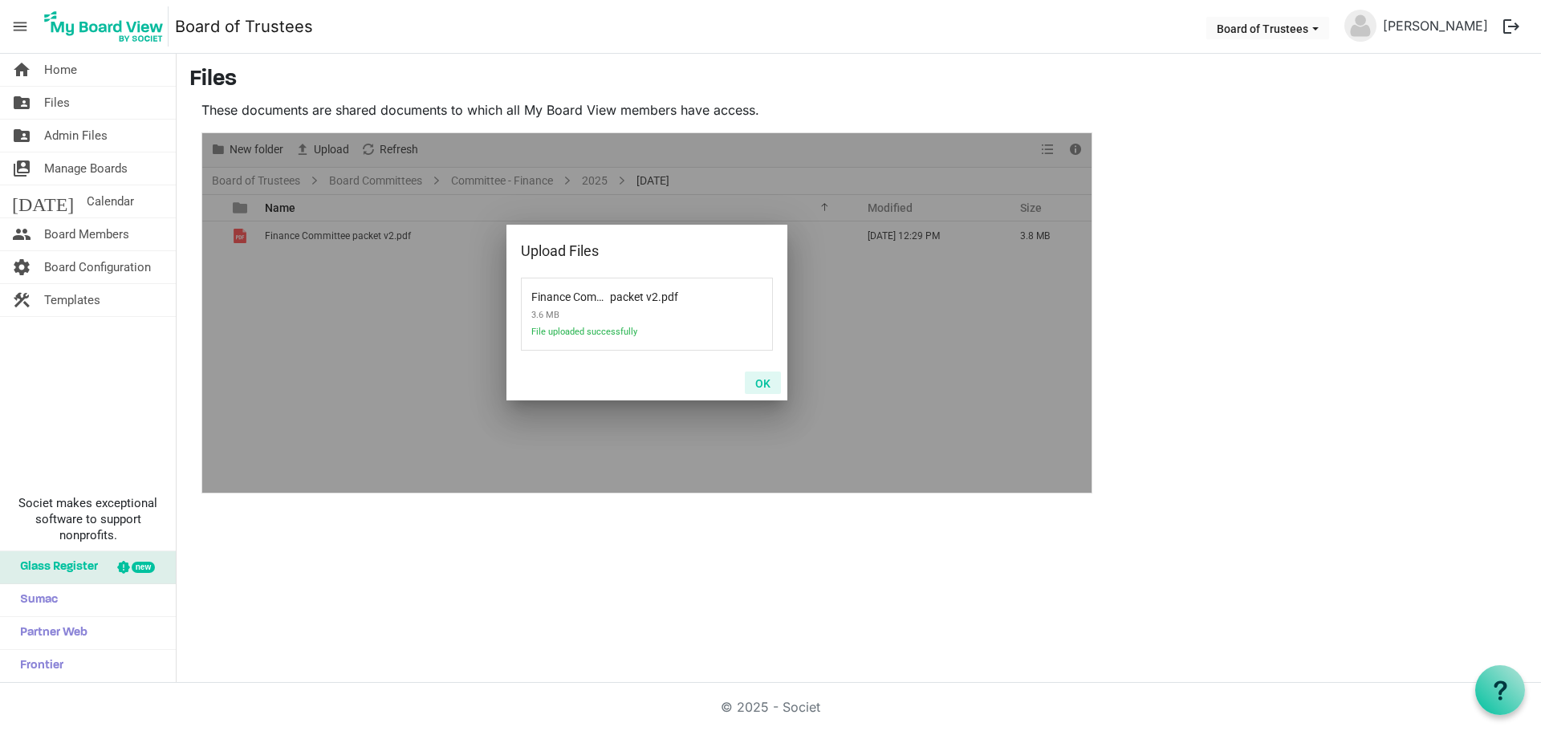
click at [763, 384] on button "OK" at bounding box center [763, 383] width 36 height 22
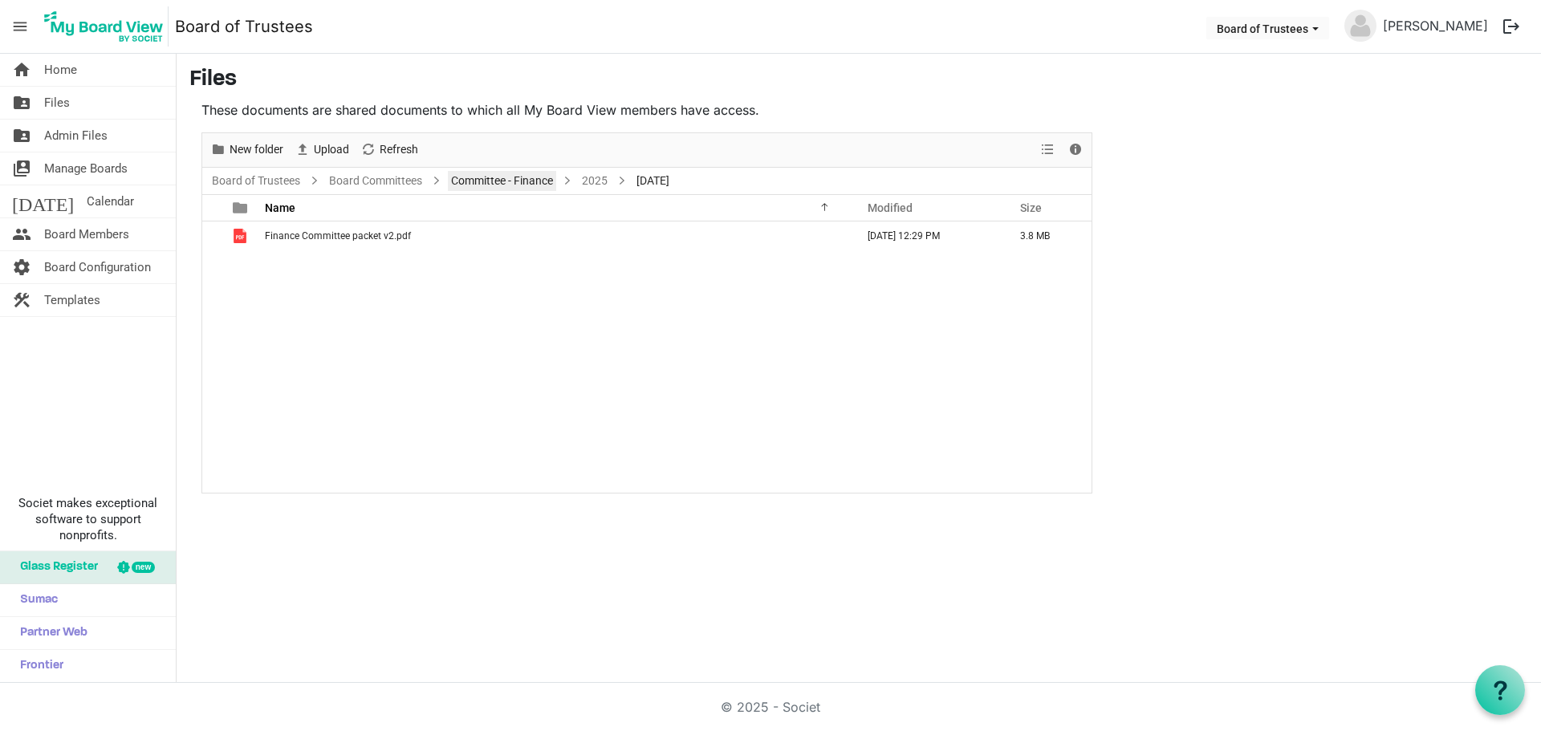
click at [531, 181] on link "Committee - Finance" at bounding box center [502, 181] width 108 height 20
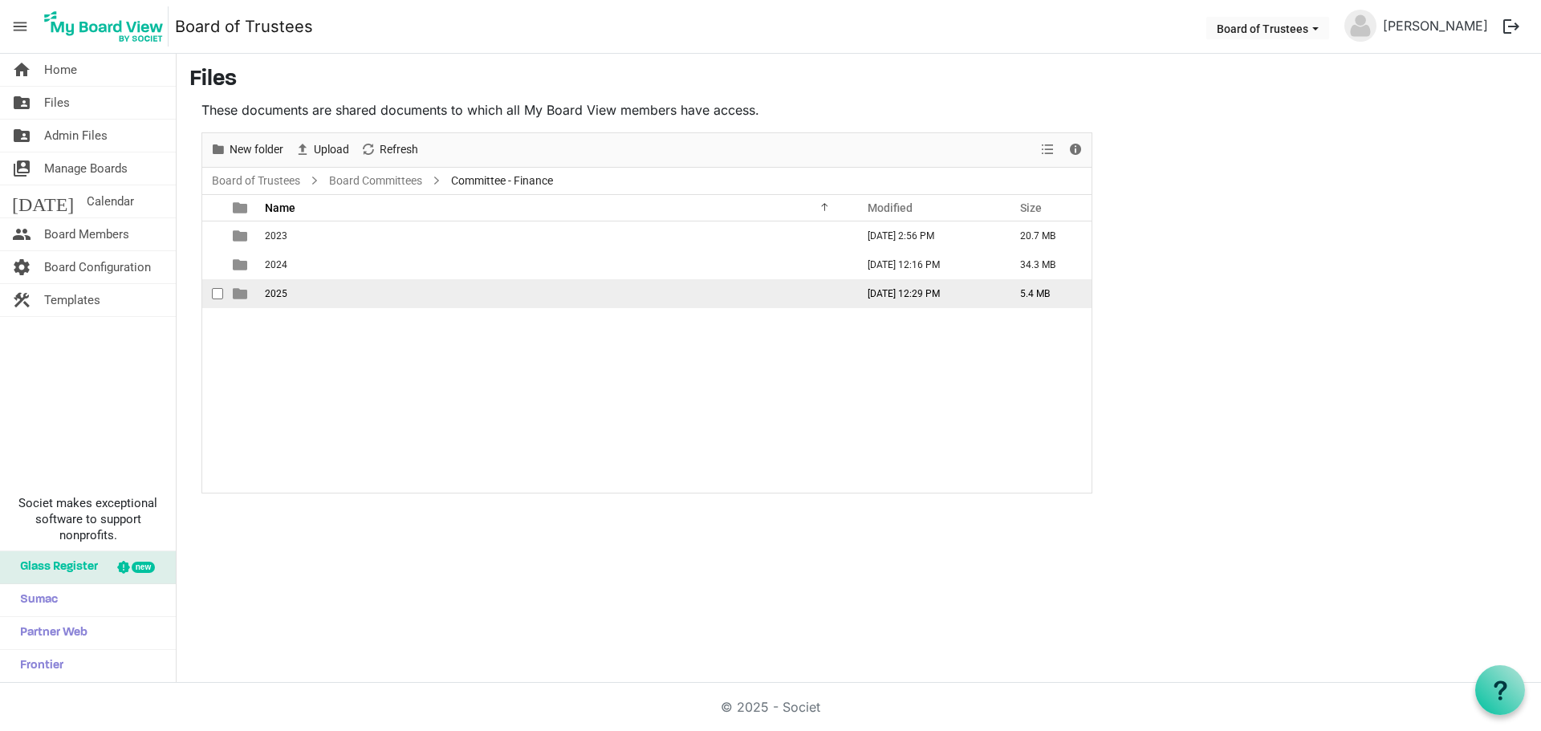
click at [274, 296] on span "2025" at bounding box center [276, 293] width 22 height 11
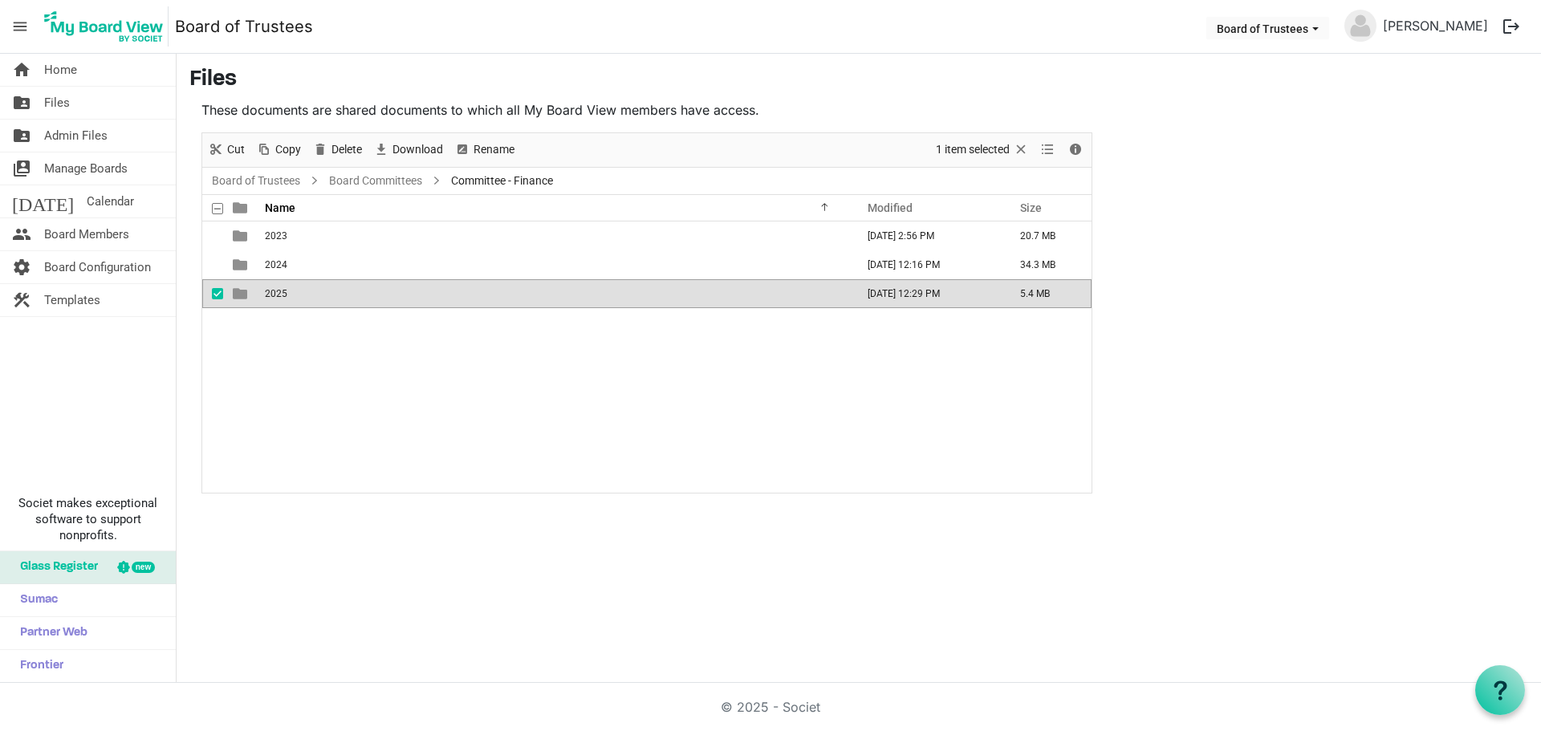
click at [274, 296] on span "2025" at bounding box center [276, 293] width 22 height 11
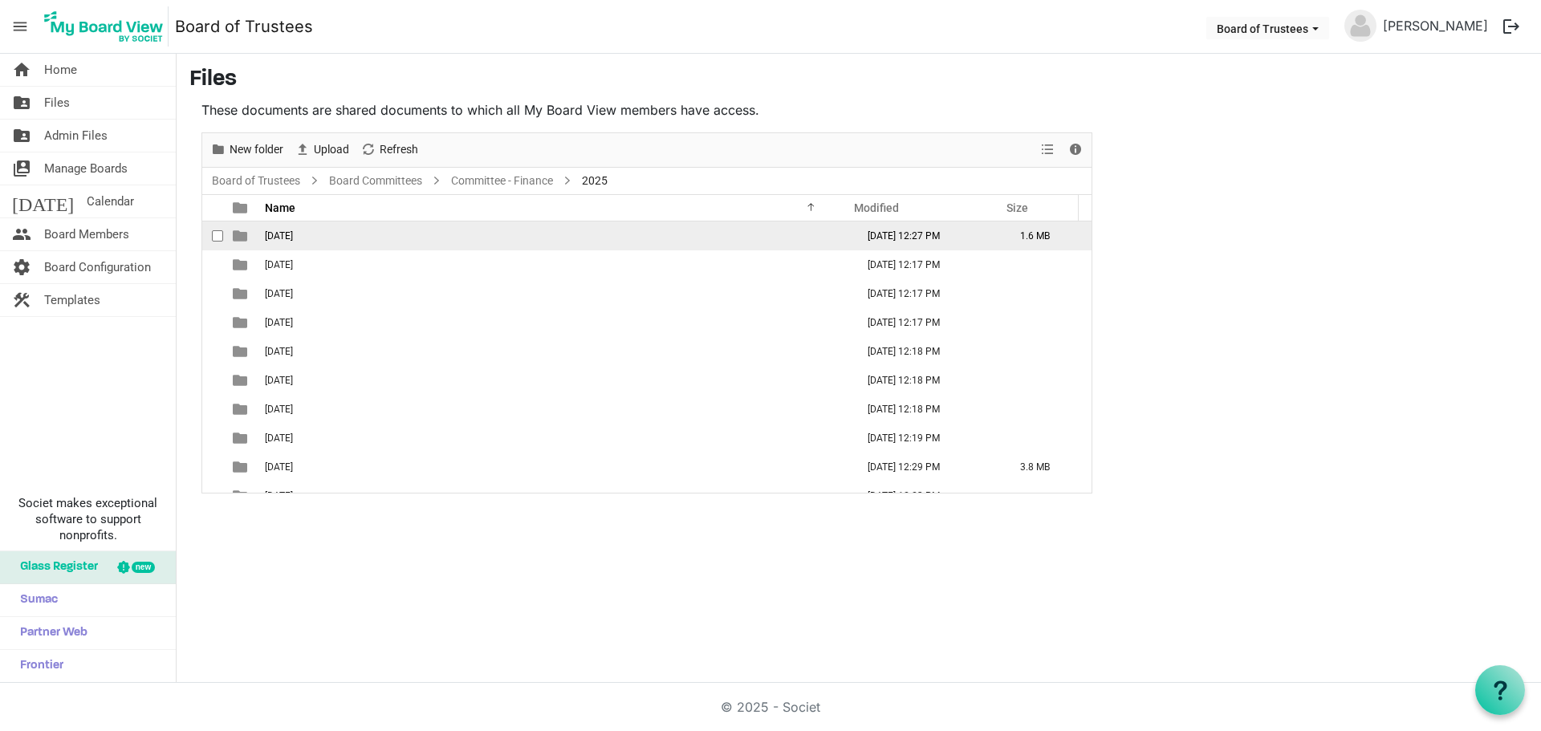
click at [291, 242] on td "[DATE]" at bounding box center [555, 236] width 591 height 29
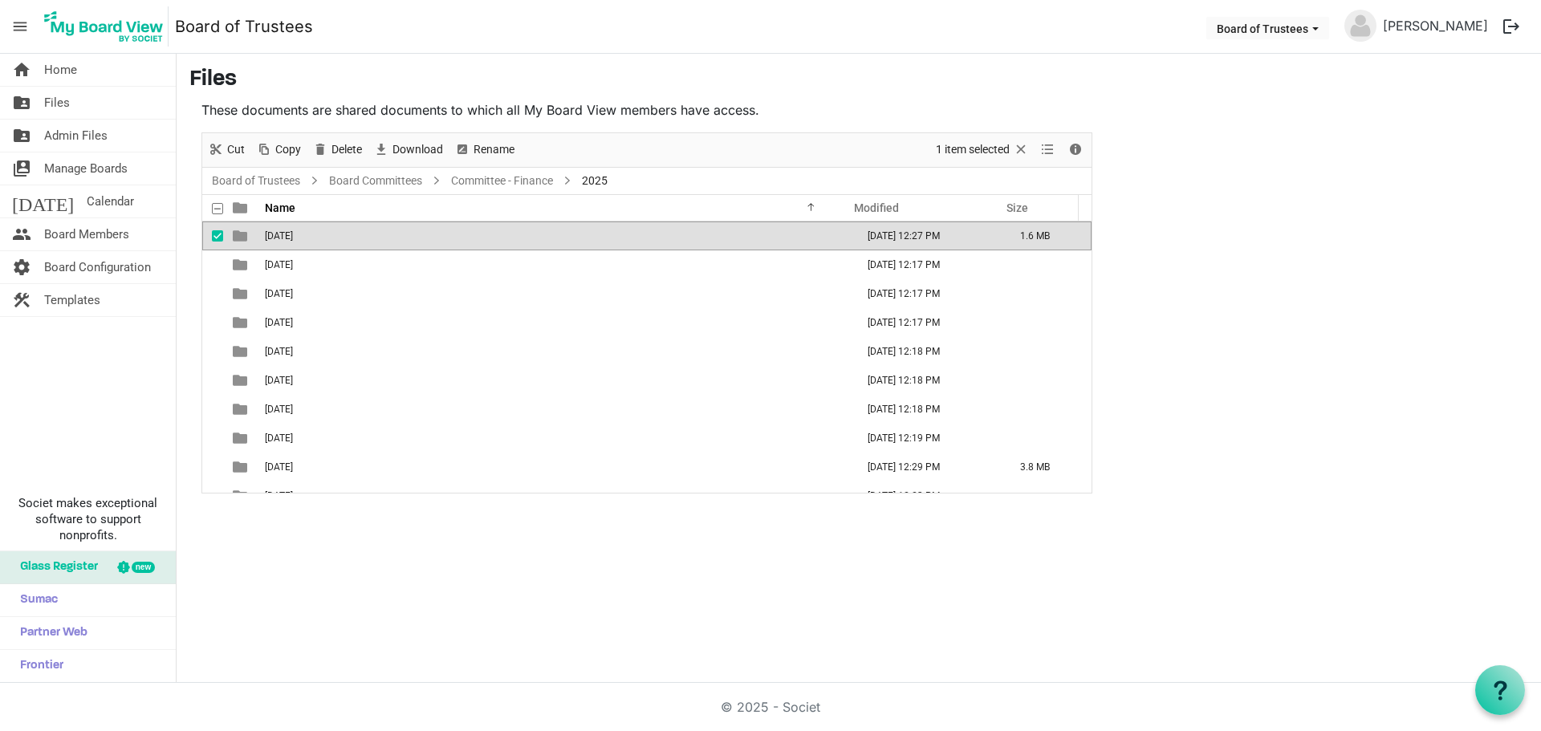
click at [291, 242] on td "[DATE]" at bounding box center [555, 236] width 591 height 29
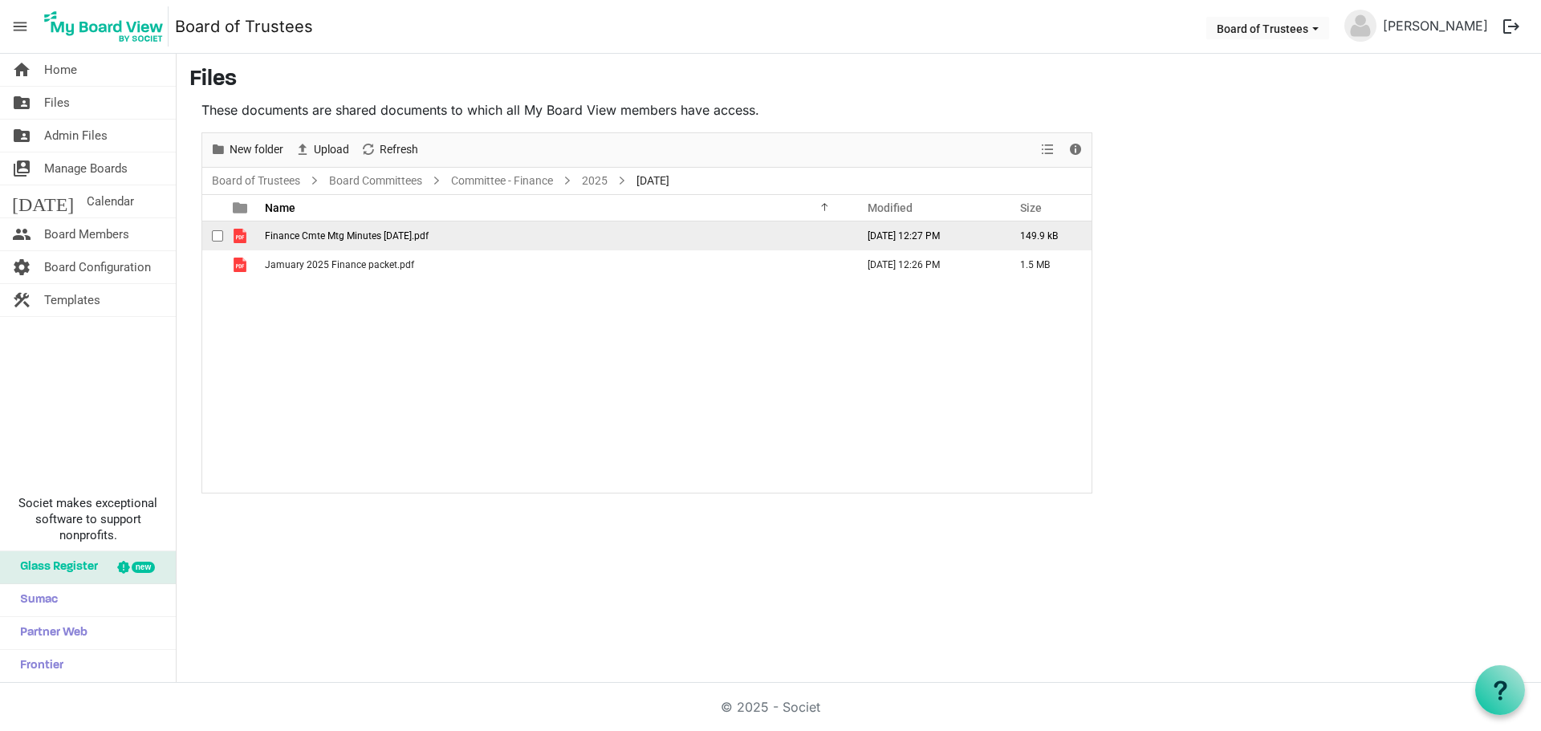
click at [218, 230] on span "checkbox" at bounding box center [217, 235] width 11 height 11
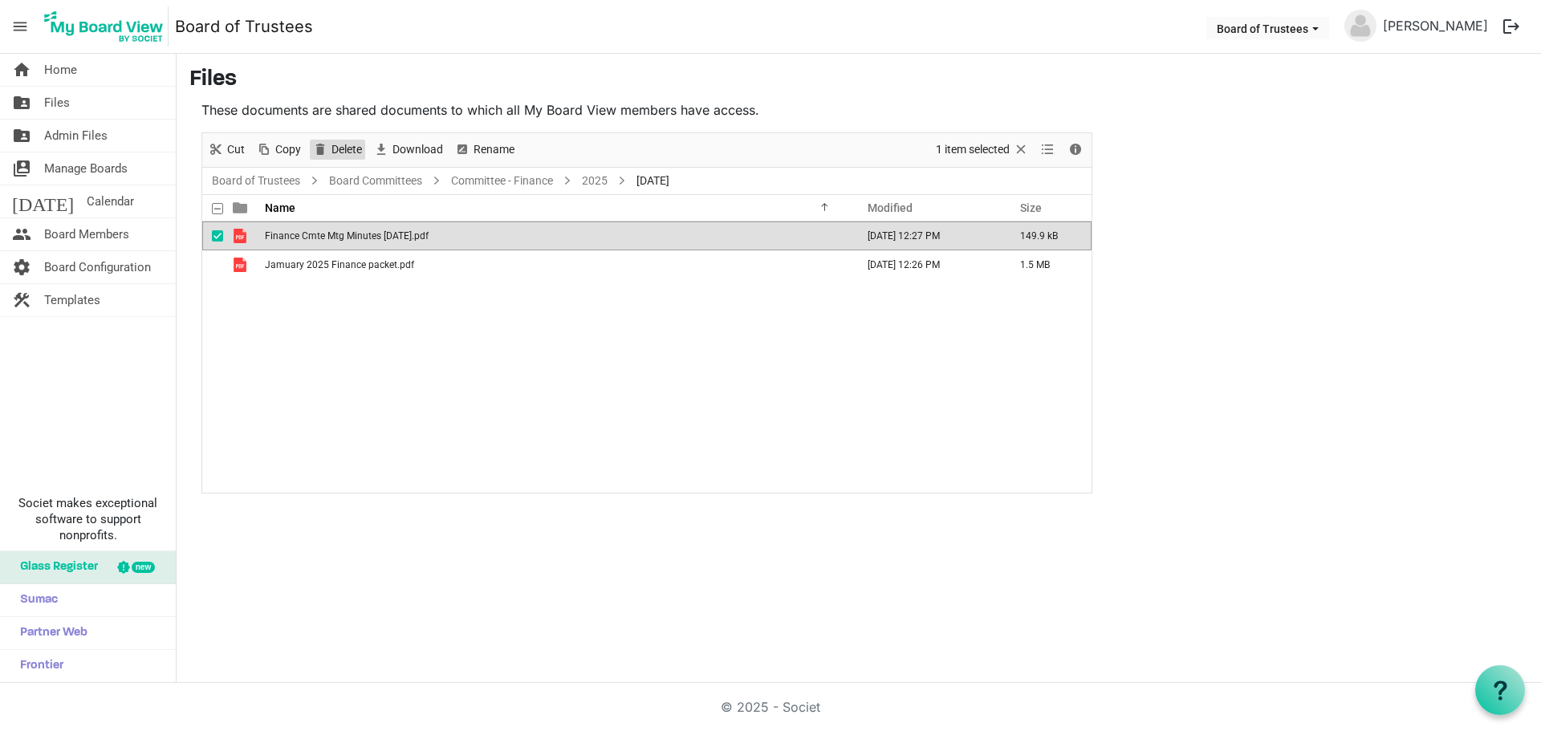
click at [340, 144] on span "Delete" at bounding box center [347, 150] width 34 height 20
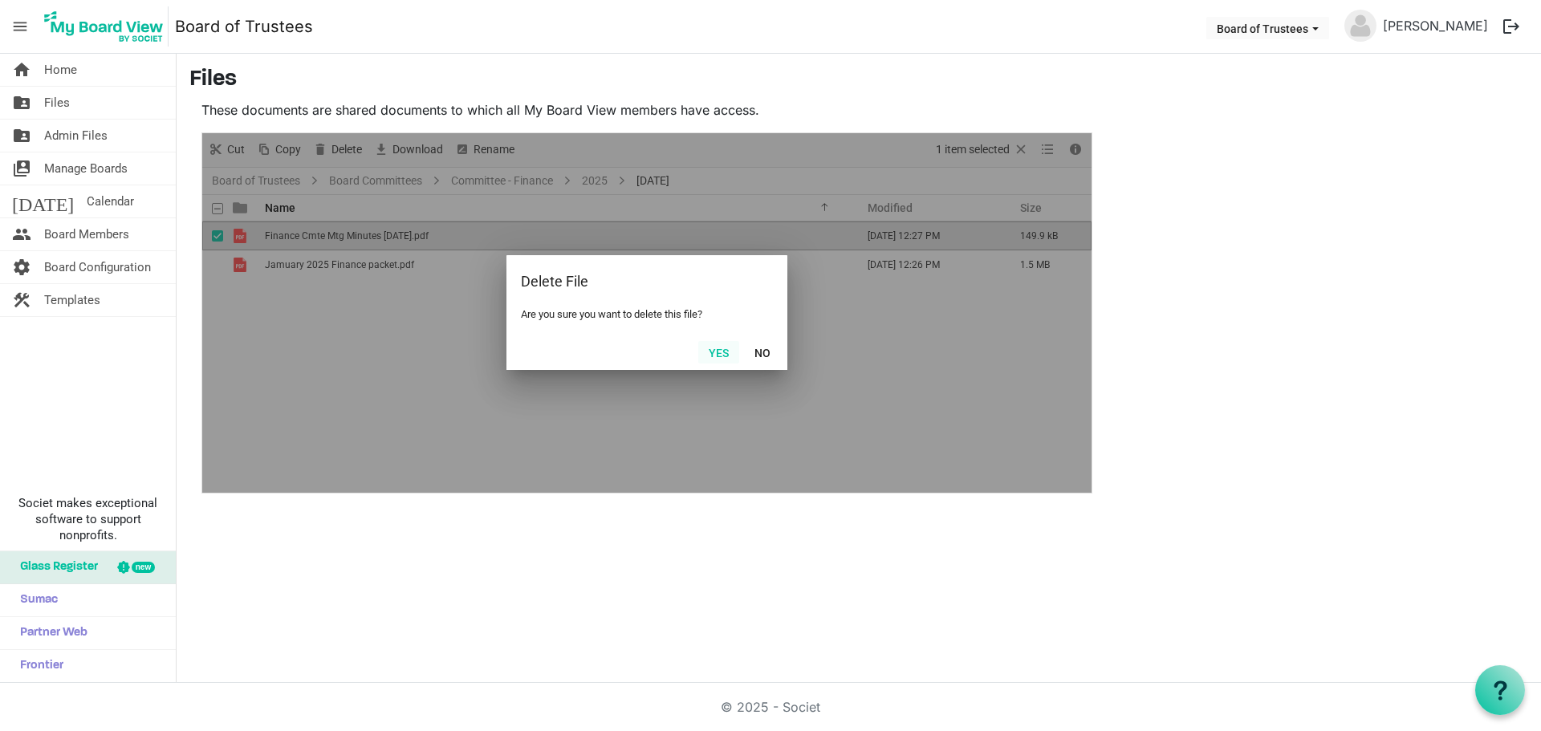
click at [723, 350] on button "Yes" at bounding box center [718, 352] width 41 height 22
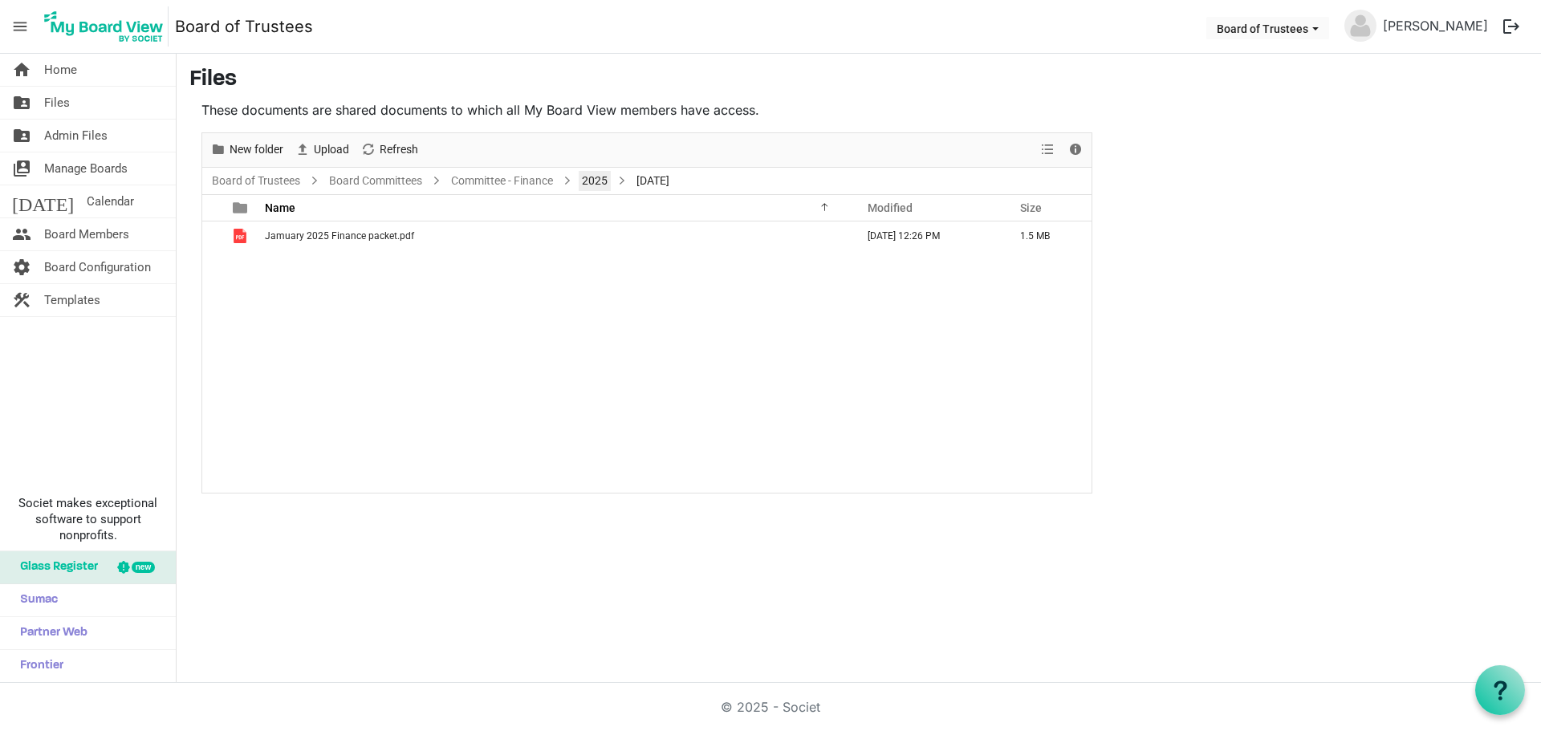
click at [599, 181] on link "2025" at bounding box center [595, 181] width 32 height 20
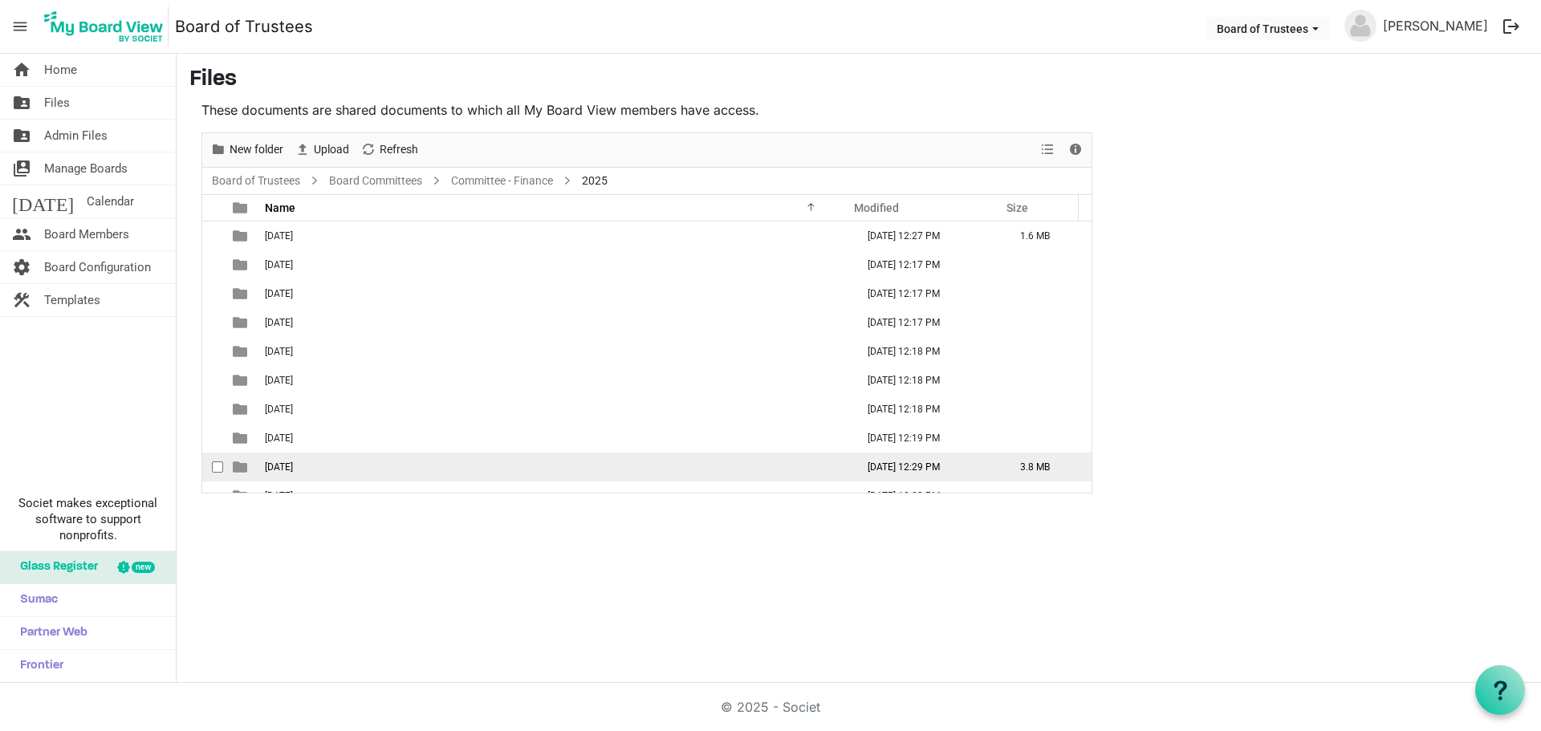
click at [293, 466] on span "[DATE]" at bounding box center [279, 467] width 28 height 11
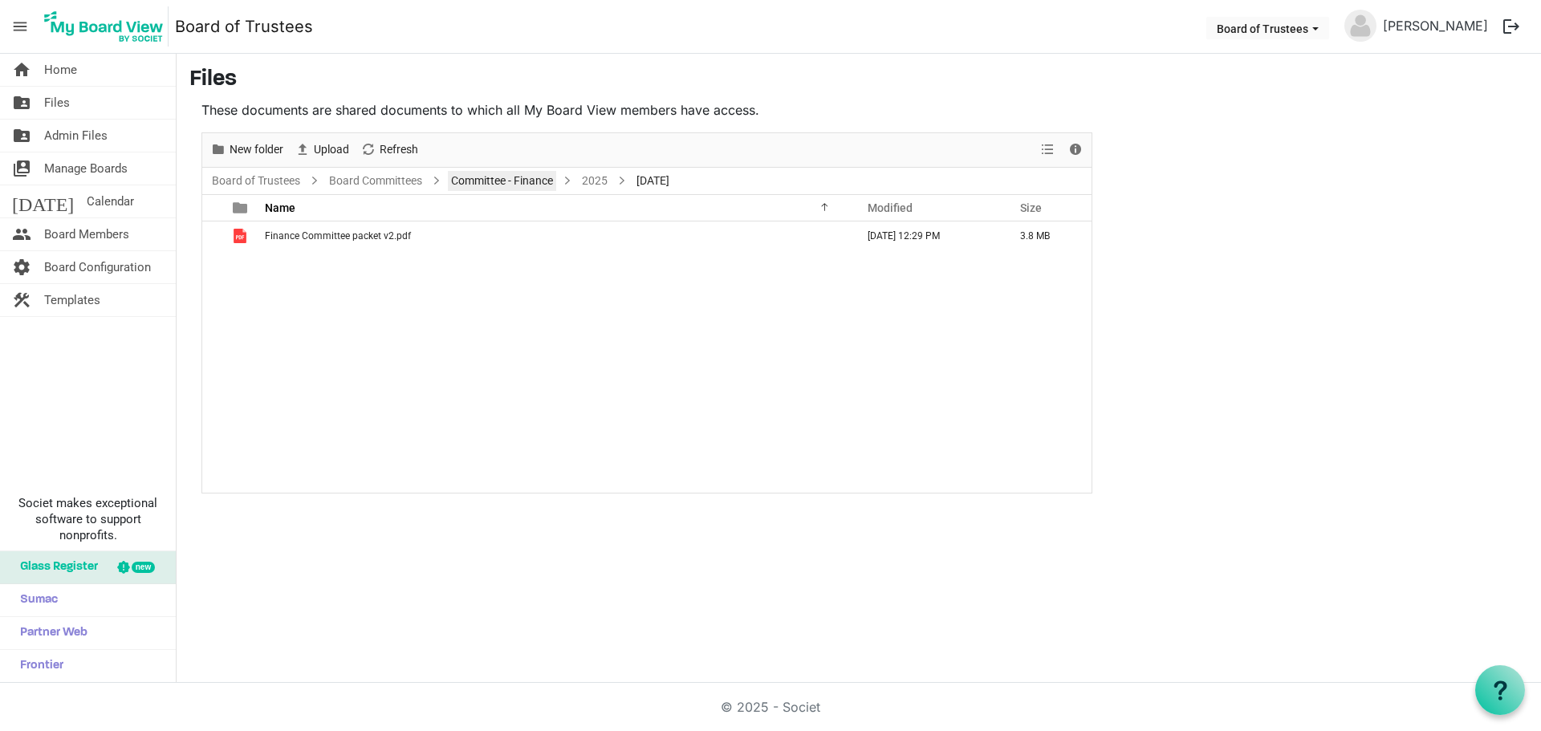
click at [541, 179] on link "Committee - Finance" at bounding box center [502, 181] width 108 height 20
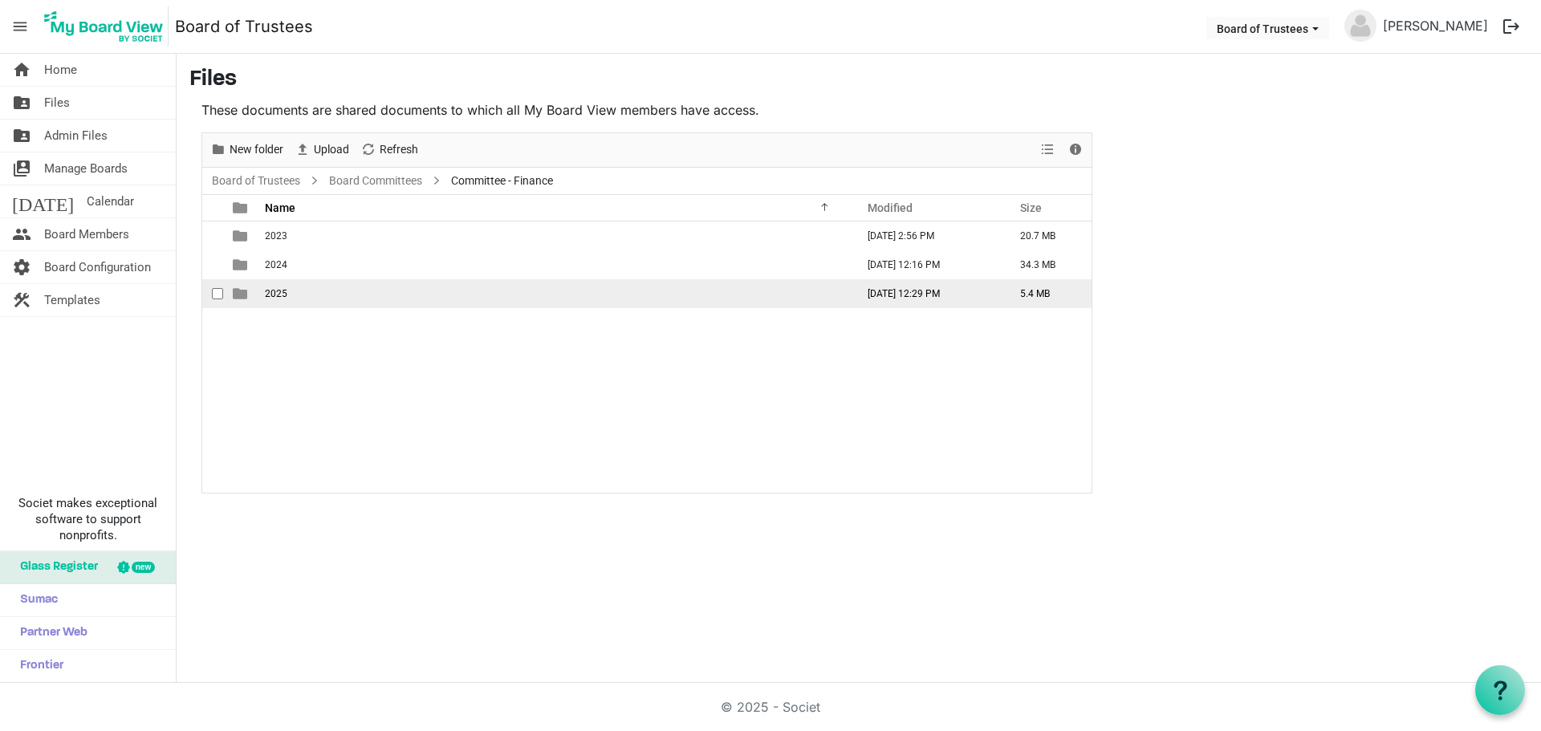
click at [291, 295] on td "2025" at bounding box center [555, 293] width 591 height 29
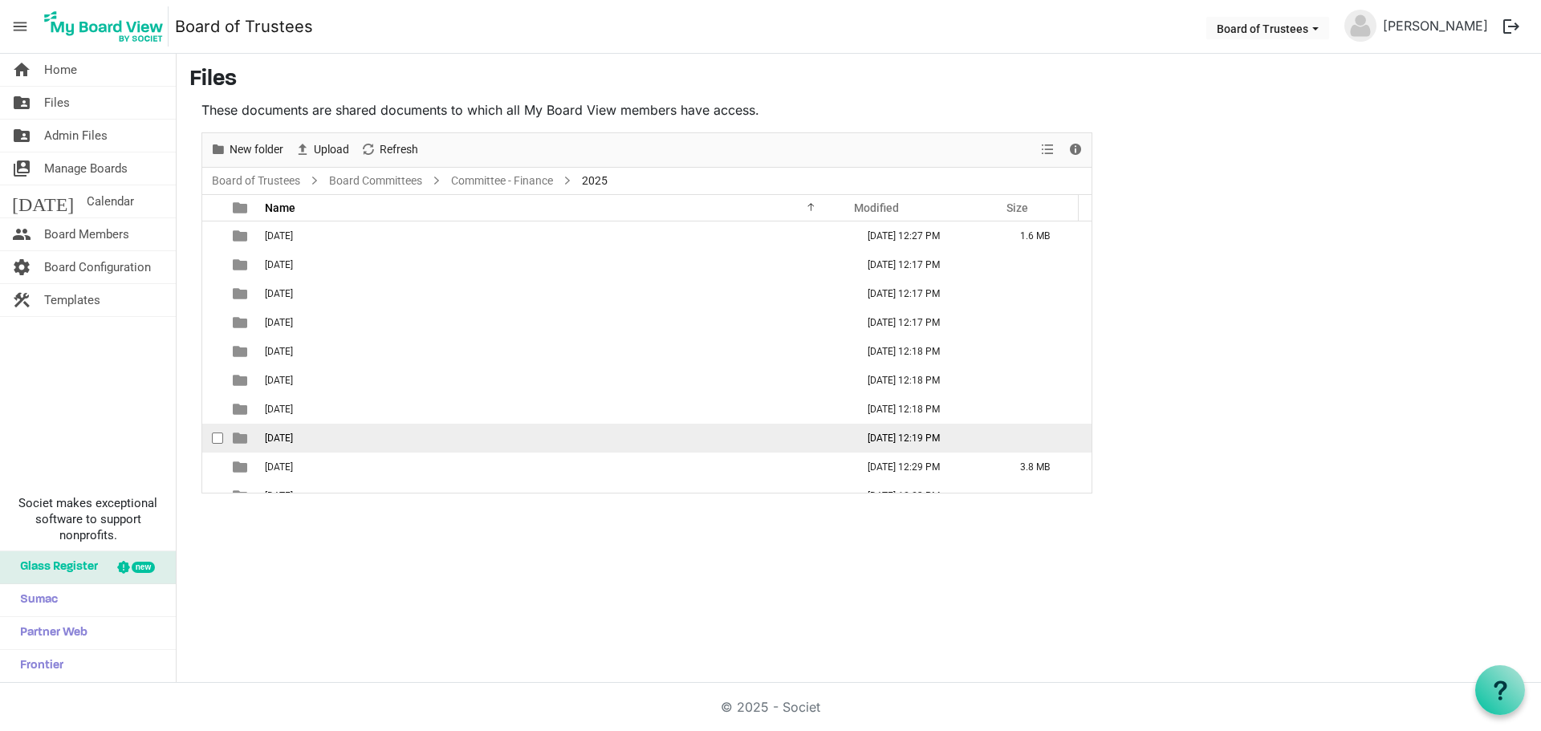
click at [293, 440] on span "[DATE]" at bounding box center [279, 438] width 28 height 11
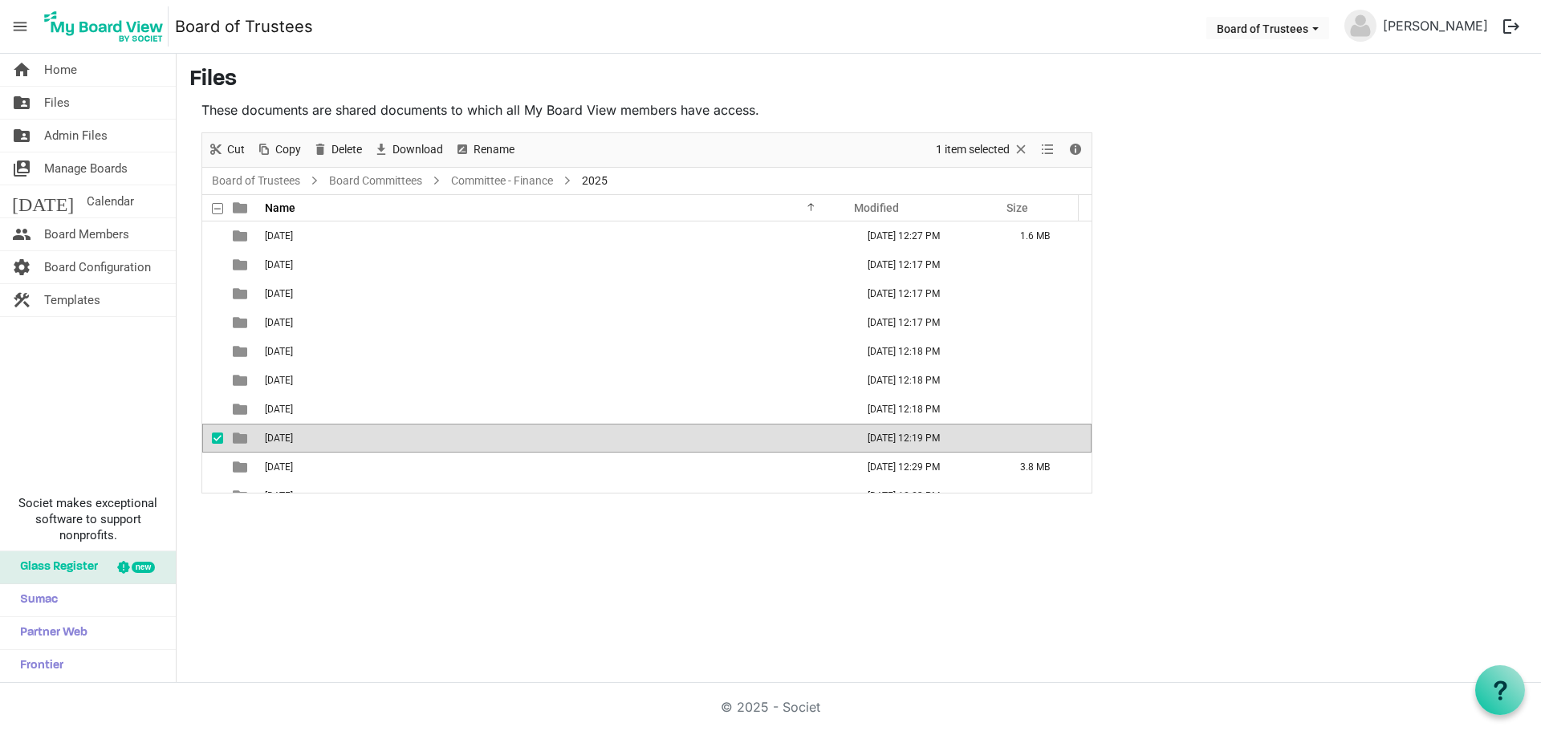
click at [293, 440] on span "[DATE]" at bounding box center [279, 438] width 28 height 11
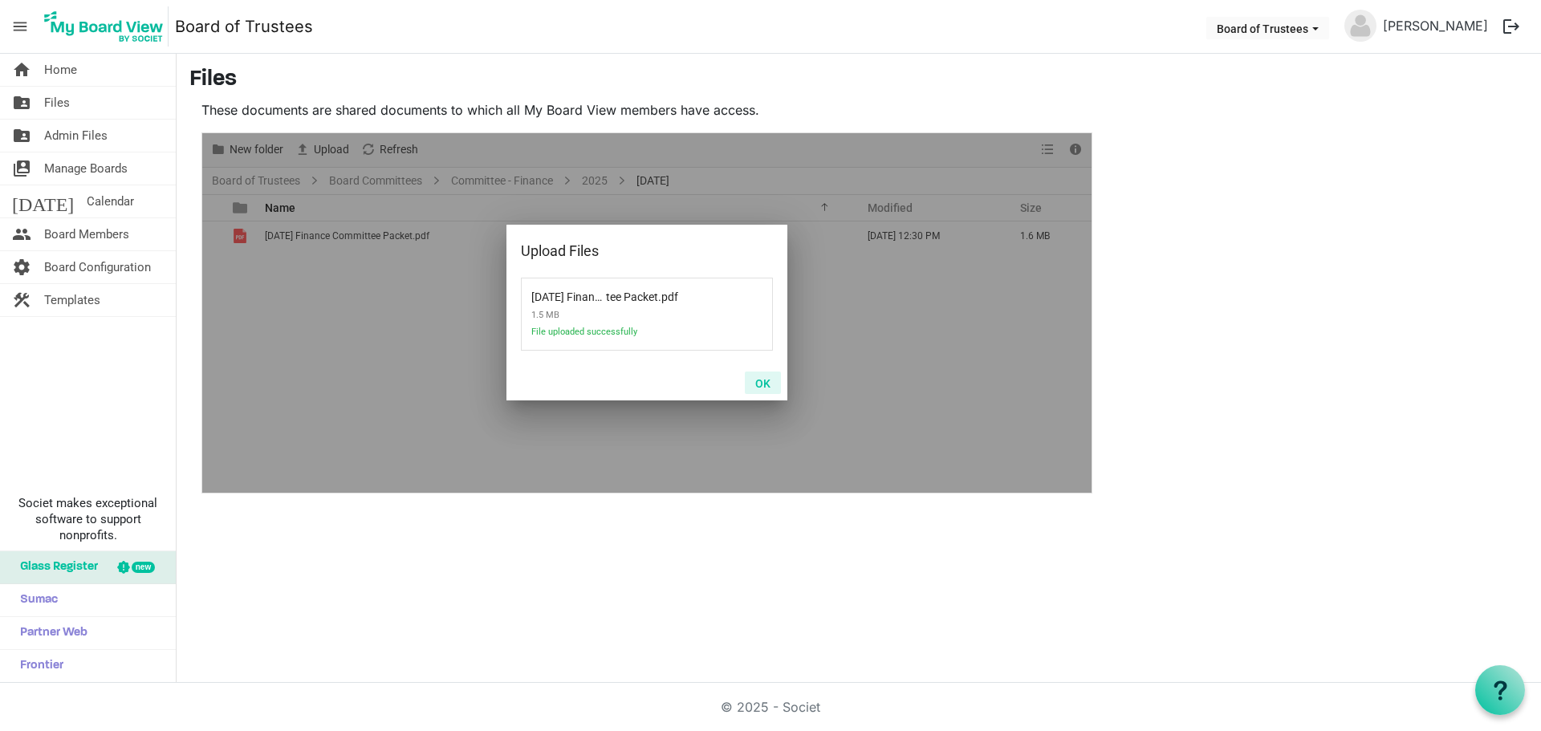
click at [759, 386] on button "OK" at bounding box center [763, 383] width 36 height 22
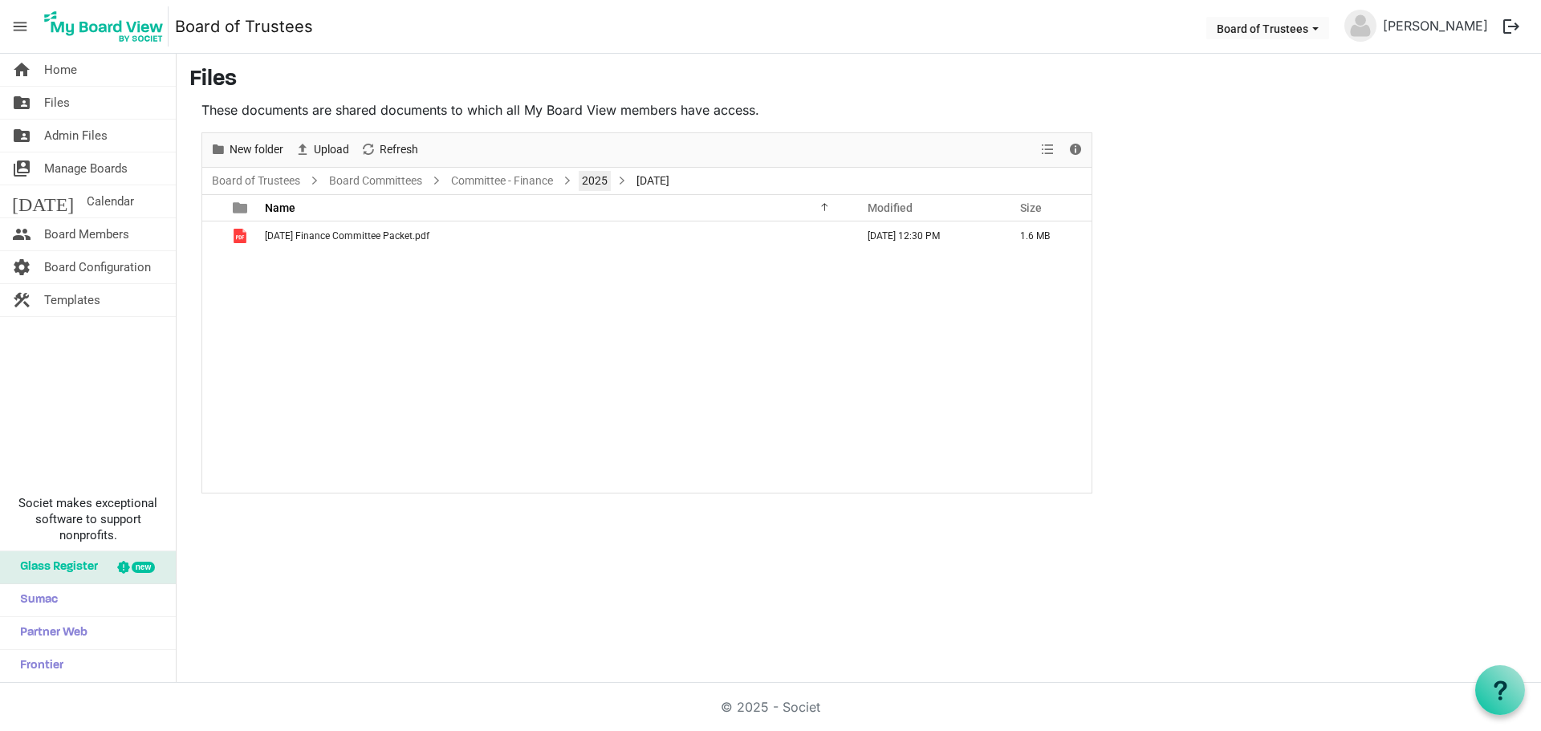
click at [605, 181] on link "2025" at bounding box center [595, 181] width 32 height 20
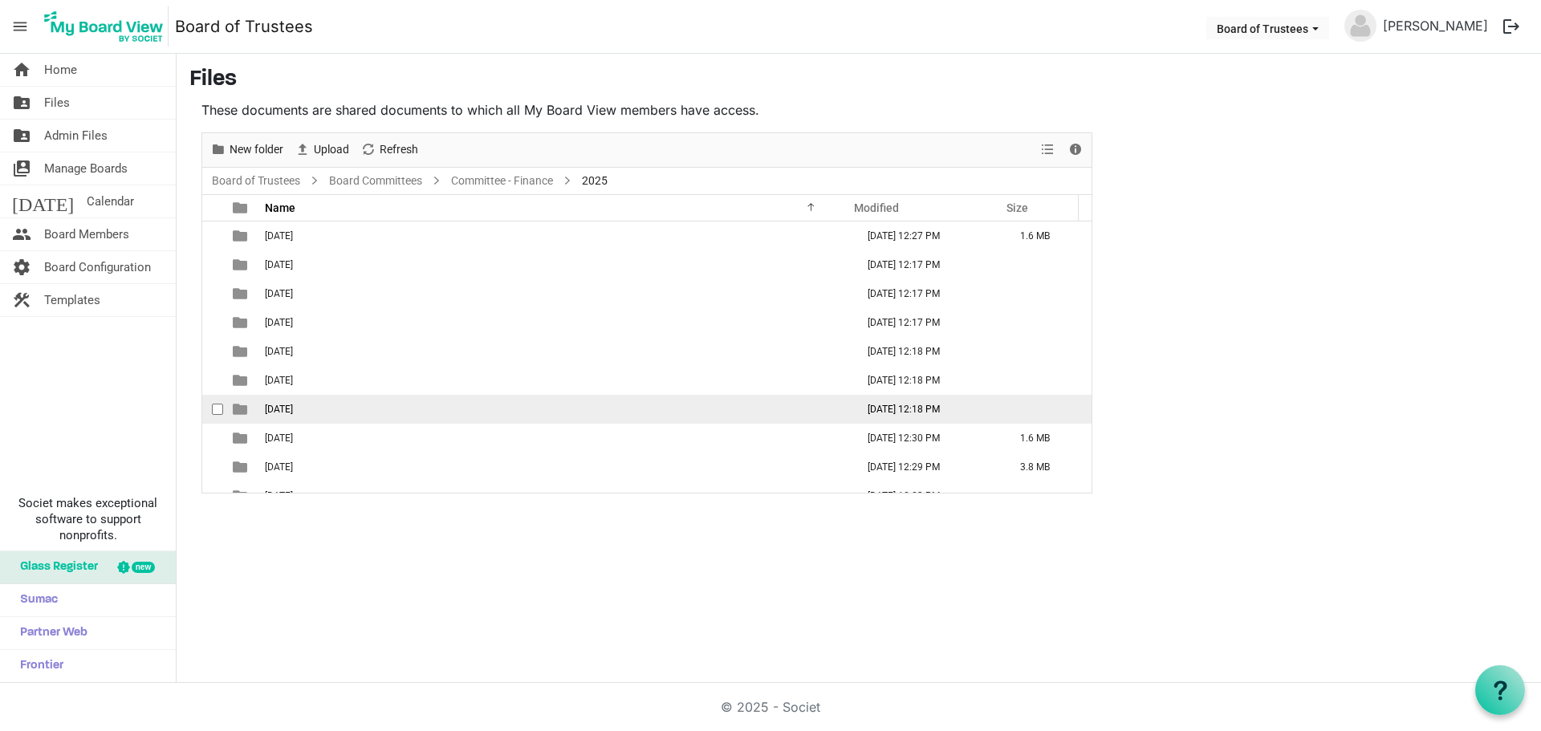
click at [293, 413] on span "[DATE]" at bounding box center [279, 409] width 28 height 11
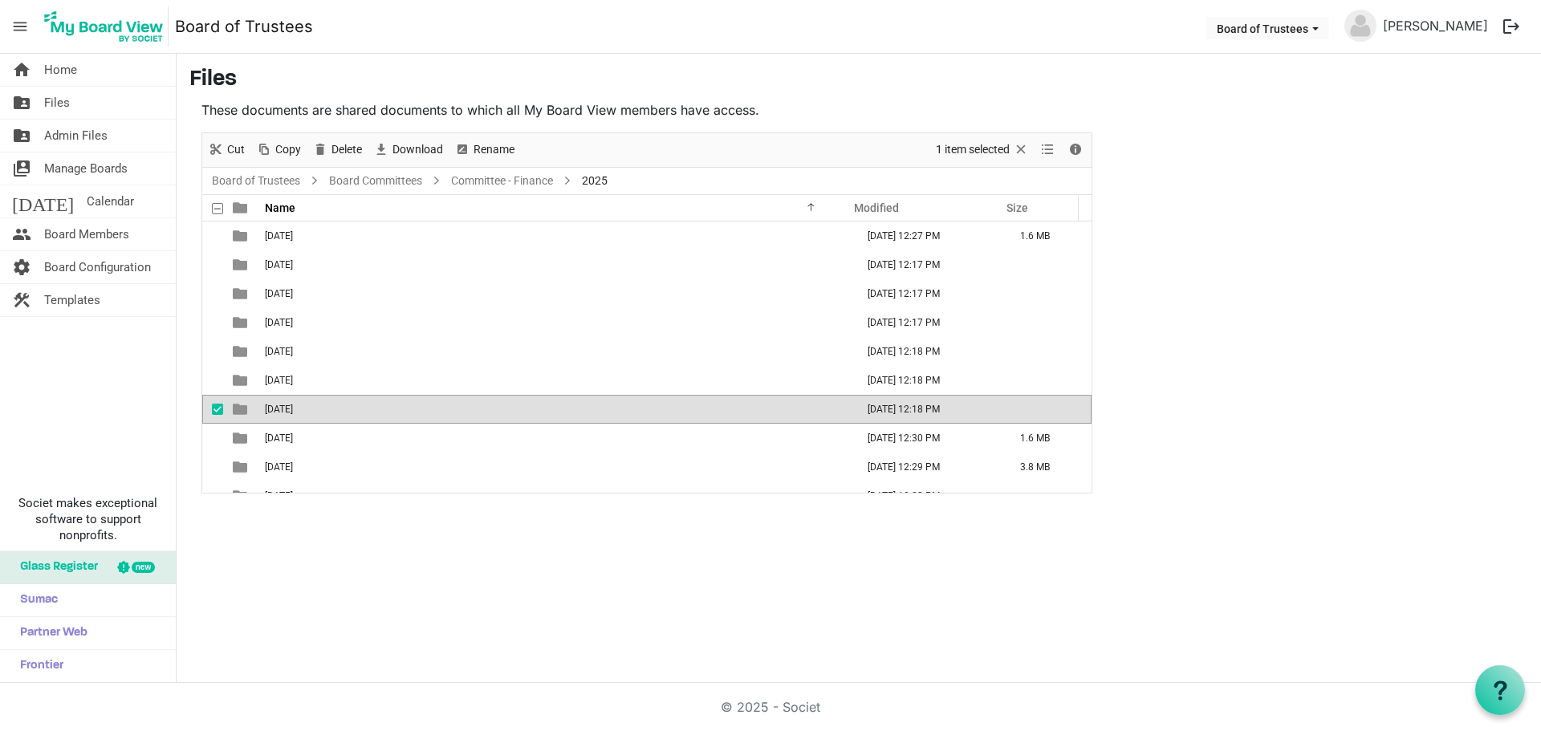
click at [293, 413] on span "[DATE]" at bounding box center [279, 409] width 28 height 11
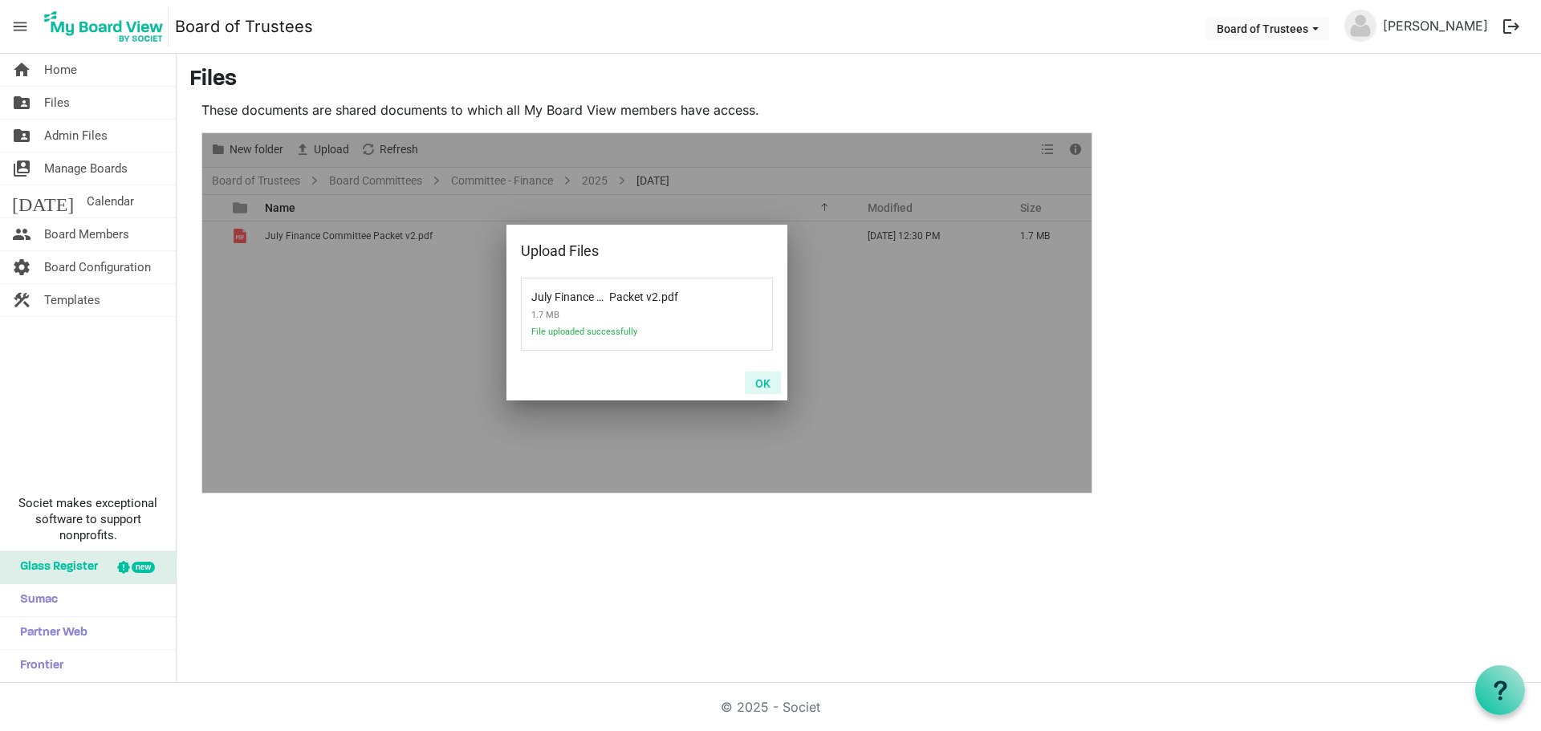
click at [759, 384] on button "OK" at bounding box center [763, 383] width 36 height 22
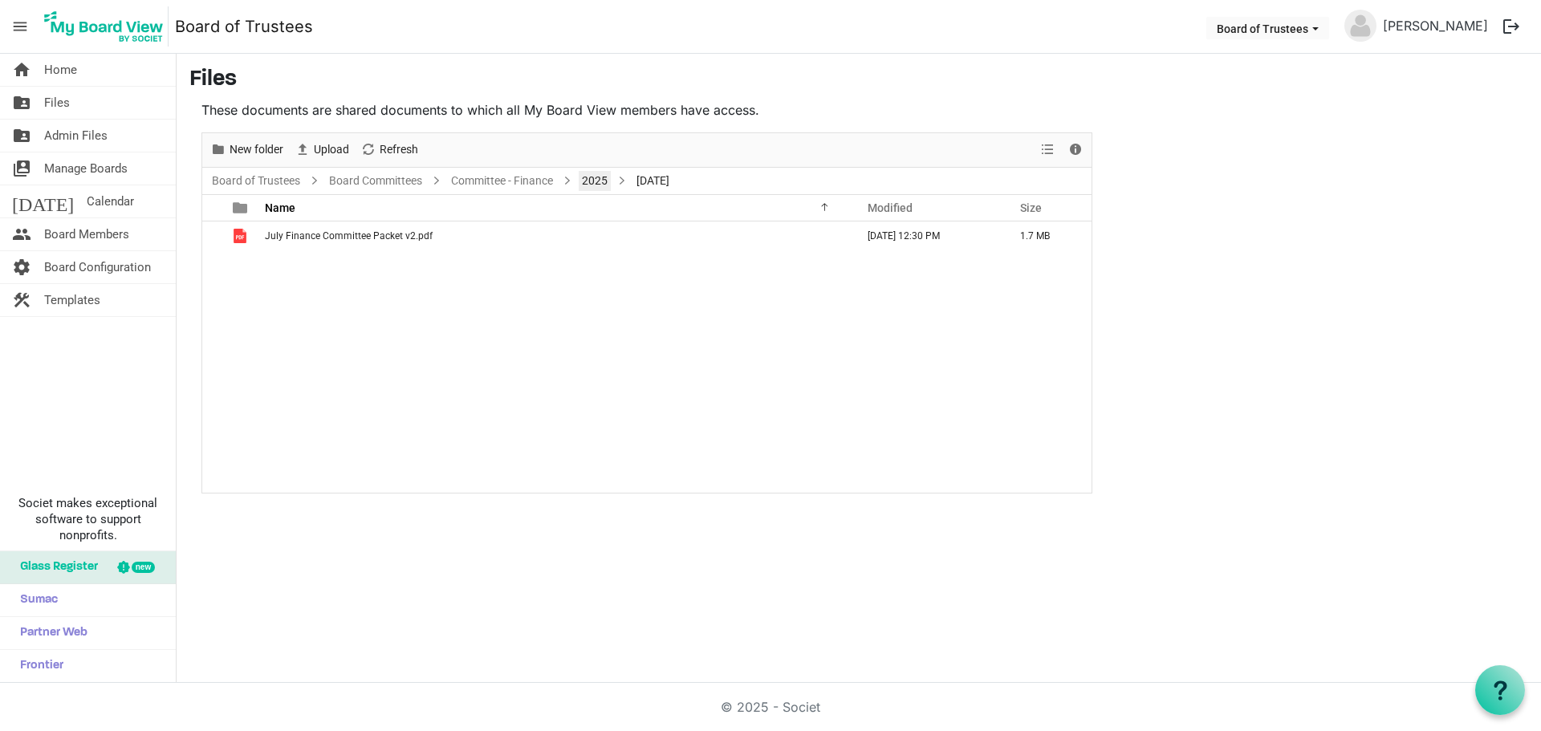
click at [601, 181] on link "2025" at bounding box center [595, 181] width 32 height 20
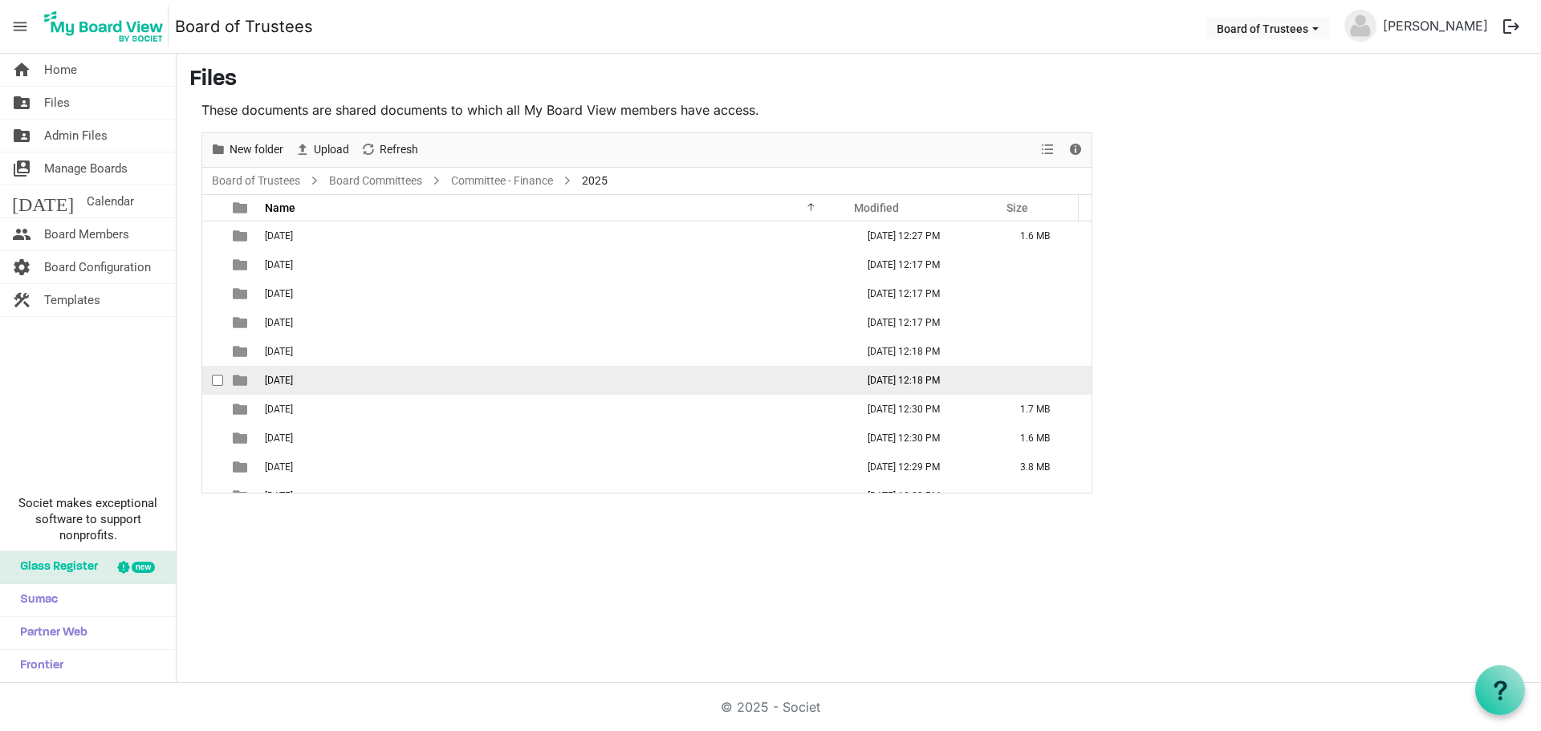
click at [293, 377] on span "[DATE]" at bounding box center [279, 380] width 28 height 11
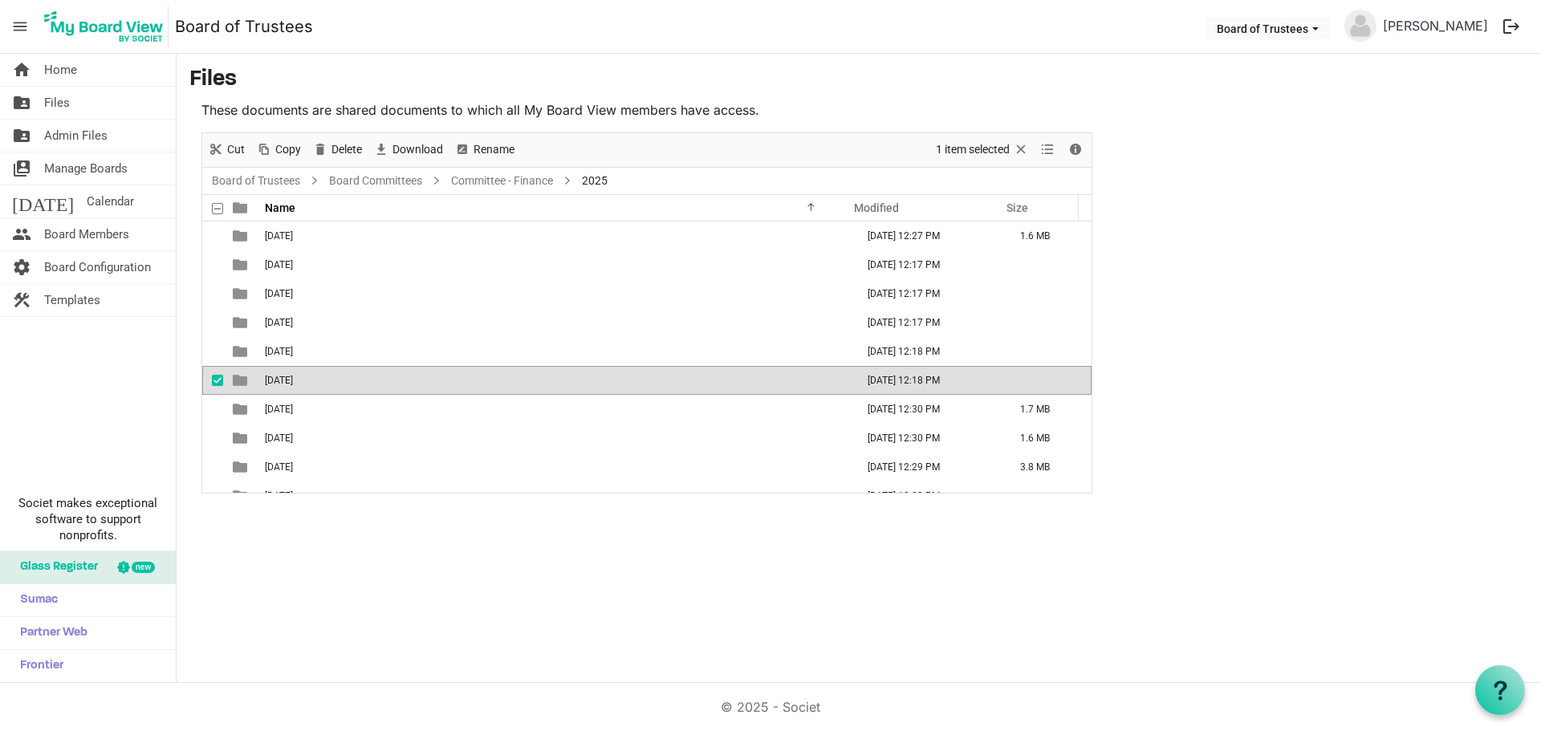
click at [293, 377] on span "[DATE]" at bounding box center [279, 380] width 28 height 11
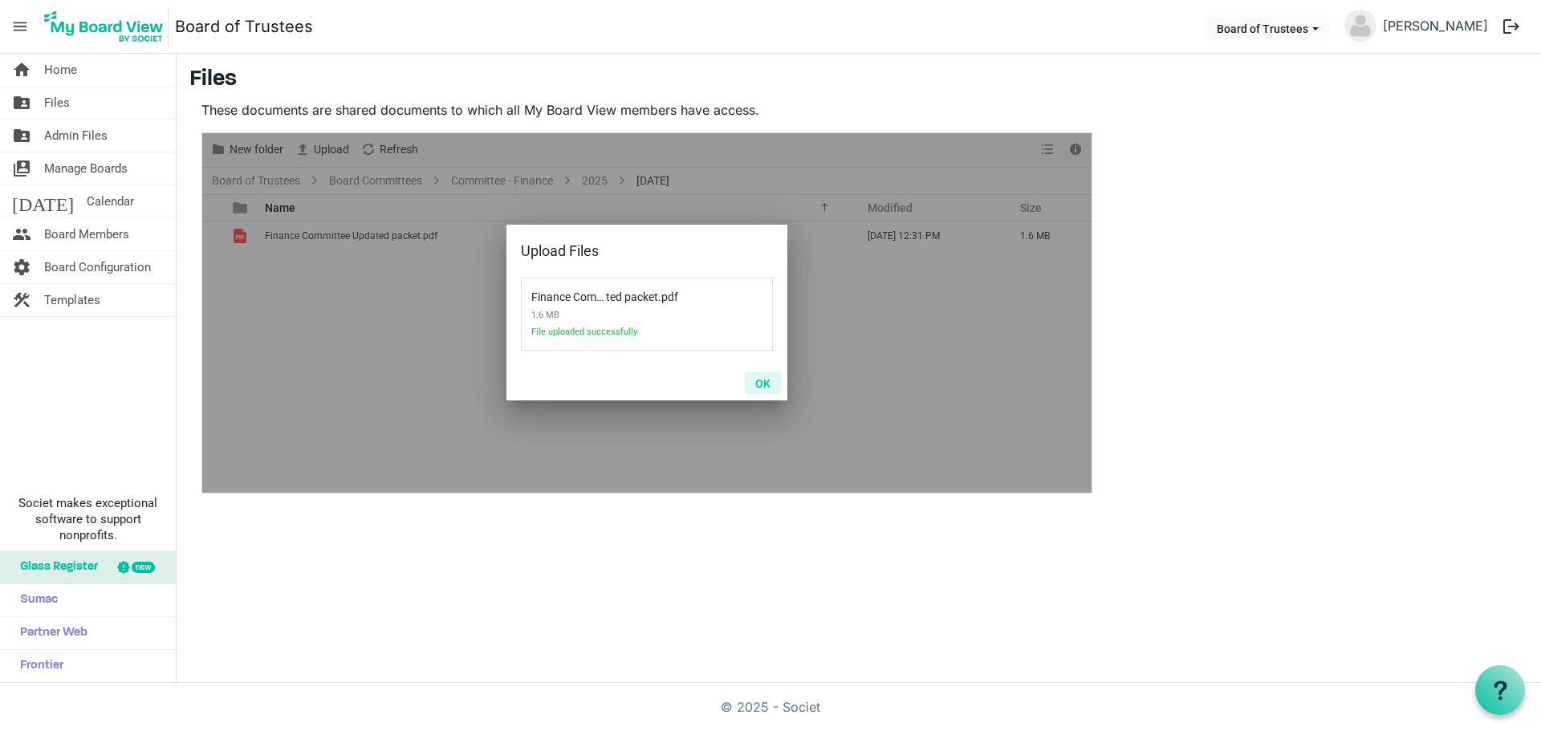
click at [767, 387] on button "OK" at bounding box center [763, 383] width 36 height 22
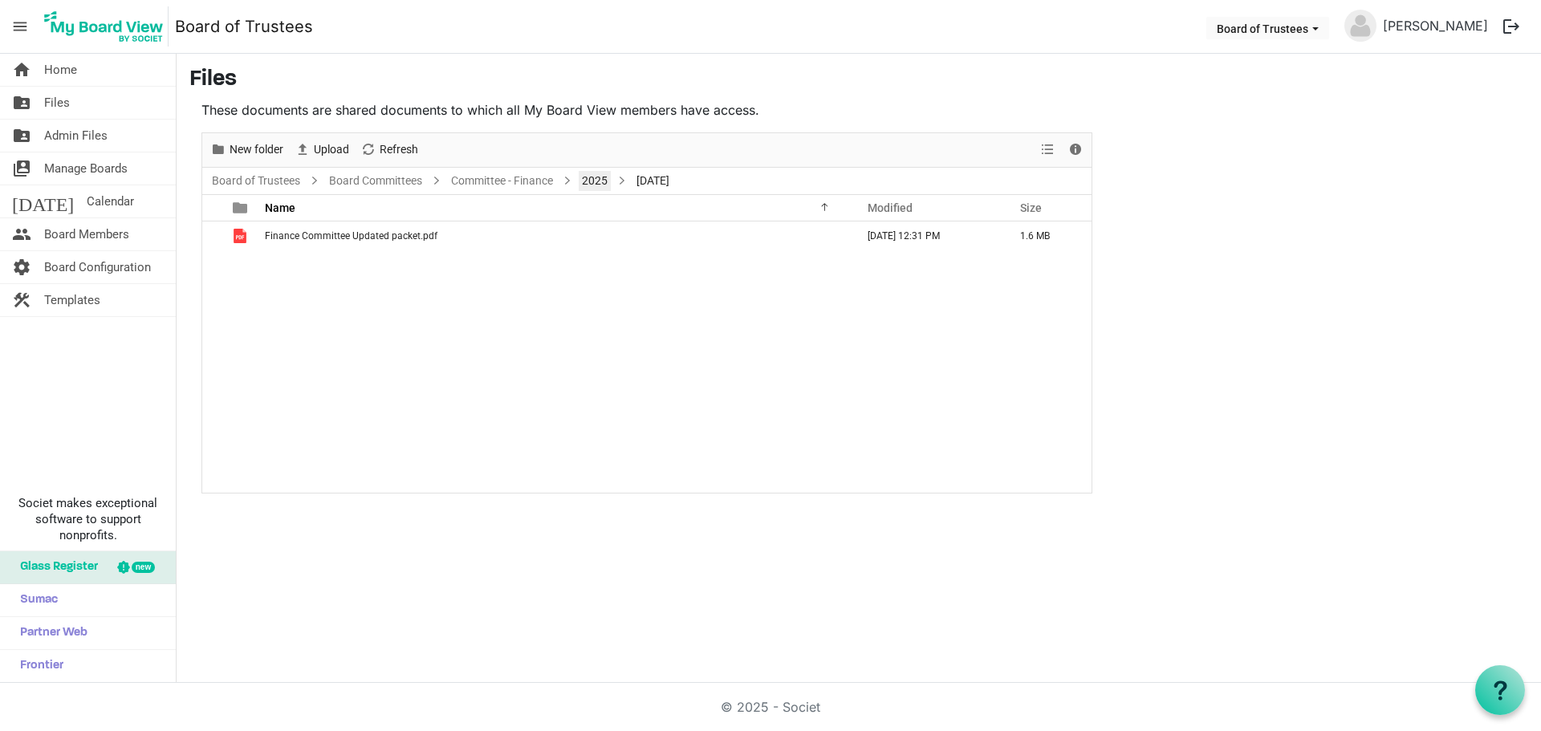
click at [602, 181] on link "2025" at bounding box center [595, 181] width 32 height 20
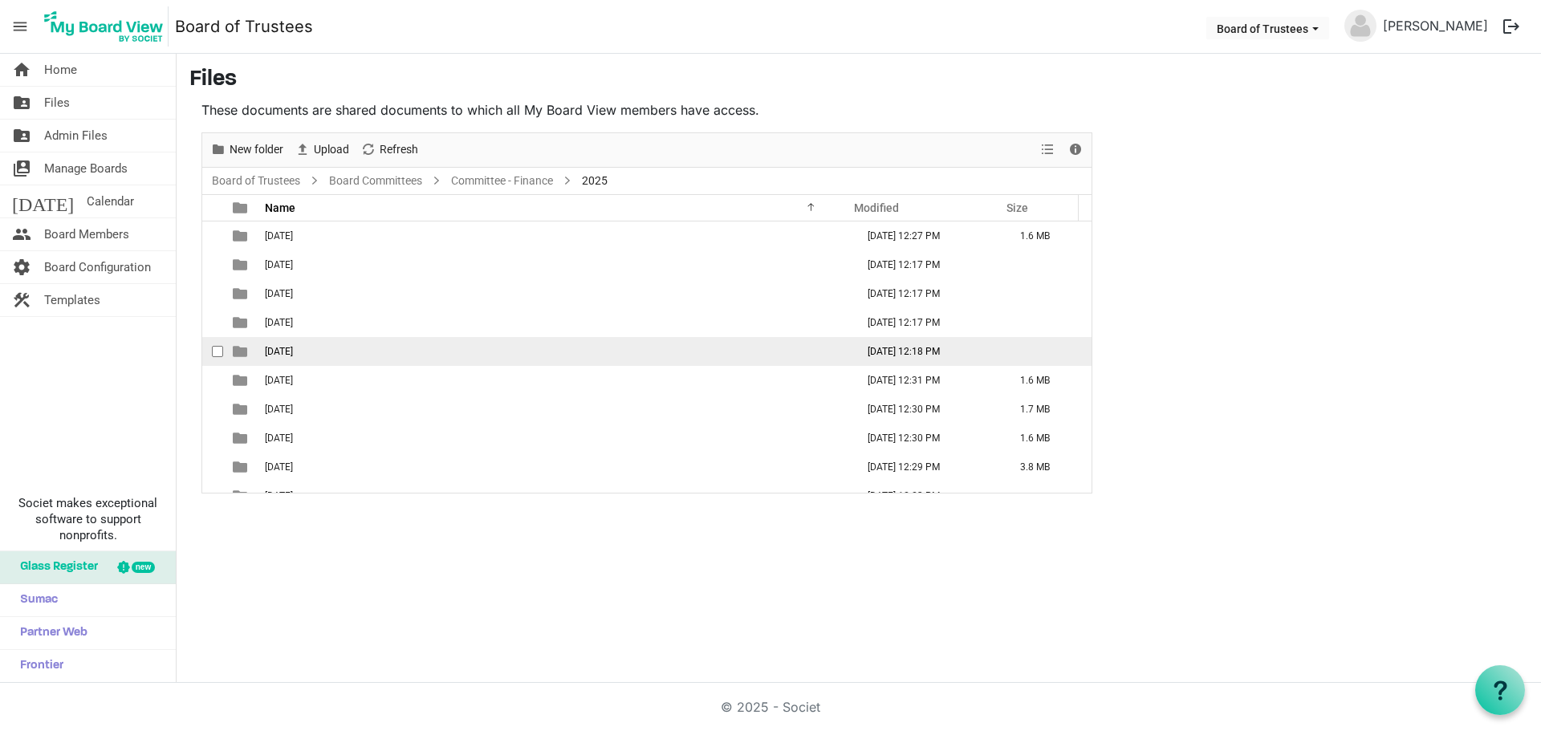
click at [293, 348] on span "[DATE]" at bounding box center [279, 351] width 28 height 11
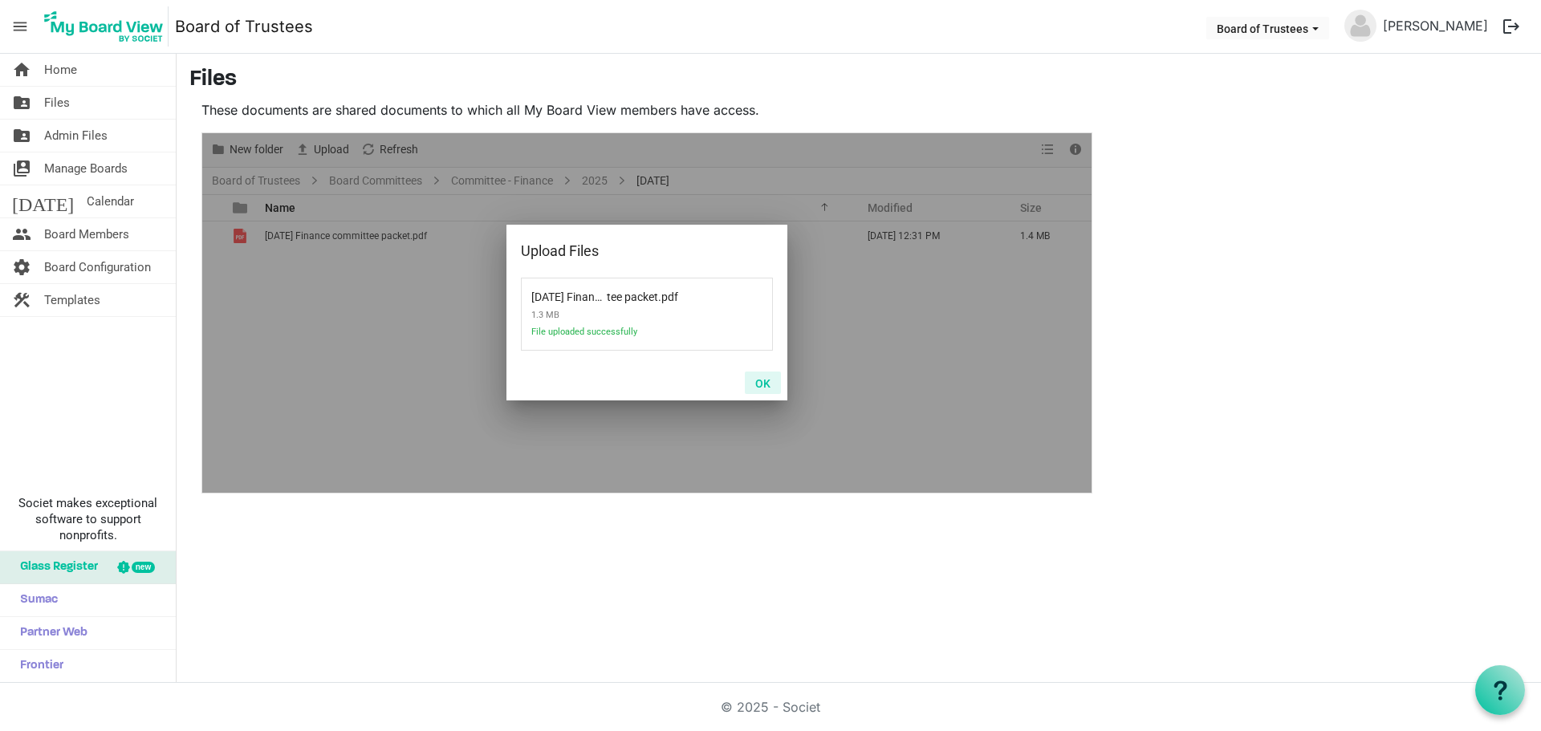
click at [767, 380] on button "OK" at bounding box center [763, 383] width 36 height 22
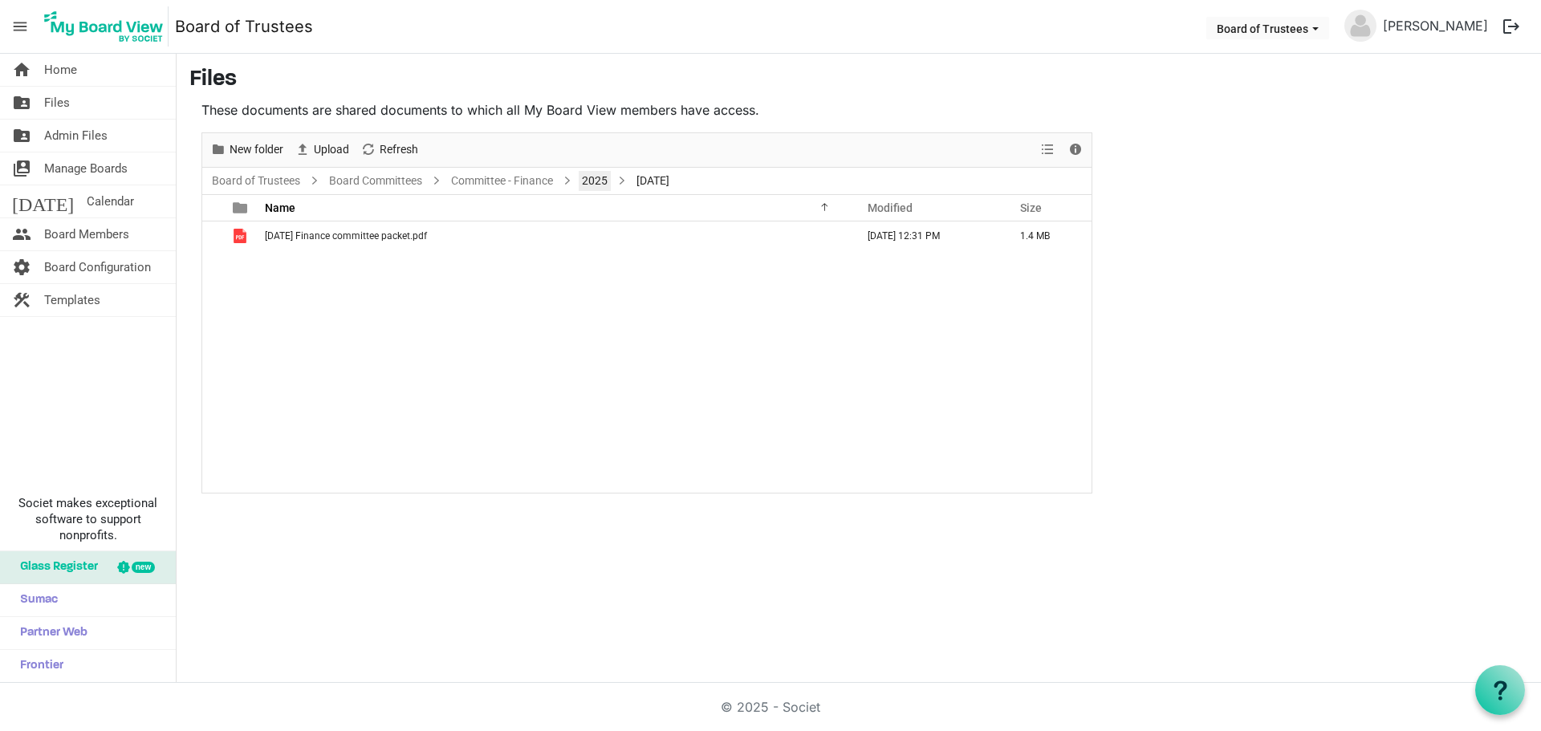
click at [596, 179] on link "2025" at bounding box center [595, 181] width 32 height 20
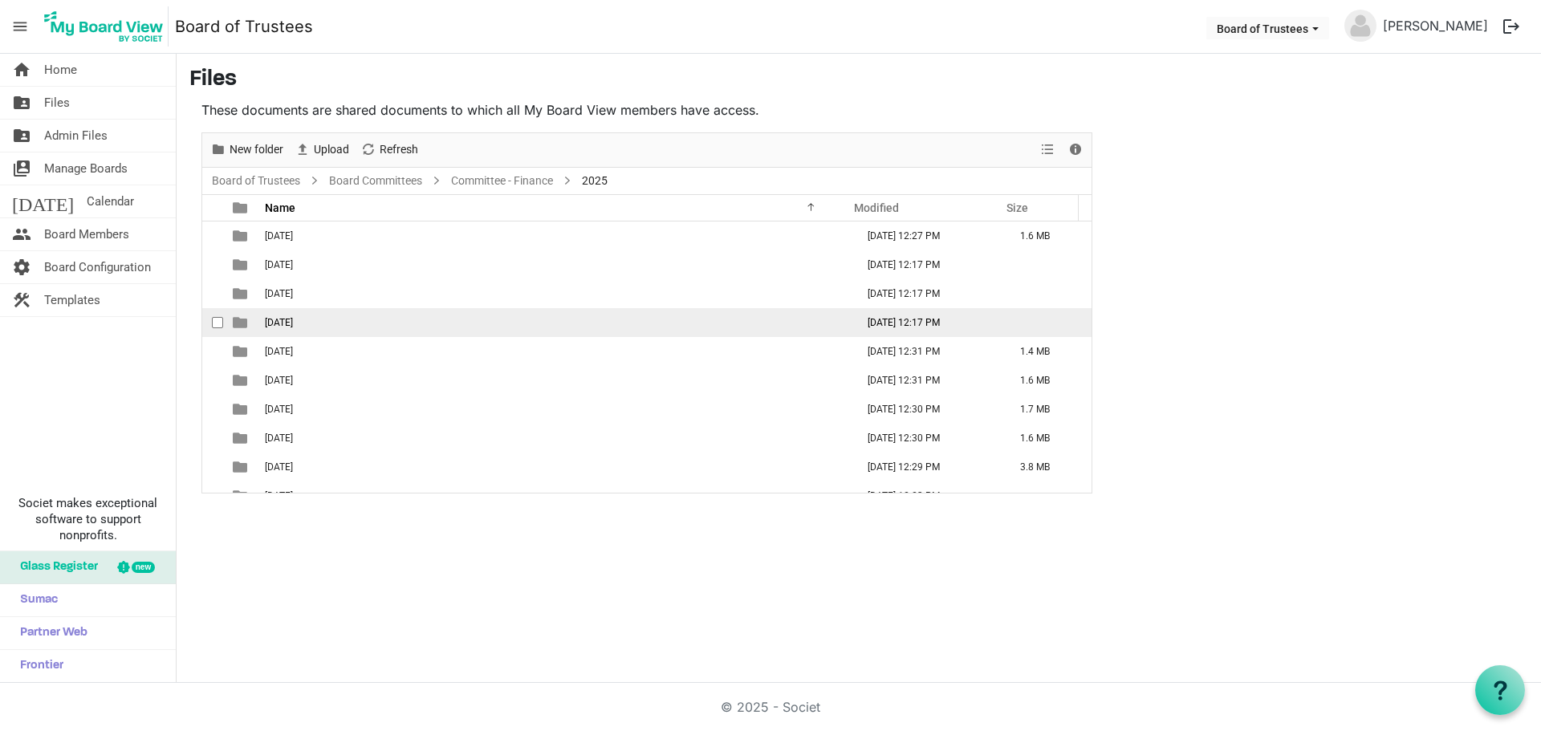
click at [290, 321] on span "[DATE]" at bounding box center [279, 322] width 28 height 11
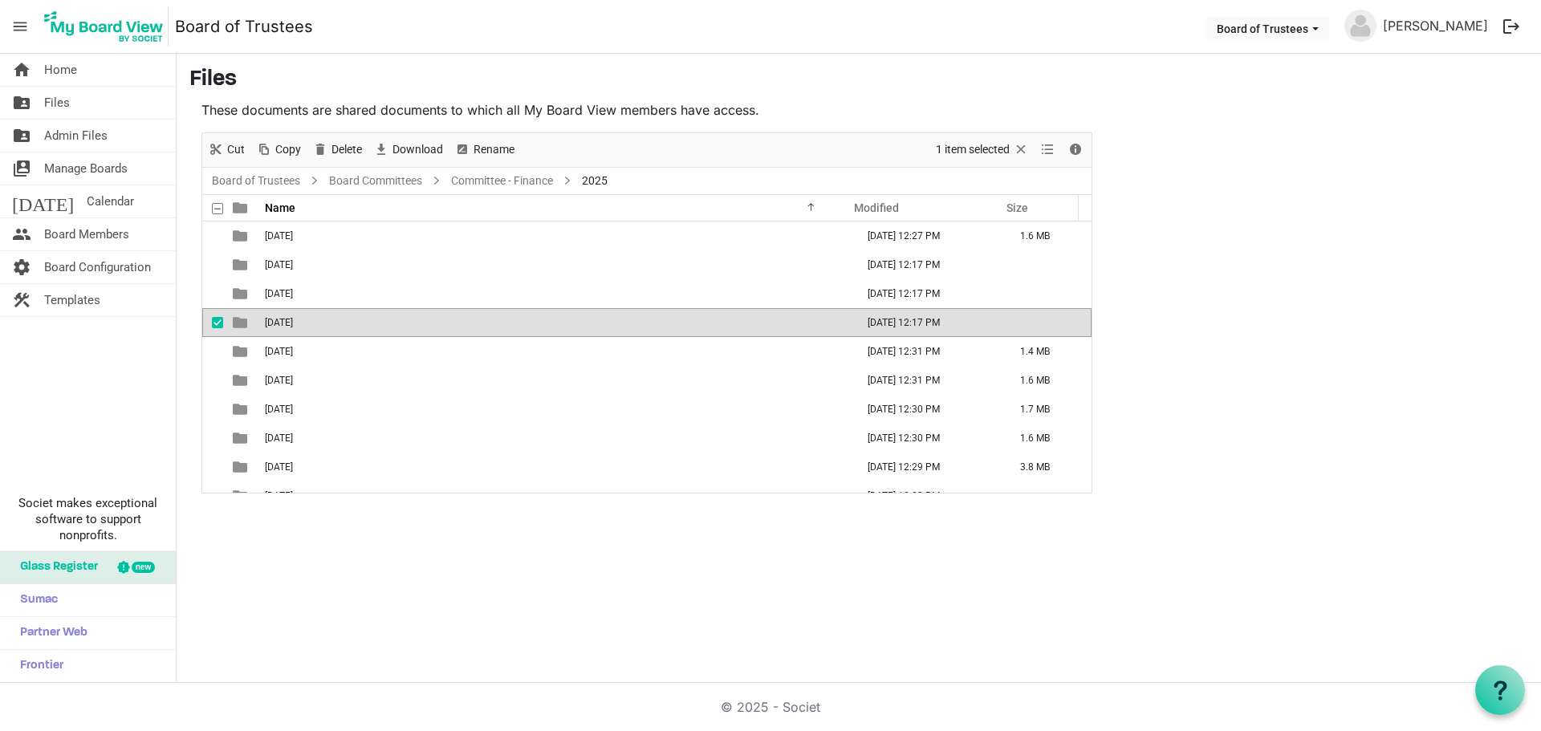
click at [290, 321] on span "[DATE]" at bounding box center [279, 322] width 28 height 11
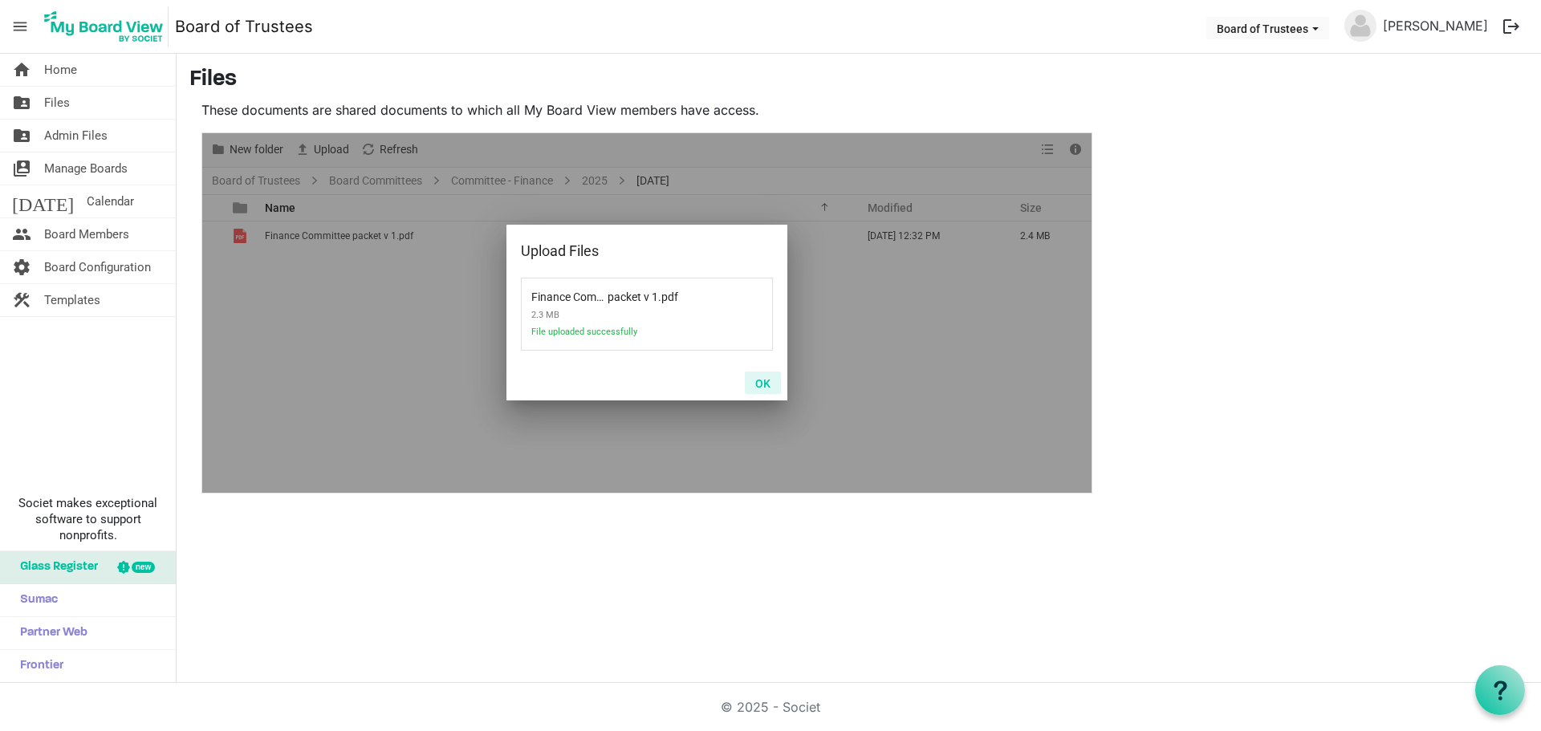
click at [759, 385] on button "OK" at bounding box center [763, 383] width 36 height 22
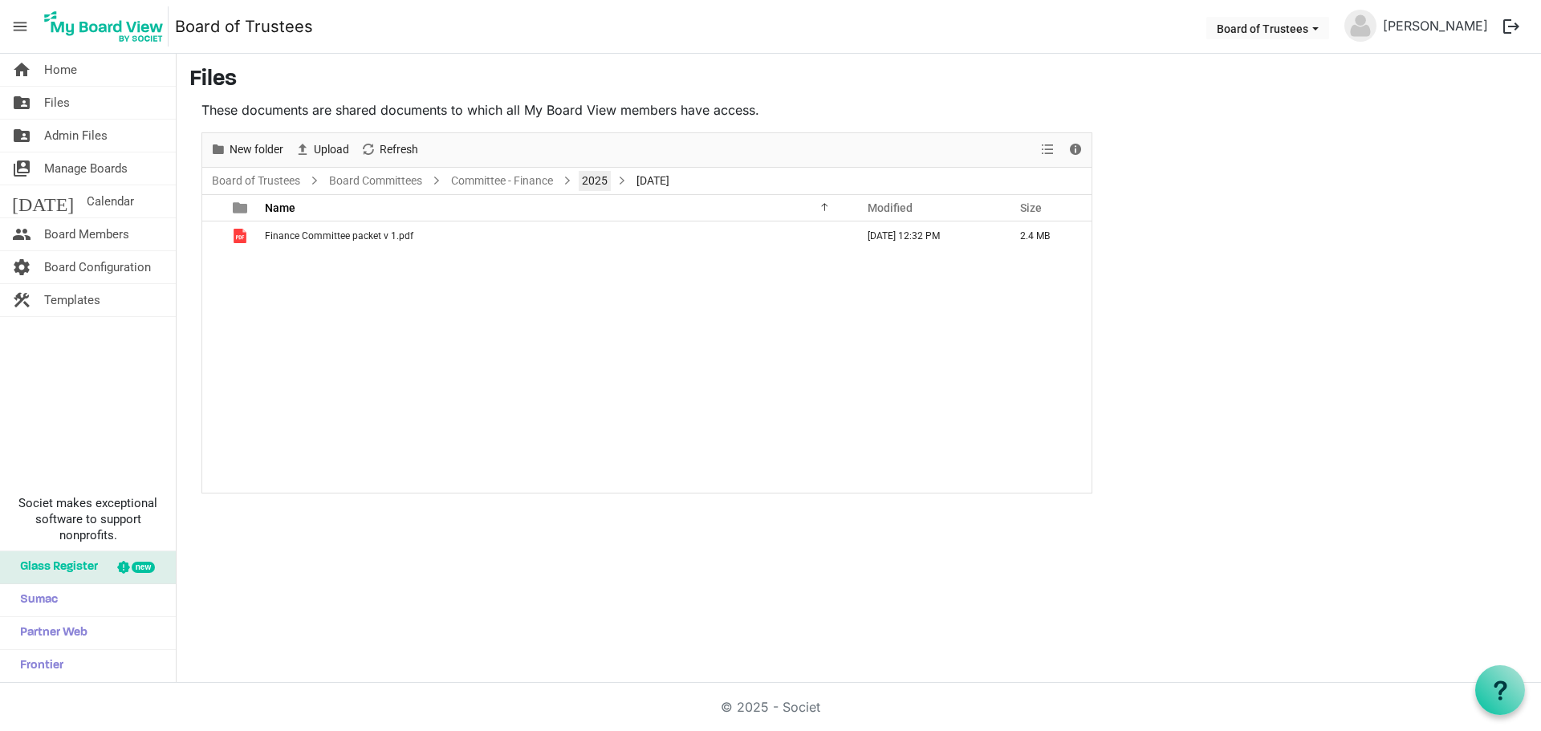
click at [598, 177] on link "2025" at bounding box center [595, 181] width 32 height 20
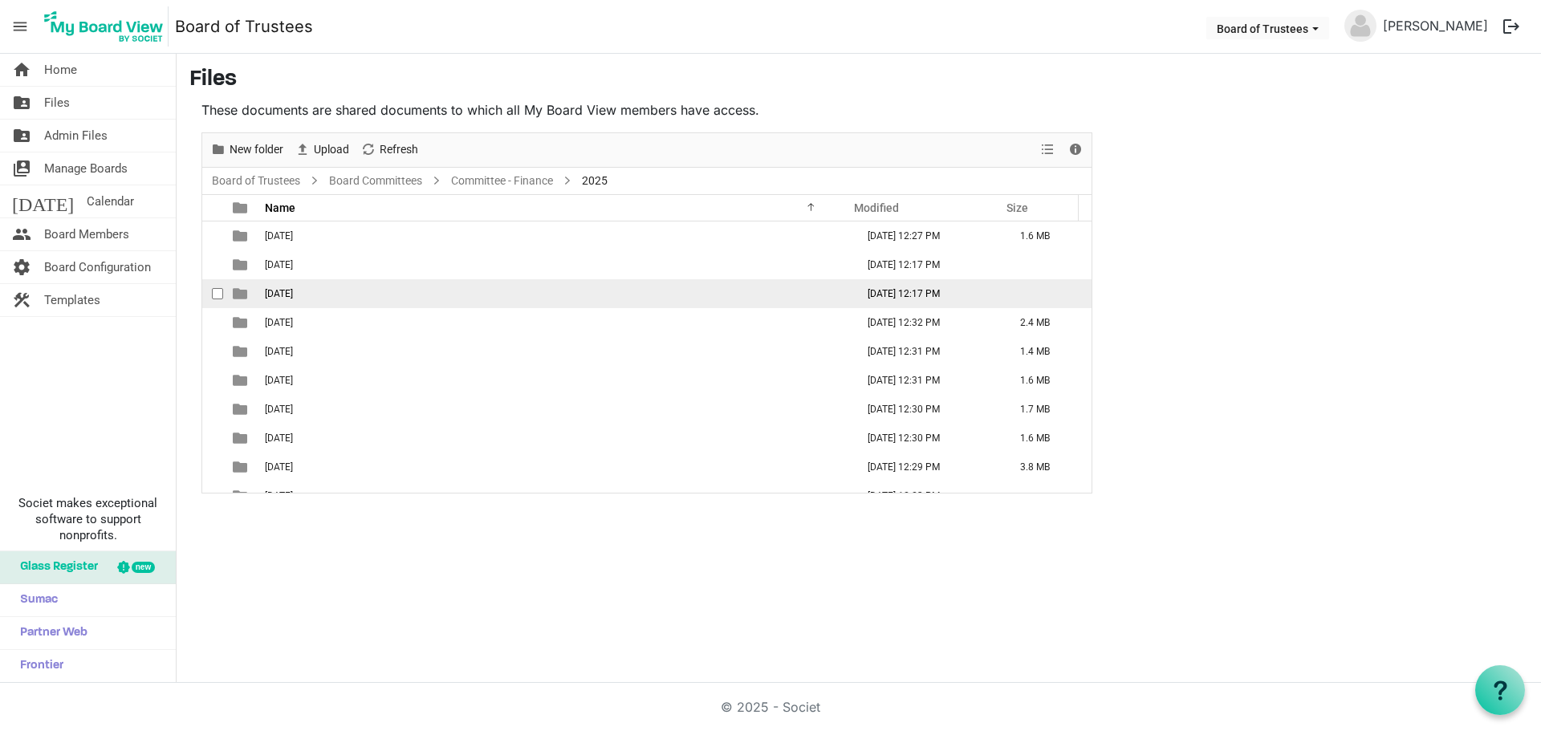
click at [293, 294] on span "[DATE]" at bounding box center [279, 293] width 28 height 11
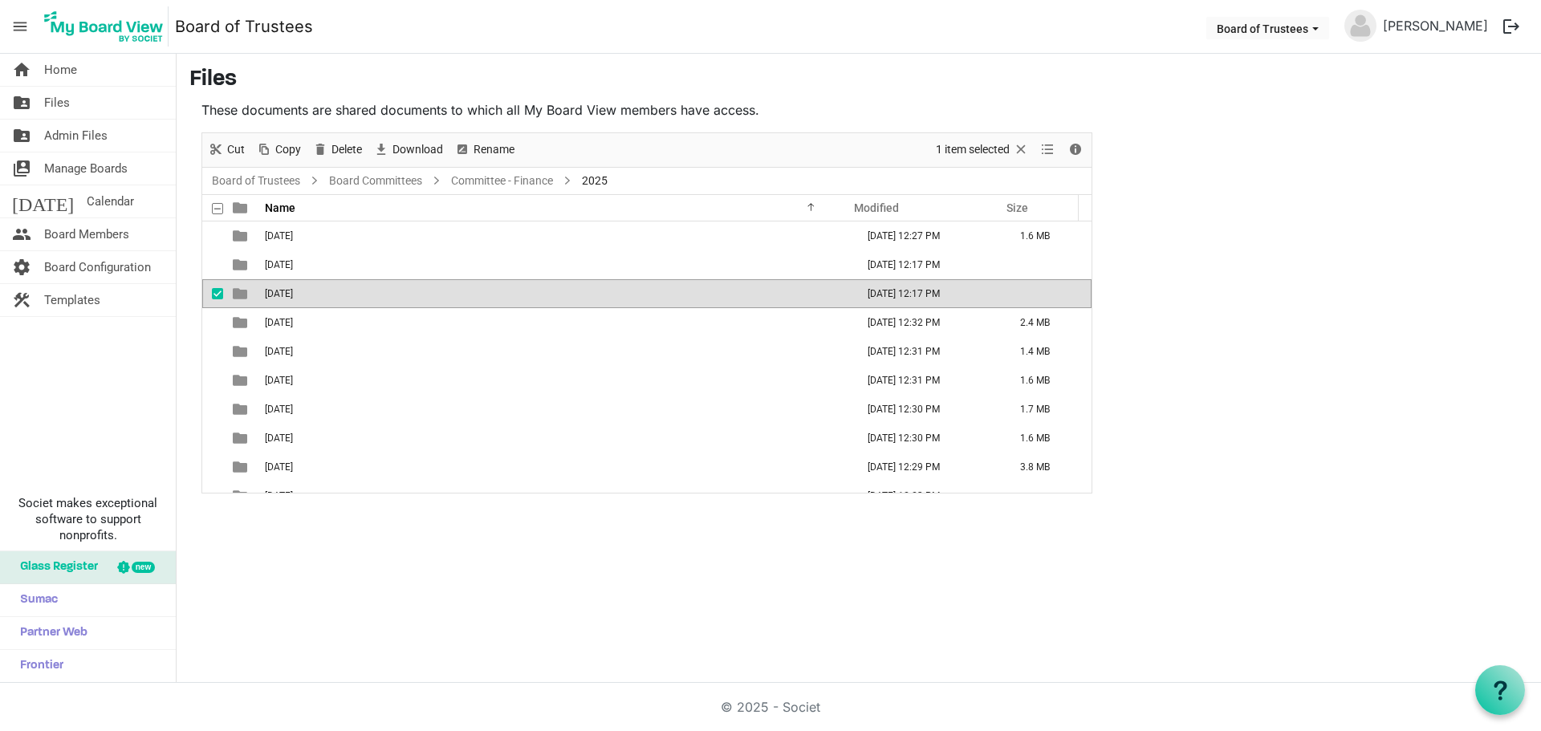
click at [293, 294] on span "[DATE]" at bounding box center [279, 293] width 28 height 11
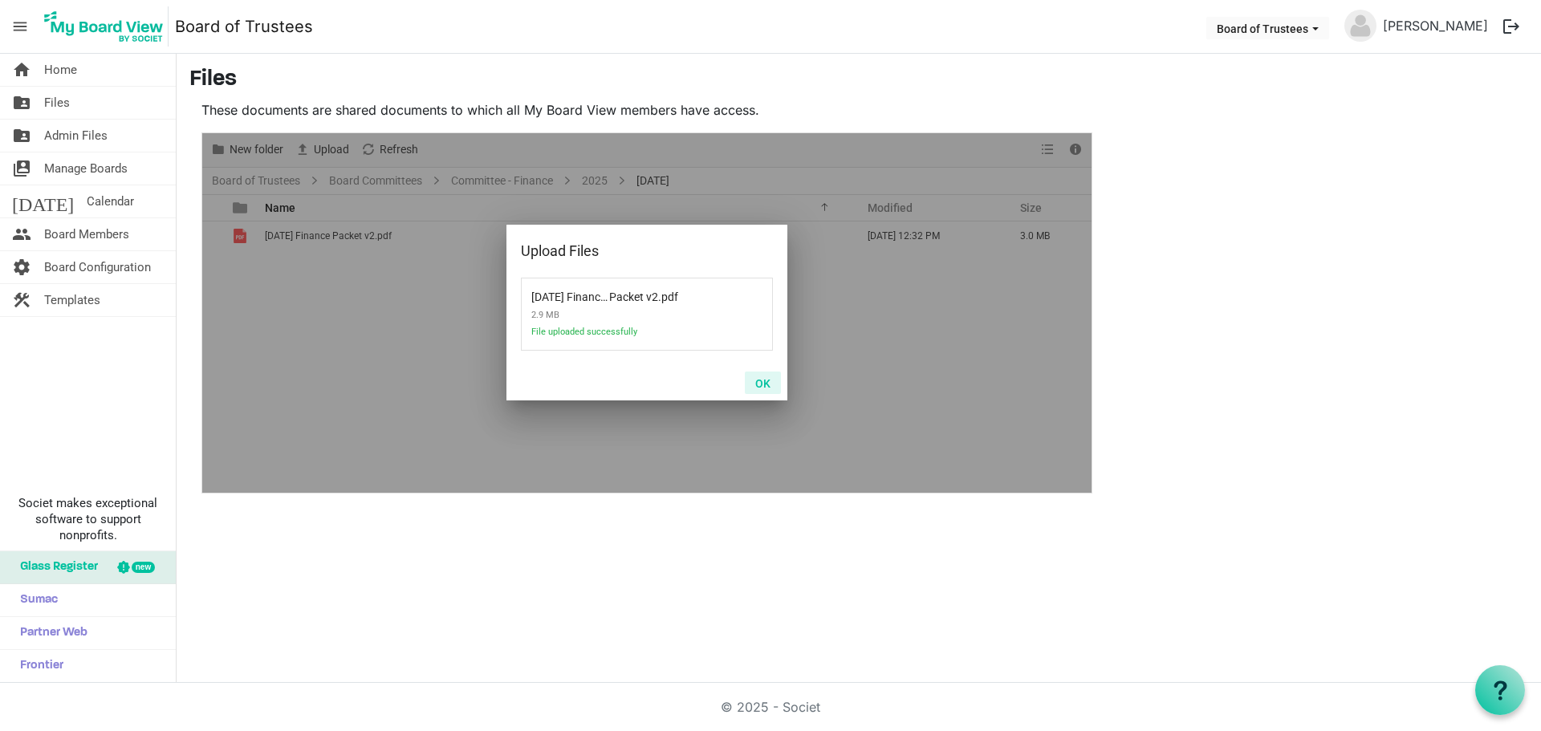
click at [763, 381] on button "OK" at bounding box center [763, 383] width 36 height 22
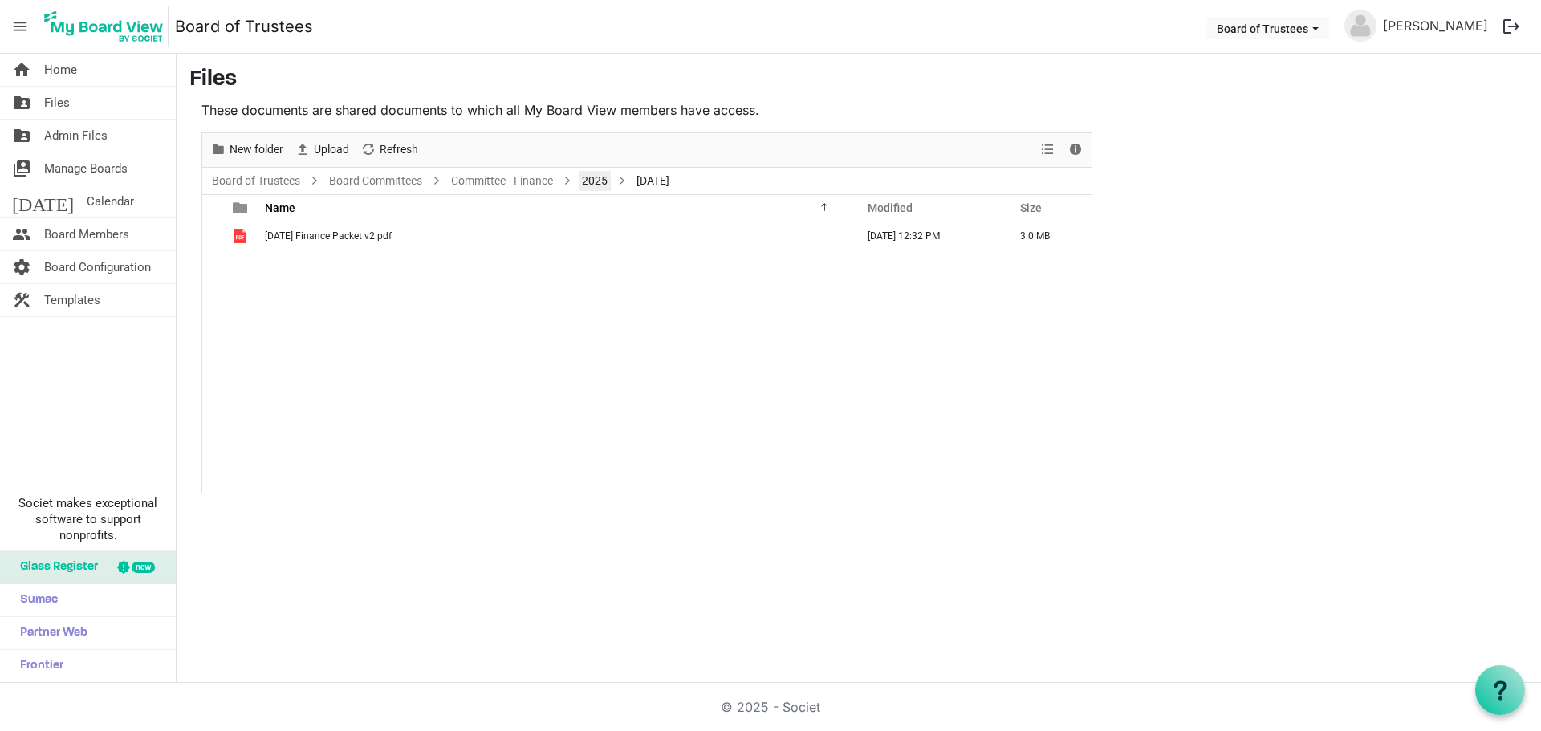
click at [604, 179] on link "2025" at bounding box center [595, 181] width 32 height 20
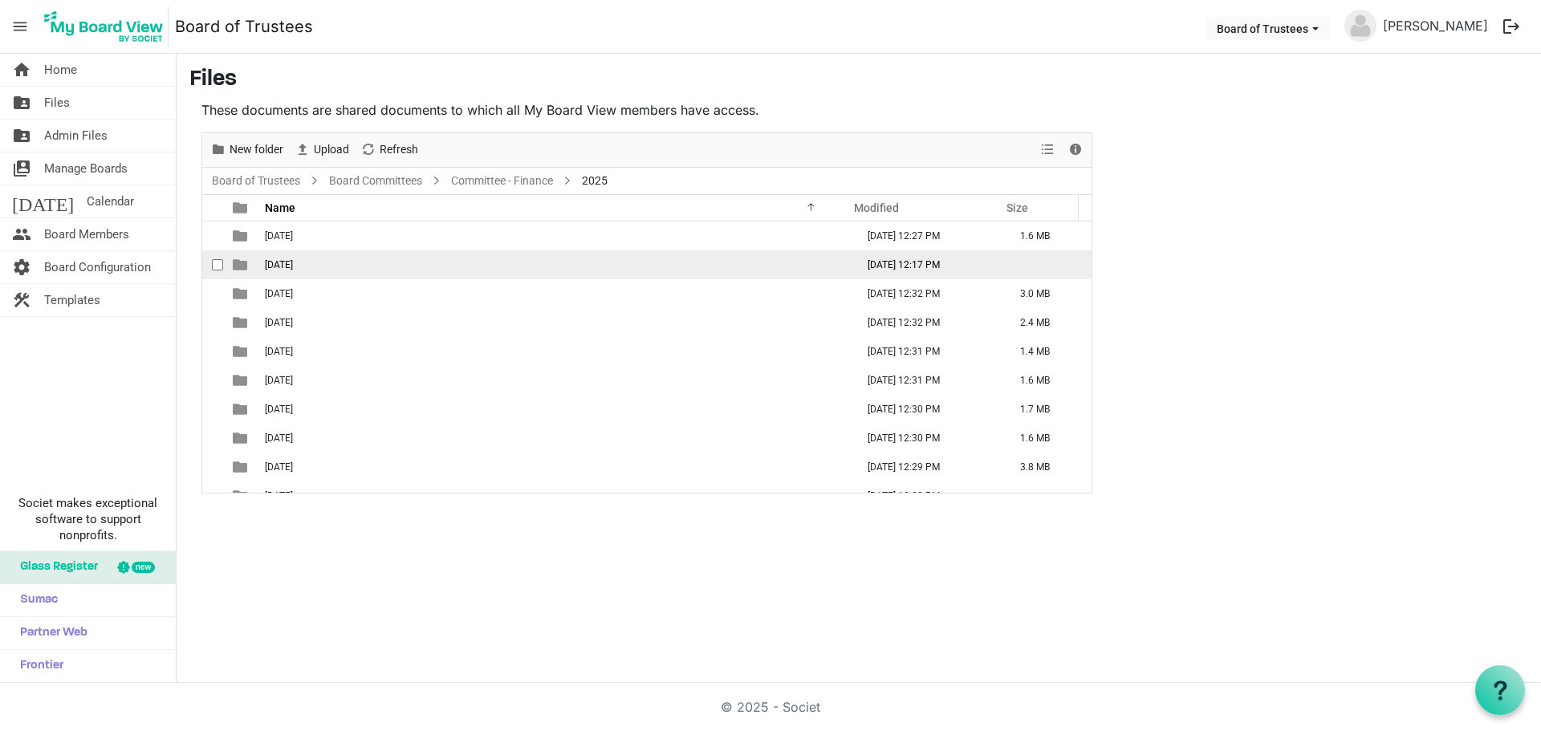
click at [293, 267] on span "[DATE]" at bounding box center [279, 264] width 28 height 11
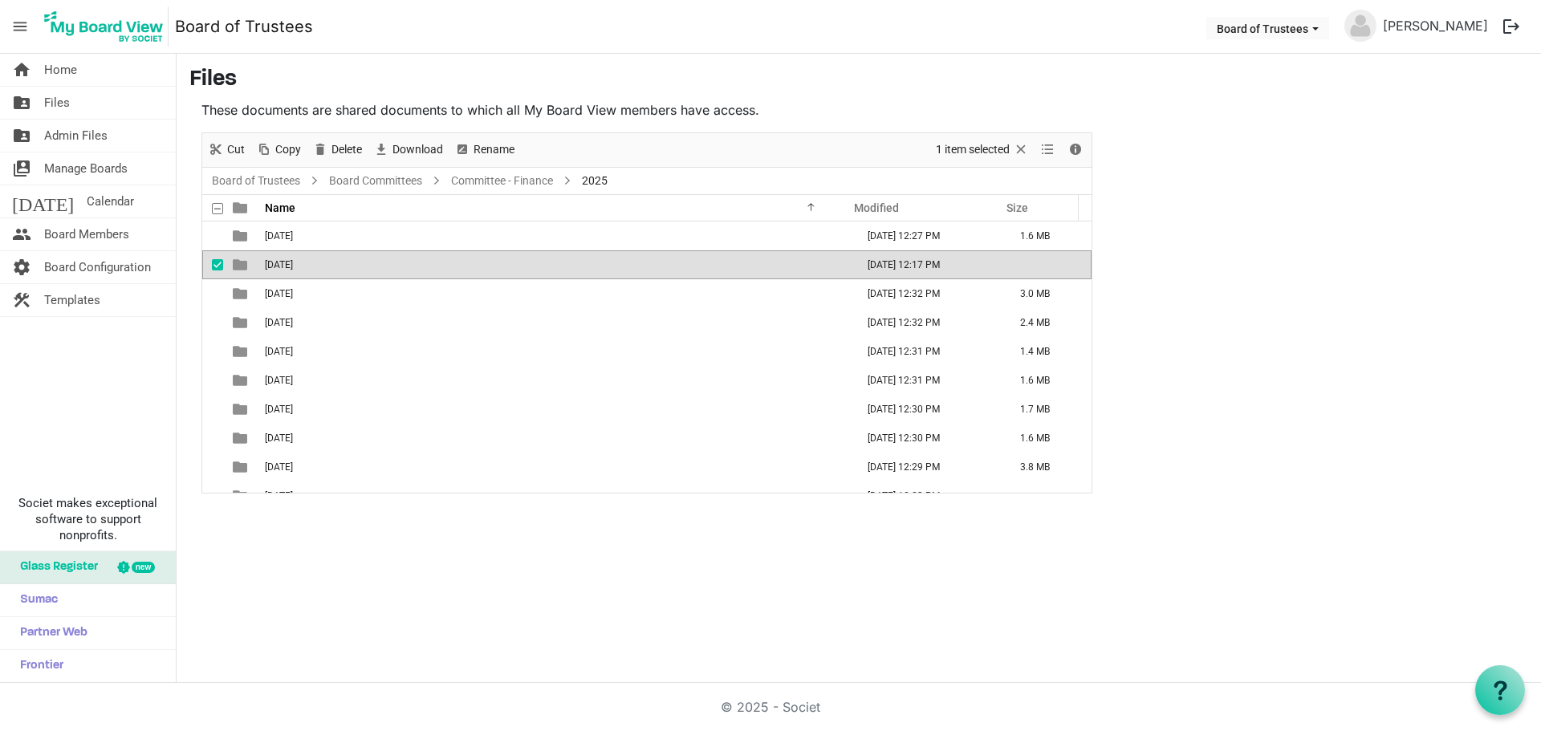
click at [293, 267] on span "[DATE]" at bounding box center [279, 264] width 28 height 11
